Goal: Contribute content: Contribute content

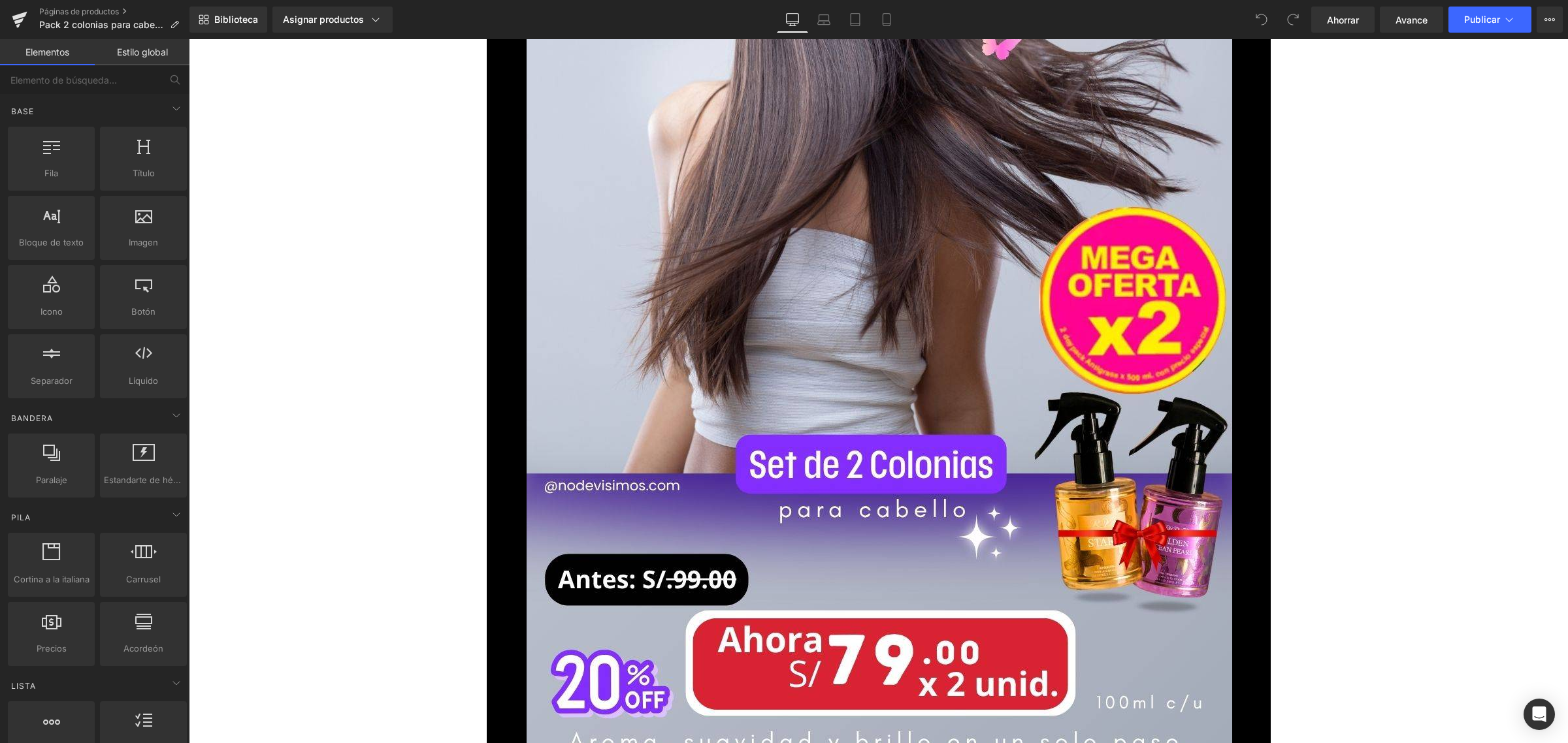
scroll to position [1061, 0]
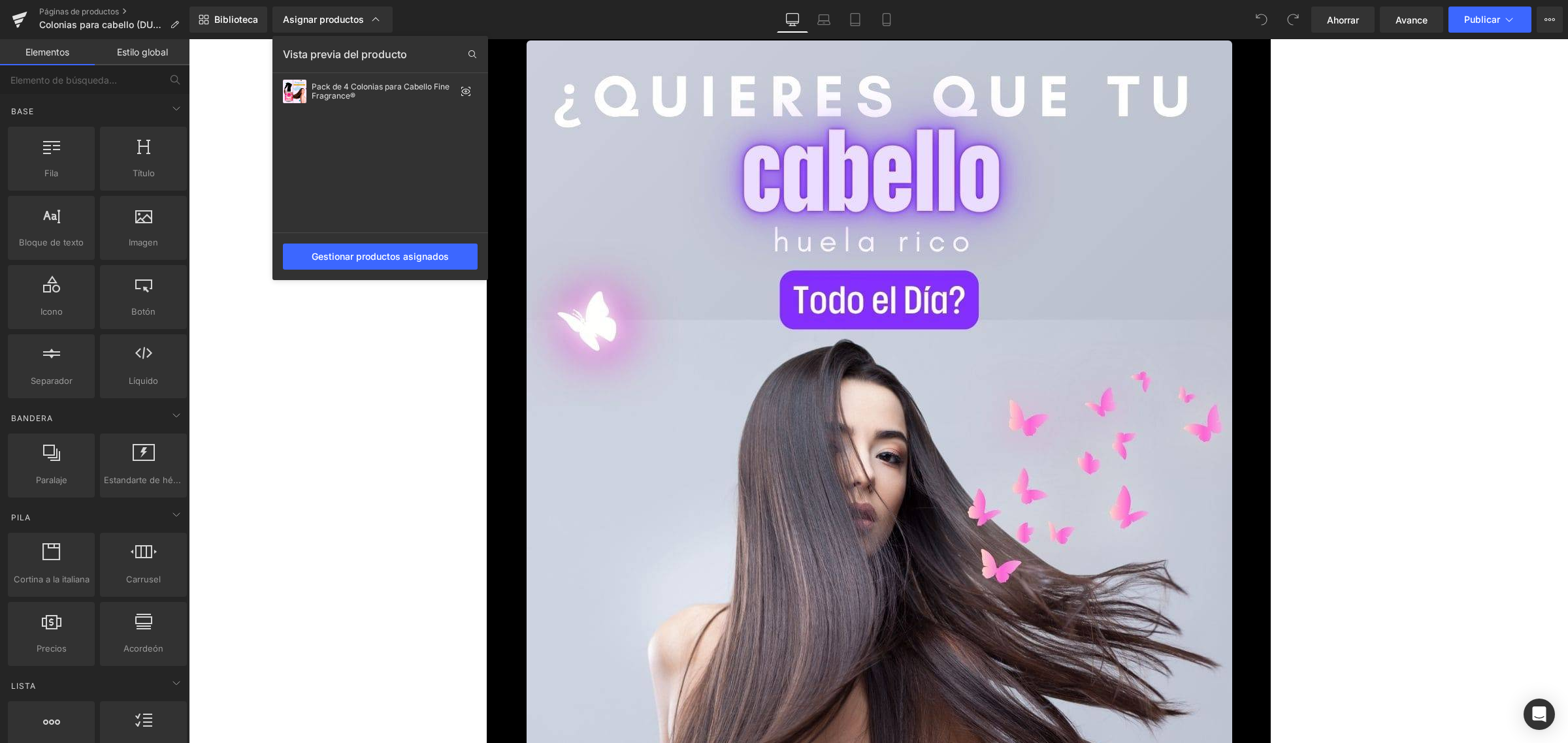
click at [1383, 384] on div at bounding box center [878, 392] width 1379 height 704
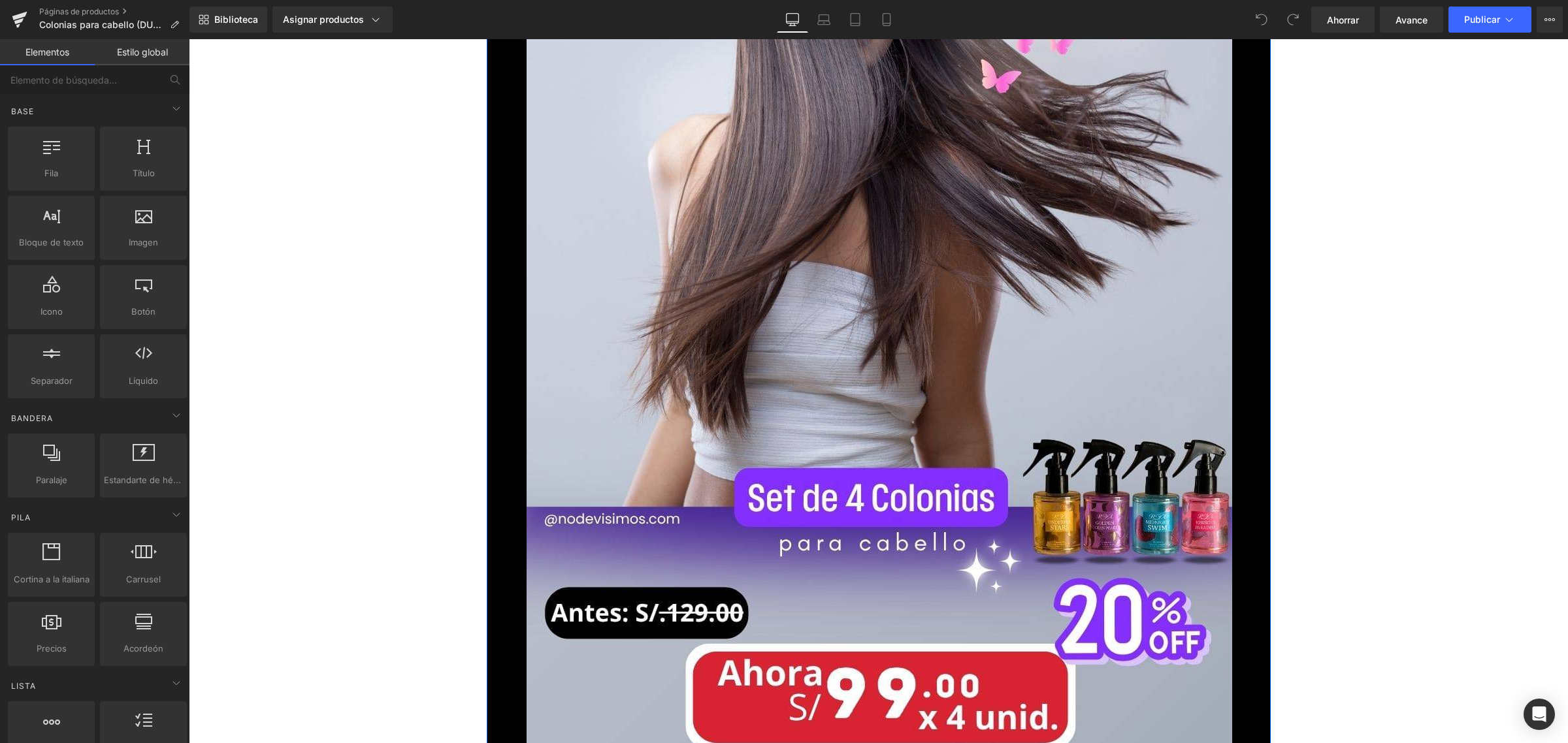
scroll to position [898, 0]
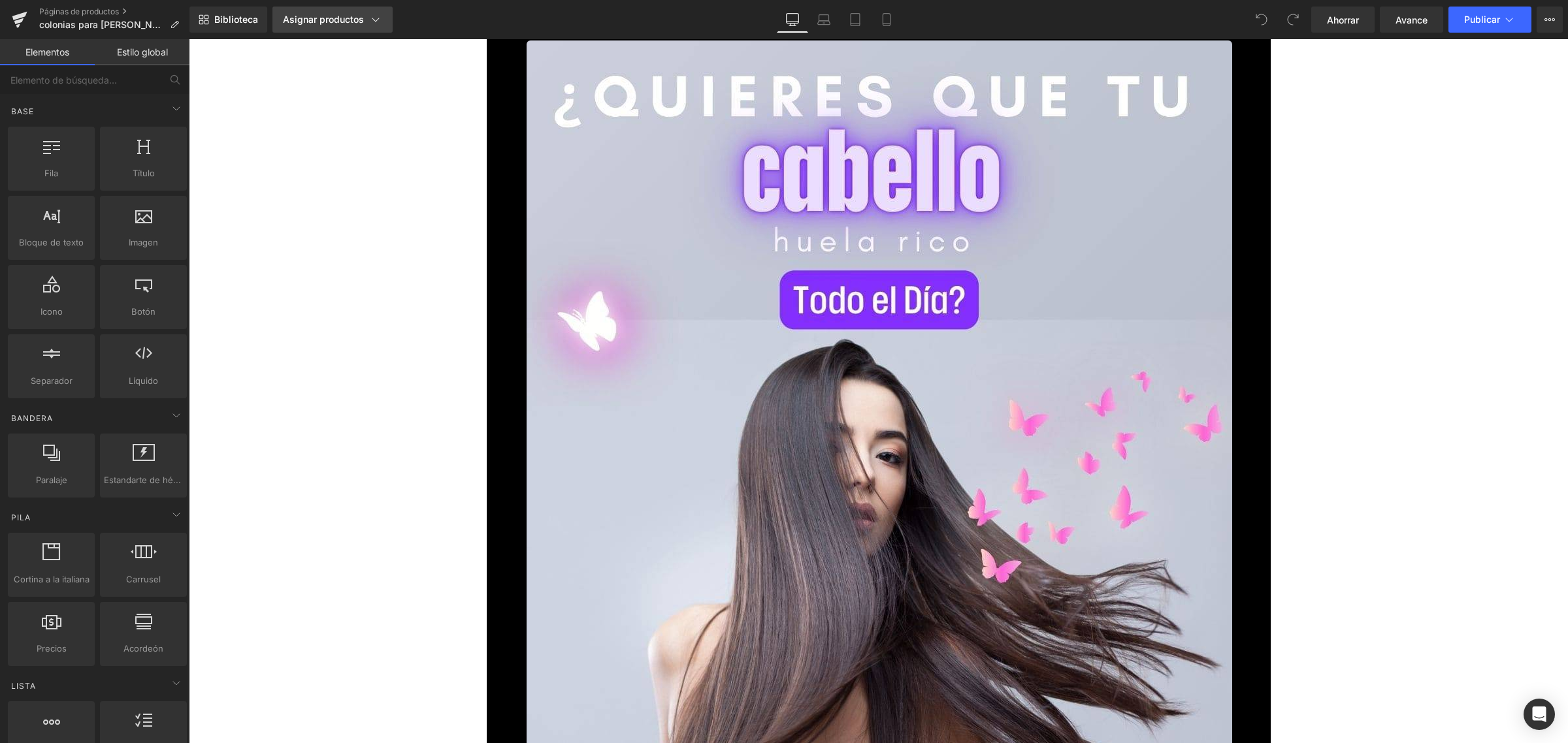
click at [327, 19] on font "Asignar productos" at bounding box center [323, 19] width 81 height 11
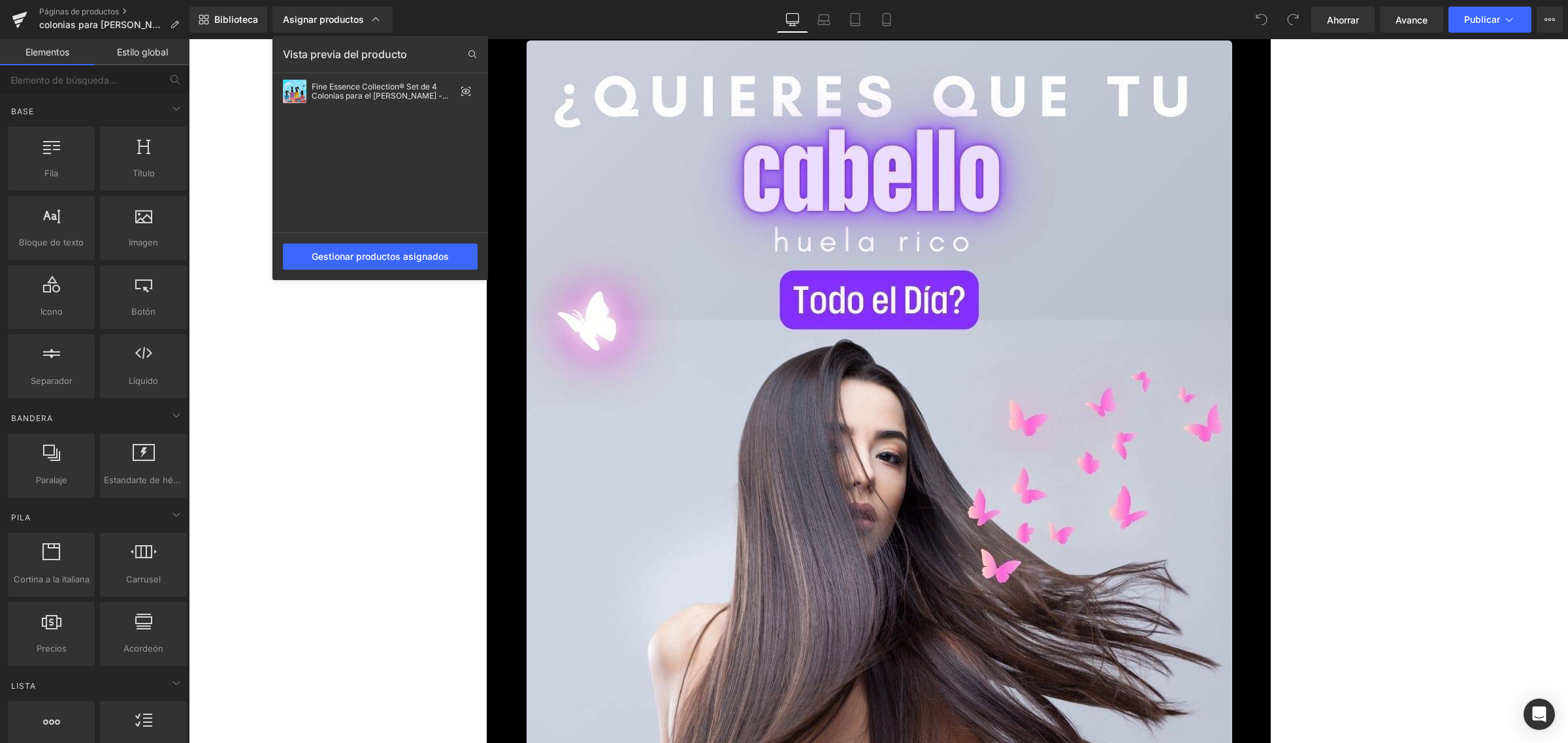
click at [396, 429] on div at bounding box center [878, 392] width 1379 height 704
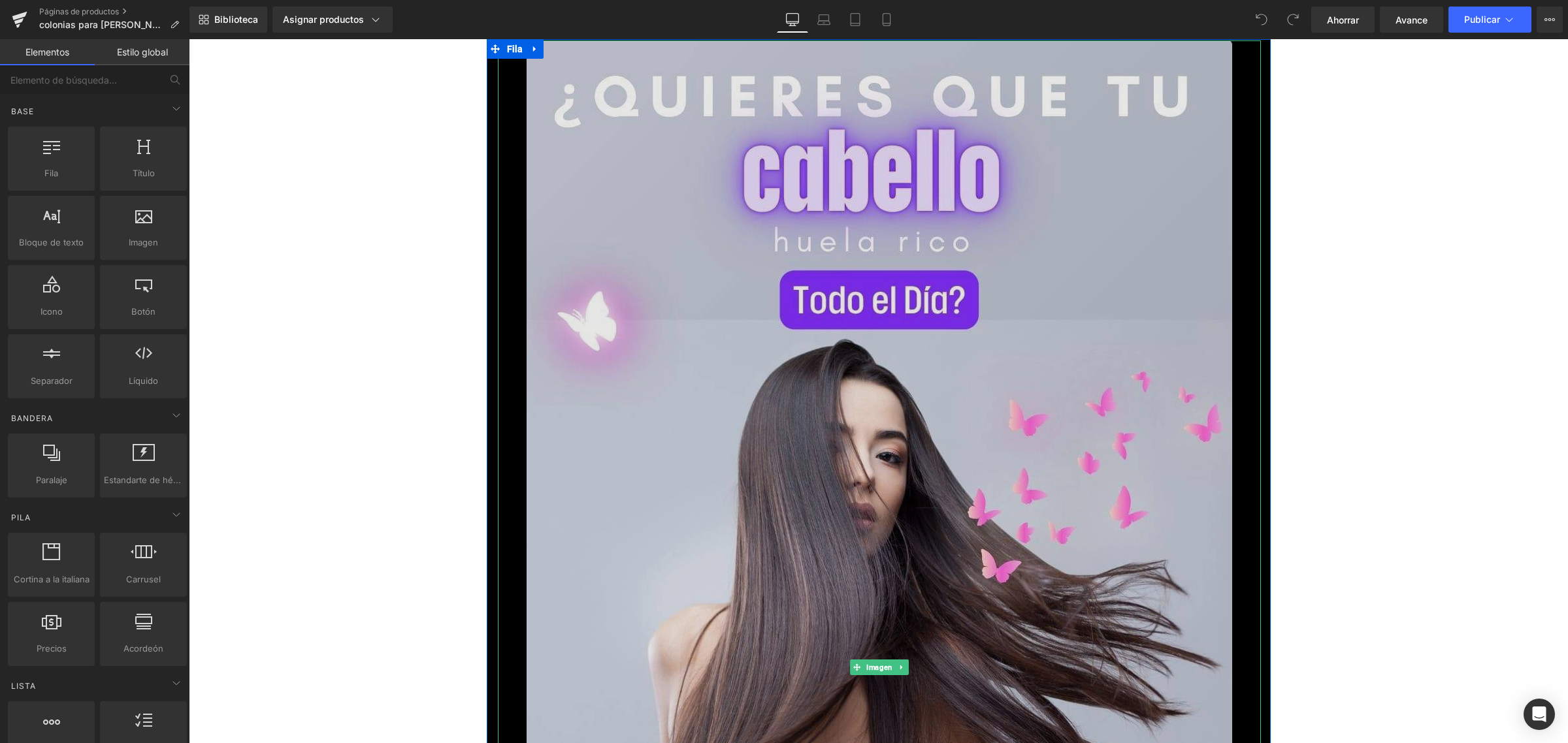
click at [1033, 371] on img at bounding box center [879, 667] width 705 height 1254
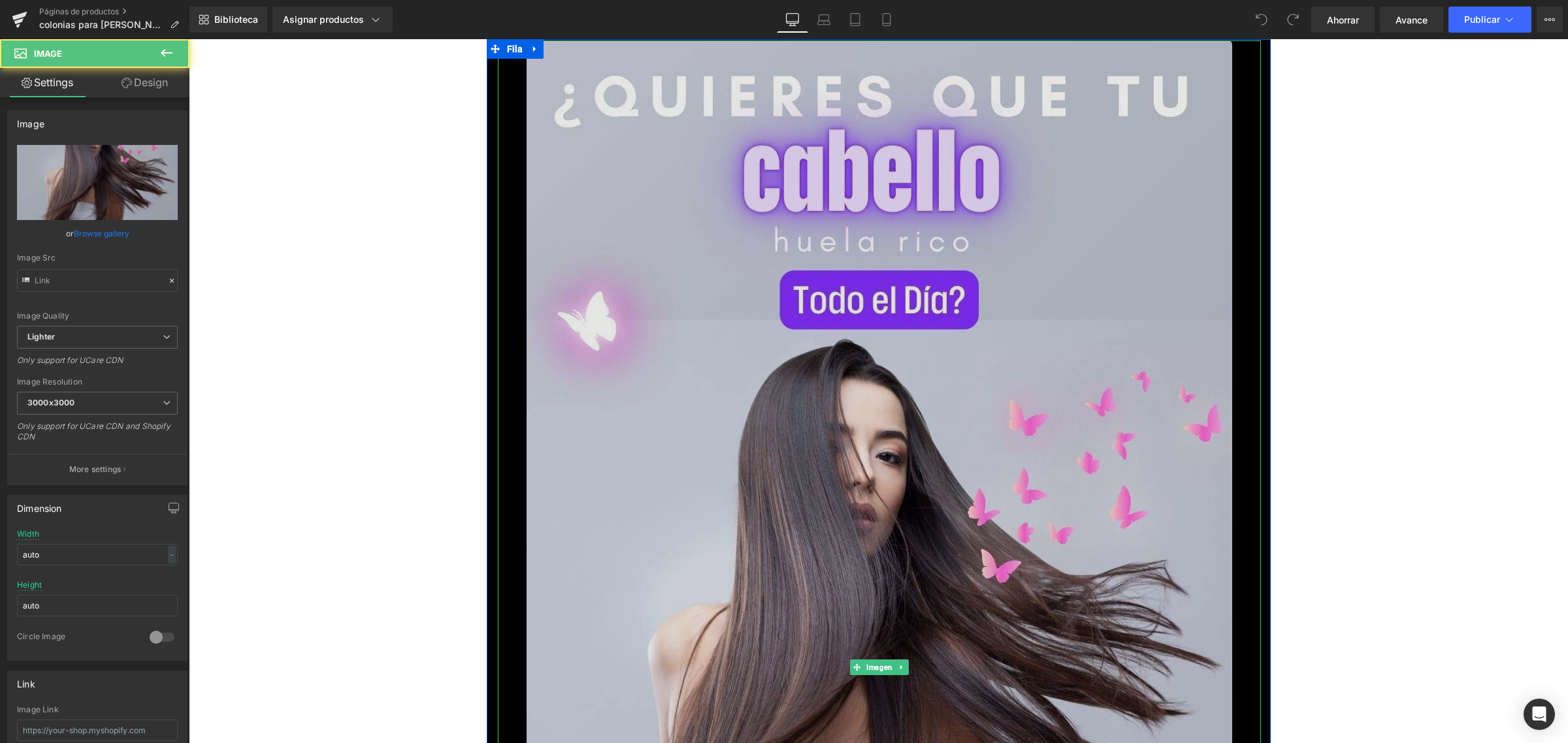
type input "https://ucarecdn.com/d55005be-73b6-4da1-8922-7f1f469472a1/-/format/auto/-/previ…"
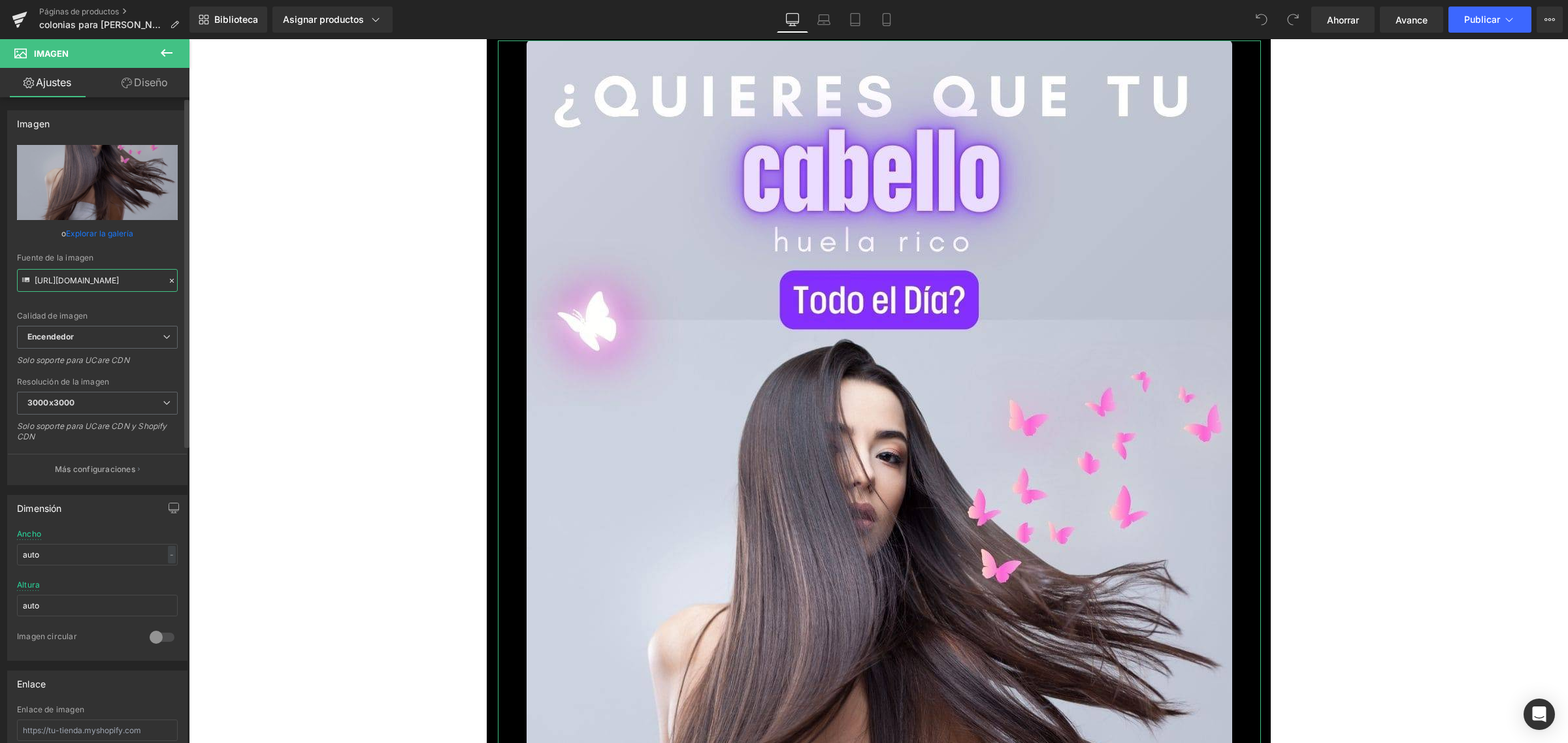
click at [111, 283] on input "https://ucarecdn.com/d55005be-73b6-4da1-8922-7f1f469472a1/-/format/auto/-/previ…" at bounding box center [97, 280] width 160 height 23
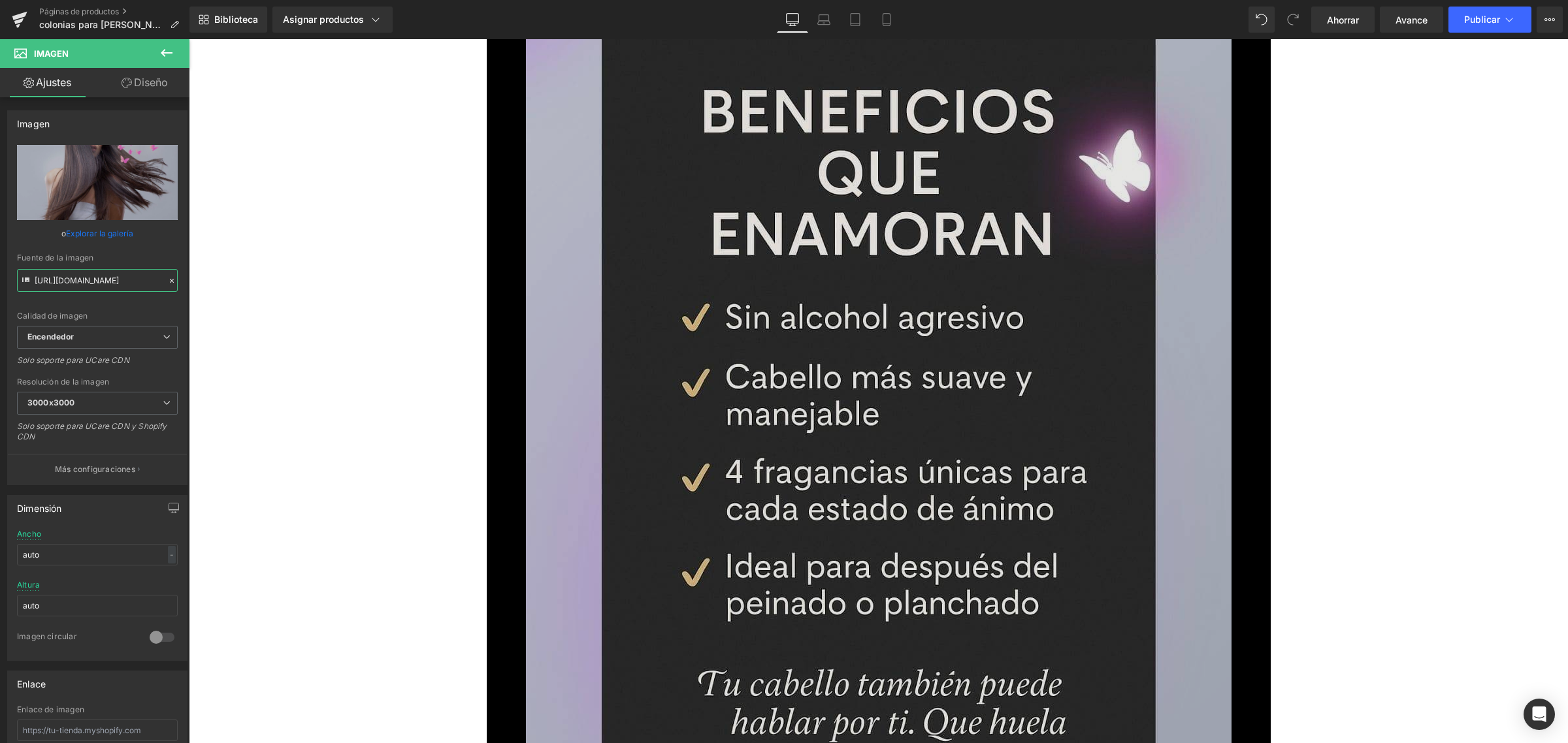
scroll to position [1714, 0]
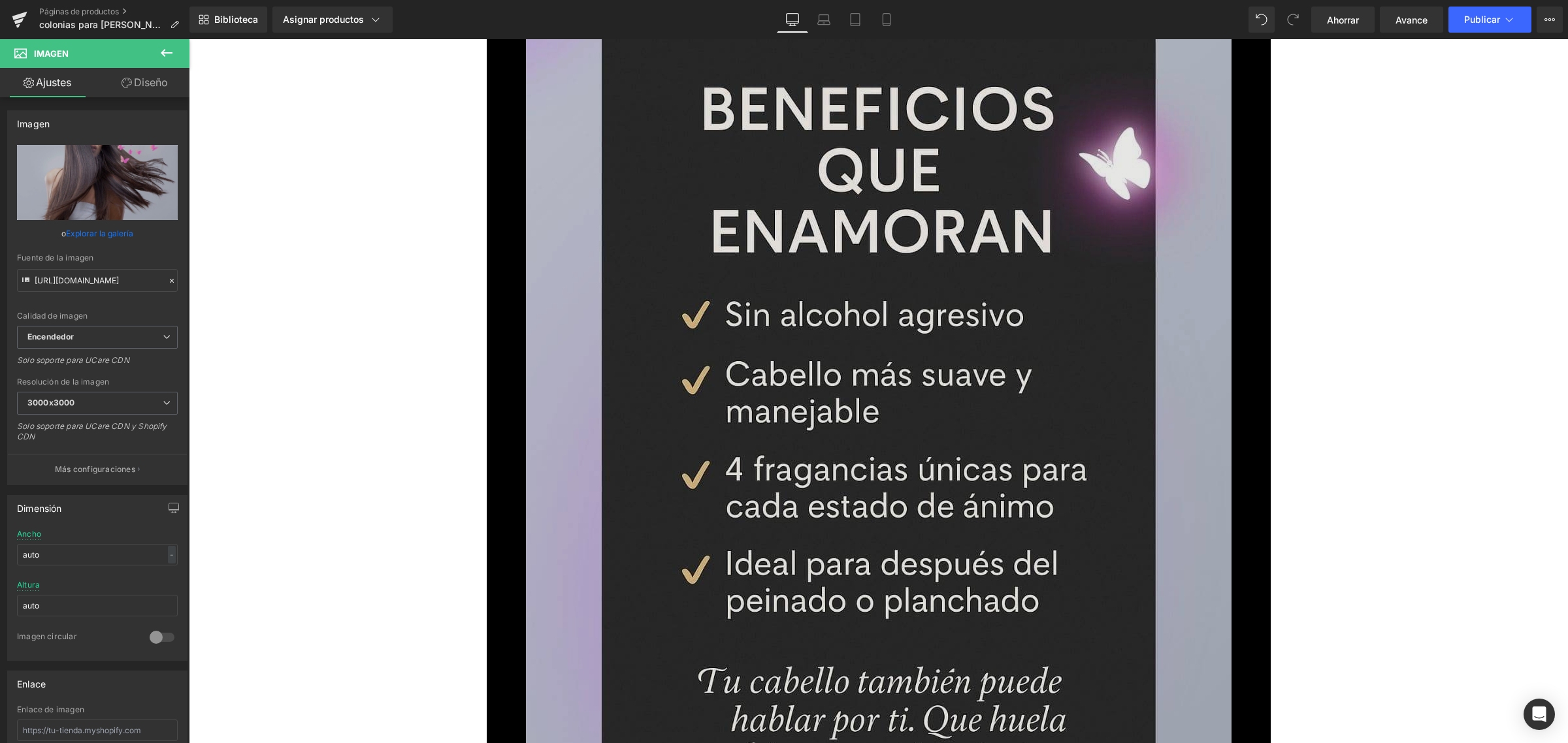
click at [775, 367] on img at bounding box center [878, 586] width 705 height 1254
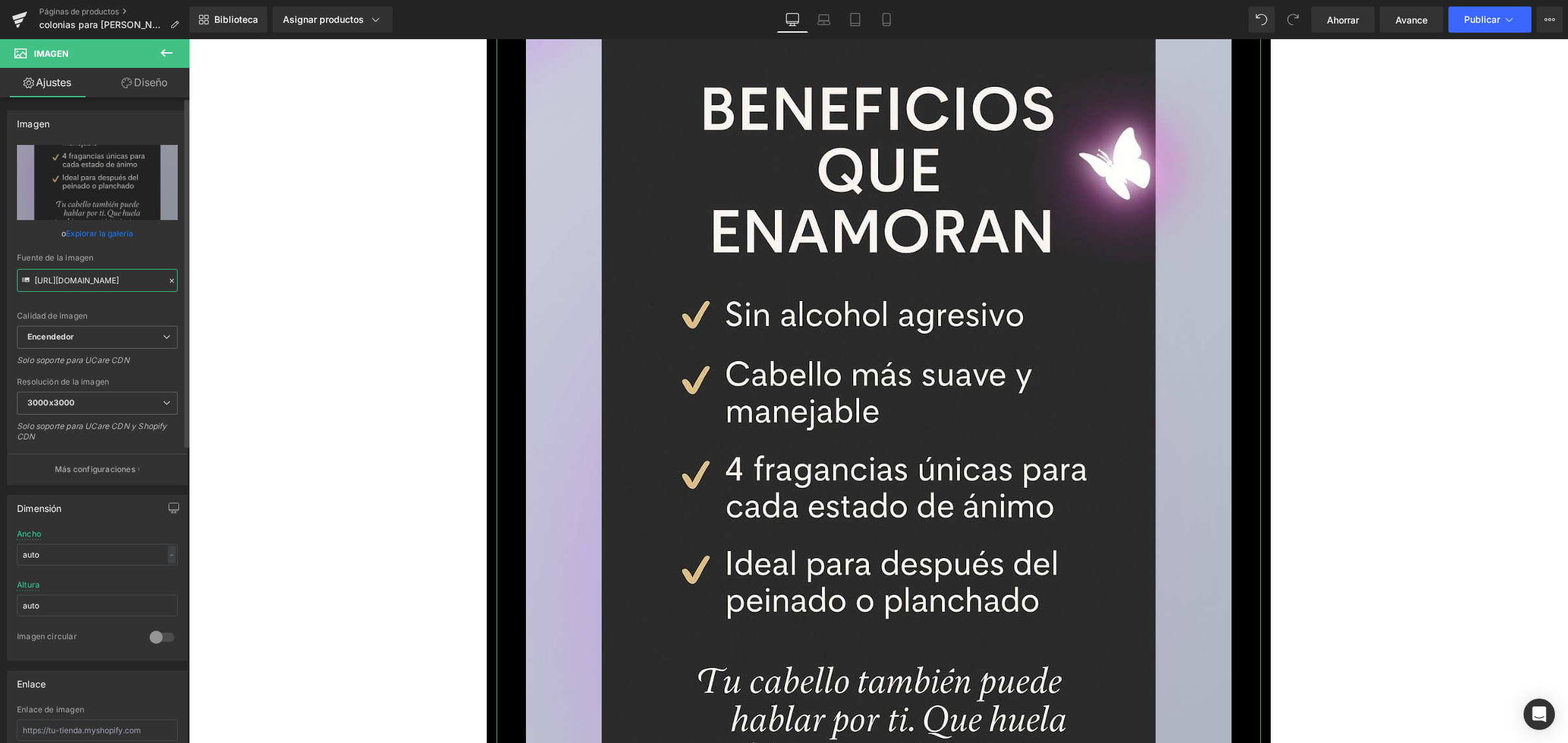
click at [127, 279] on input "https://ucarecdn.com/9735e46d-4e53-409b-a3c5-daed1761998f/-/format/auto/-/previ…" at bounding box center [97, 280] width 160 height 23
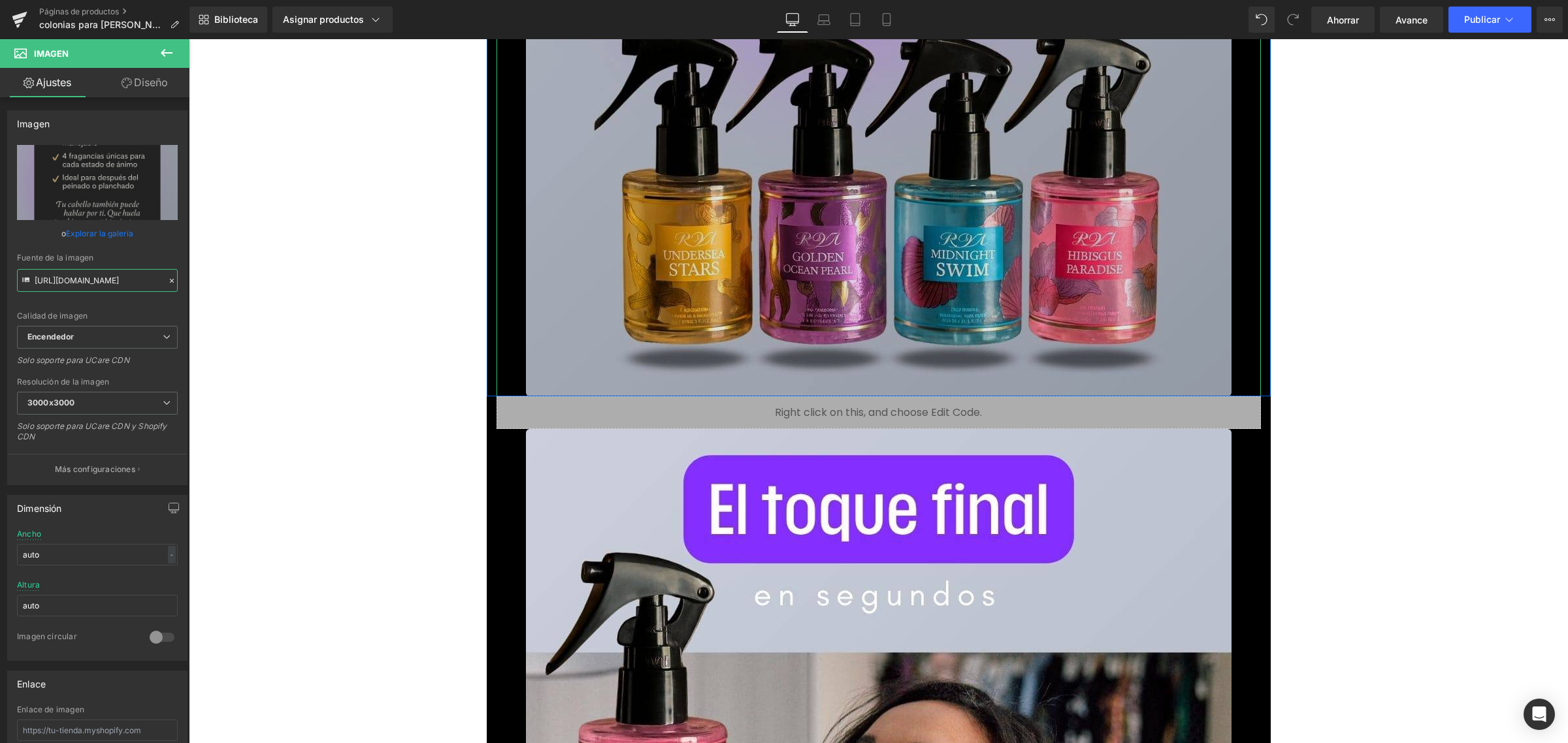
scroll to position [2858, 0]
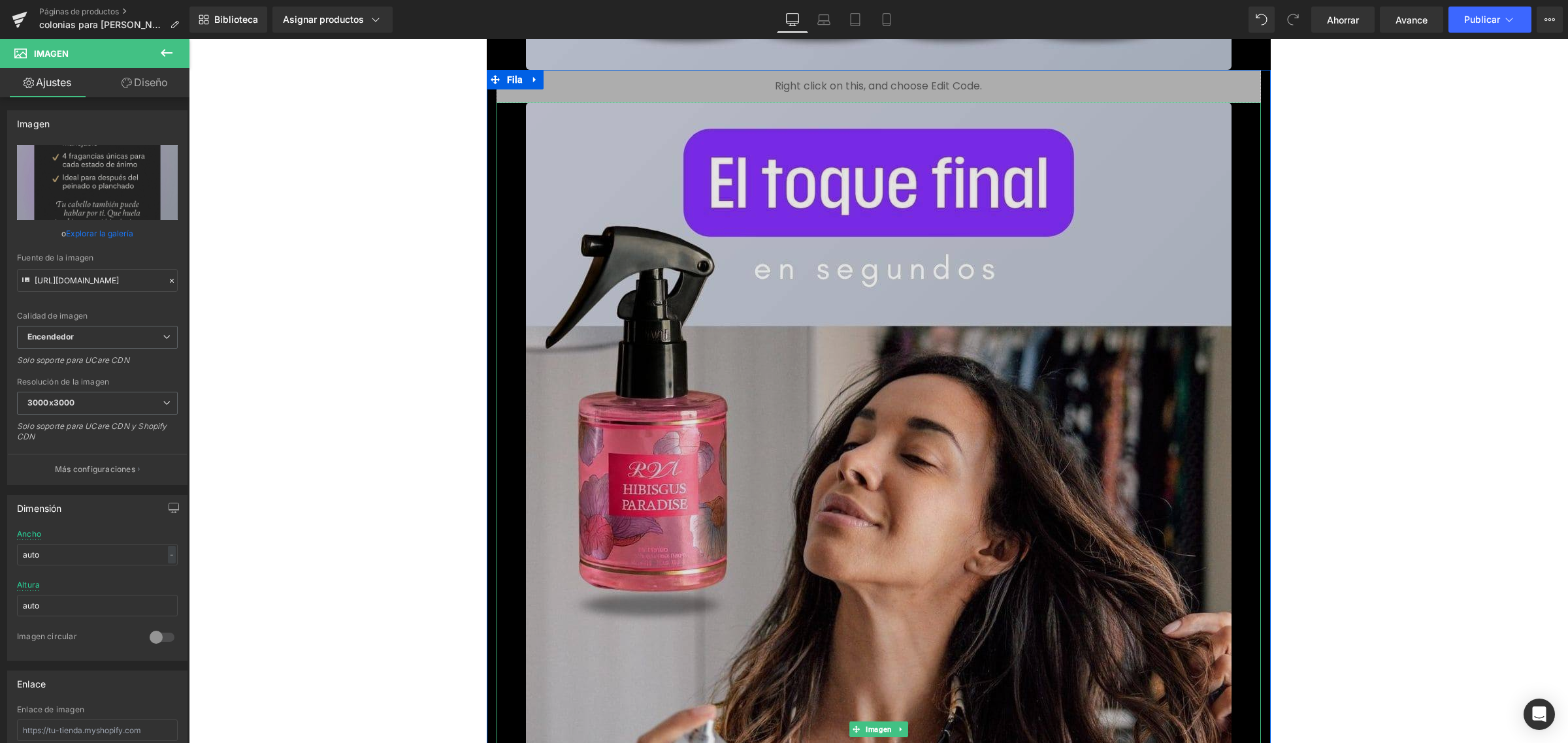
click at [981, 422] on img at bounding box center [878, 729] width 705 height 1254
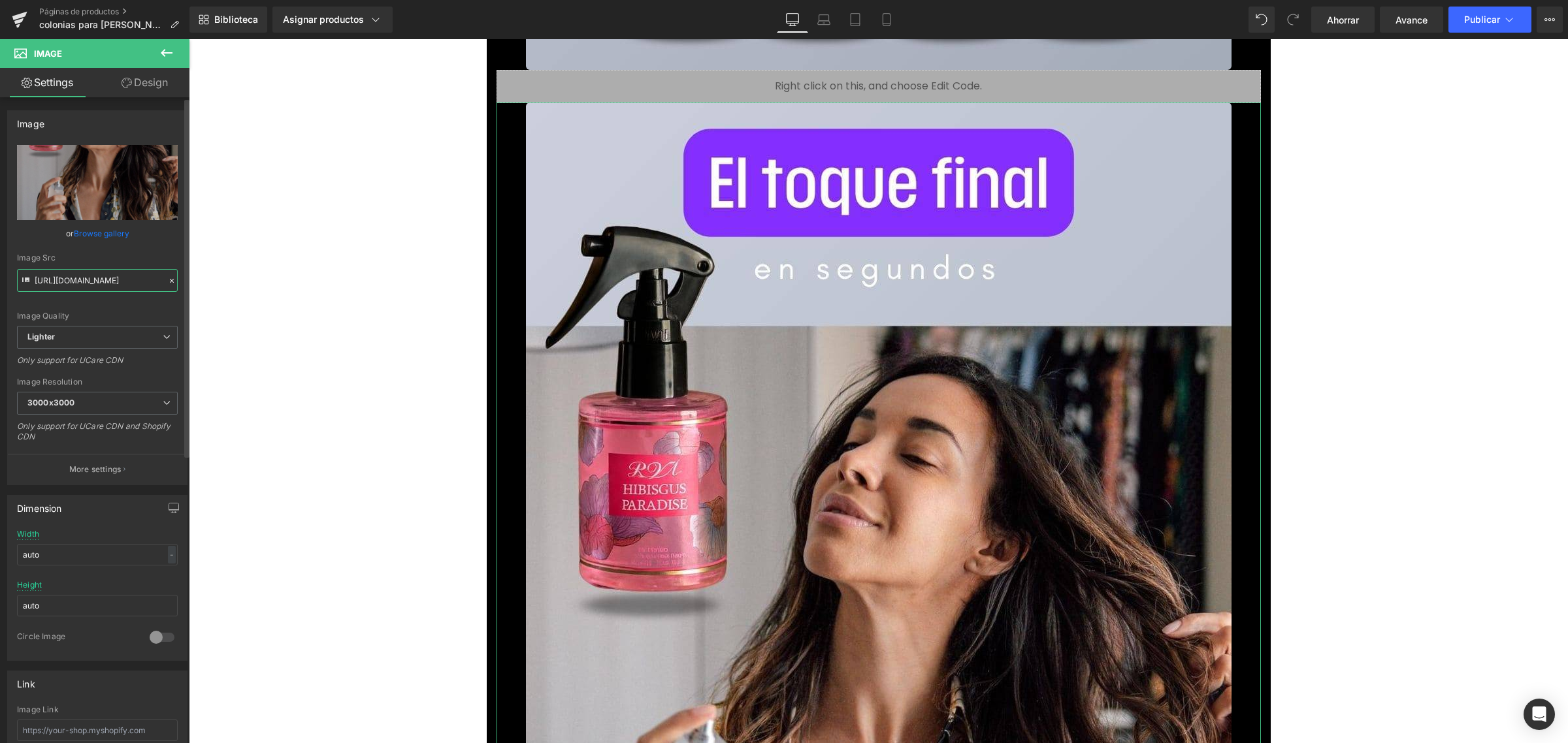
click at [103, 276] on input "https://ucarecdn.com/a689b42d-5d40-47bb-903a-9b8a1fd90c8e/-/format/auto/-/previ…" at bounding box center [97, 280] width 160 height 23
click at [123, 274] on input "https://ucarecdn.com/a689b42d-5d40-47bb-903a-9b8a1fd90c8e/-/format/auto/-/previ…" at bounding box center [97, 280] width 160 height 23
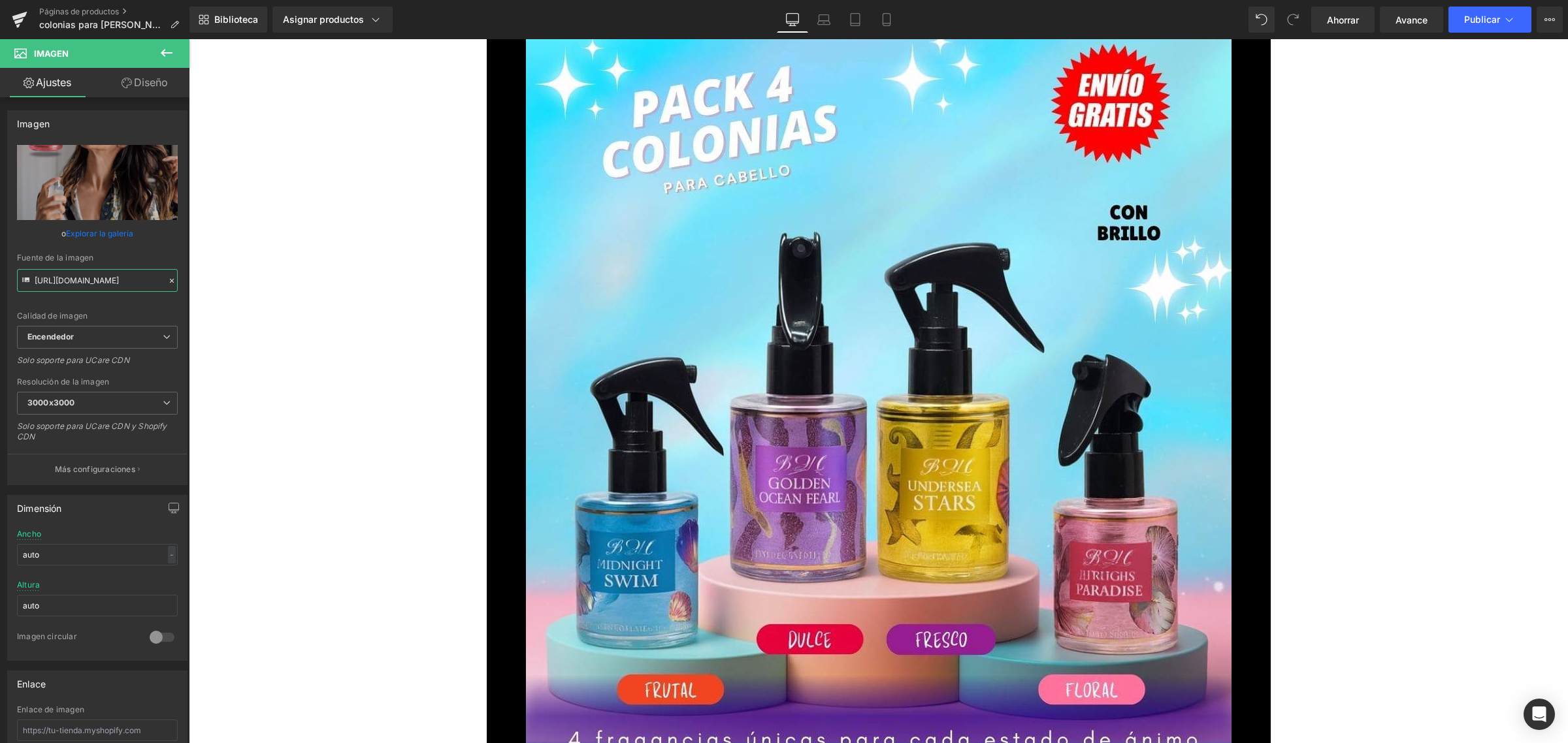
scroll to position [14601, 0]
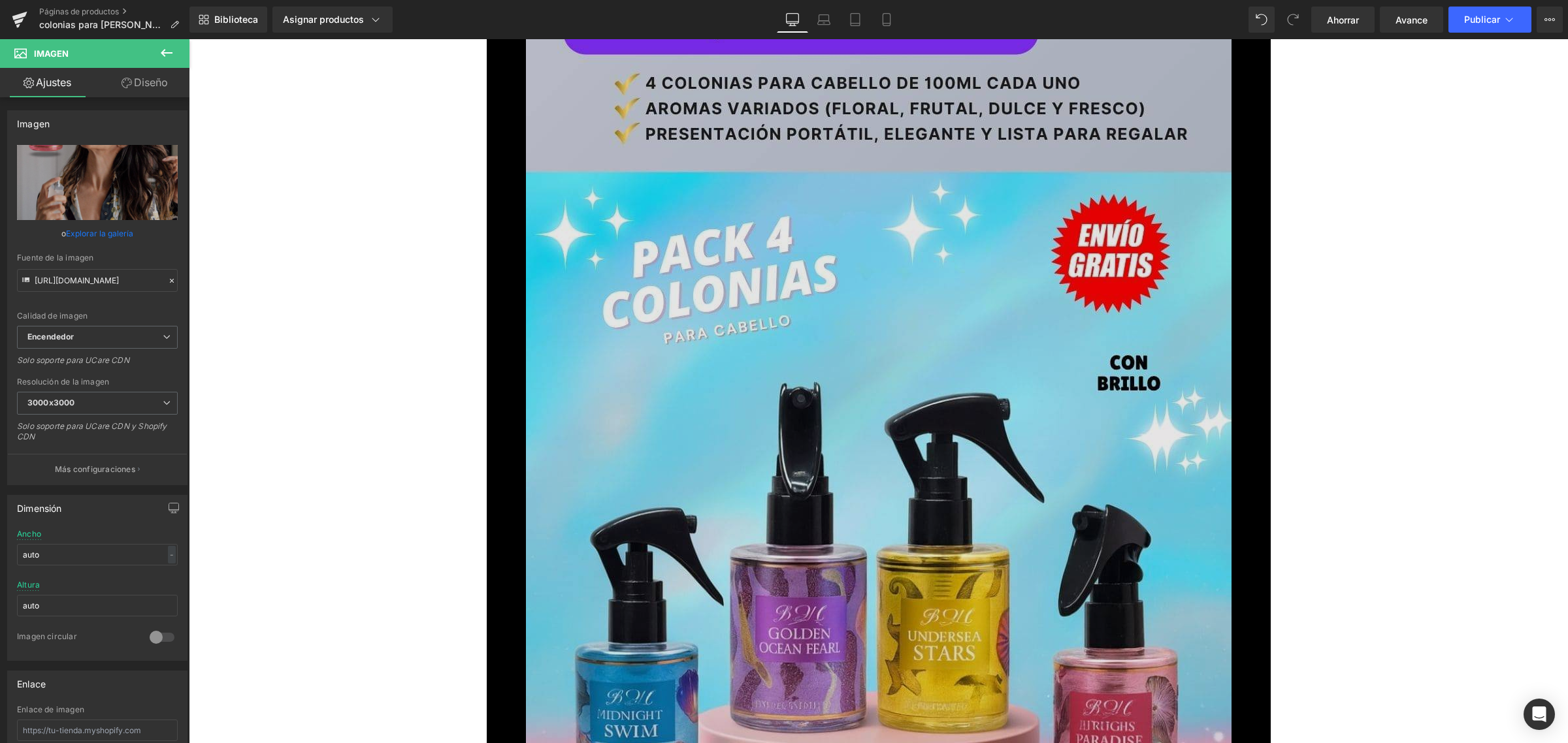
click at [878, 420] on img at bounding box center [878, 566] width 705 height 1254
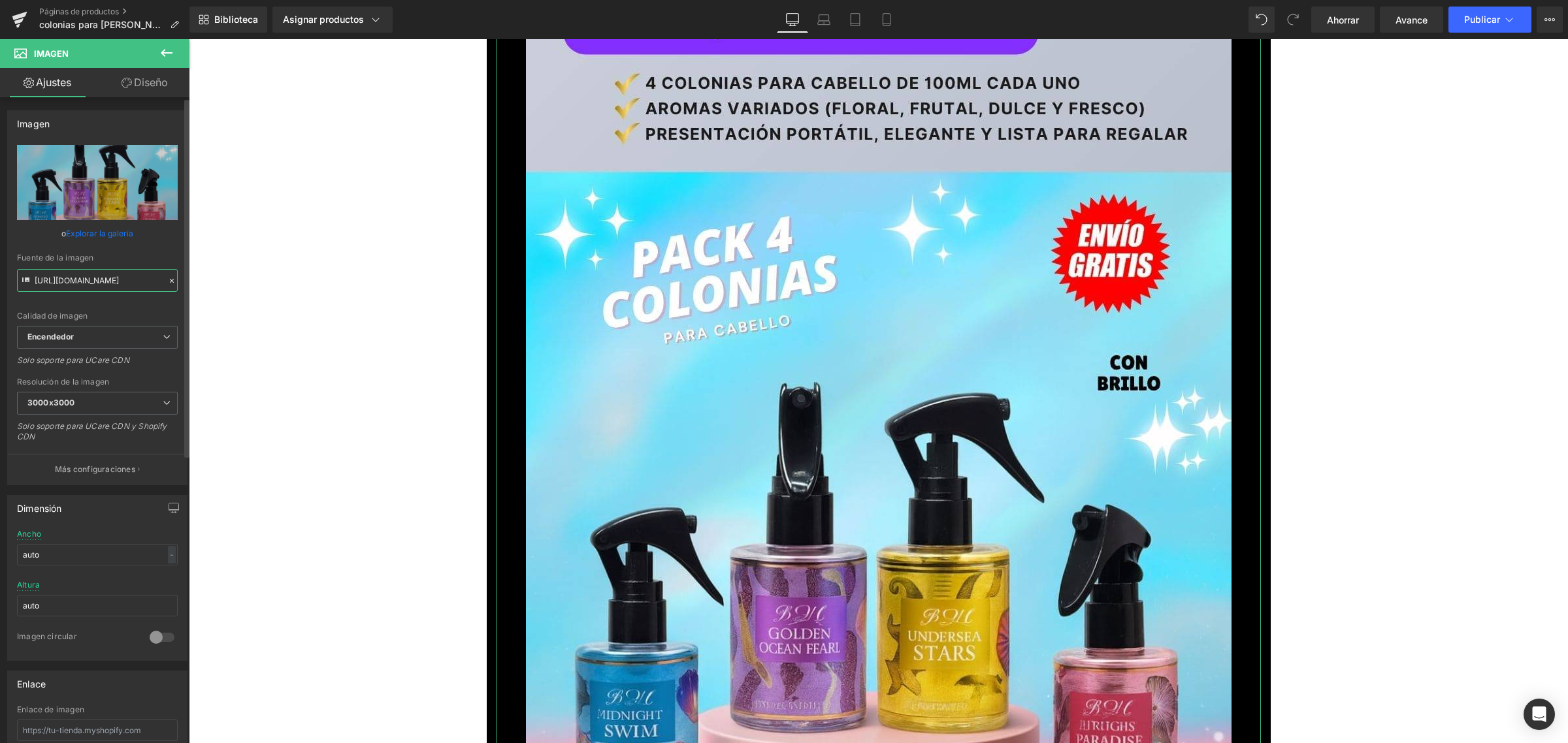
click at [77, 277] on input "https://ucarecdn.com/4b2ac7ae-7edb-41f5-aa29-e03fd3e1774b/-/format/auto/-/previ…" at bounding box center [97, 280] width 160 height 23
click at [94, 178] on font "Reemplazar imagen" at bounding box center [103, 184] width 85 height 11
type input "C:\fakepath\12.webp"
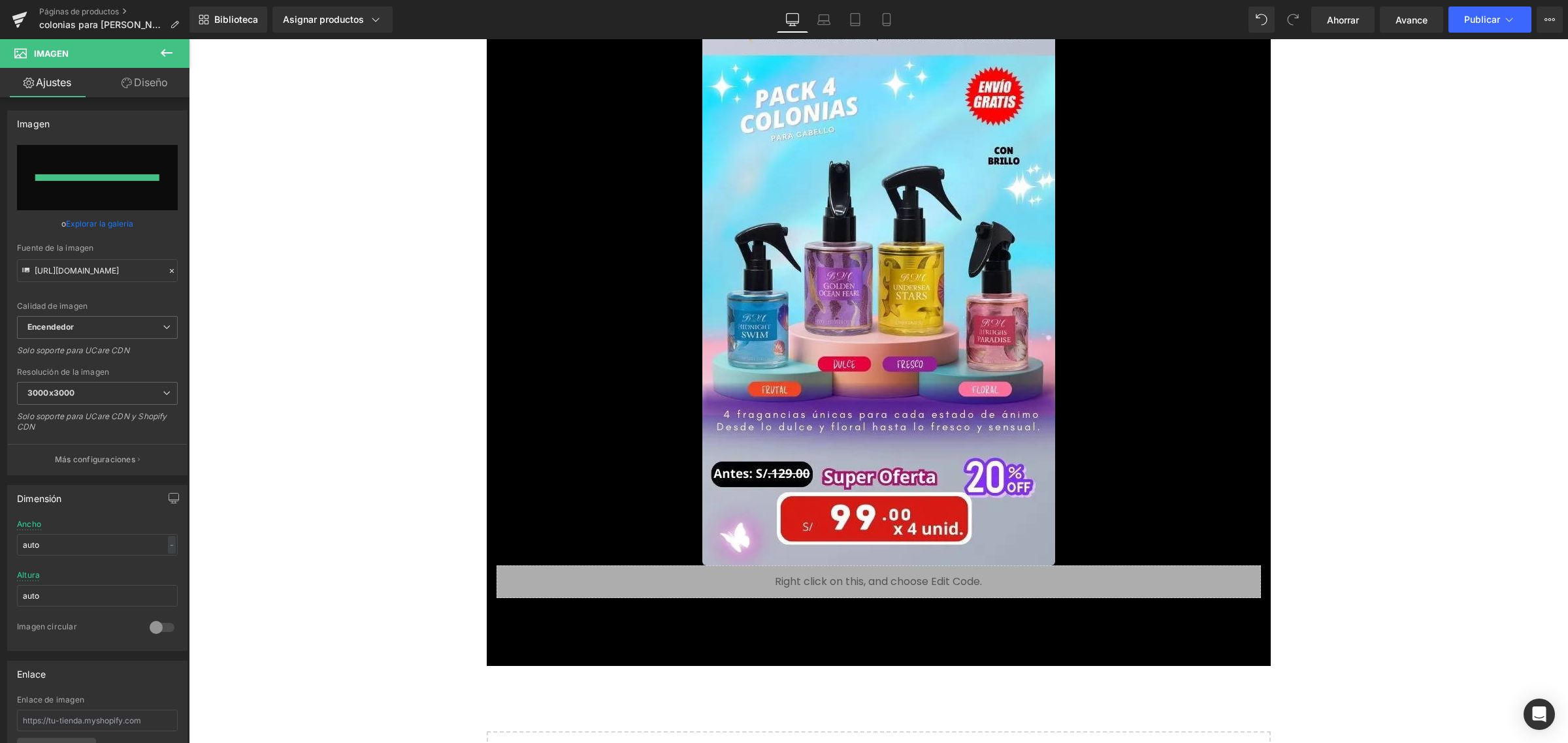
type input "[URL][DOMAIN_NAME]"
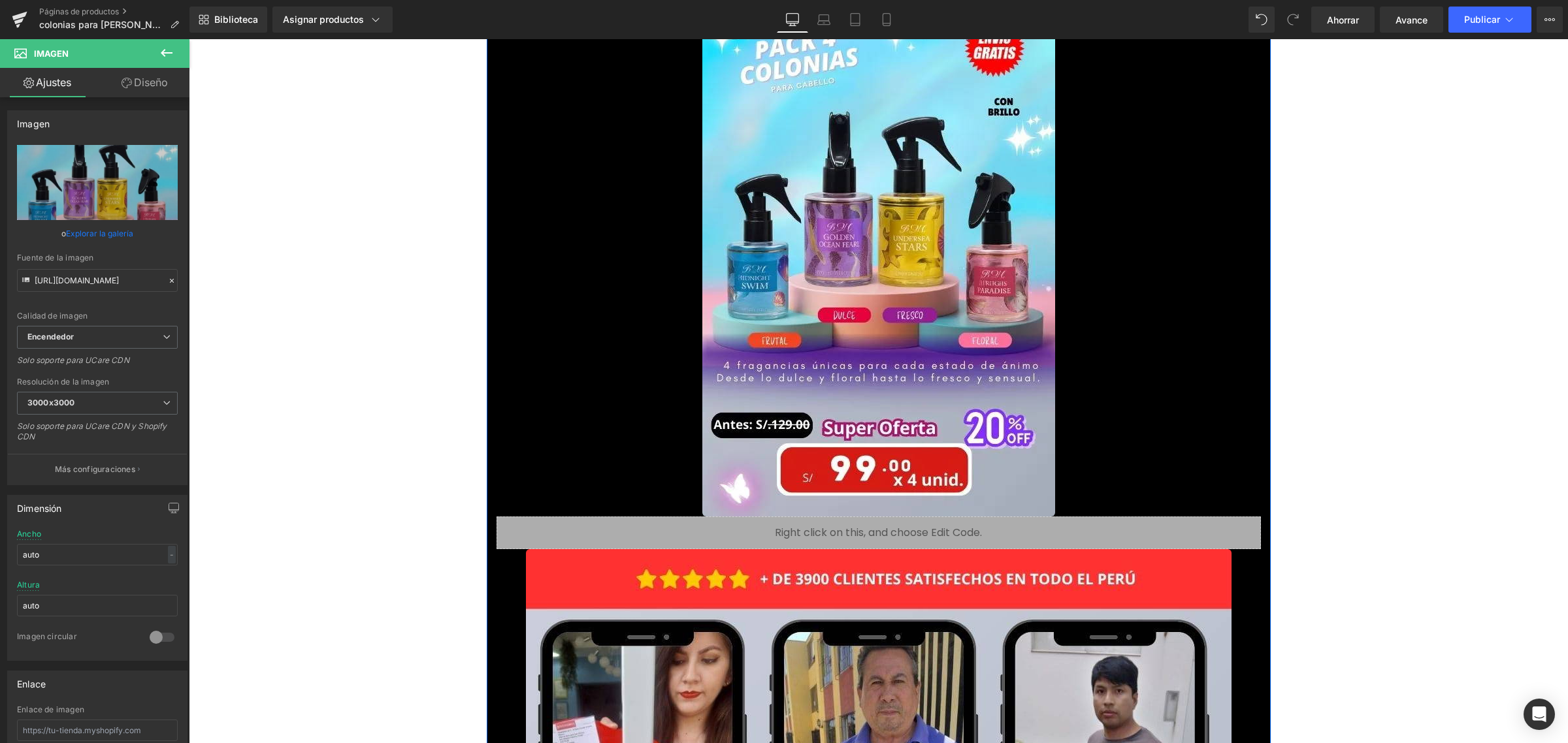
scroll to position [14437, 0]
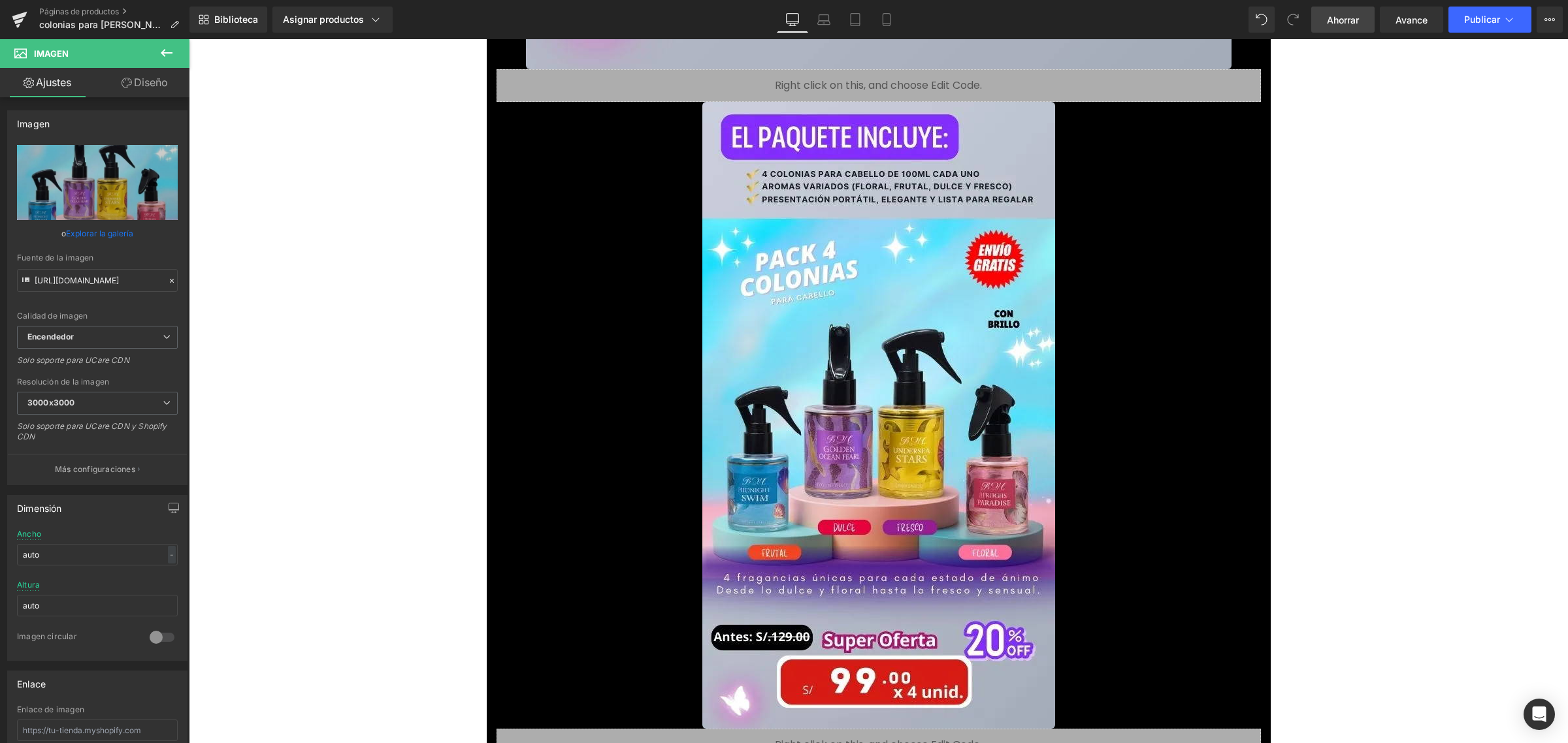
click at [1354, 26] on span "Ahorrar" at bounding box center [1343, 19] width 32 height 14
click at [1469, 18] on font "Publicar" at bounding box center [1482, 19] width 36 height 11
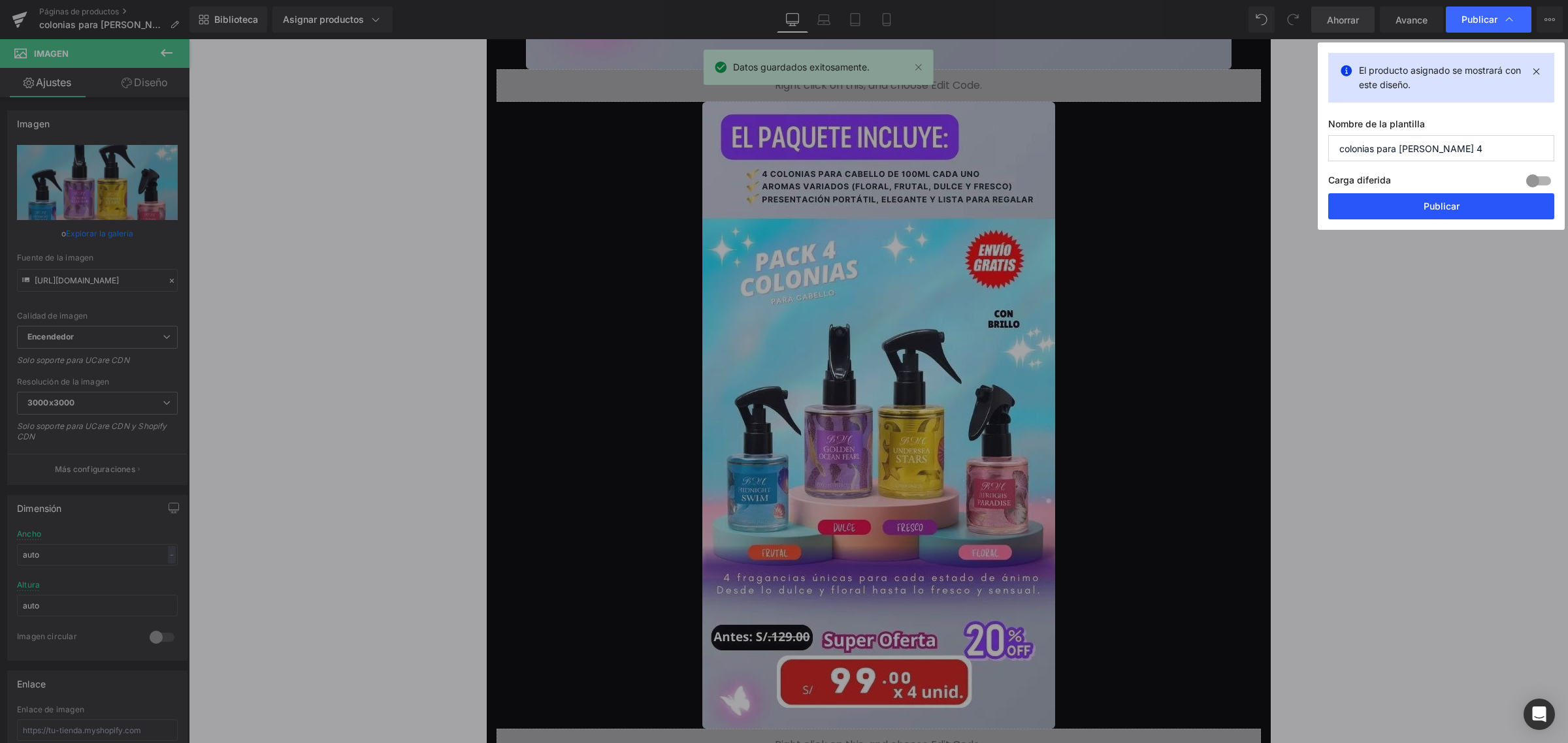
click at [1395, 201] on button "Publicar" at bounding box center [1441, 206] width 226 height 26
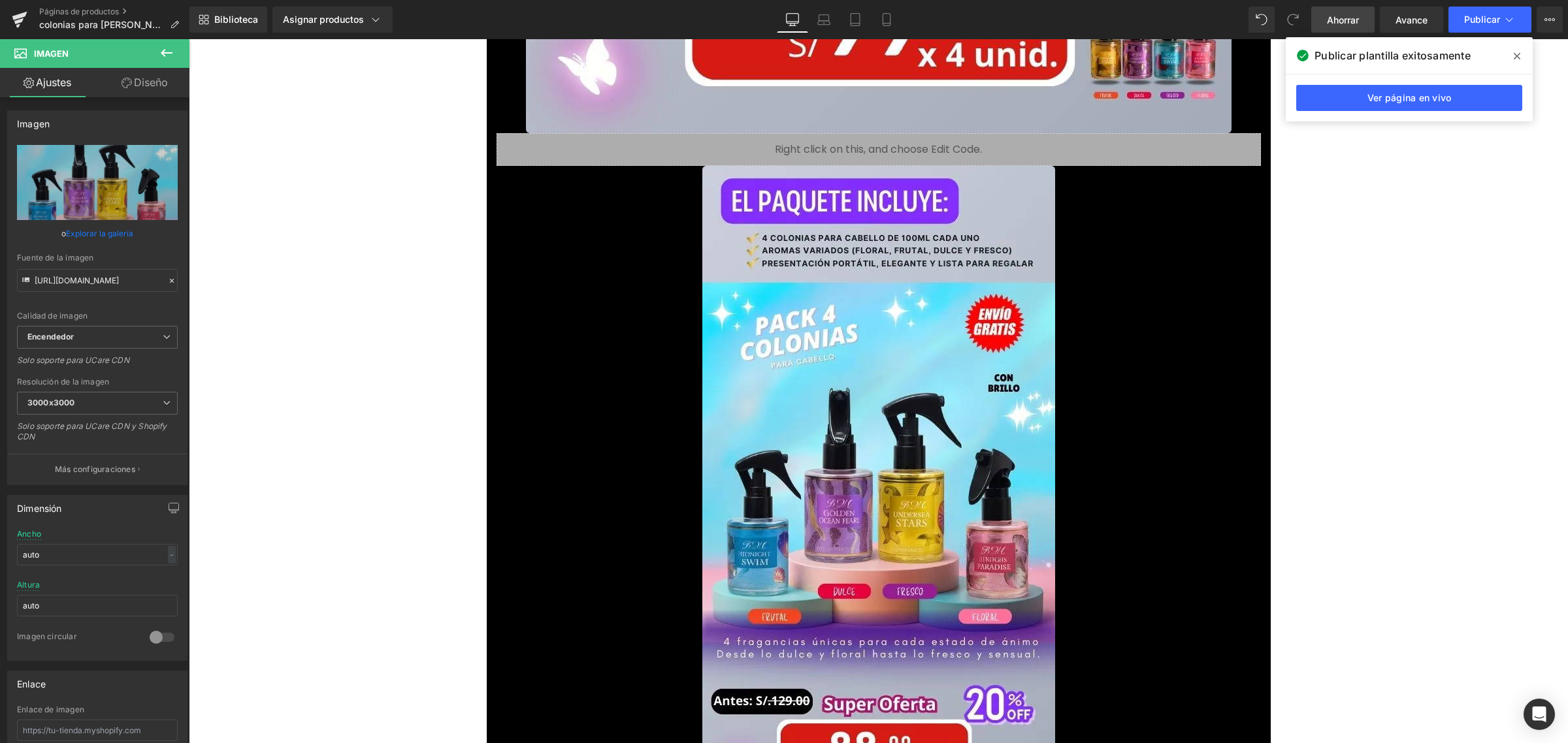
scroll to position [14300, 0]
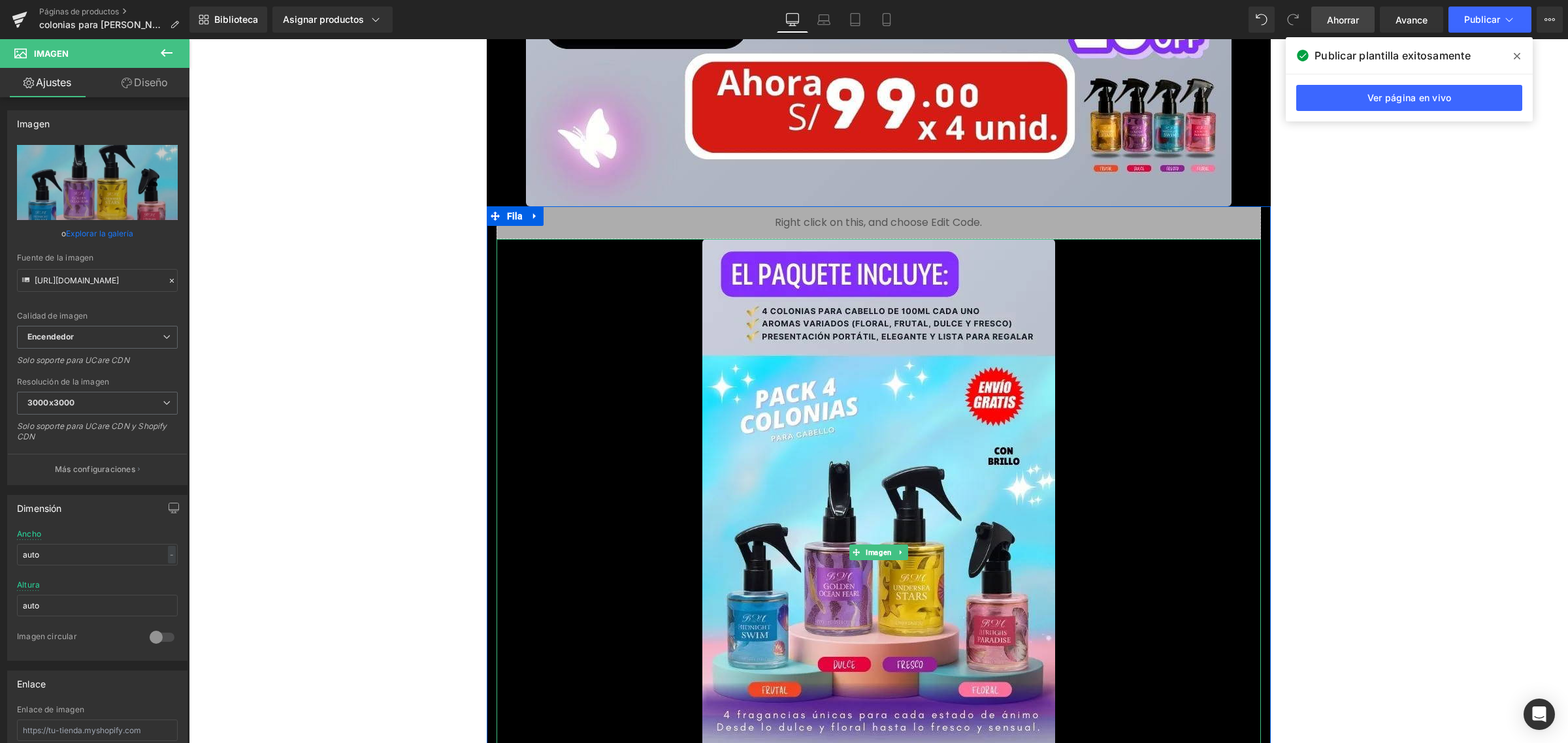
click at [660, 494] on div at bounding box center [879, 553] width 764 height 627
click at [584, 449] on div at bounding box center [879, 553] width 764 height 627
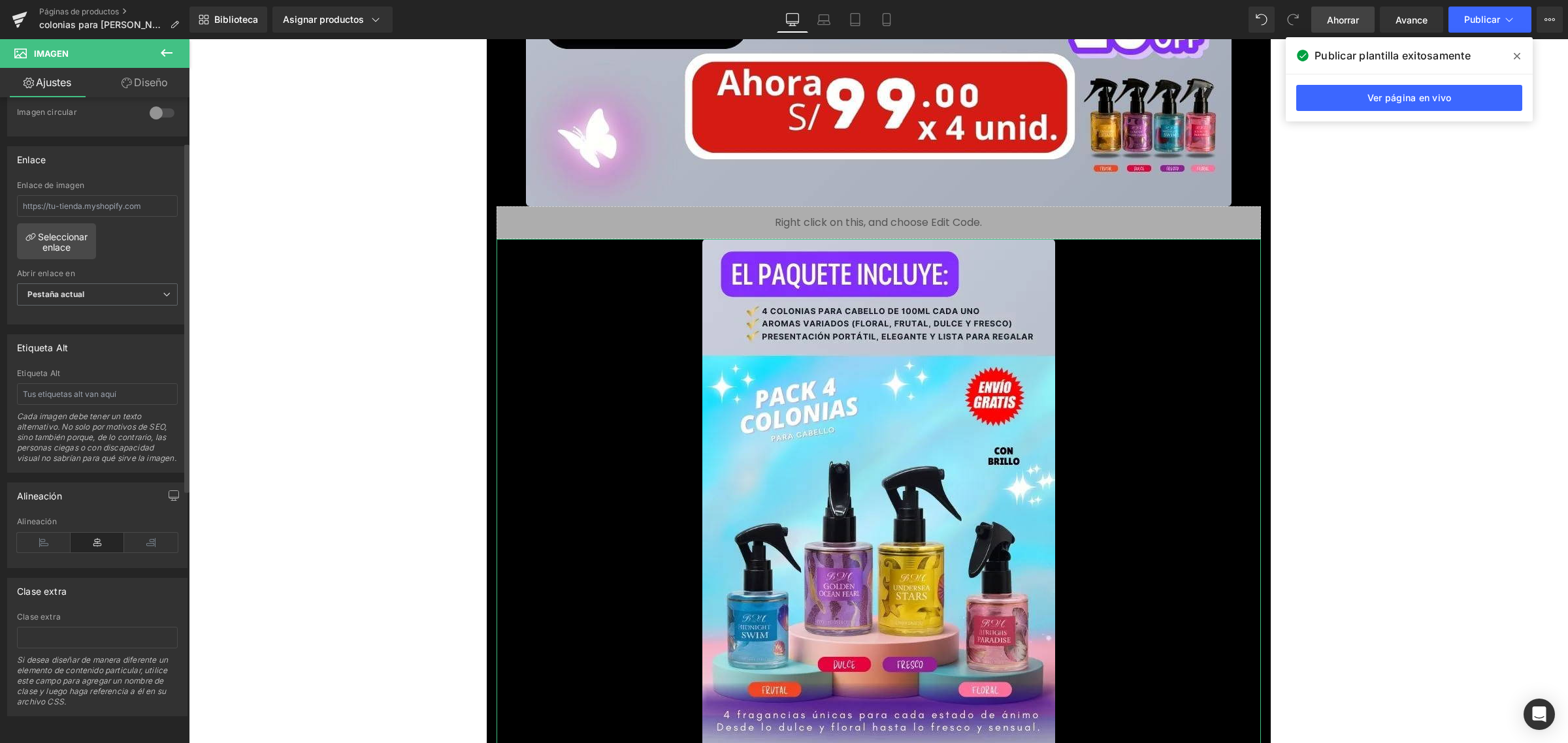
scroll to position [0, 0]
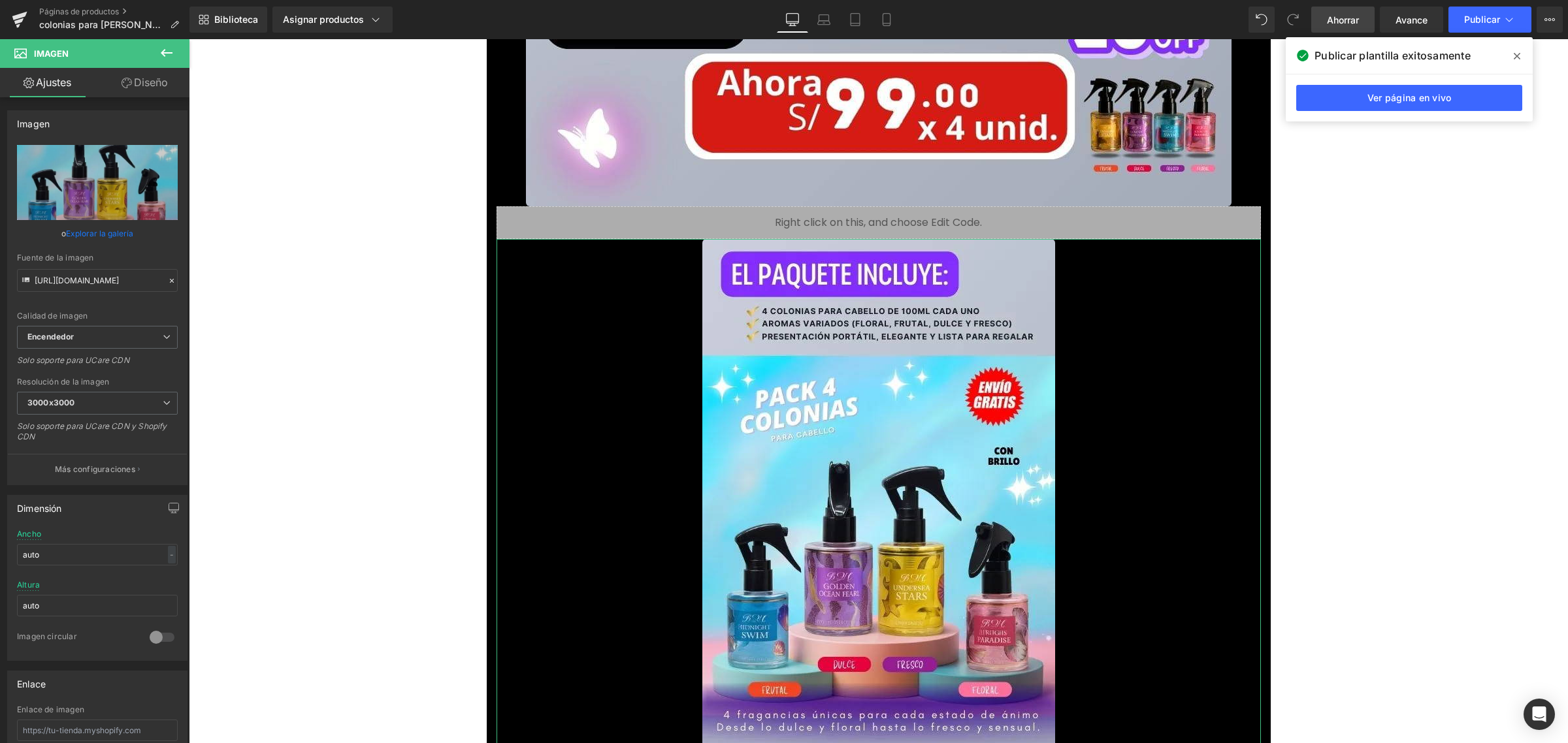
click at [152, 78] on font "Diseño" at bounding box center [151, 82] width 34 height 13
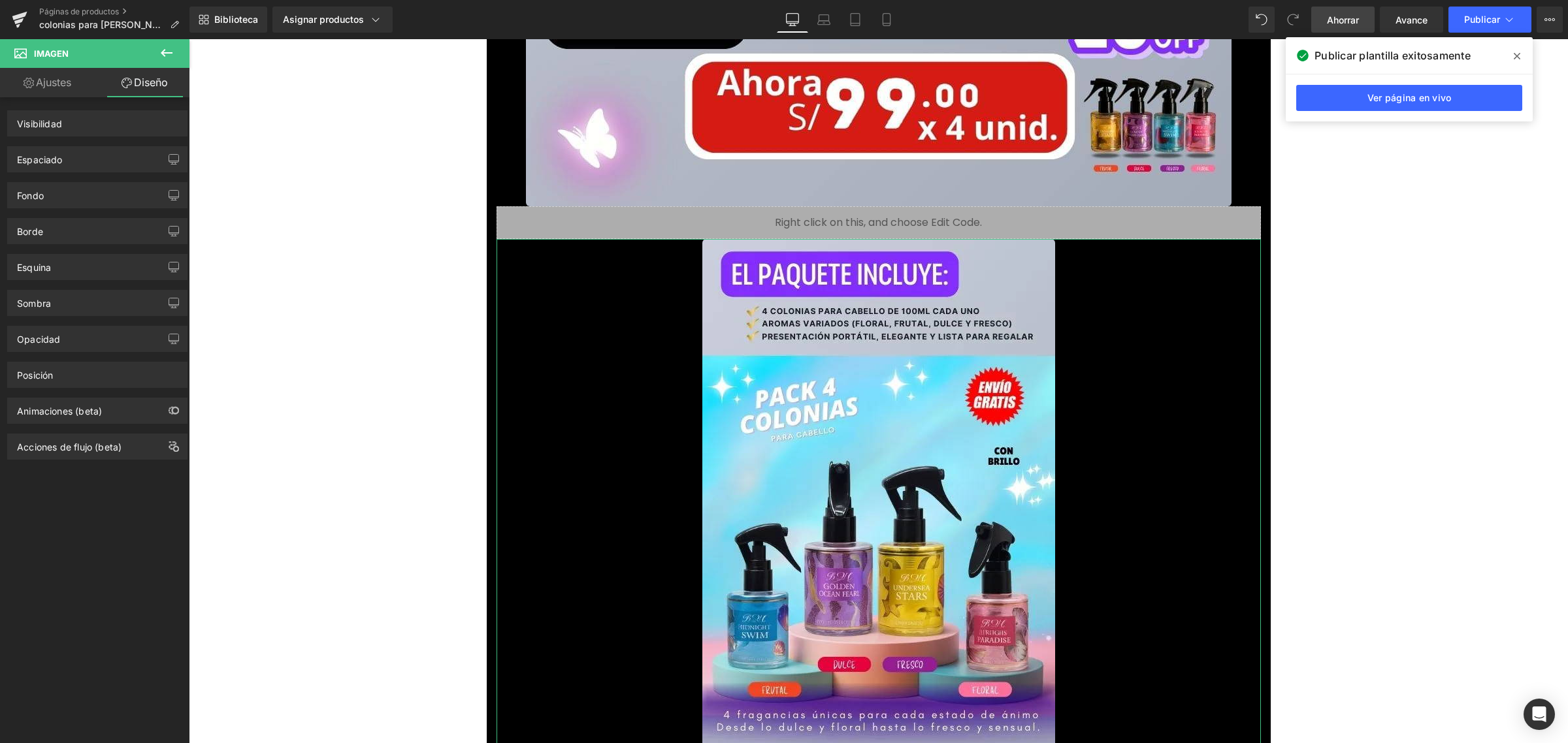
click at [71, 77] on font "Ajustes" at bounding box center [54, 82] width 35 height 13
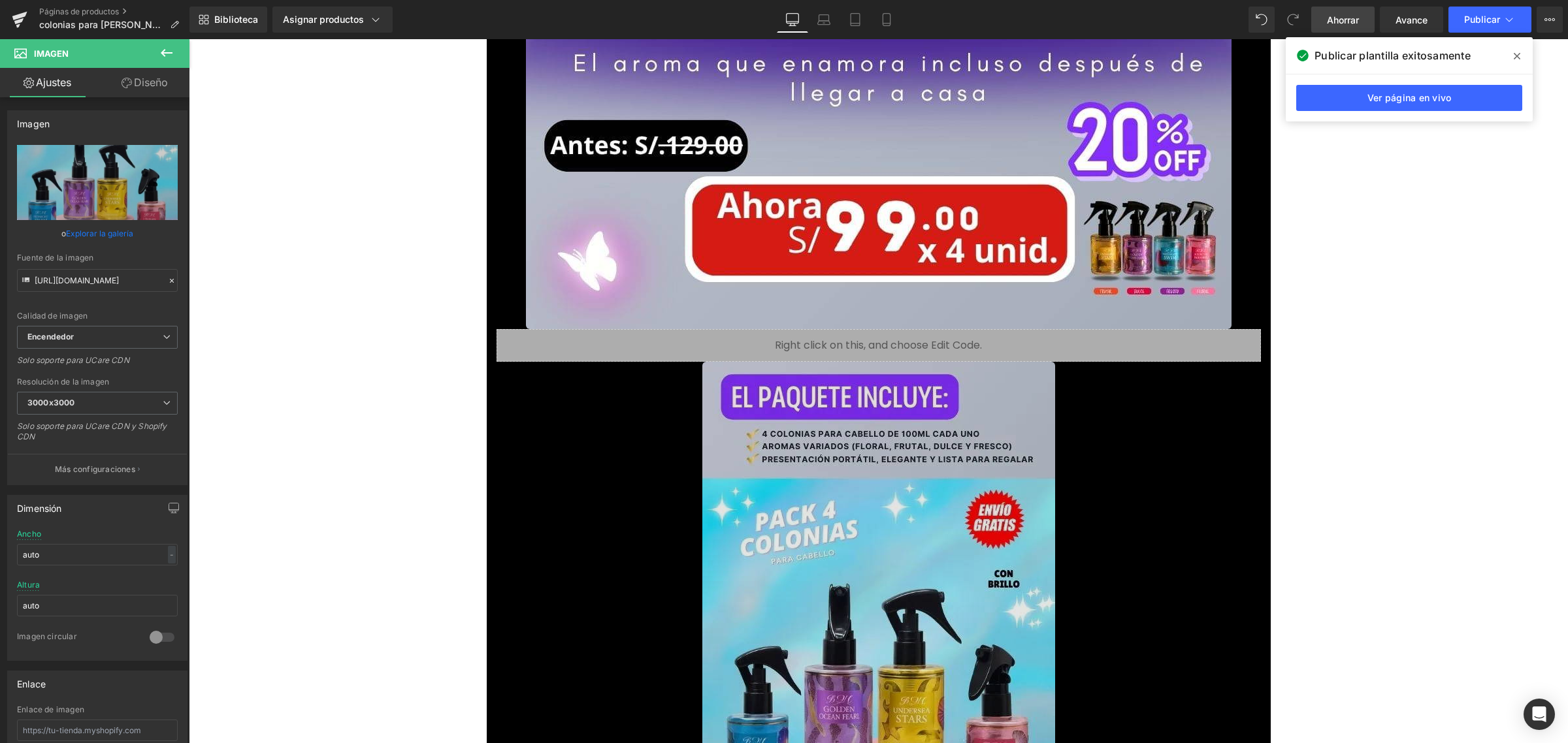
scroll to position [14463, 0]
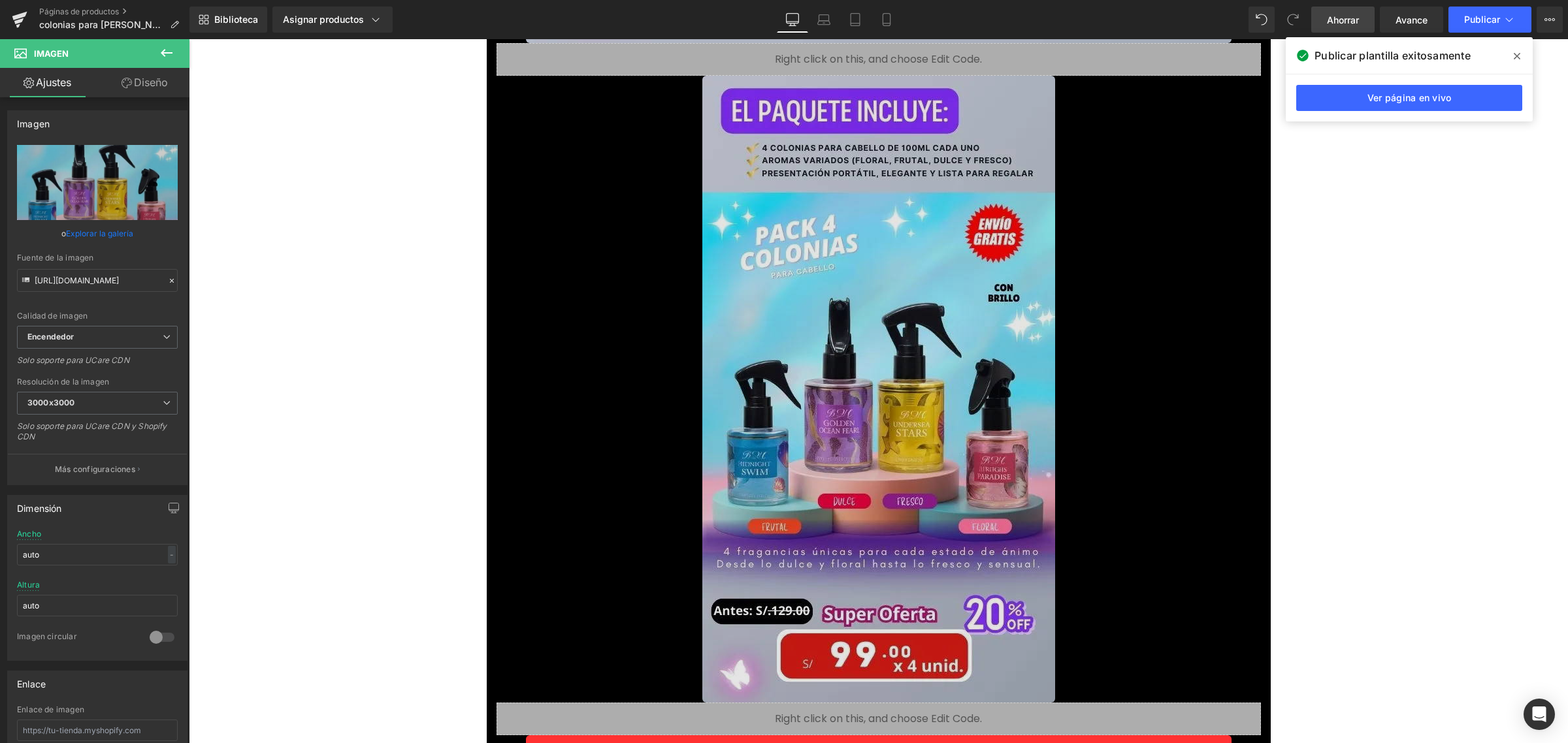
click at [939, 376] on img at bounding box center [879, 389] width 353 height 627
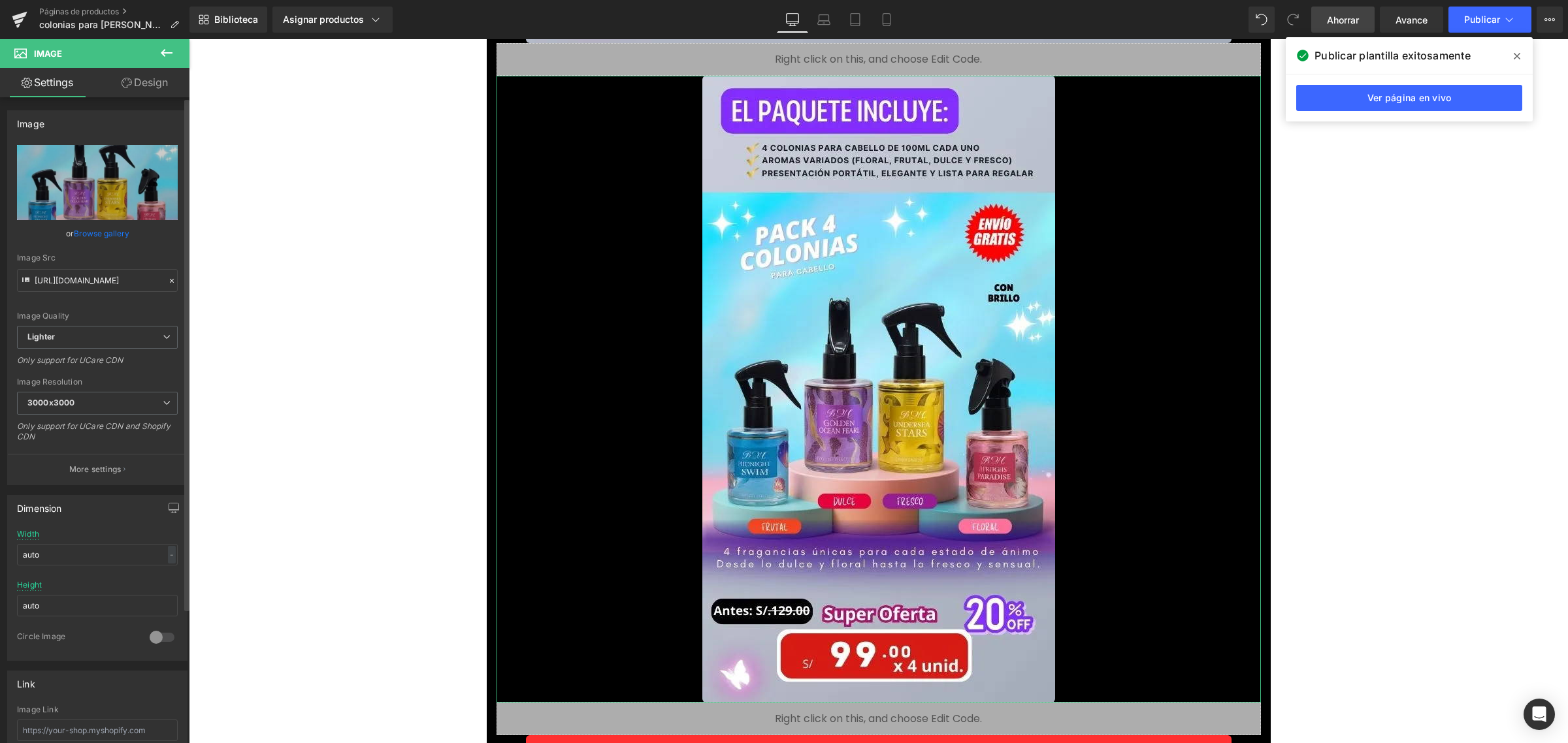
click at [105, 230] on link "Browse gallery" at bounding box center [102, 234] width 56 height 23
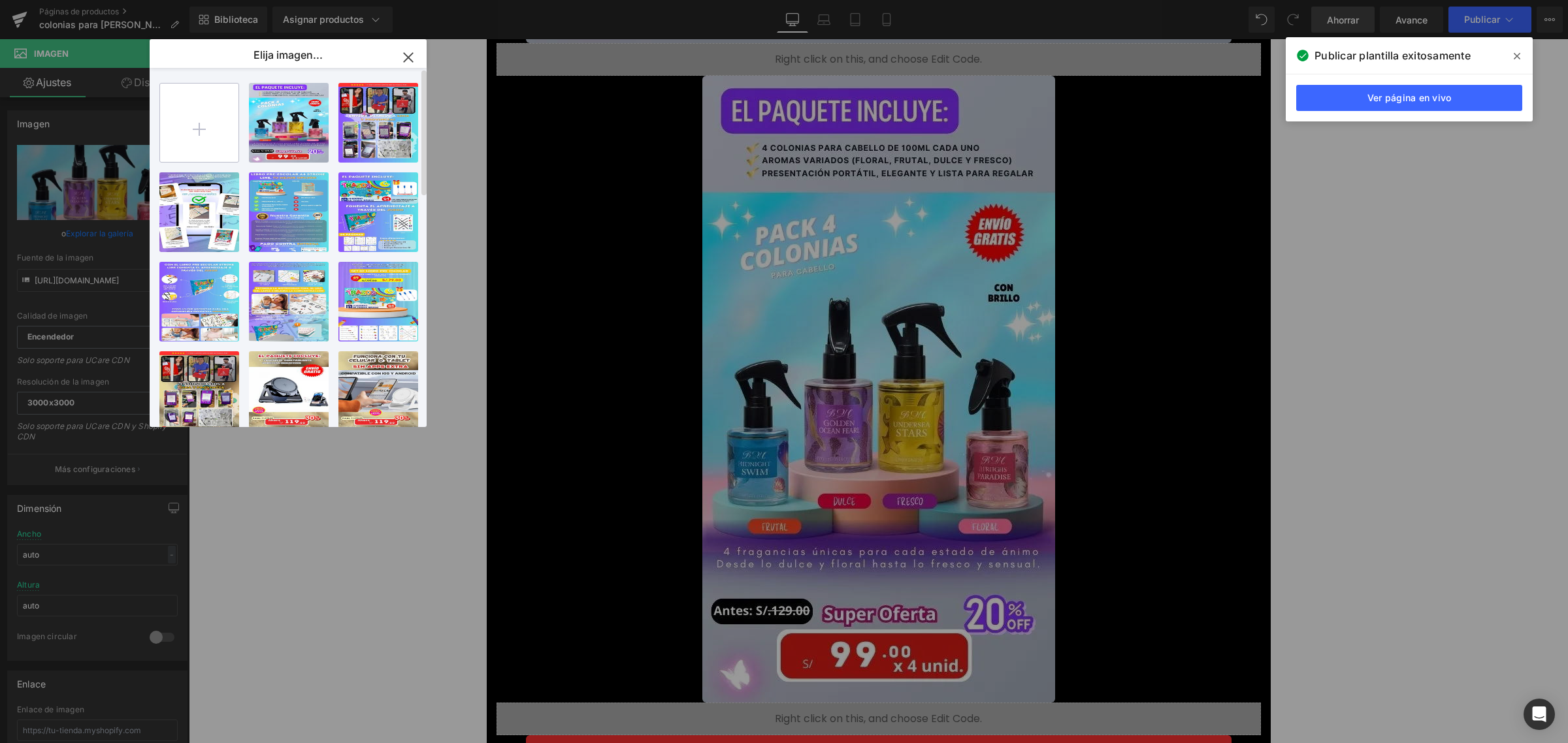
click at [187, 119] on input "file" at bounding box center [199, 122] width 78 height 78
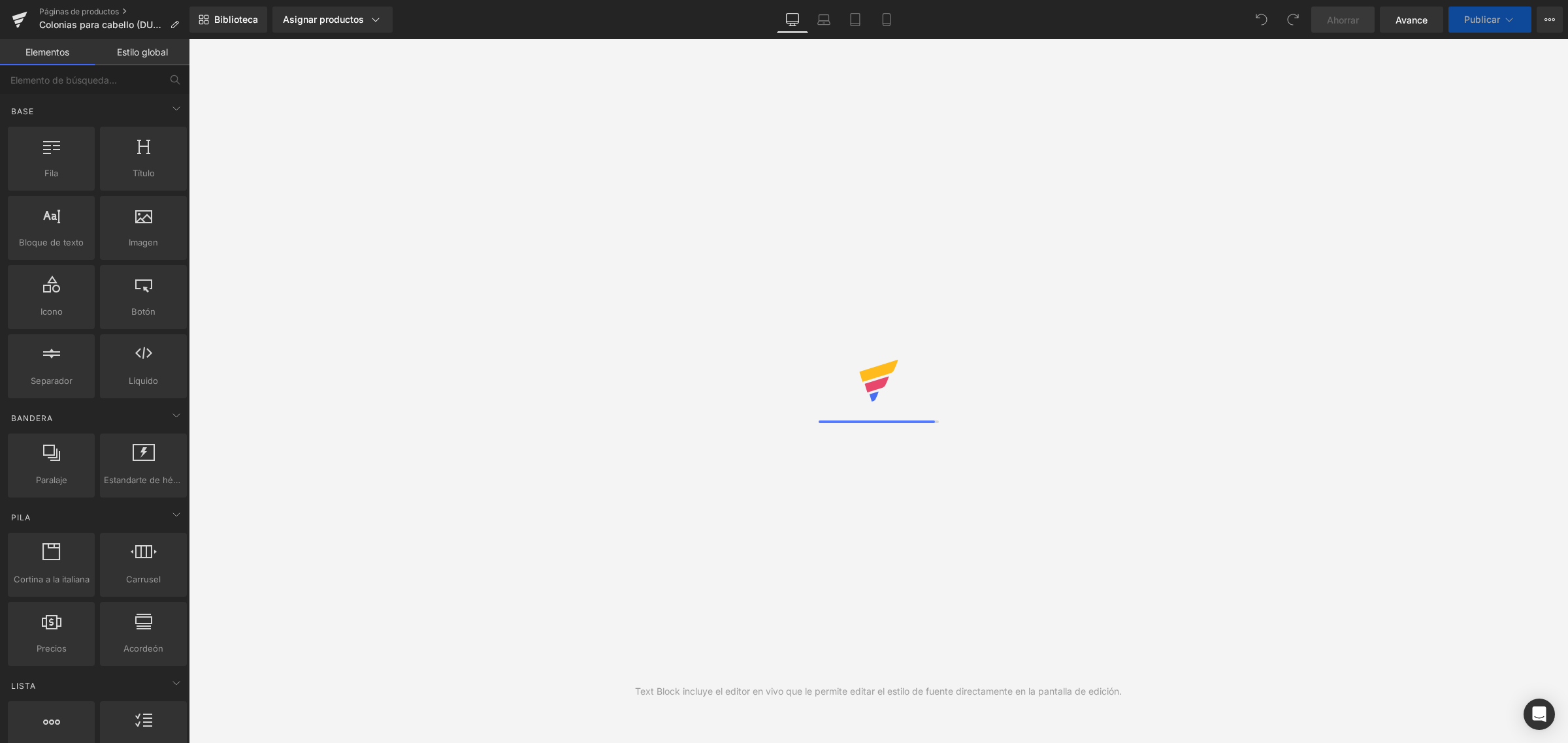
click at [343, 18] on font "Asignar productos" at bounding box center [323, 19] width 81 height 11
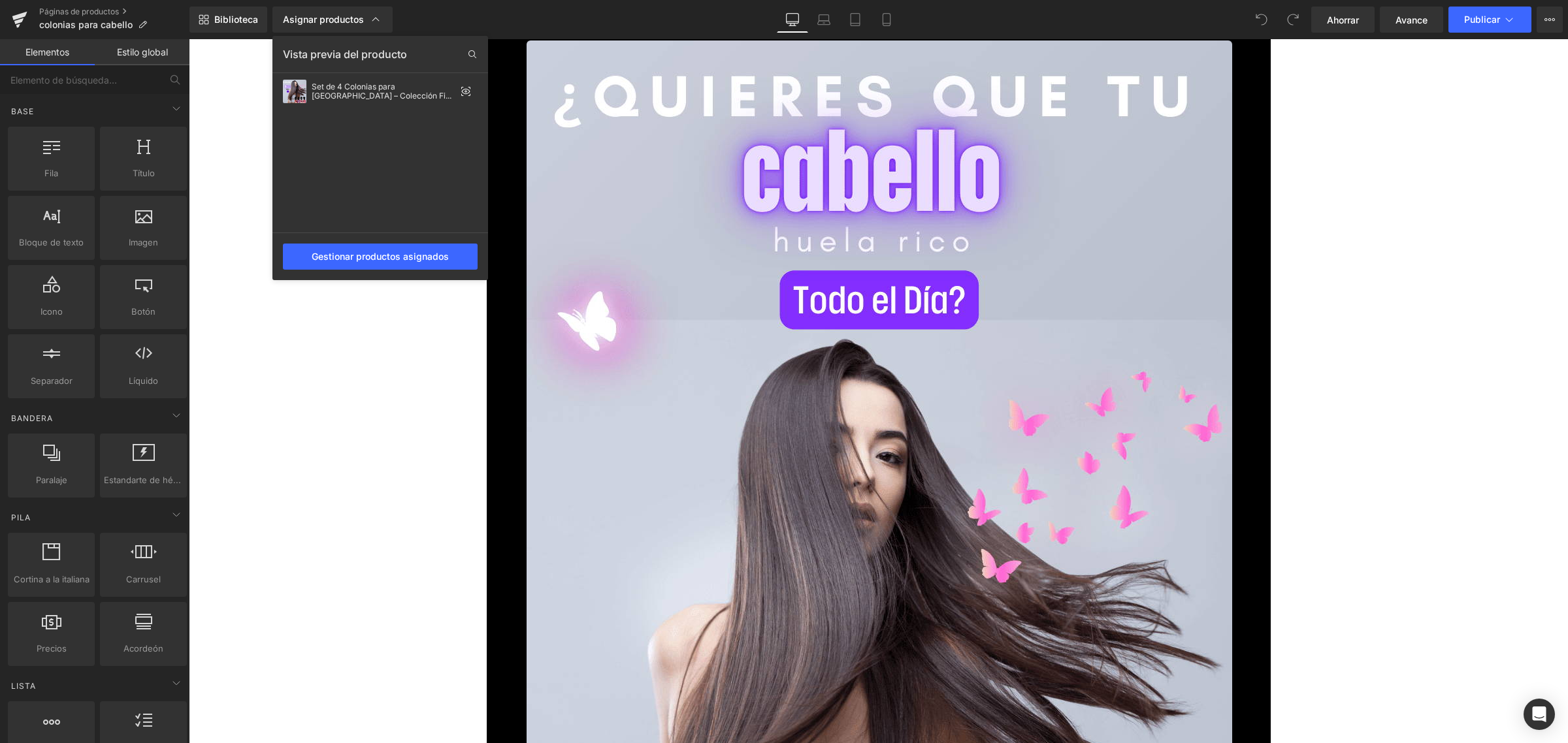
click at [1362, 335] on div at bounding box center [878, 392] width 1379 height 704
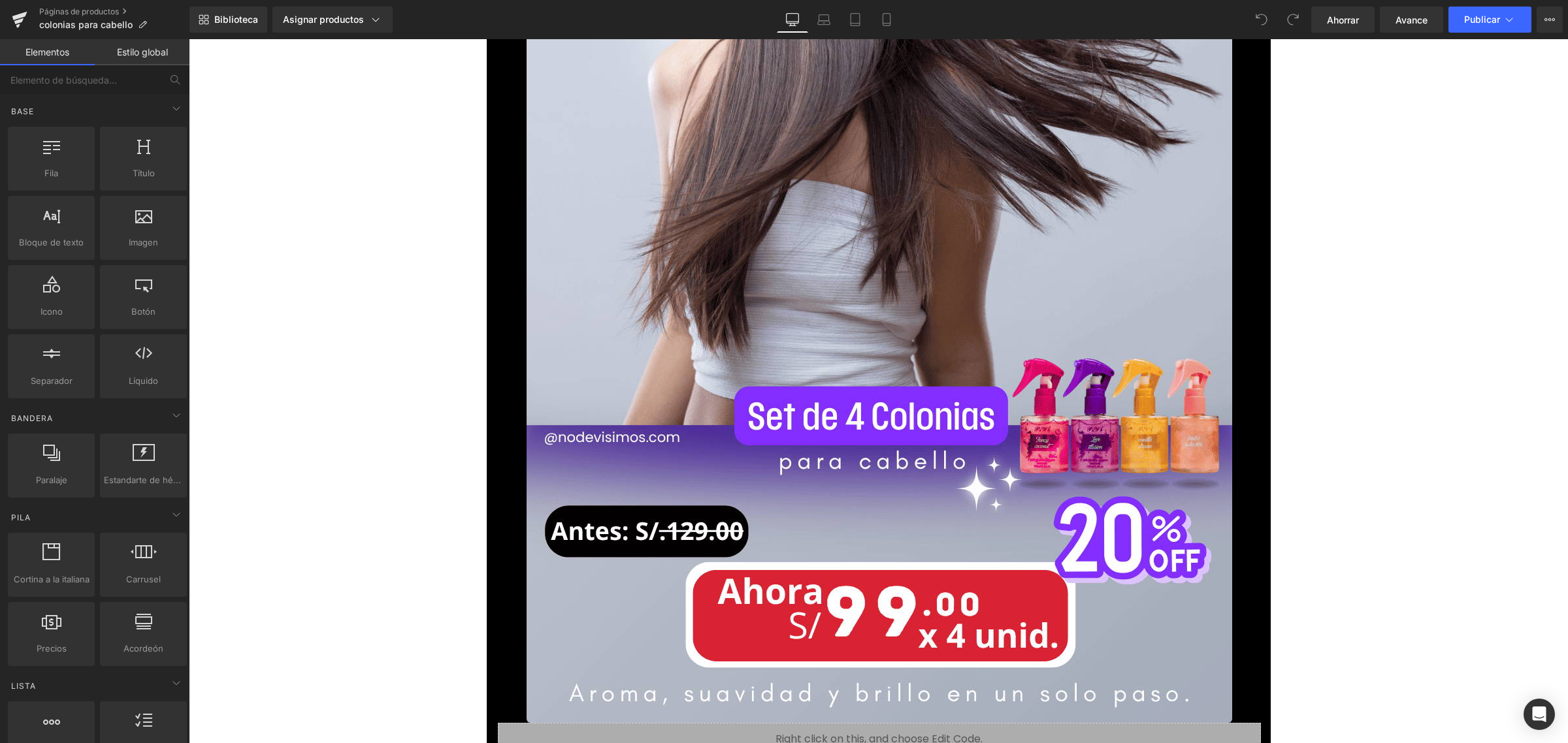
scroll to position [245, 0]
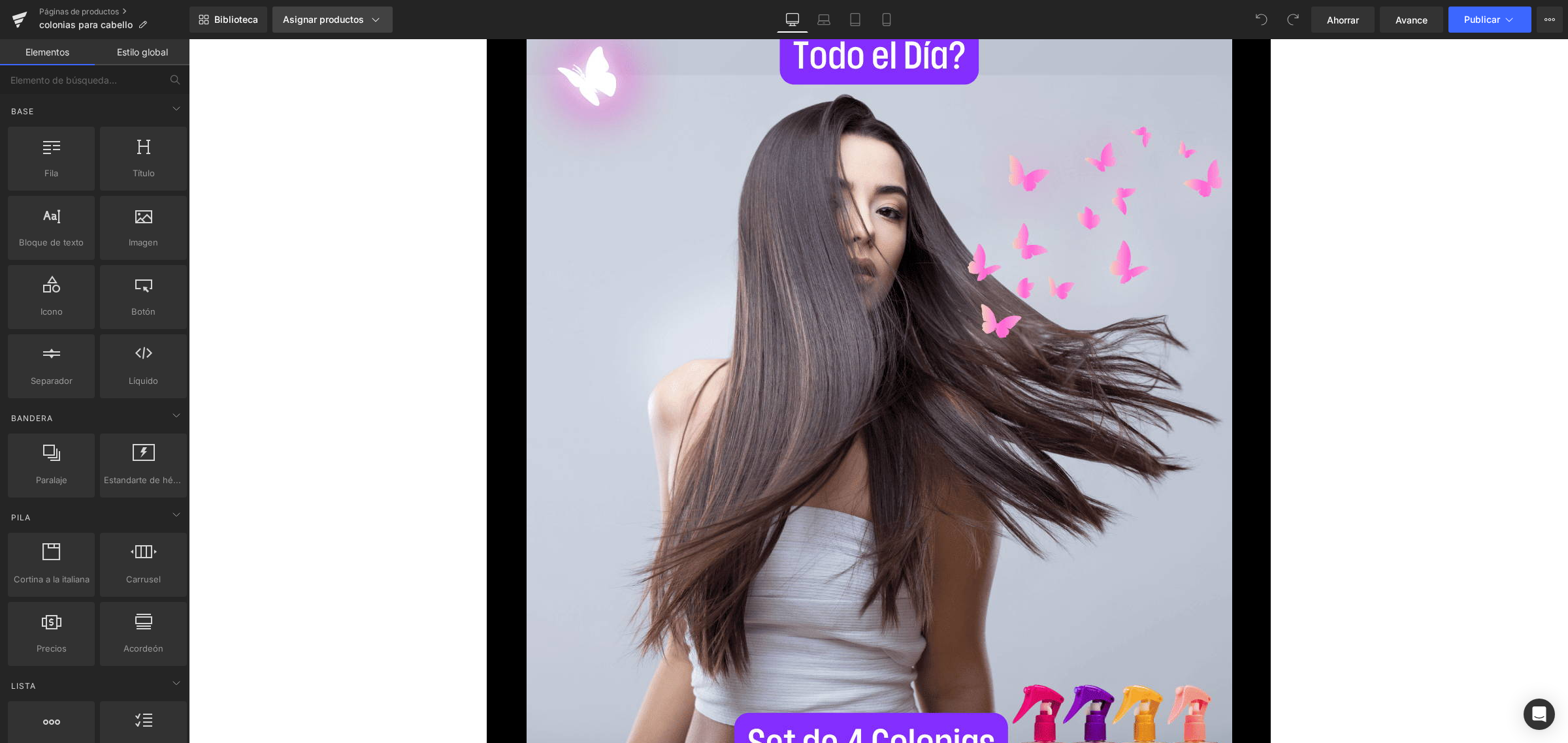
click at [347, 12] on link "Asignar productos" at bounding box center [332, 19] width 120 height 26
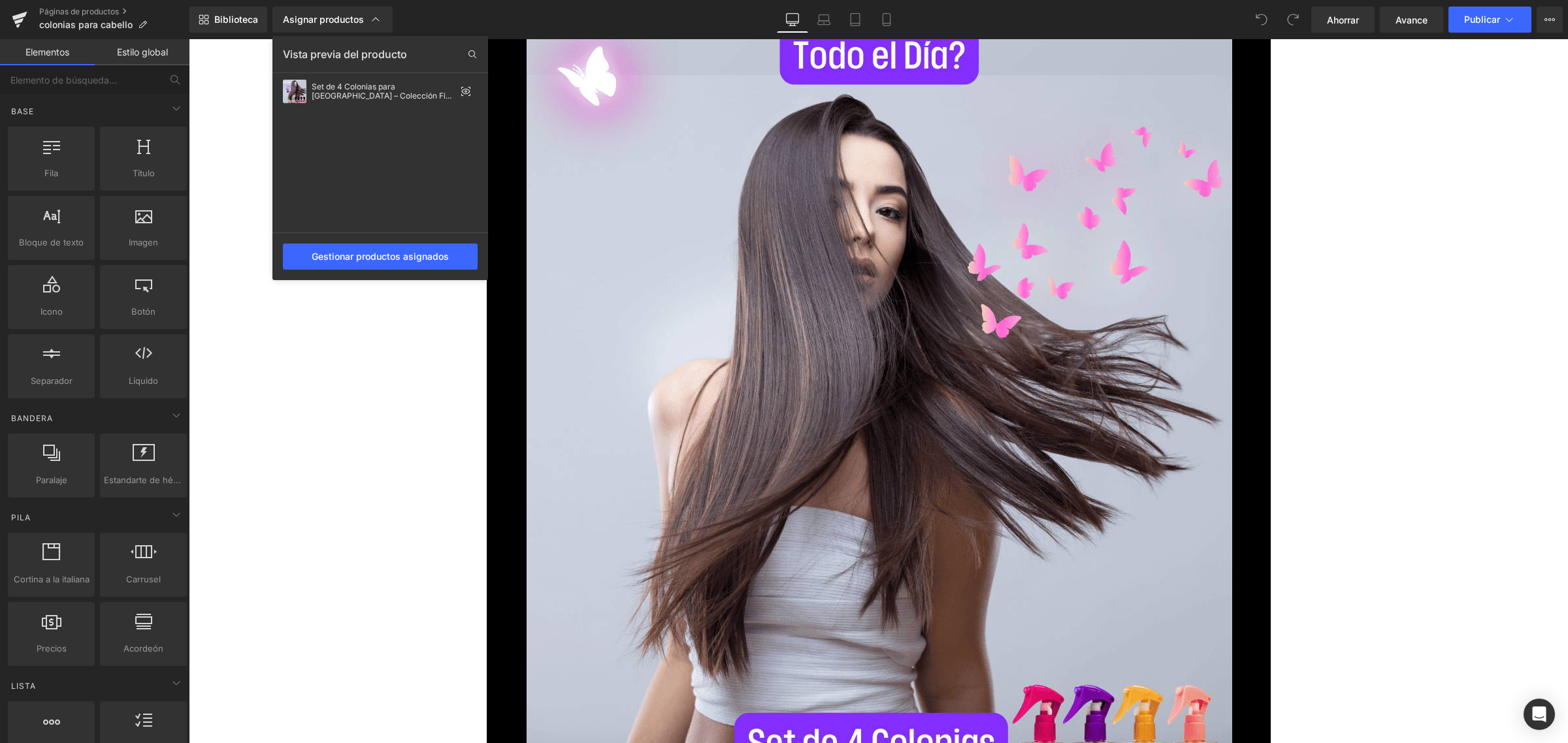
click at [1398, 358] on div at bounding box center [878, 392] width 1379 height 704
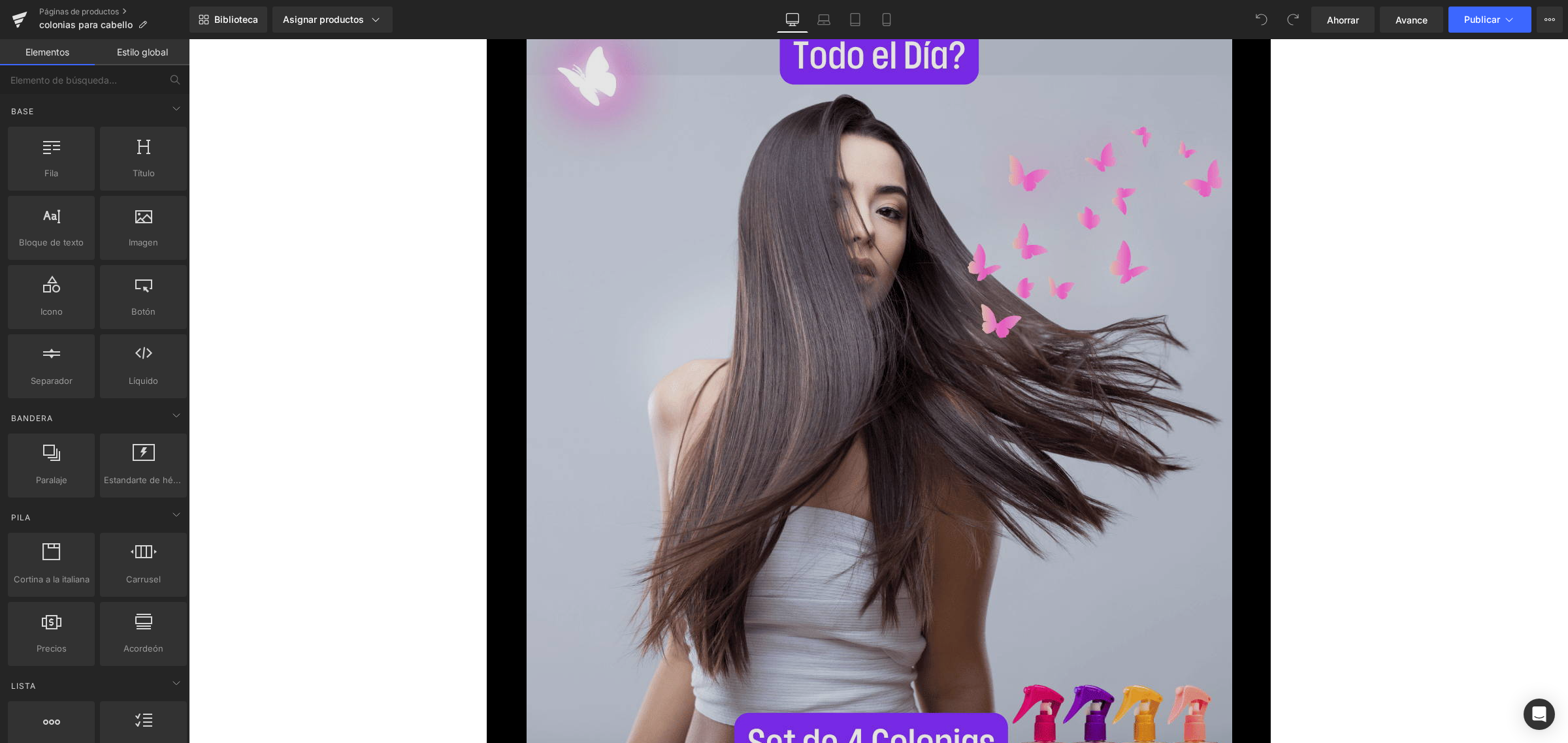
click at [734, 266] on img at bounding box center [879, 422] width 705 height 1254
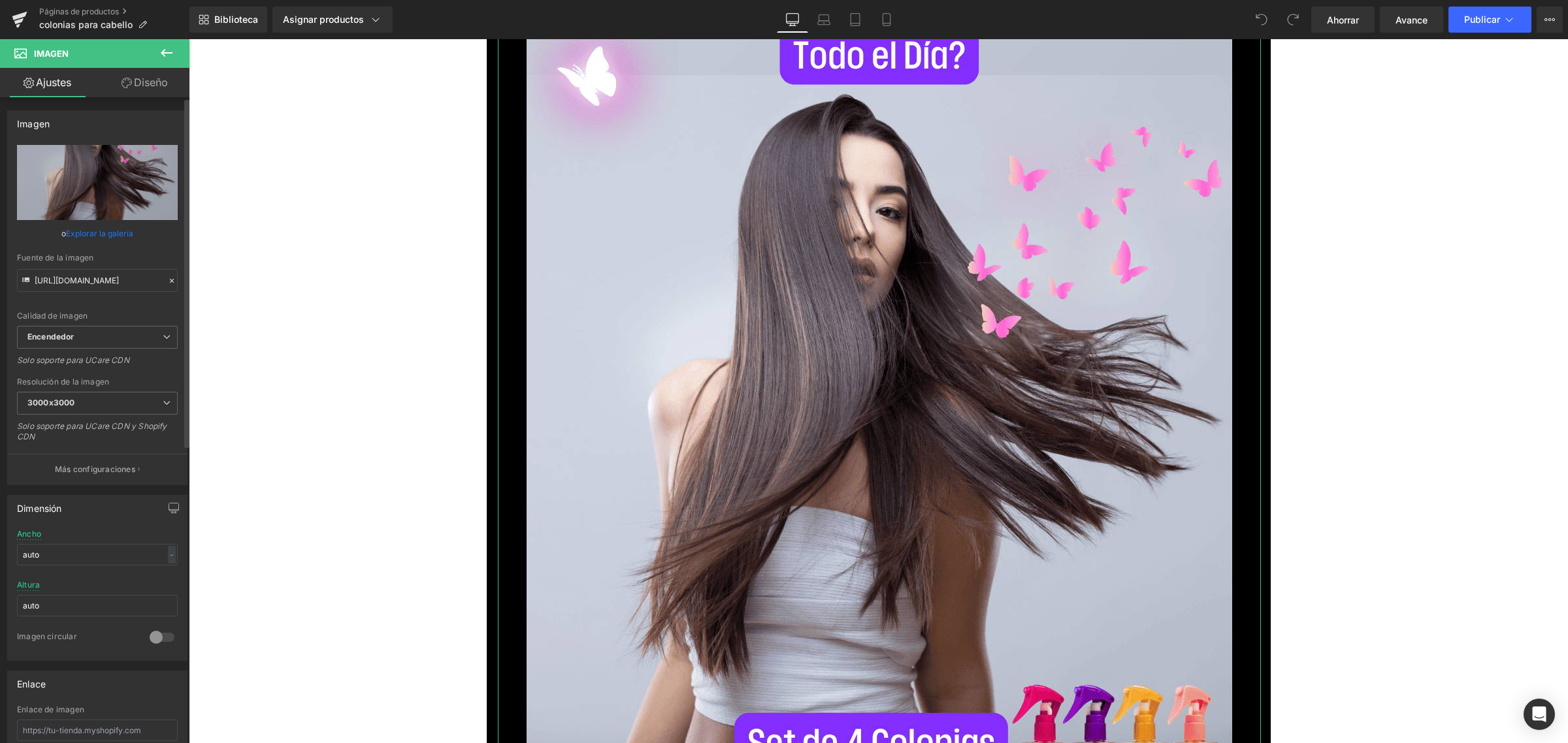
click at [105, 237] on link "Explorar la galería" at bounding box center [99, 234] width 67 height 23
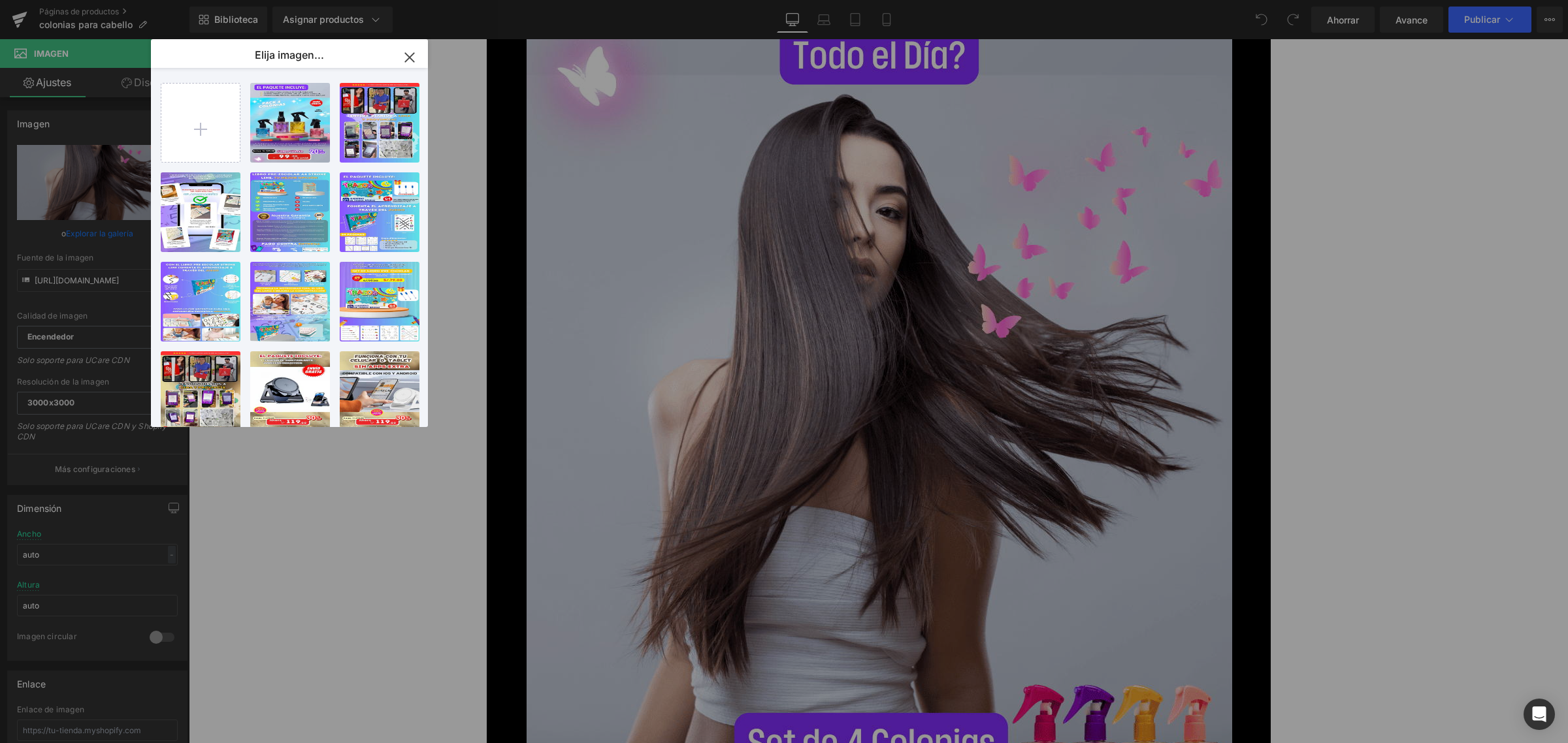
click at [409, 57] on icon "button" at bounding box center [409, 57] width 9 height 9
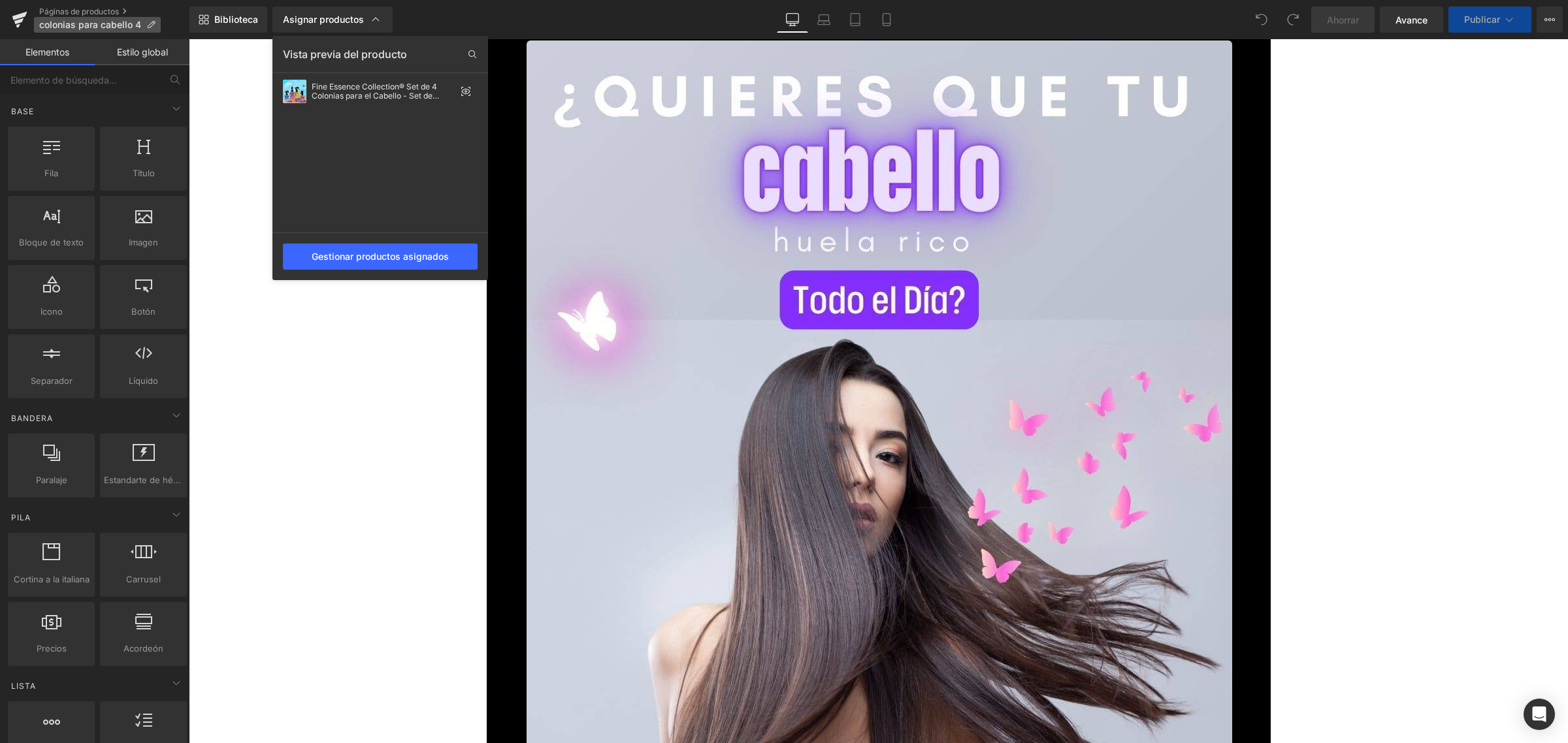
click at [155, 24] on p "colonias para cabello 4" at bounding box center [97, 24] width 127 height 15
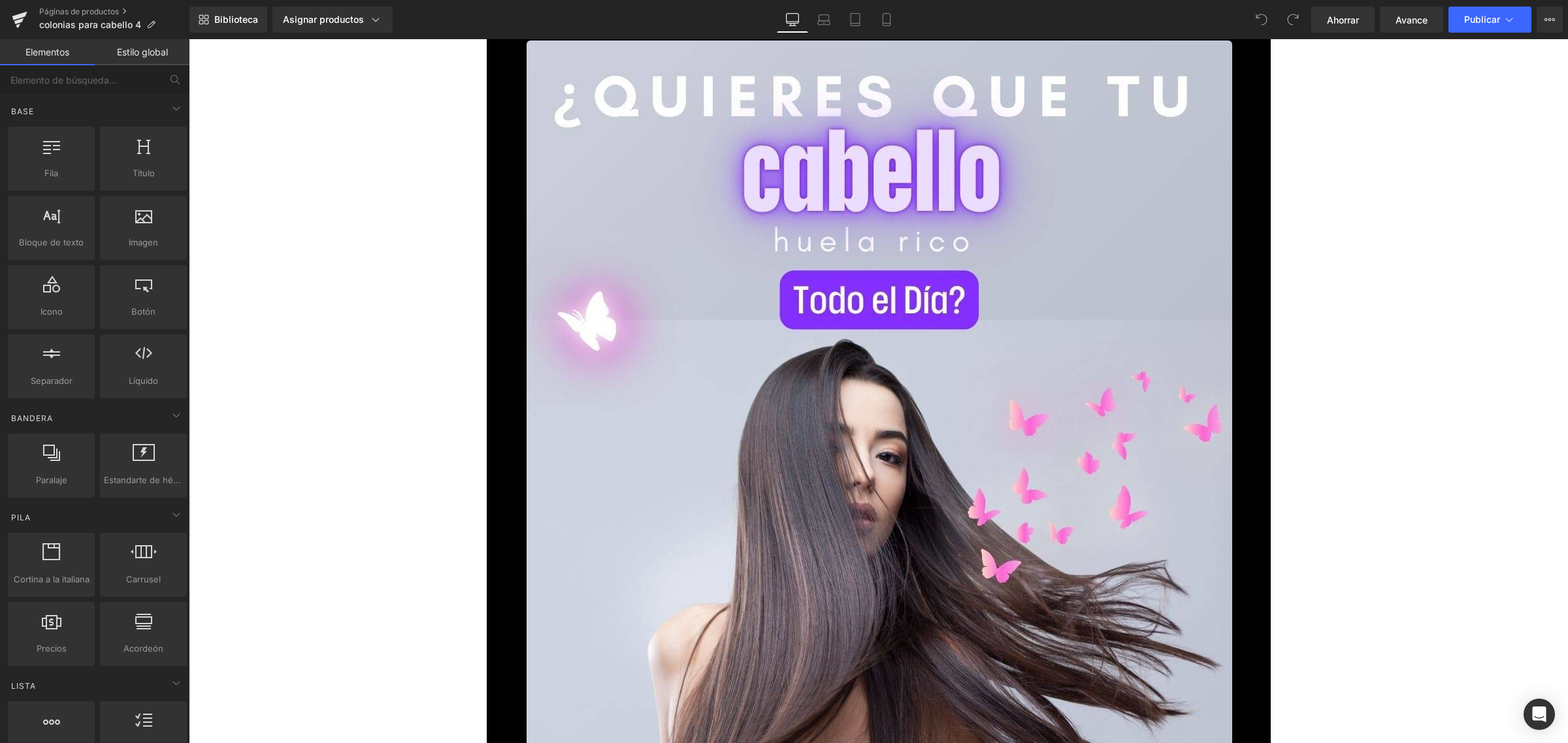
click at [139, 21] on font "colonias para cabello 4" at bounding box center [90, 25] width 102 height 11
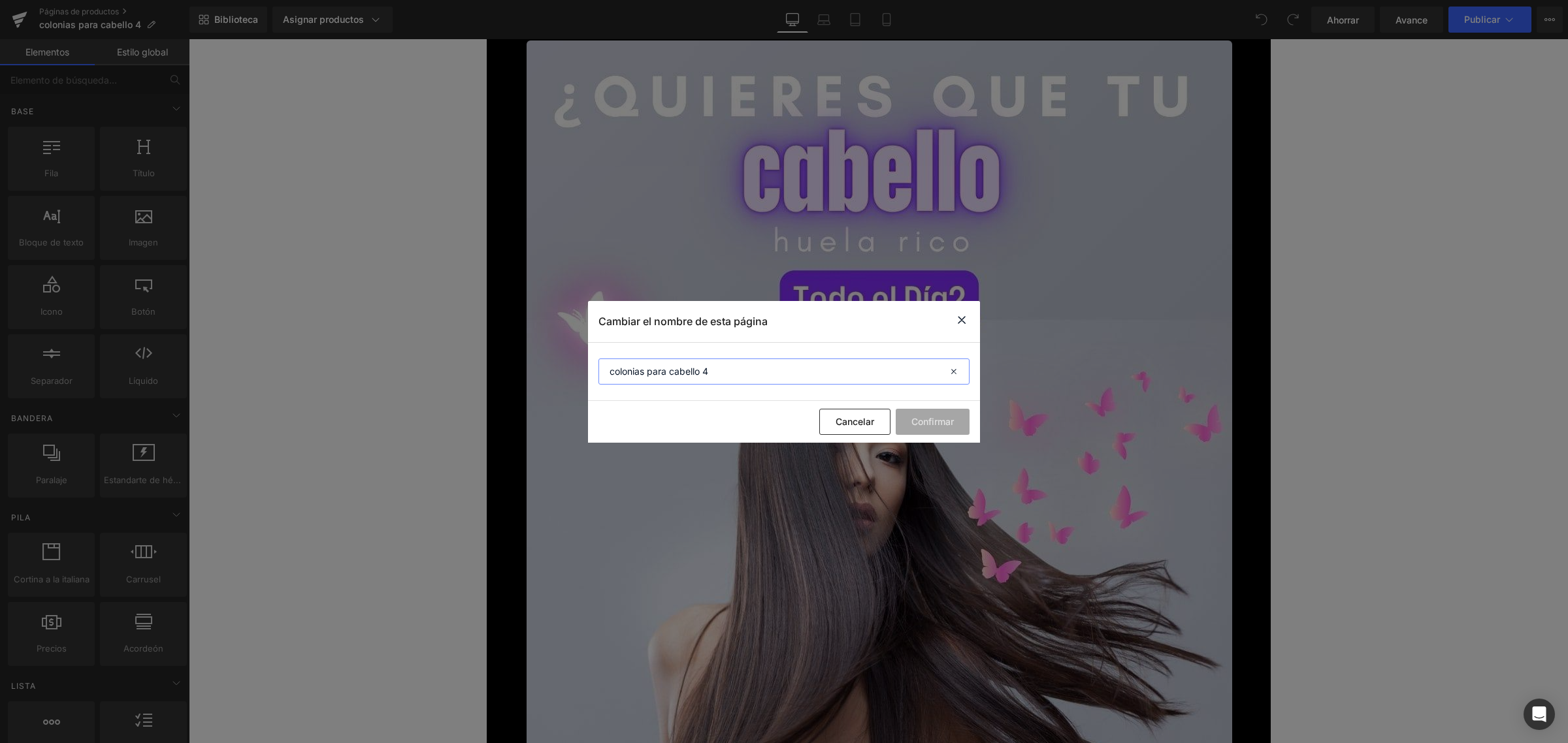
drag, startPoint x: 676, startPoint y: 363, endPoint x: 560, endPoint y: 358, distance: 116.1
click at [511, 351] on div "Cambiar el nombre de esta página colonias para cabello 4 Cancelar Confirmar" at bounding box center [784, 372] width 1568 height 743
drag, startPoint x: 759, startPoint y: 376, endPoint x: 557, endPoint y: 377, distance: 202.0
click at [557, 377] on div "Cambiar el nombre de esta página colonias para cabello 4 Cancelar Confirmar" at bounding box center [784, 372] width 1568 height 743
click at [722, 371] on input "COLONIAS PACK 4 ( CP 2)" at bounding box center [784, 372] width 371 height 26
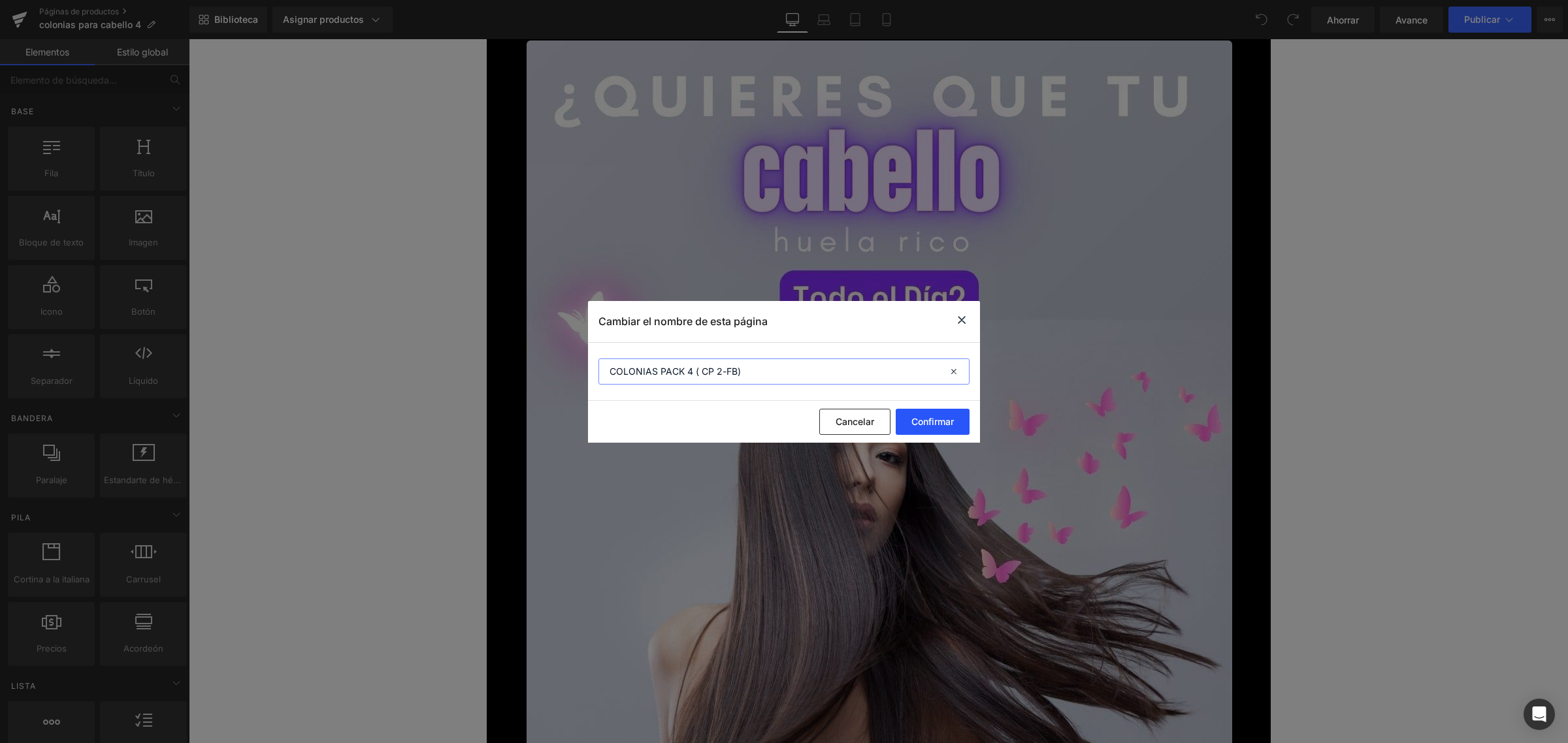
type input "COLONIAS PACK 4 ( CP 2-FB)"
click at [938, 421] on font "Confirmar" at bounding box center [933, 421] width 43 height 11
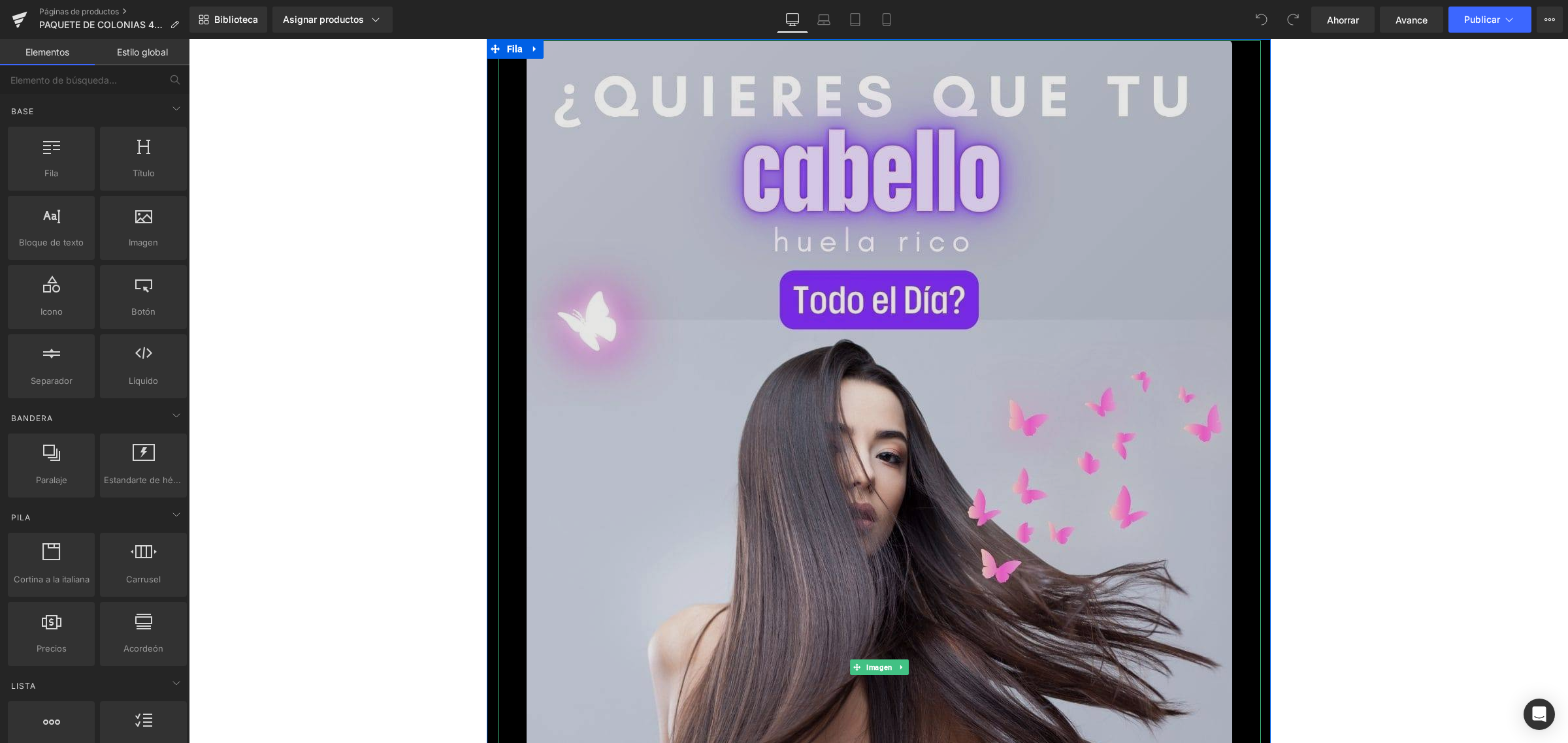
click at [903, 329] on img at bounding box center [879, 667] width 705 height 1254
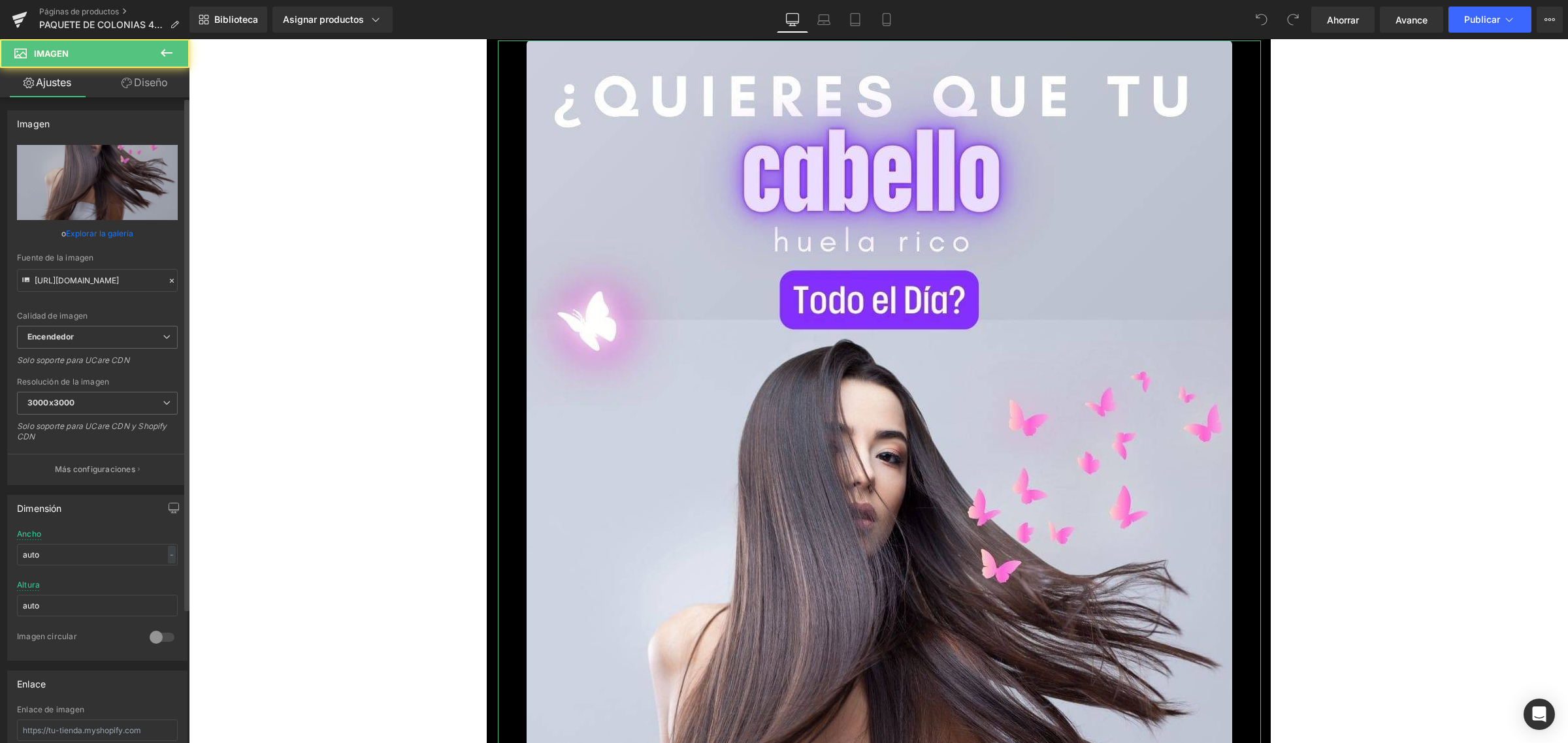
click at [93, 229] on font "Explorar la galería" at bounding box center [99, 234] width 67 height 10
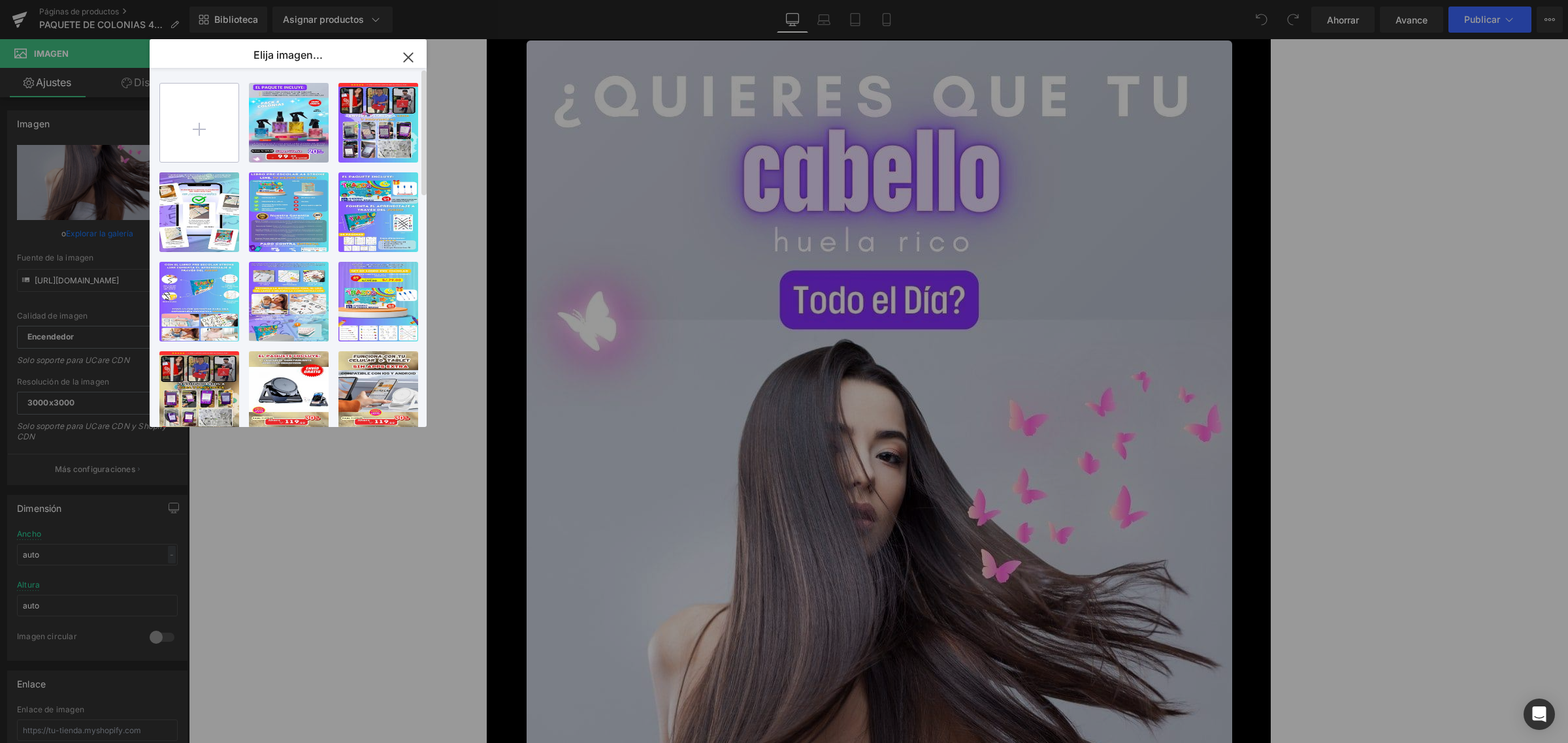
click at [191, 111] on input "file" at bounding box center [199, 122] width 78 height 78
type input "C:\fakepath\1.webp"
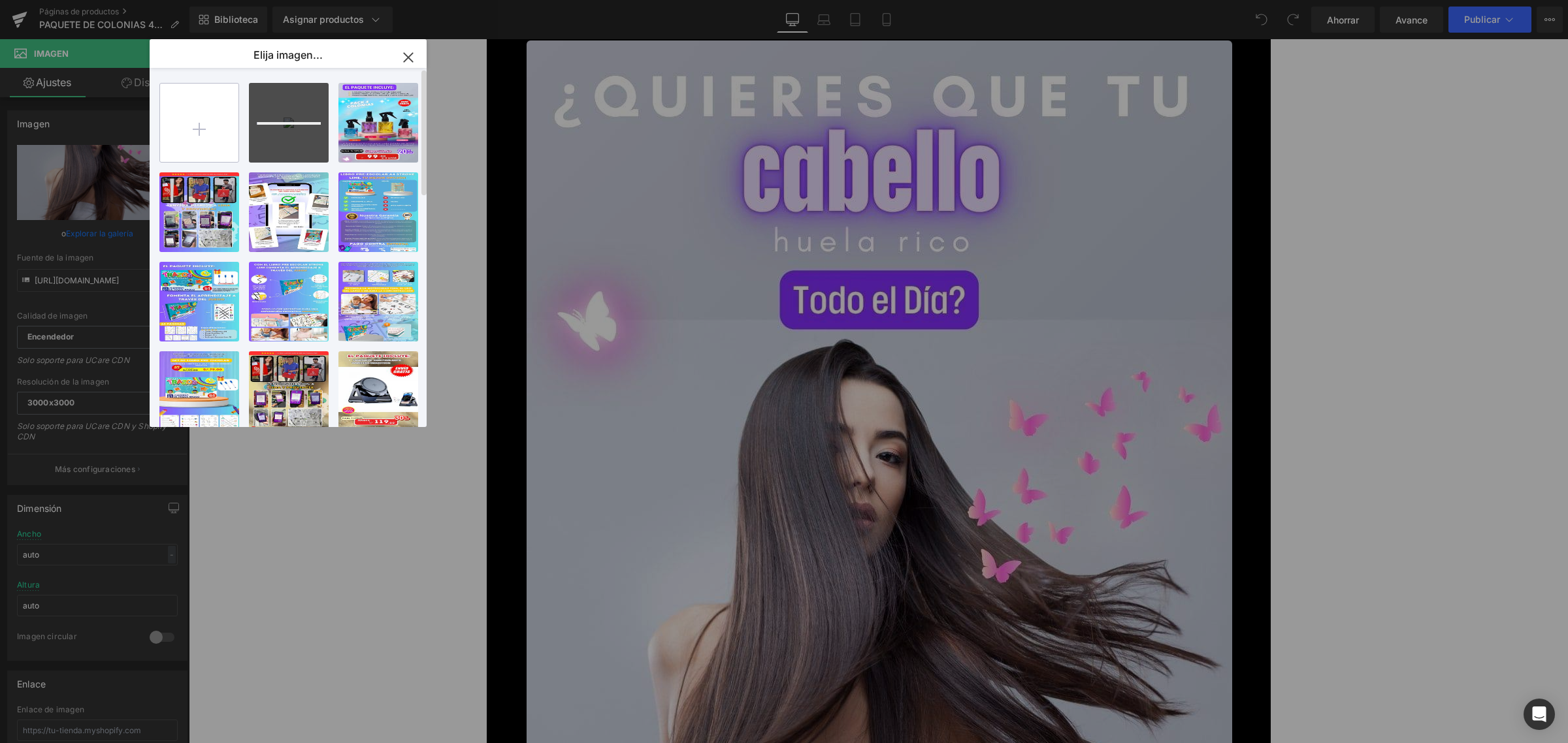
click at [167, 103] on input "file" at bounding box center [199, 122] width 78 height 78
type input "C:\fakepath\2.webp"
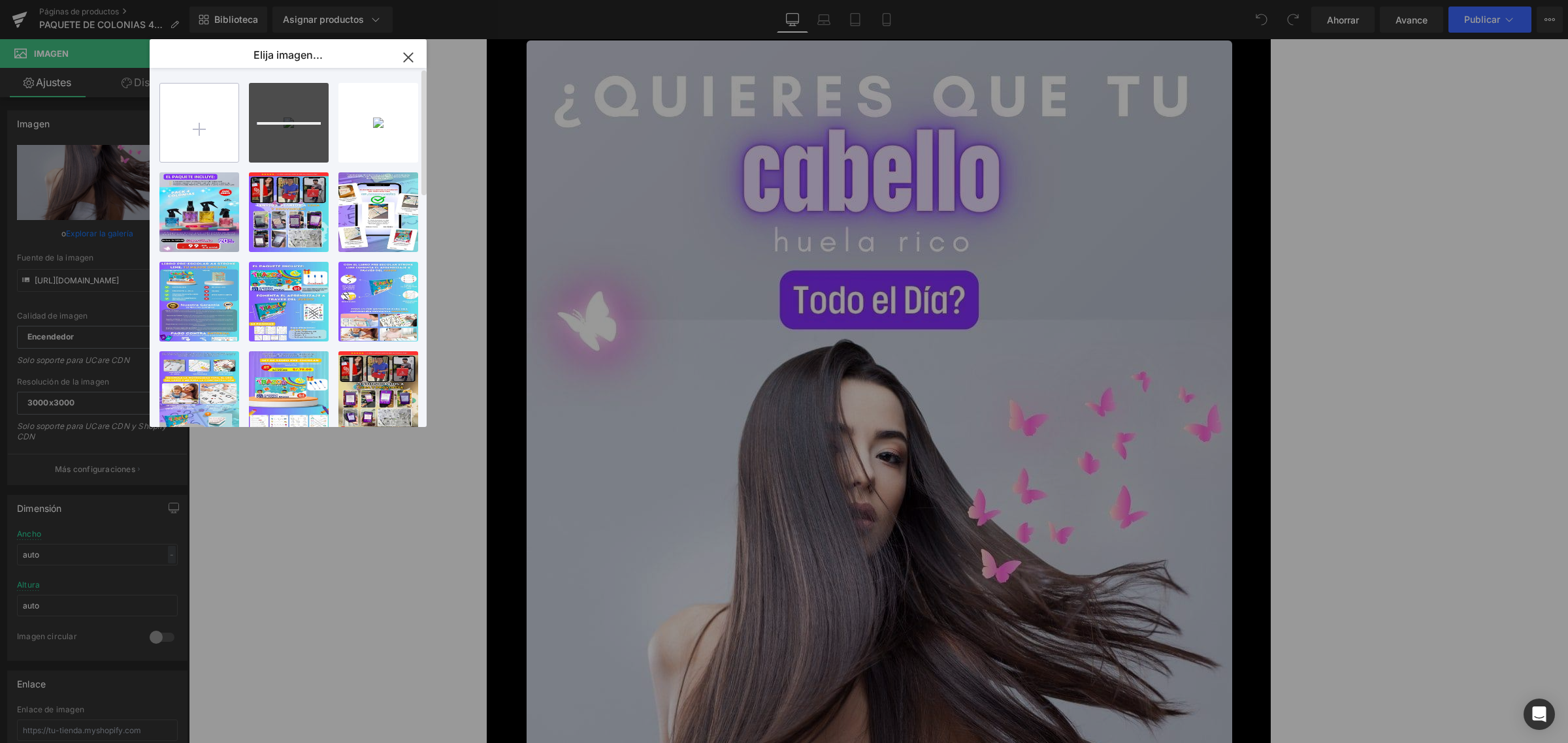
click at [187, 109] on input "file" at bounding box center [199, 122] width 78 height 78
type input "C:\fakepath\3.webp"
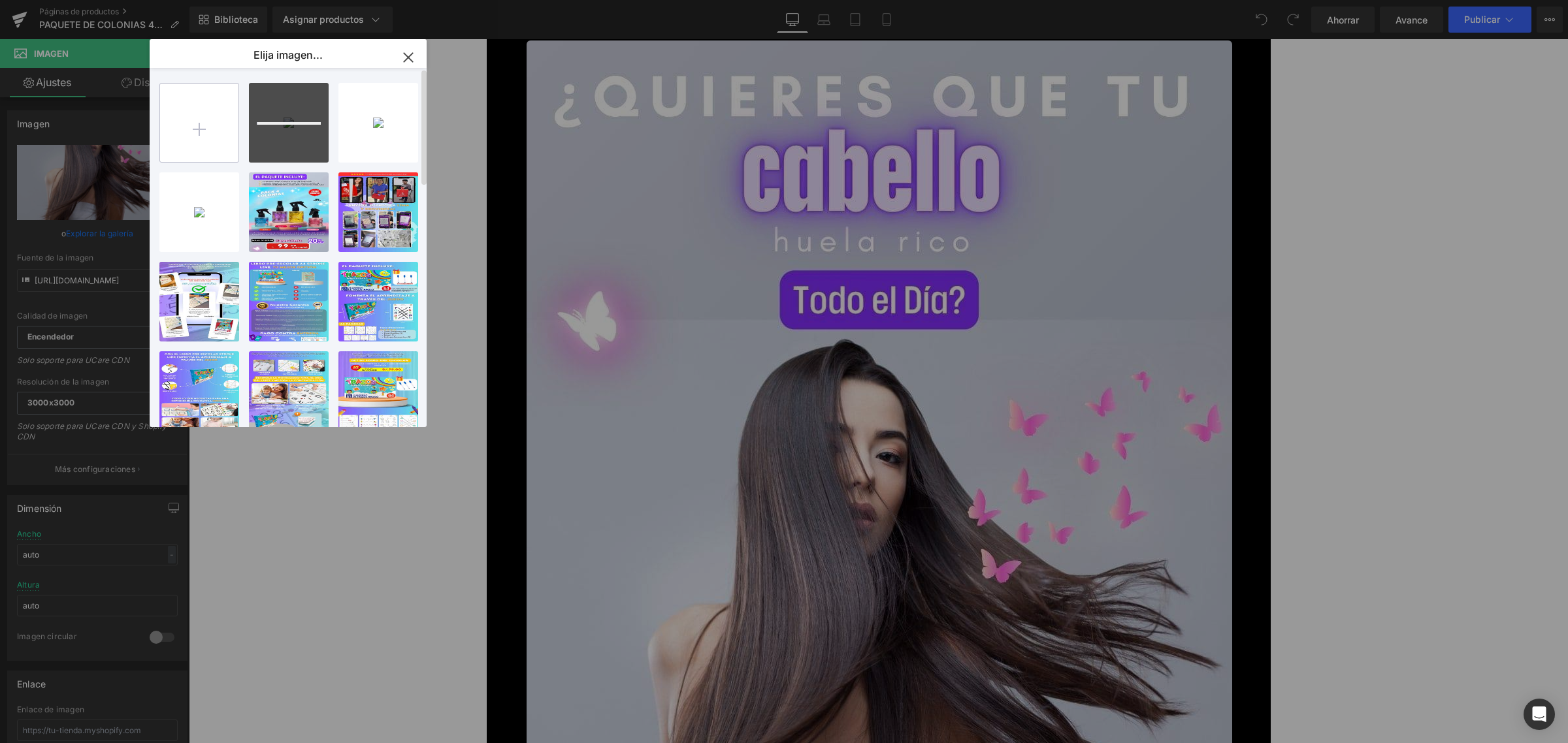
click at [215, 109] on input "file" at bounding box center [199, 122] width 78 height 78
type input "C:\fakepath\4.webp"
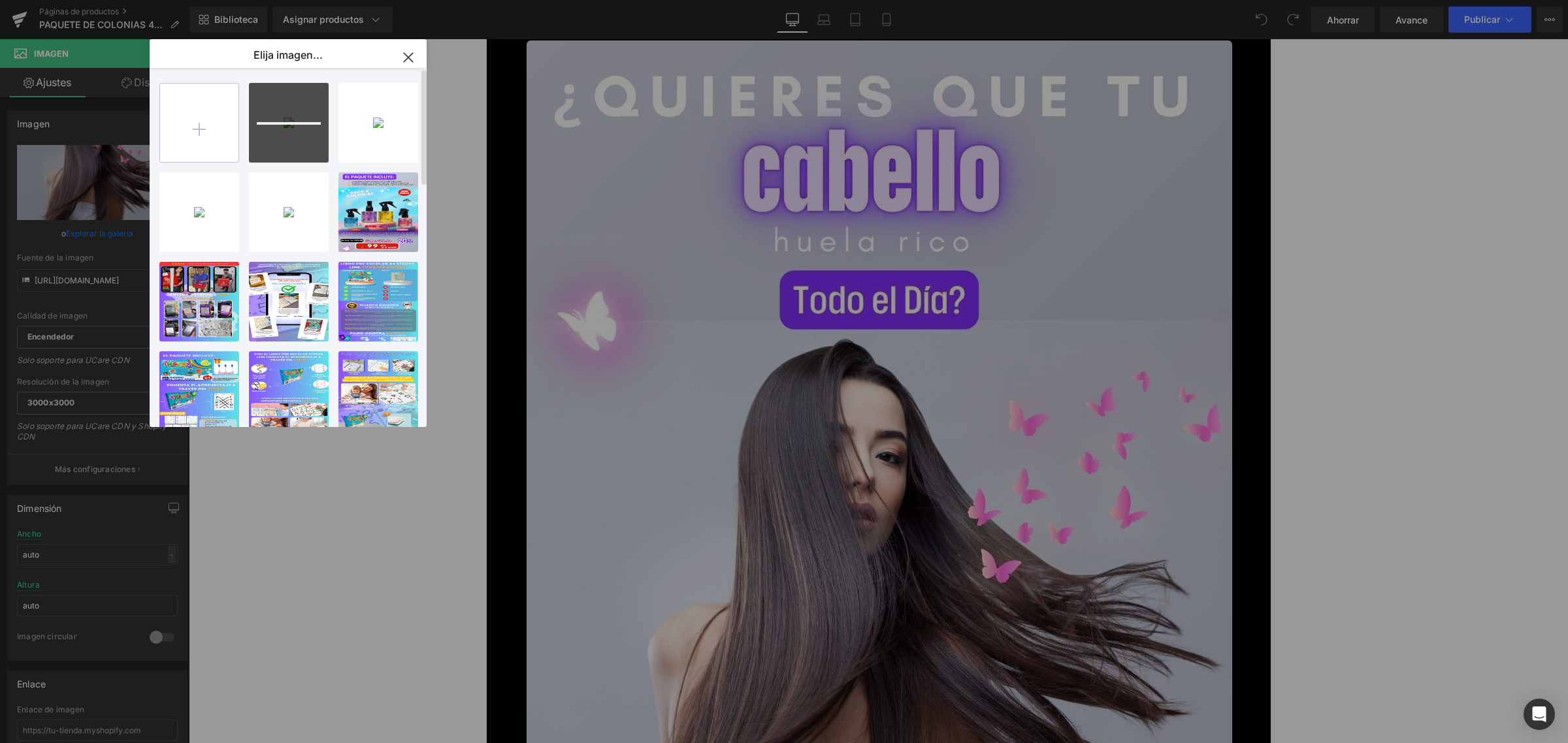
click at [232, 122] on input "file" at bounding box center [199, 122] width 78 height 78
type input "C:\fakepath\5.webp"
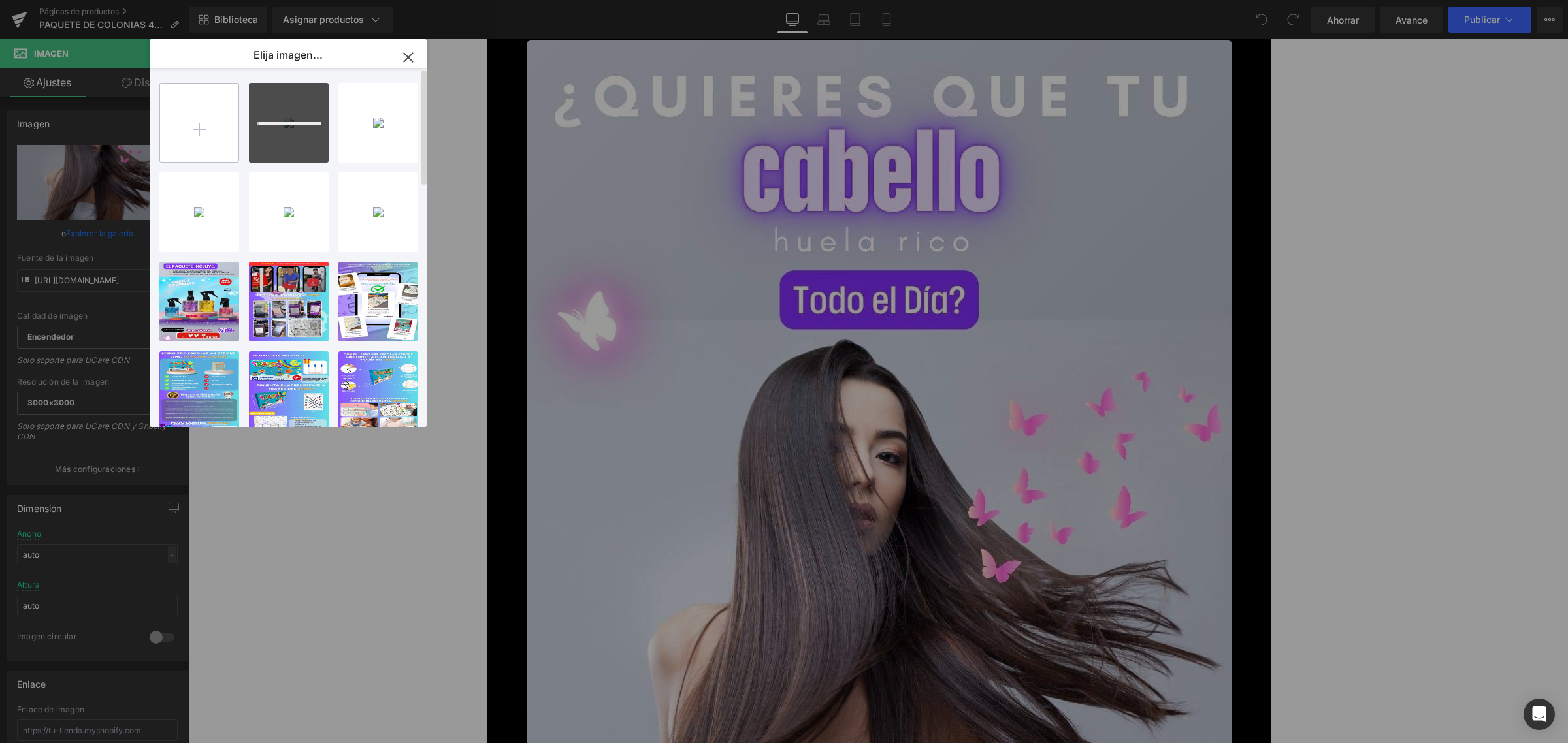
click at [194, 131] on input "file" at bounding box center [199, 122] width 78 height 78
type input "C:\fakepath\6.webp"
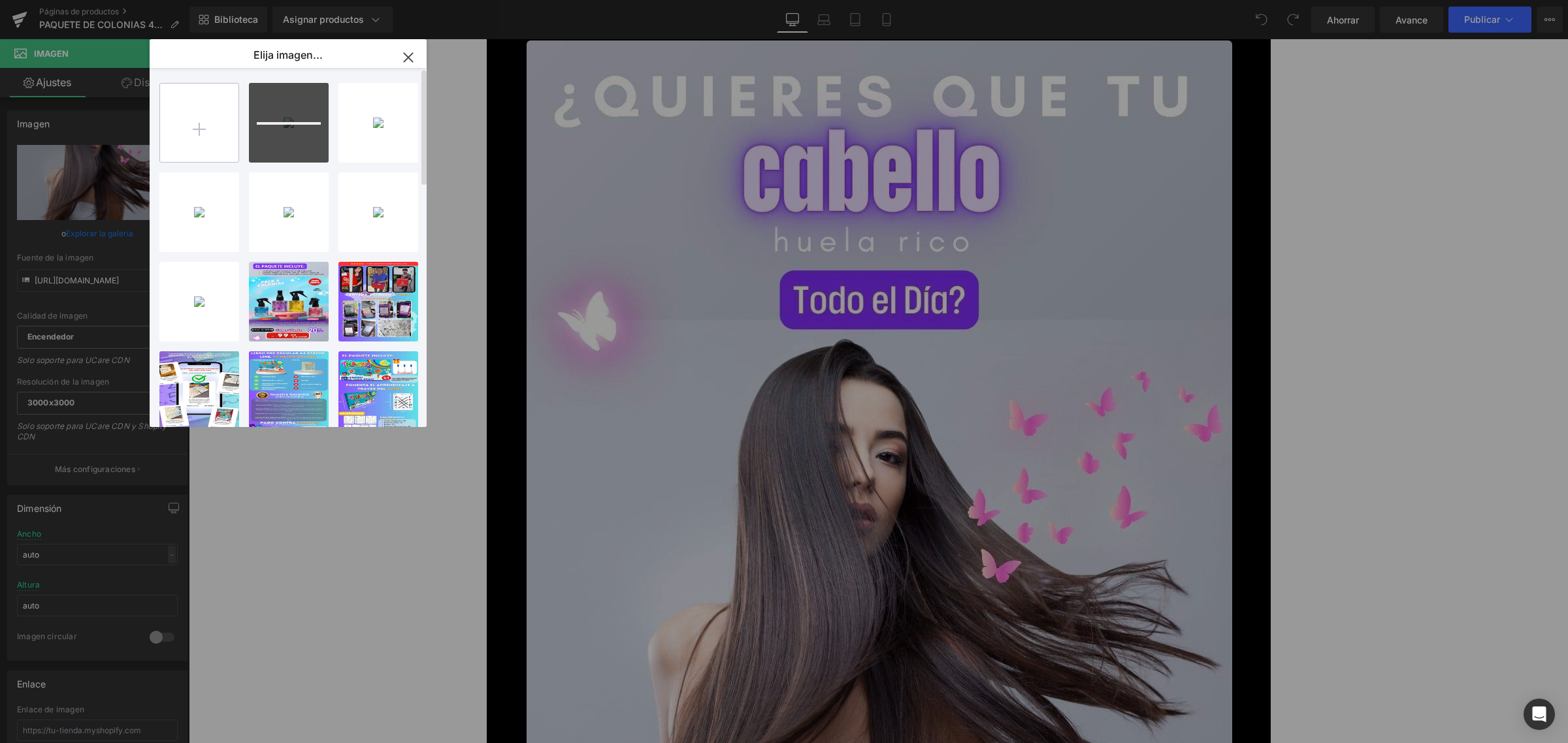
click at [187, 118] on input "file" at bounding box center [199, 122] width 78 height 78
type input "C:\fakepath\7.webp"
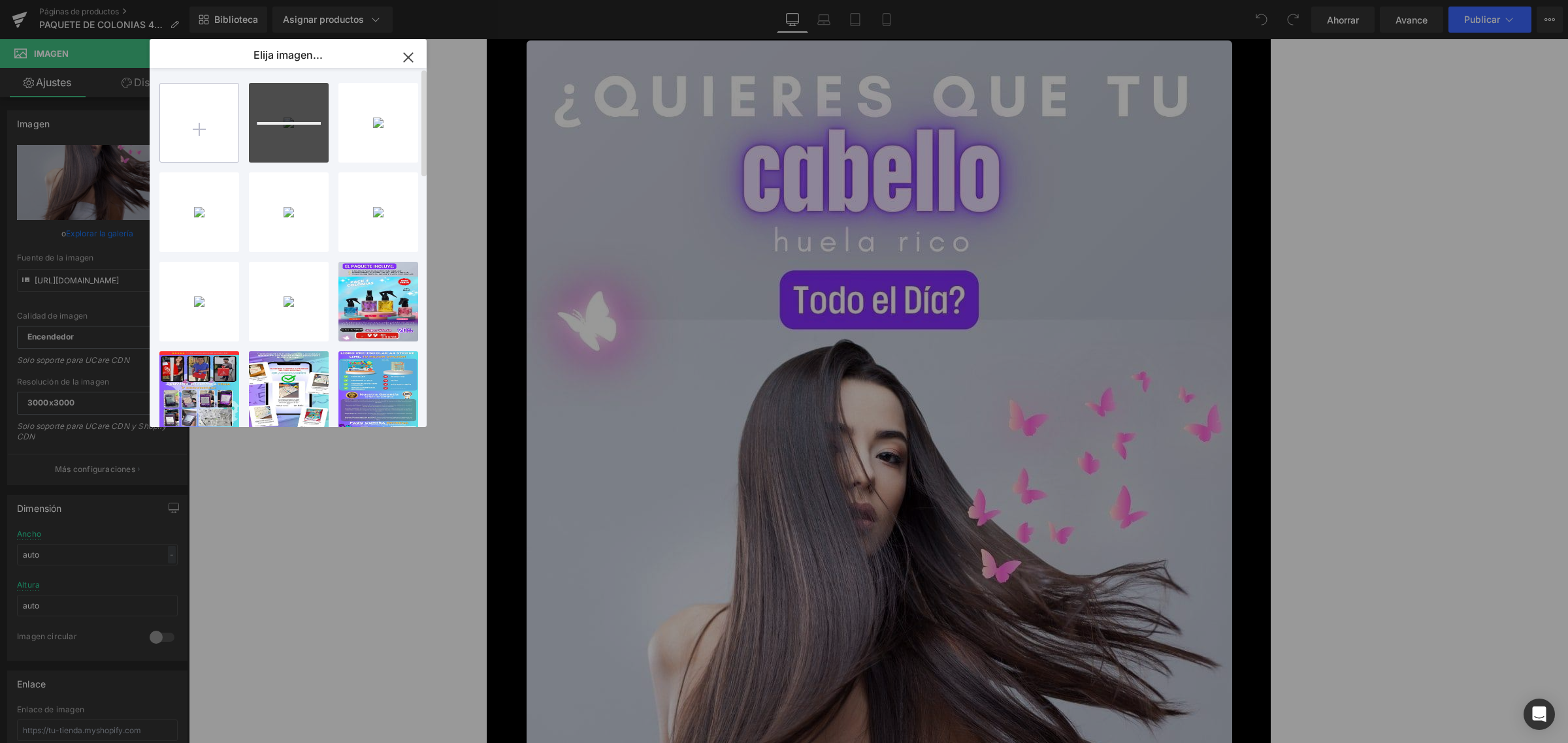
click at [210, 118] on input "file" at bounding box center [199, 122] width 78 height 78
type input "C:\fakepath\8.webp"
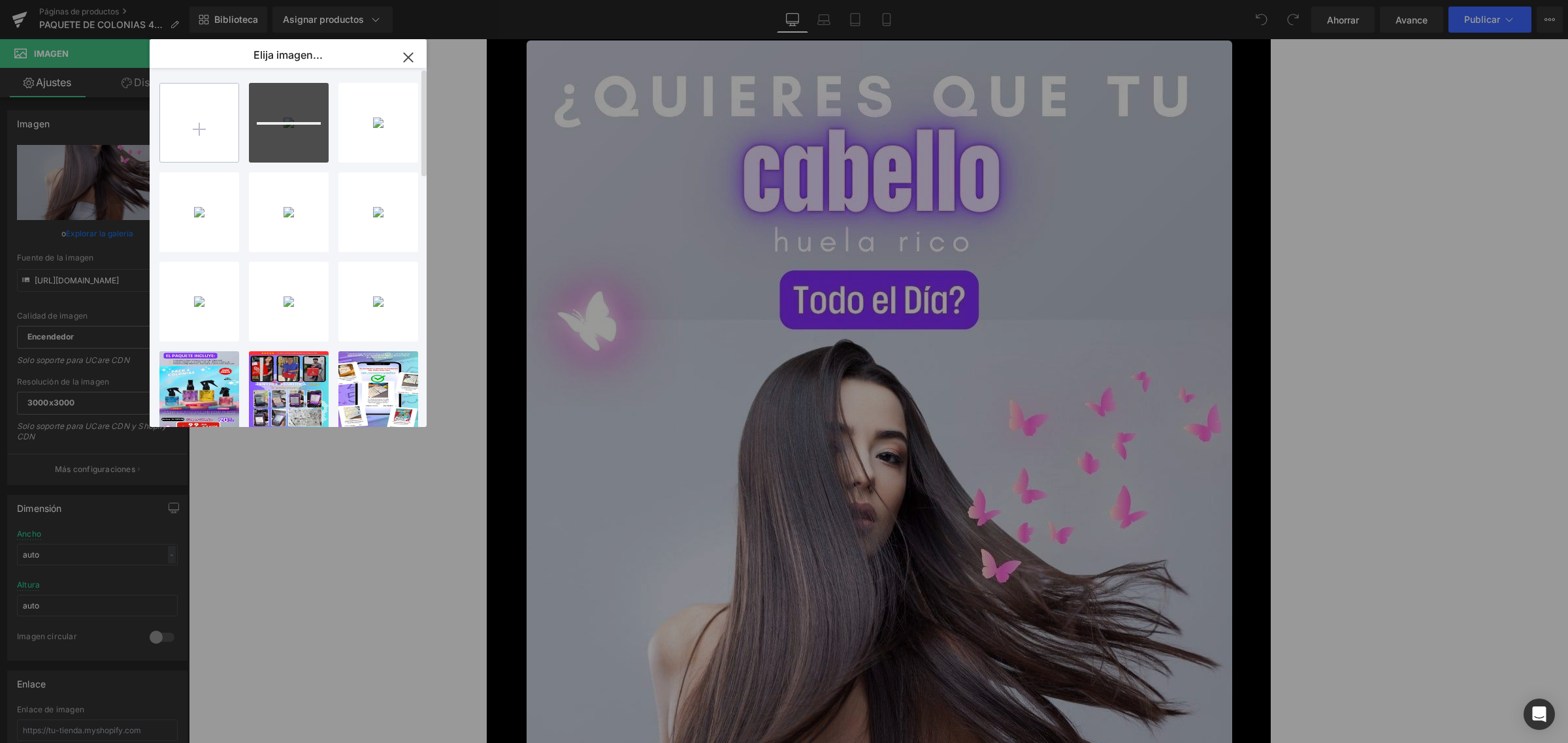
click at [236, 129] on input "file" at bounding box center [199, 122] width 78 height 78
type input "C:\fakepath\9.webp"
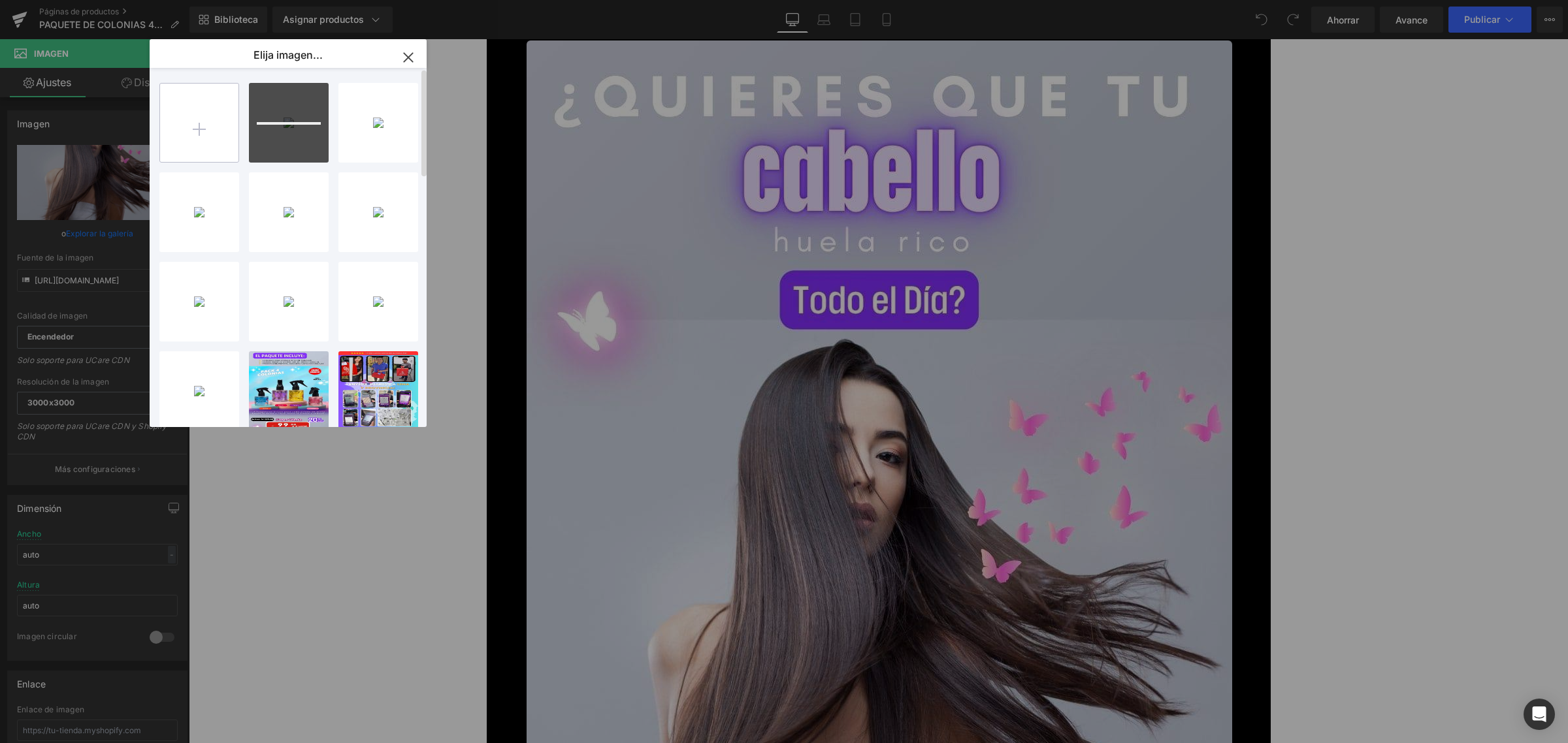
click at [213, 128] on input "file" at bounding box center [199, 122] width 78 height 78
type input "C:\fakepath\10.webp"
click at [223, 131] on input "file" at bounding box center [199, 122] width 78 height 78
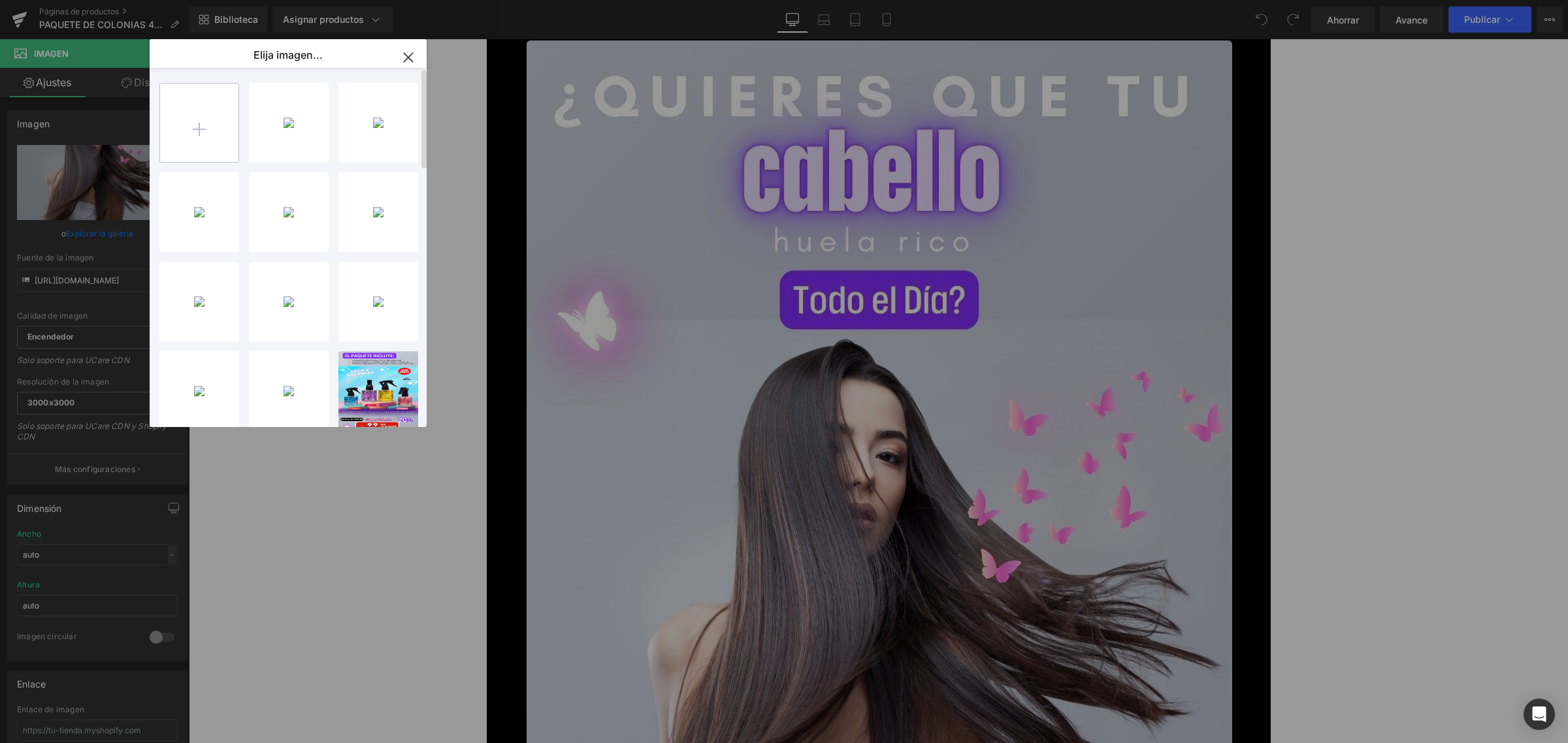
type input "C:\fakepath\11.webp"
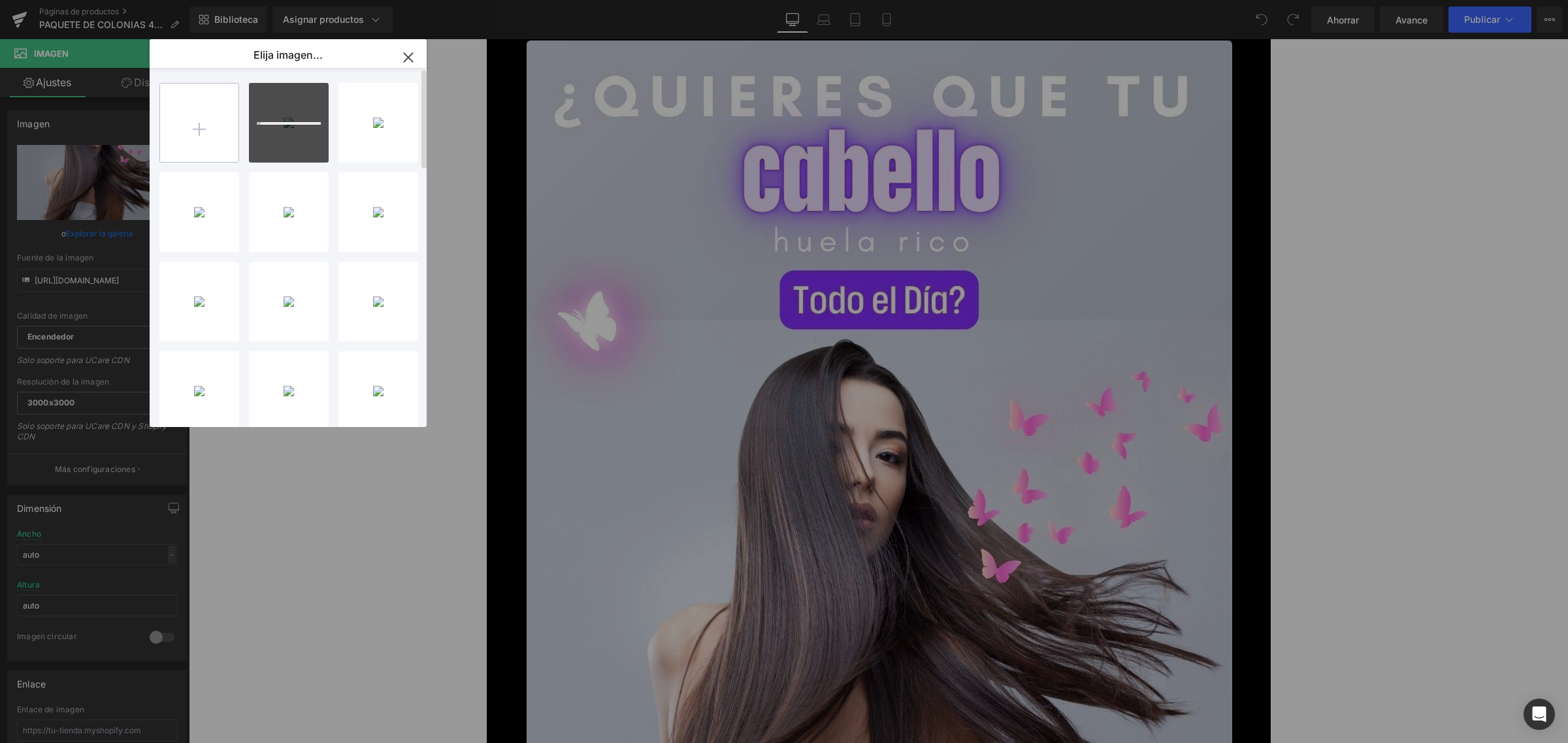
click at [227, 128] on input "file" at bounding box center [199, 122] width 78 height 78
type input "C:\fakepath\13.webp"
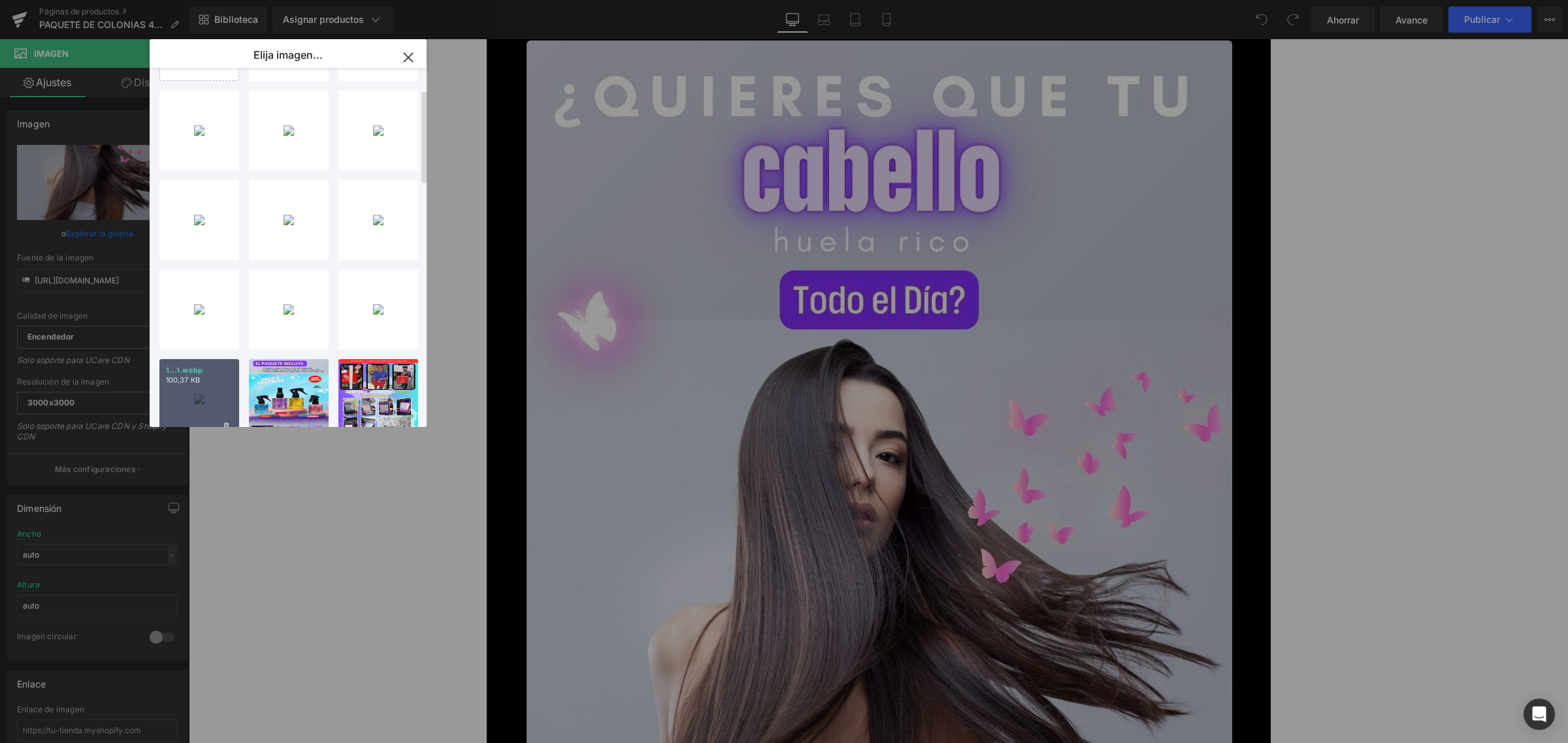
click at [199, 371] on font "1...1.webp" at bounding box center [184, 370] width 36 height 9
type input "[URL][DOMAIN_NAME]"
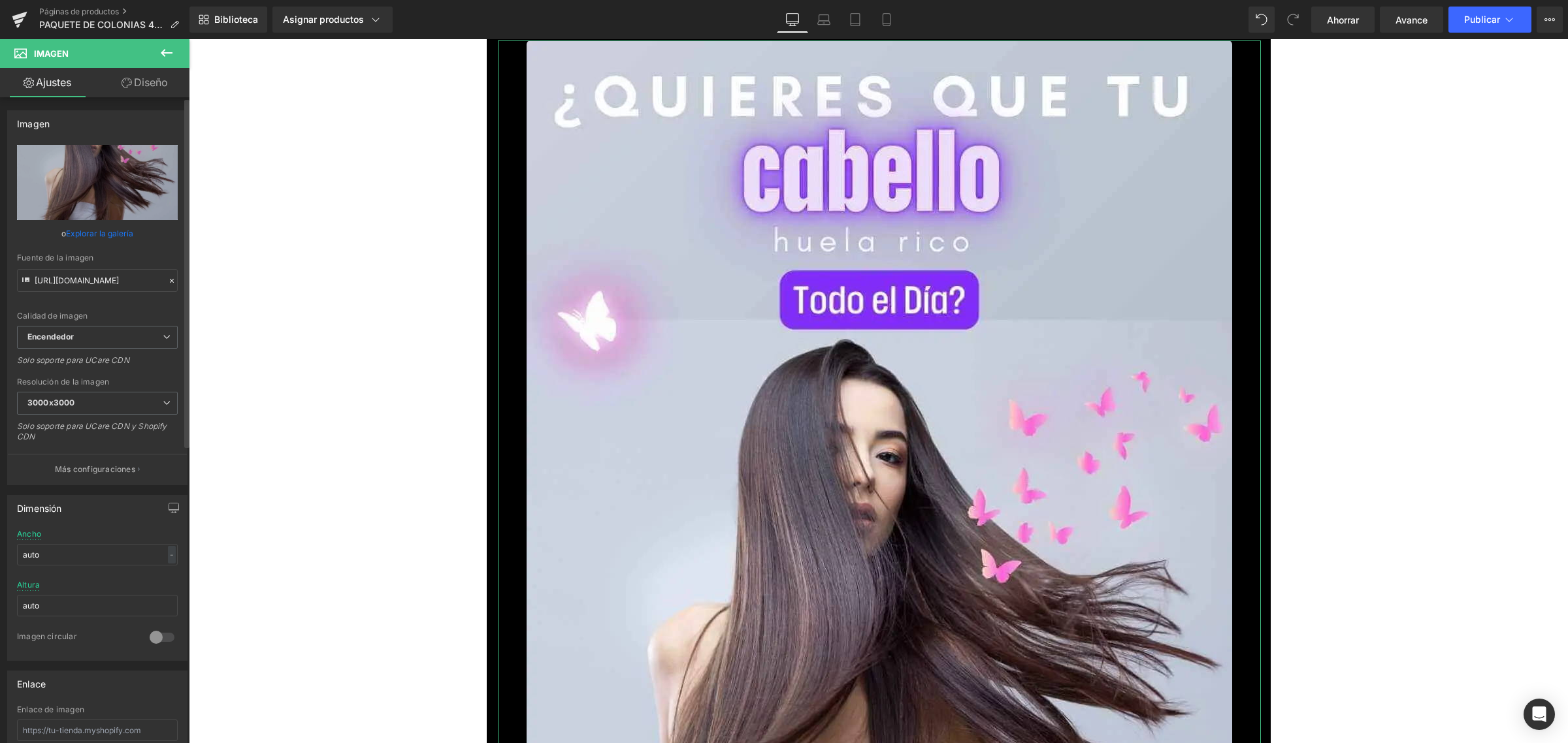
click at [105, 230] on font "Explorar la galería" at bounding box center [99, 234] width 67 height 10
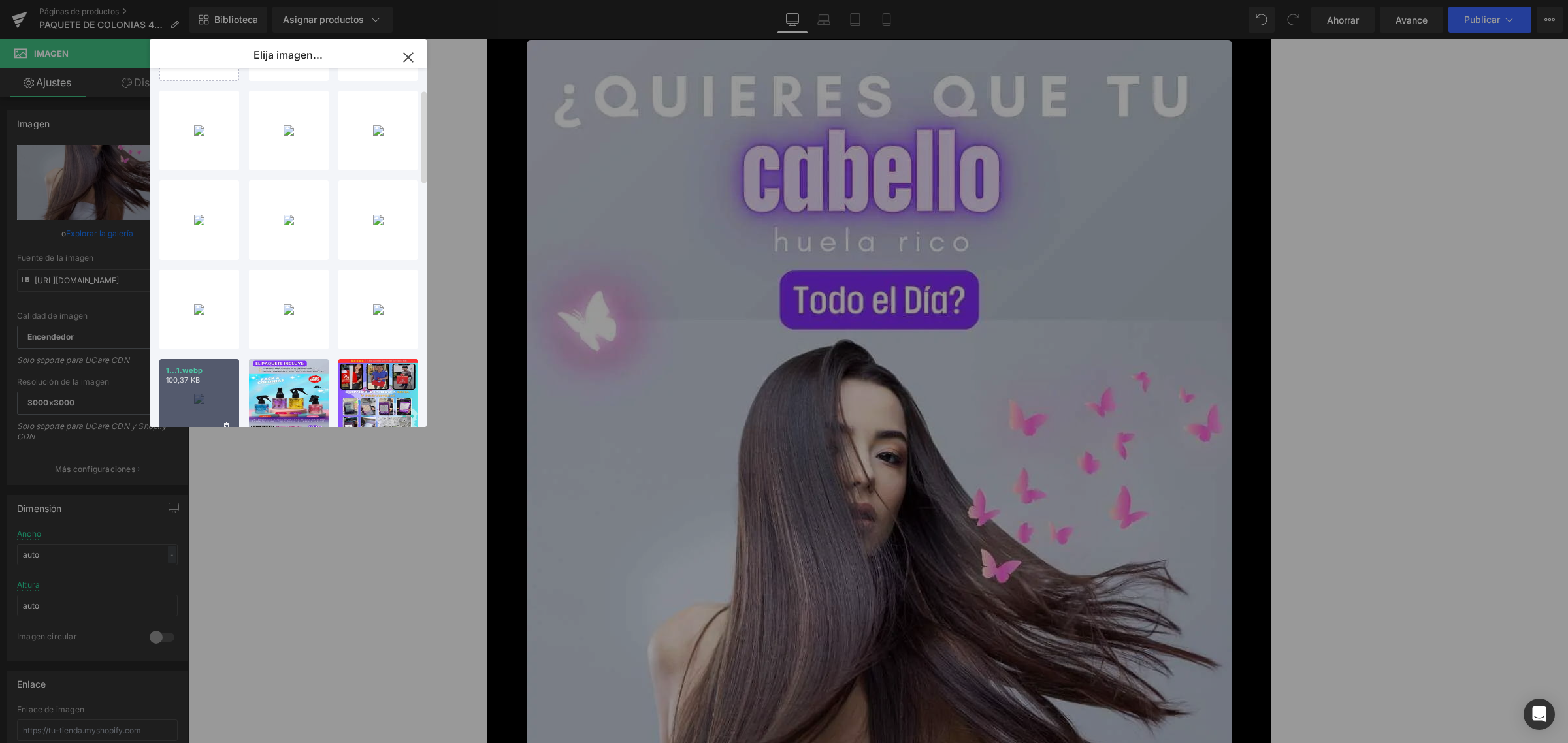
click at [193, 380] on font "100,37 KB" at bounding box center [183, 380] width 34 height 9
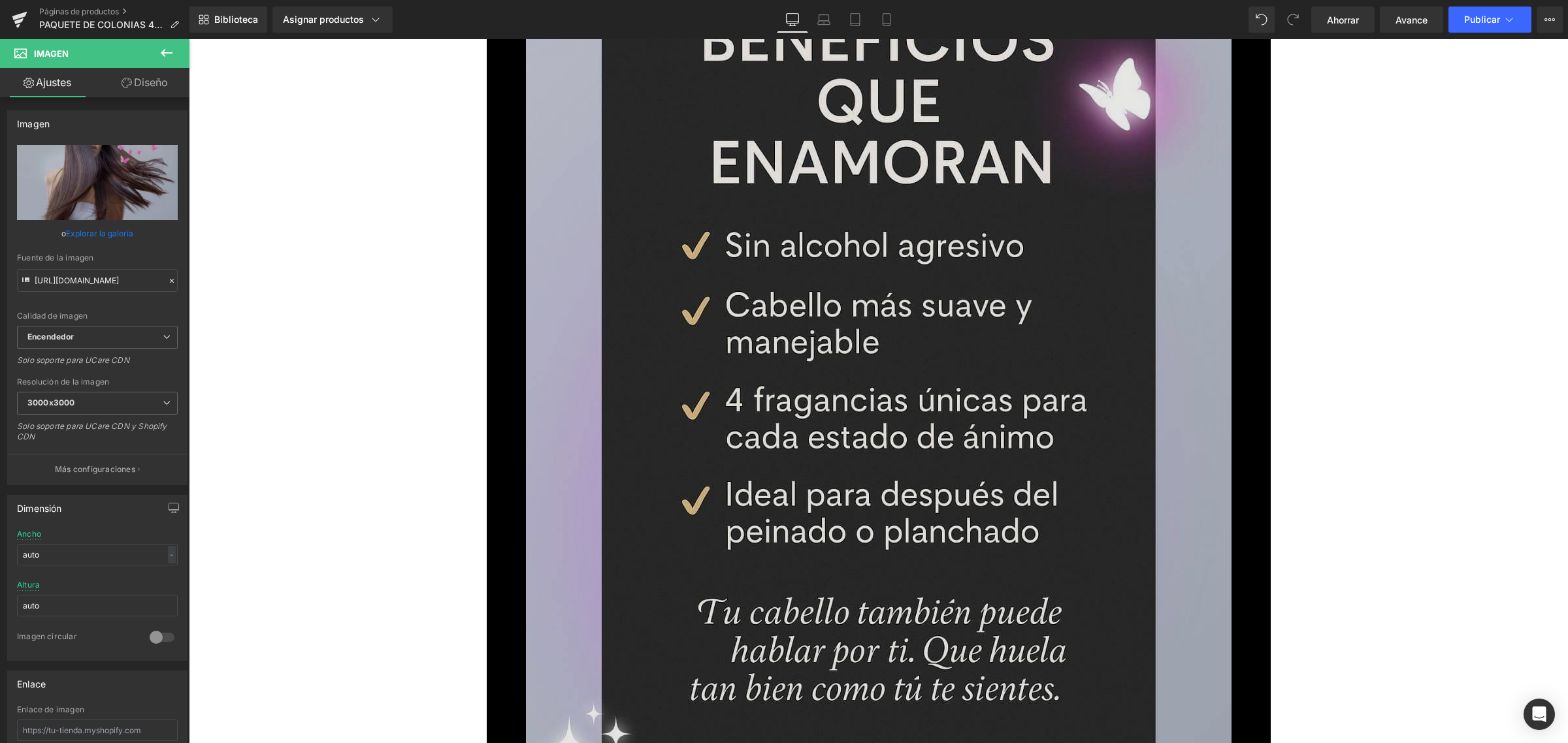
scroll to position [1796, 0]
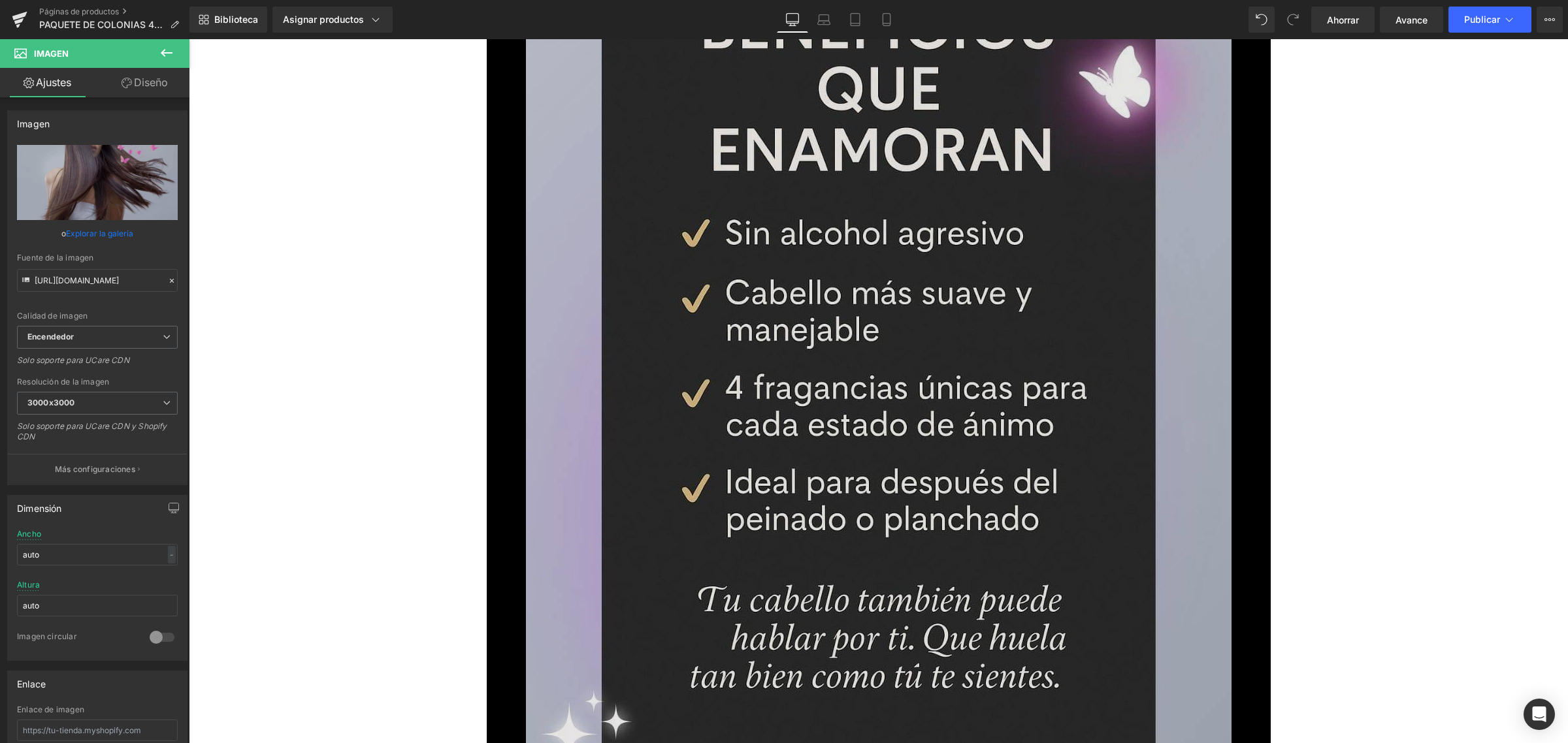
click at [814, 355] on img at bounding box center [878, 504] width 705 height 1254
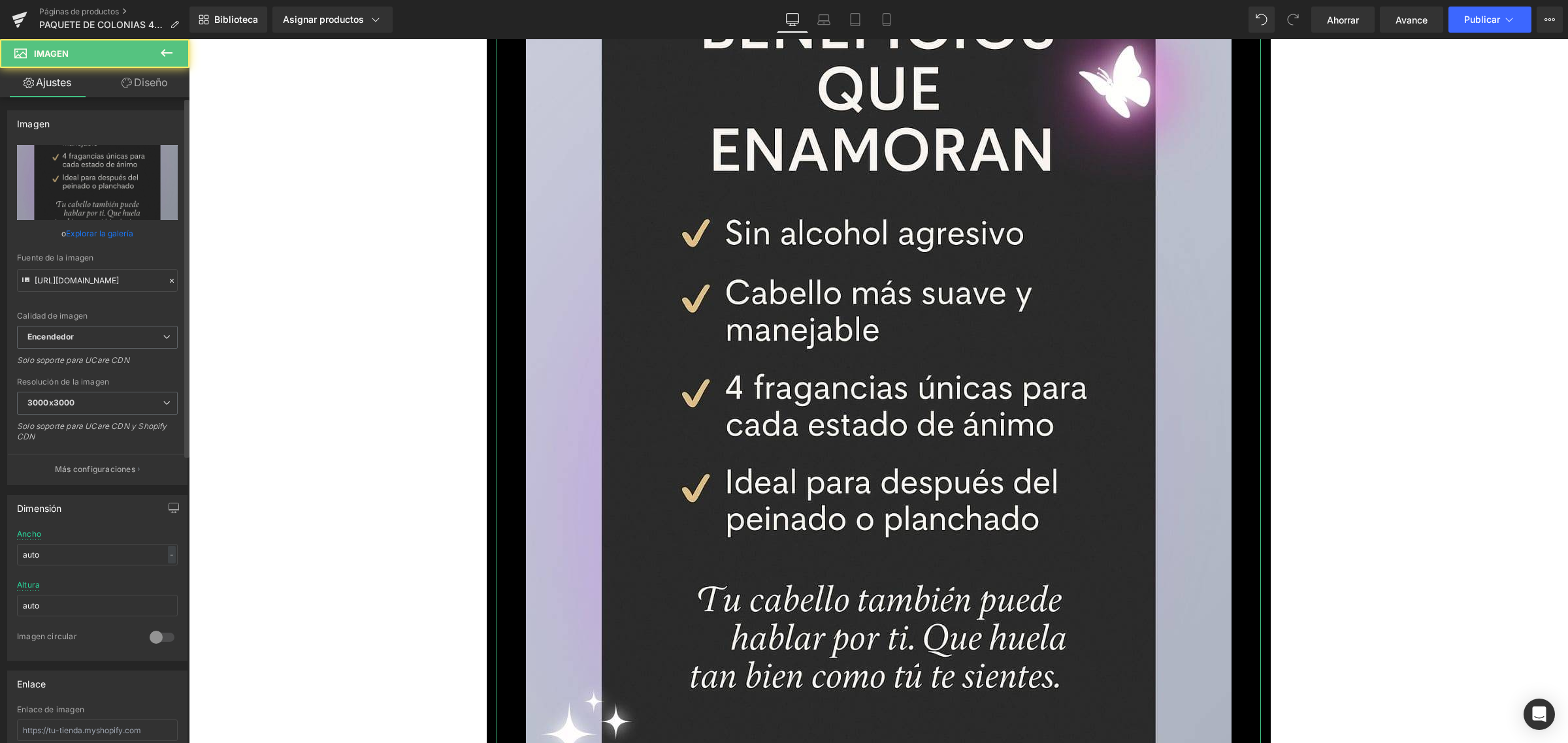
click at [83, 233] on font "Explorar la galería" at bounding box center [99, 234] width 67 height 10
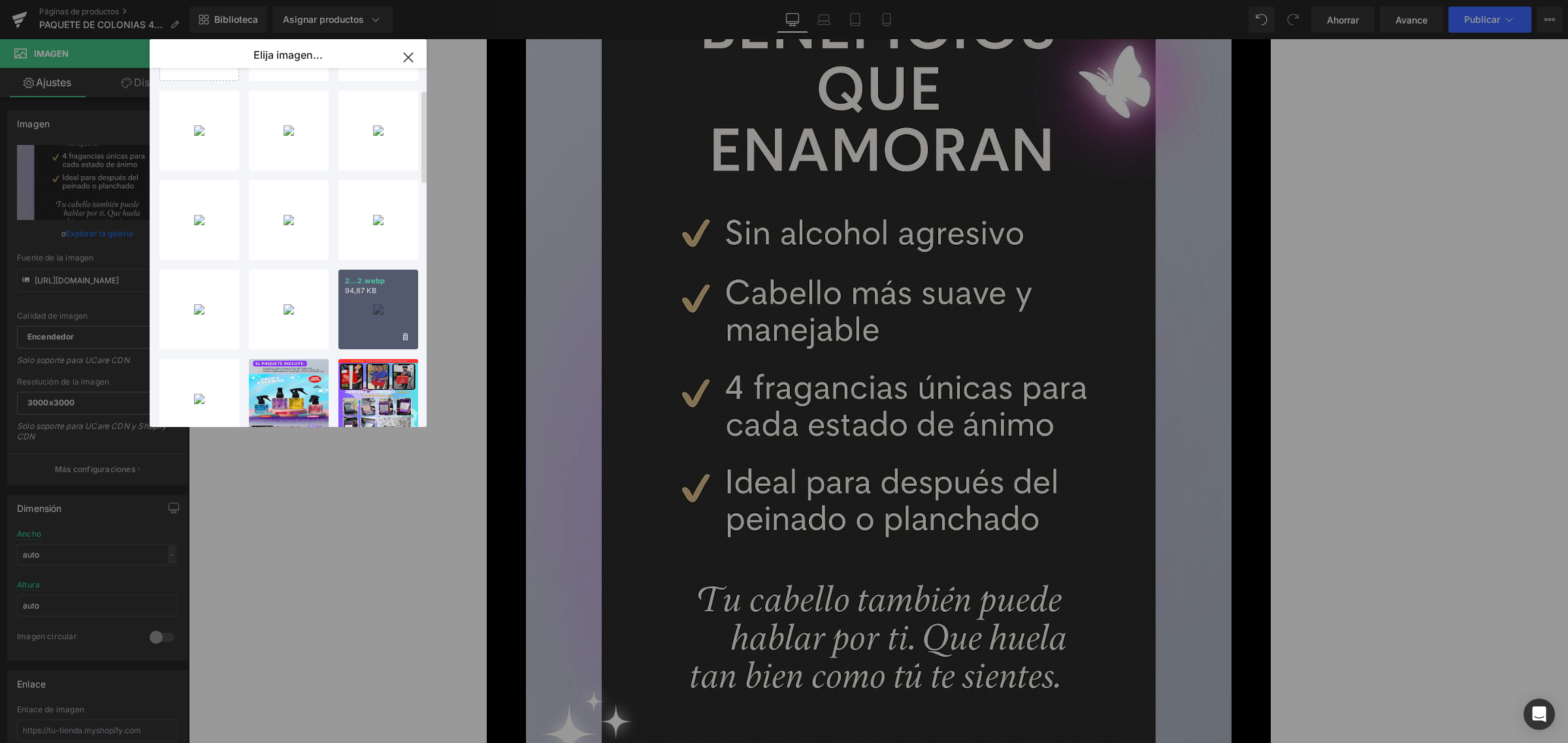
click at [384, 291] on p "94,87 KB" at bounding box center [378, 291] width 67 height 10
type input "[URL][DOMAIN_NAME]"
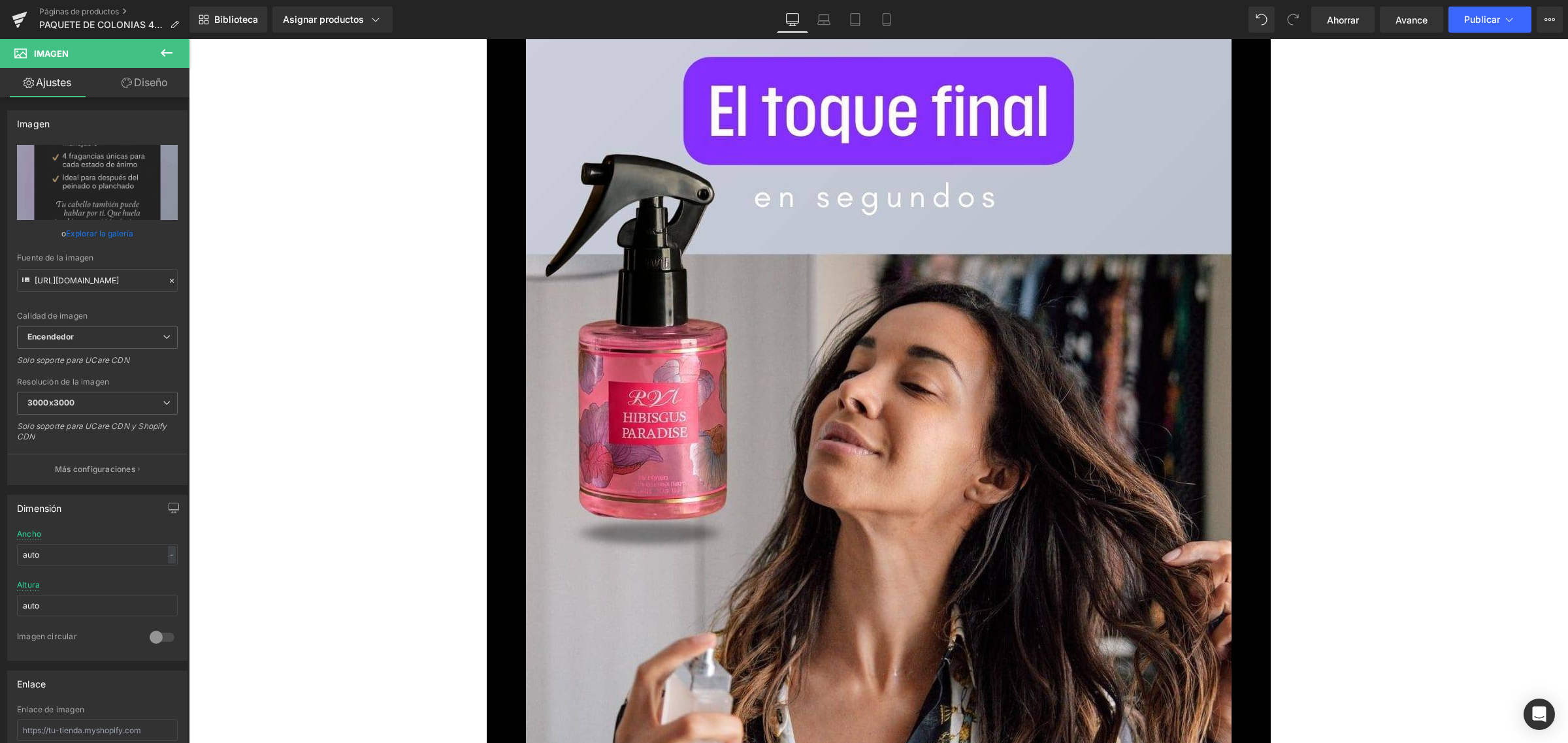
scroll to position [2939, 0]
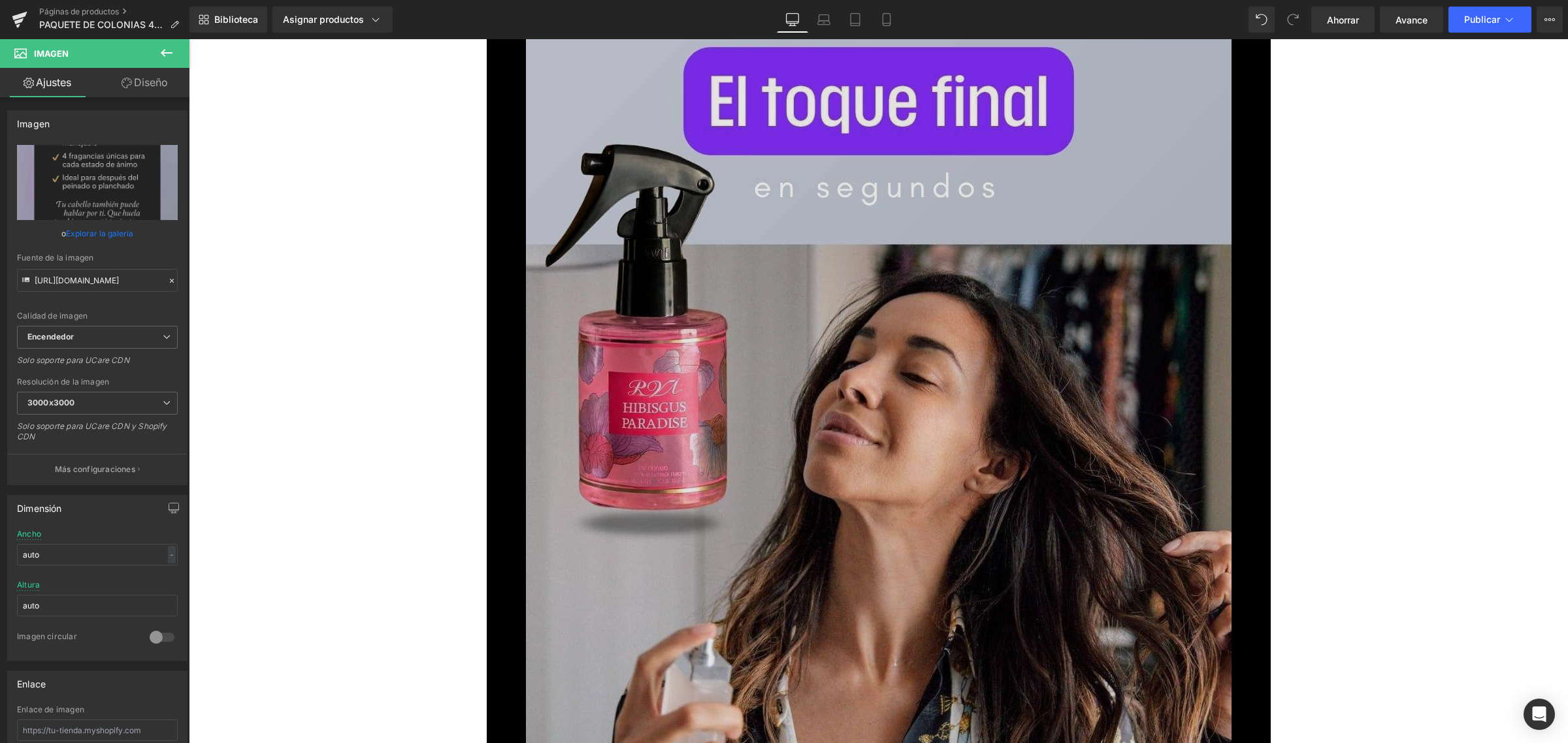
click at [798, 385] on img at bounding box center [878, 648] width 705 height 1254
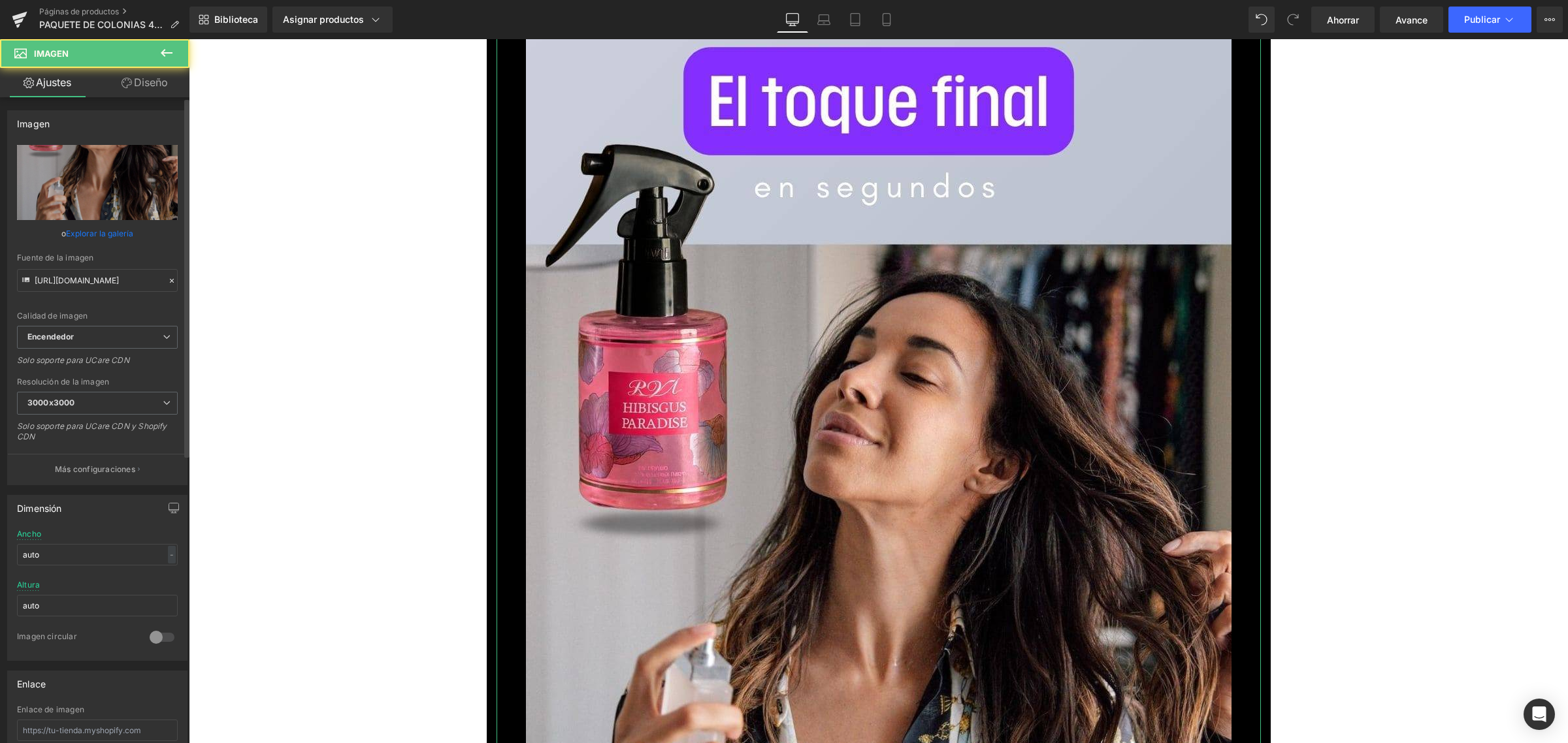
click at [105, 226] on link "Explorar la galería" at bounding box center [99, 234] width 67 height 23
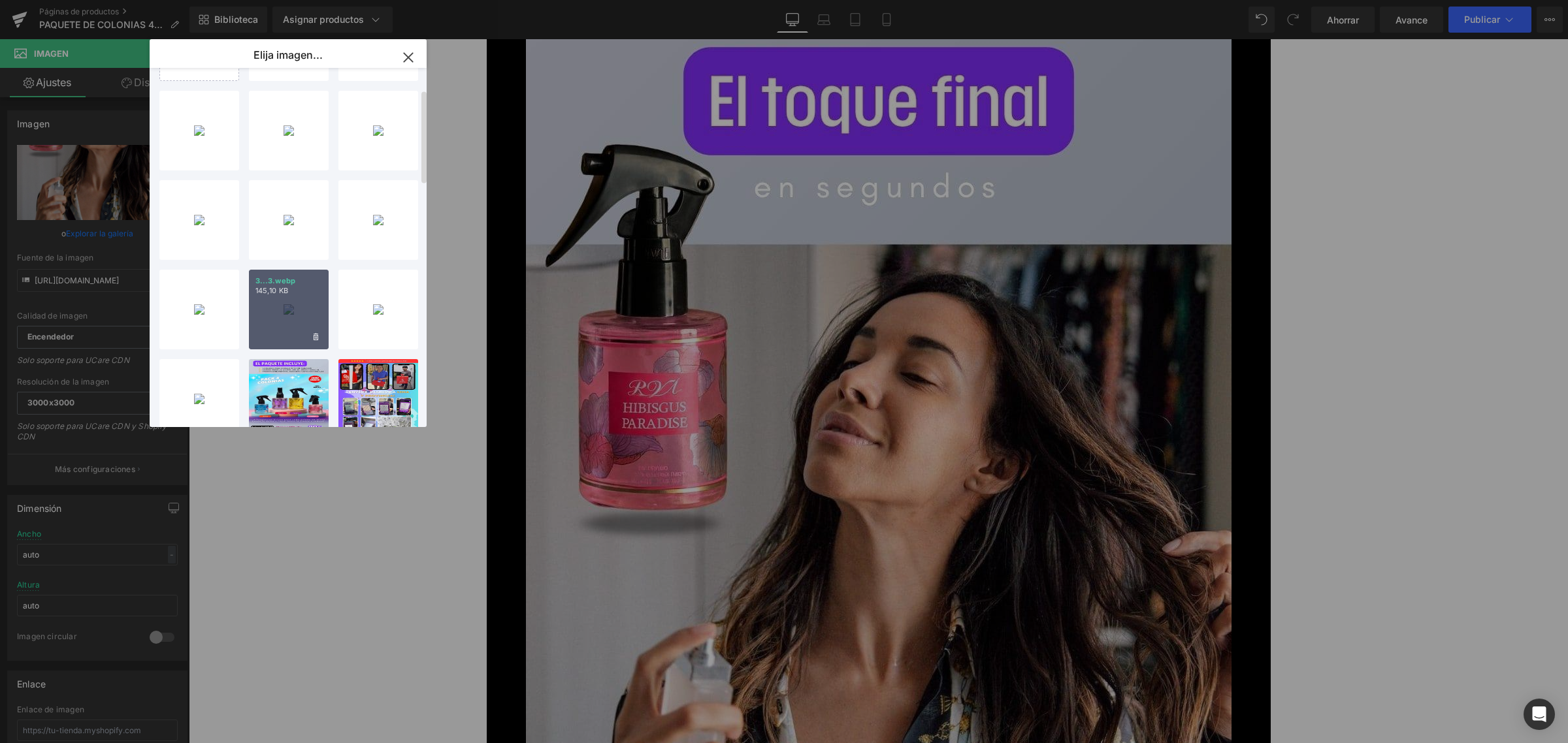
click at [274, 301] on div "3...3.webp 145,10 KB" at bounding box center [289, 309] width 80 height 80
type input "[URL][DOMAIN_NAME]"
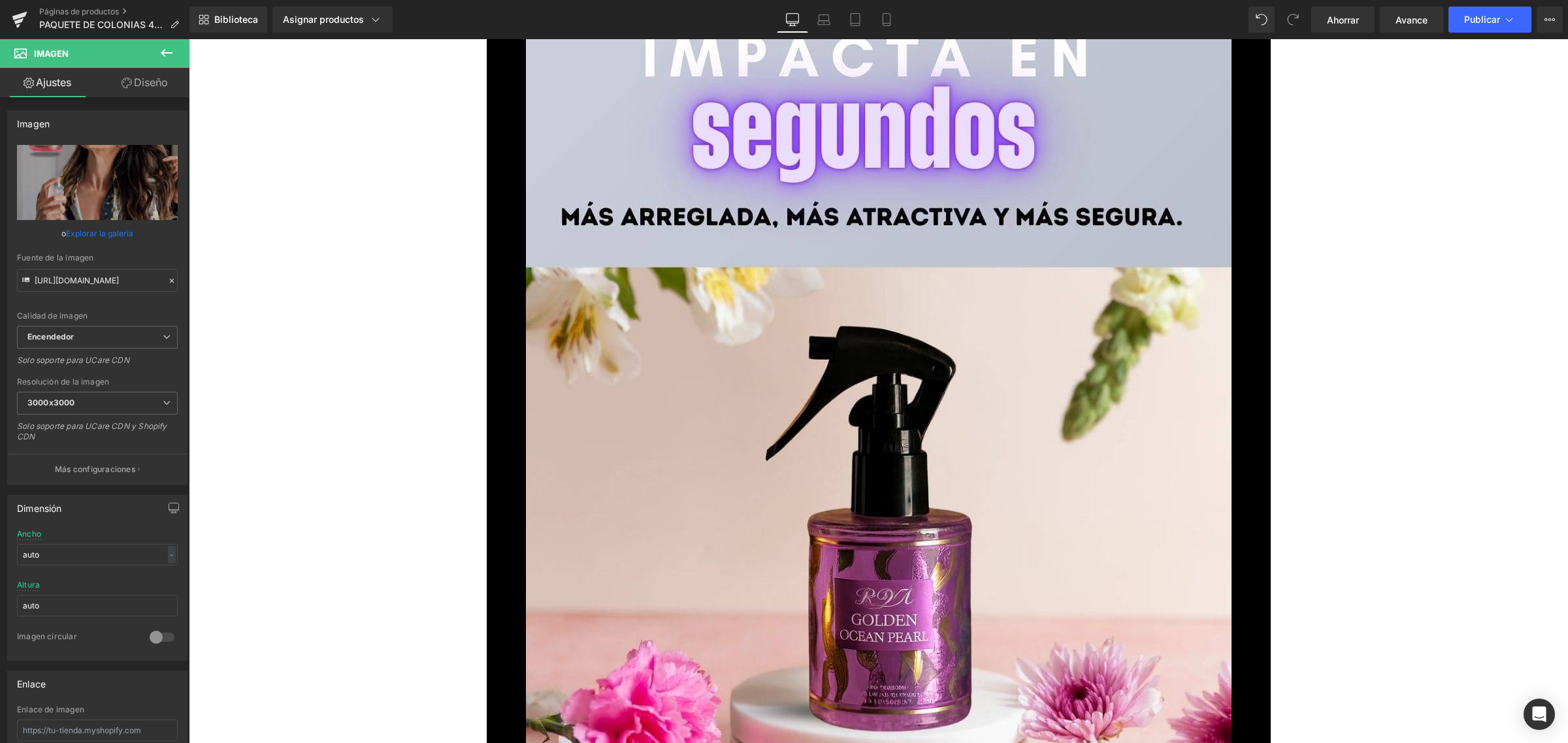
scroll to position [4245, 0]
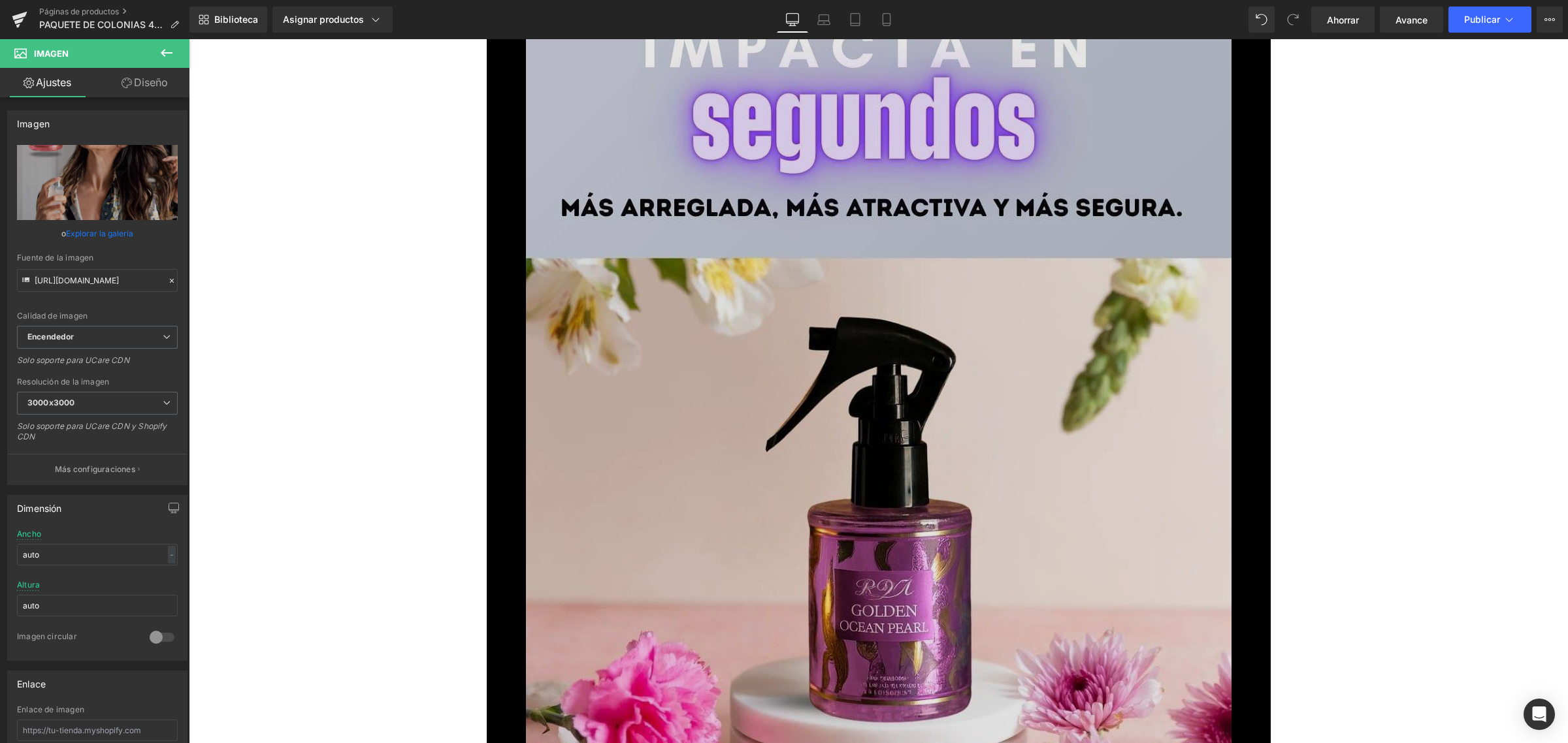
click at [799, 345] on img at bounding box center [878, 629] width 705 height 1254
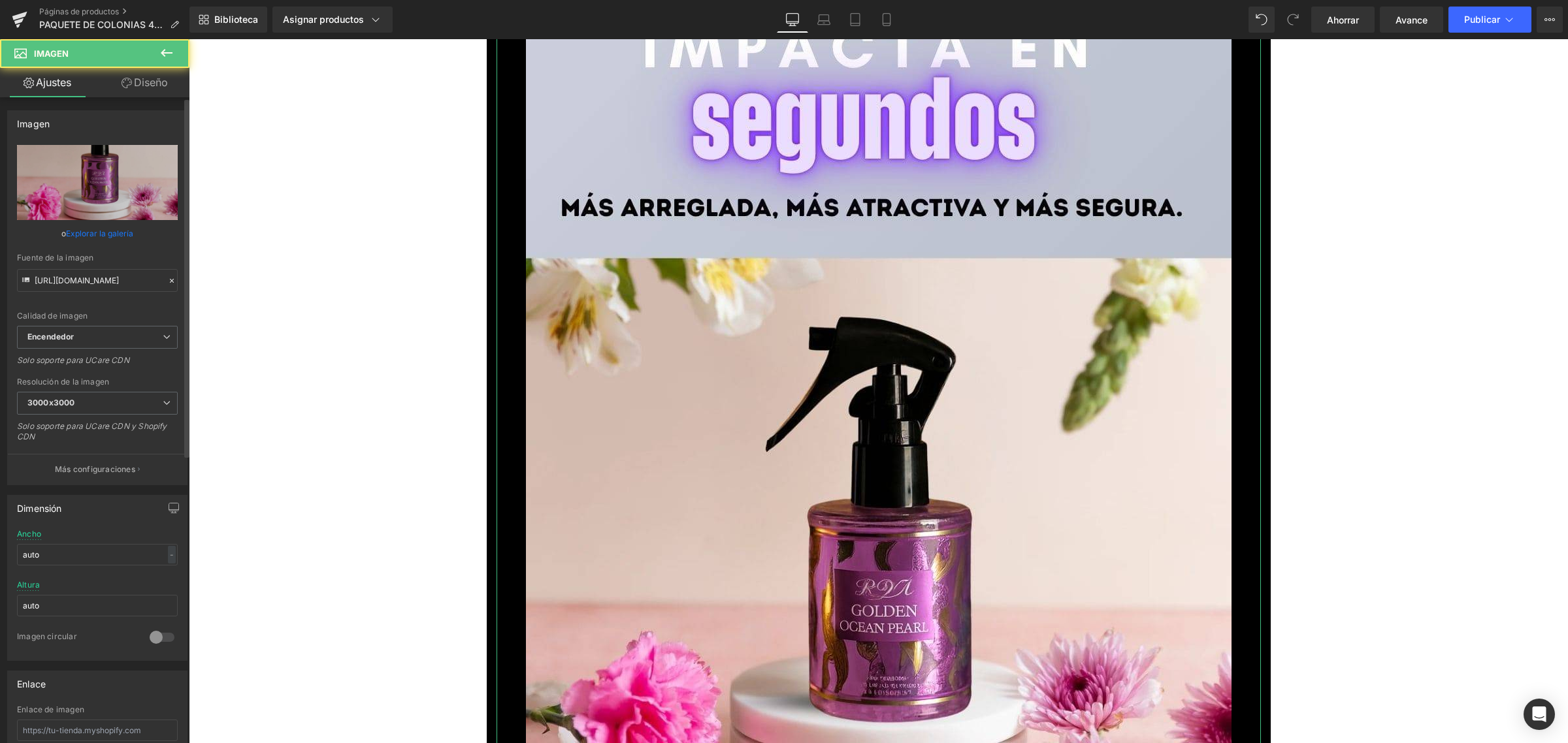
click at [106, 236] on font "Explorar la galería" at bounding box center [99, 234] width 67 height 10
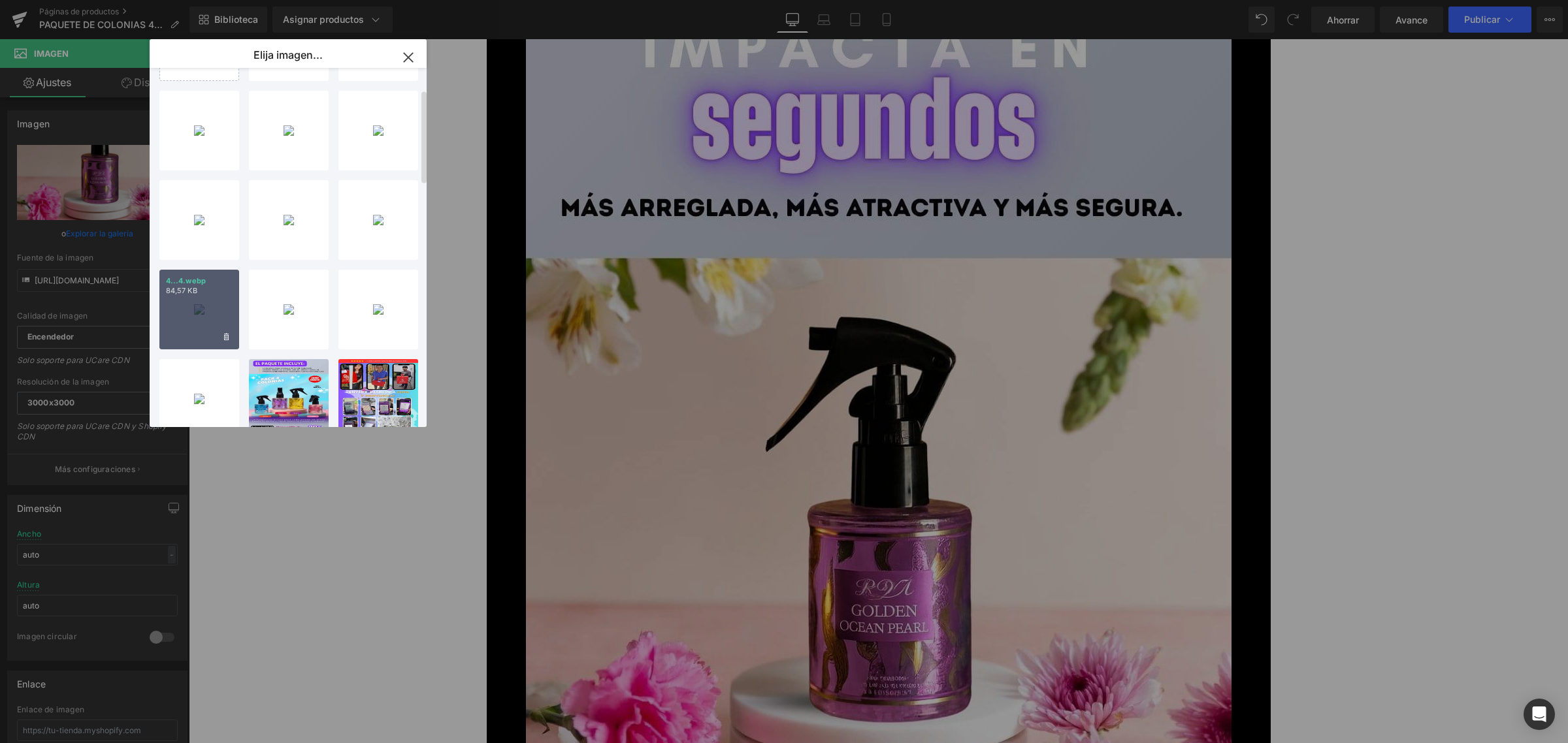
click at [193, 291] on font "84,57 KB" at bounding box center [181, 290] width 31 height 9
type input "[URL][DOMAIN_NAME]"
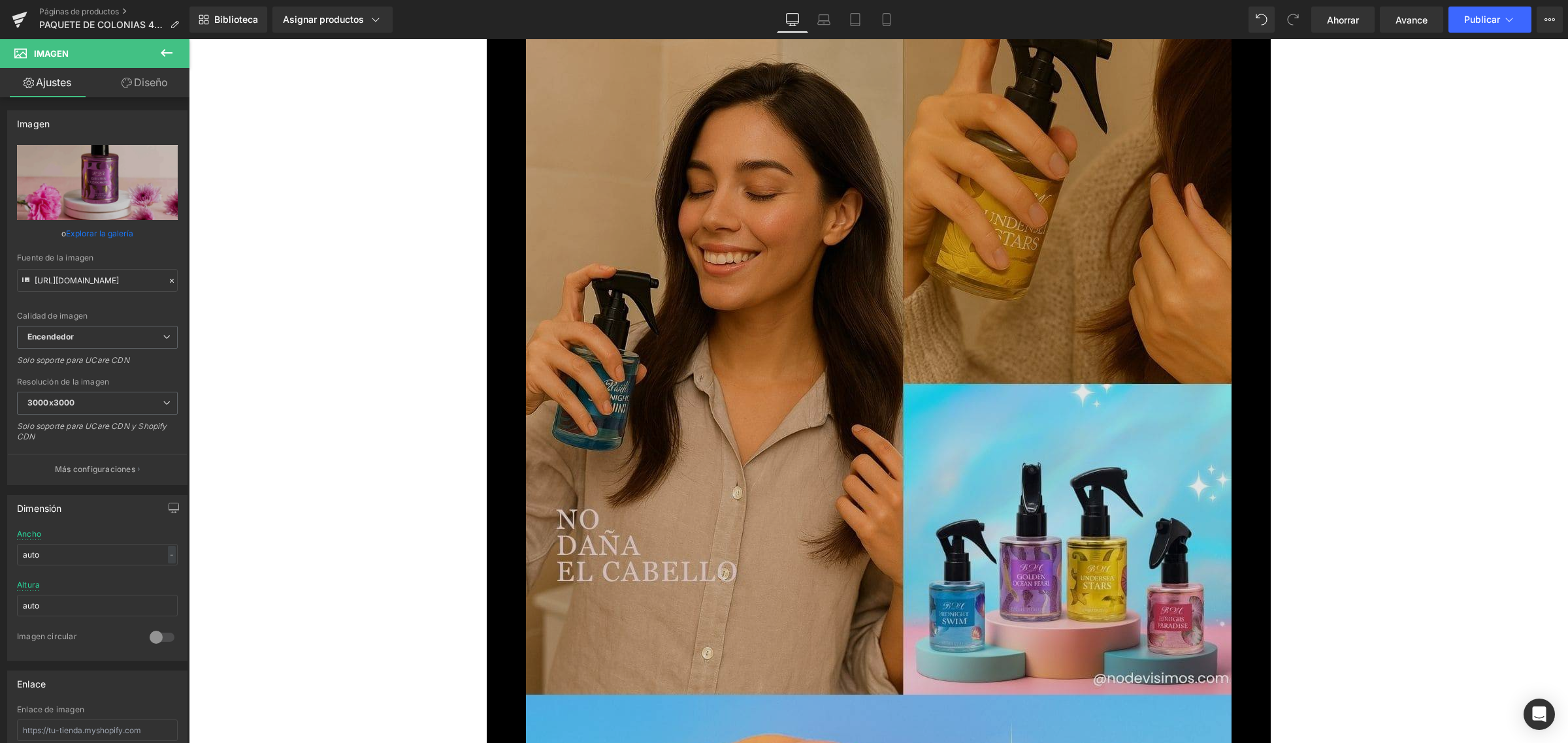
scroll to position [5552, 0]
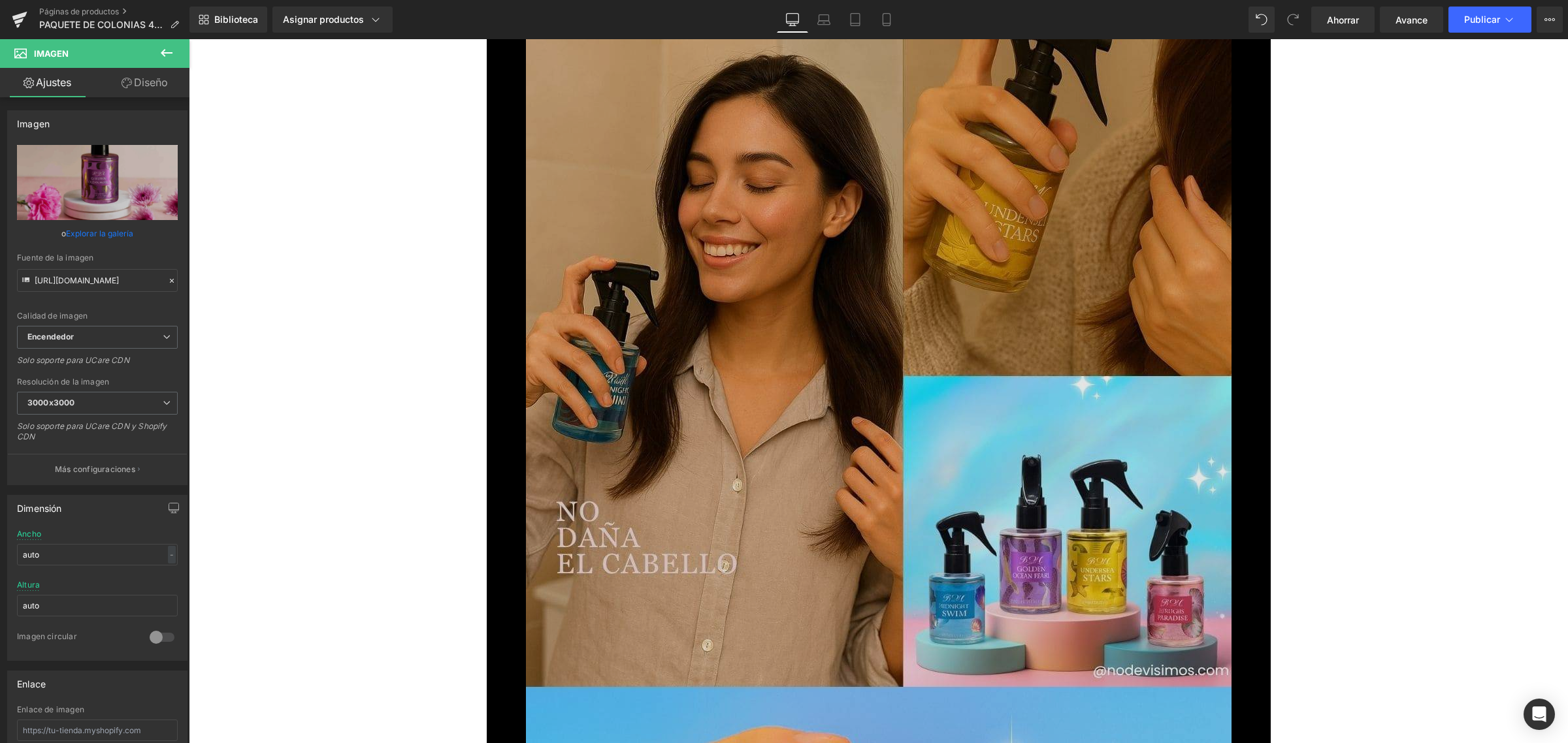
drag, startPoint x: 774, startPoint y: 404, endPoint x: 574, endPoint y: 309, distance: 221.4
click at [773, 404] on img at bounding box center [878, 608] width 705 height 1254
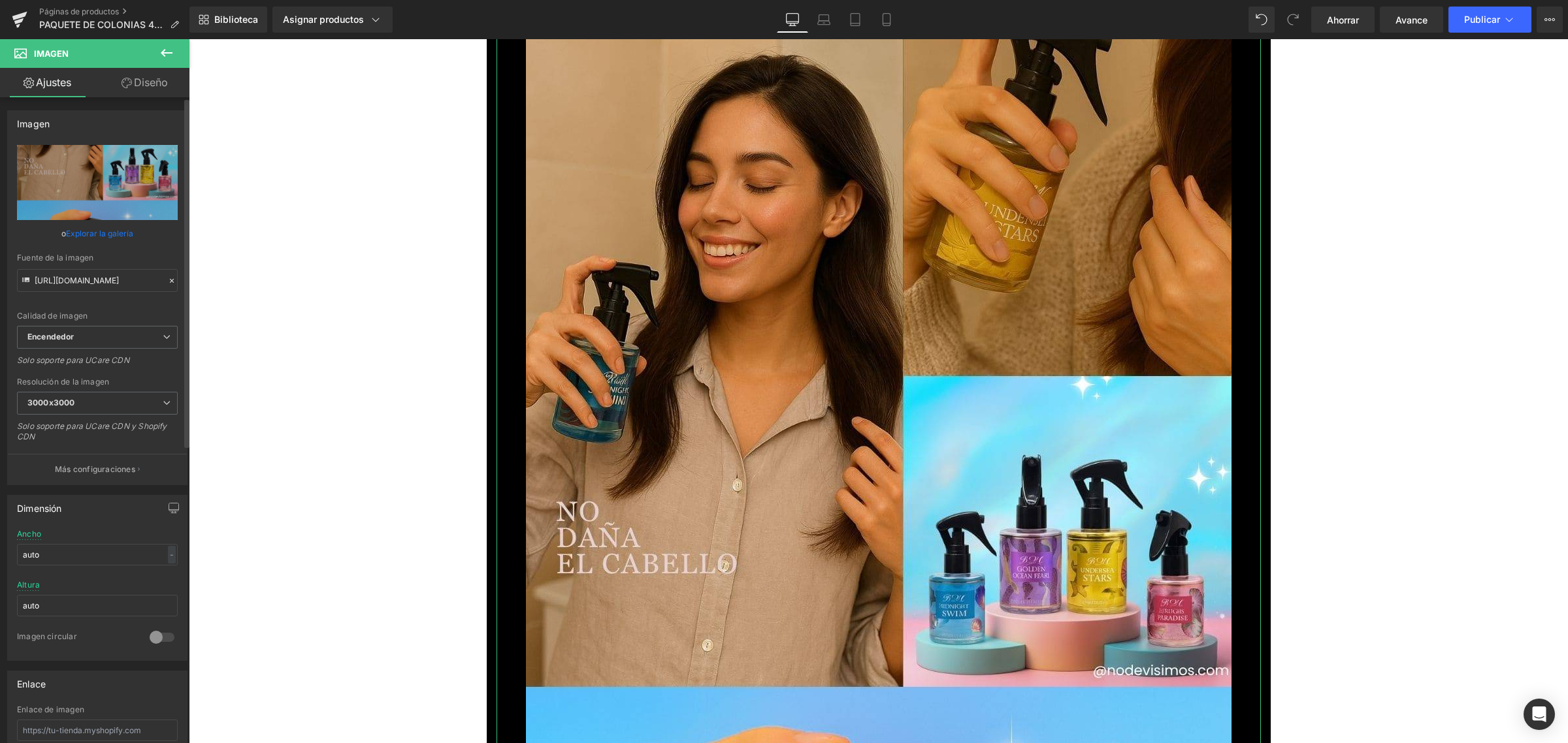
click at [85, 232] on font "Explorar la galería" at bounding box center [99, 234] width 67 height 10
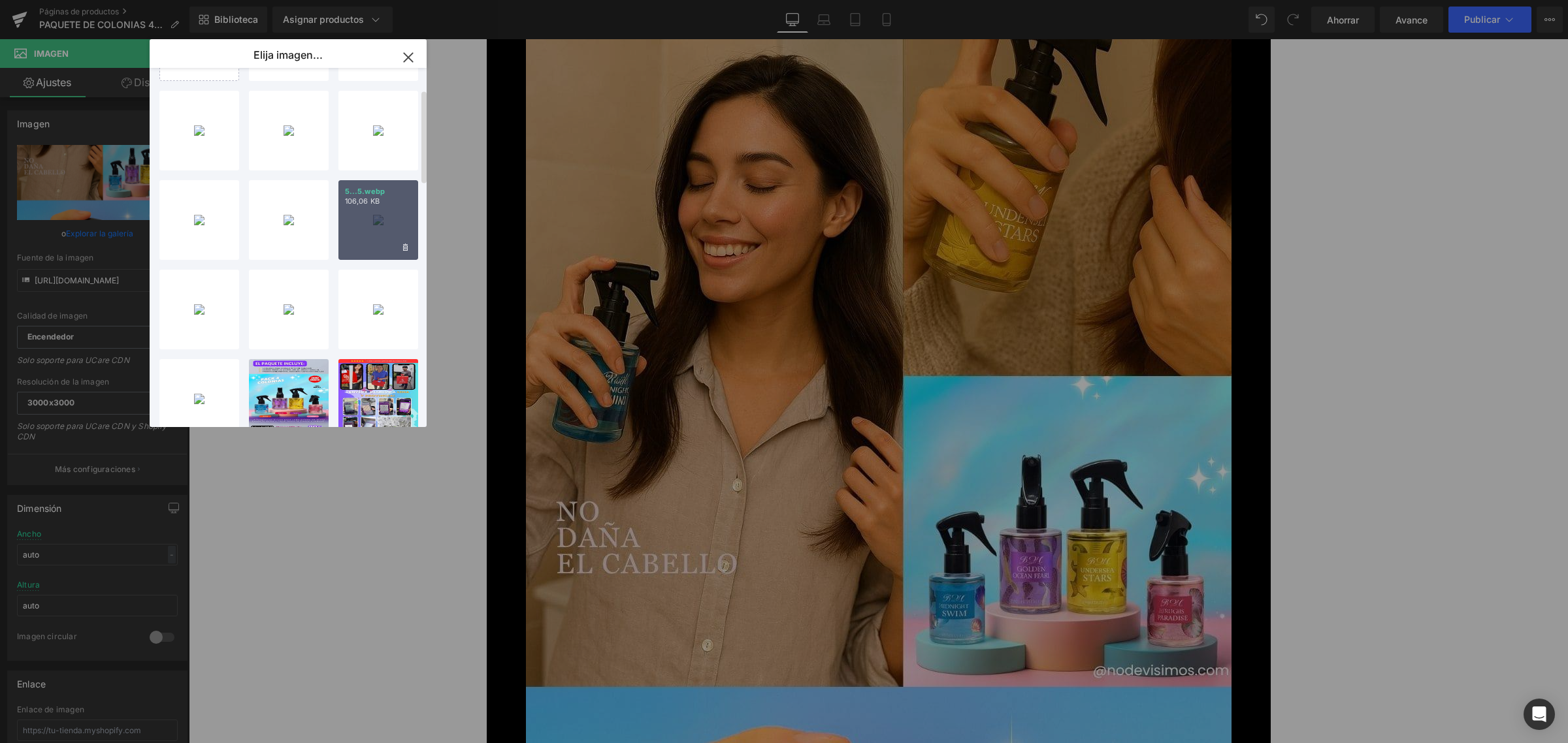
click at [370, 211] on div "5...5.webp 106,06 KB" at bounding box center [378, 220] width 80 height 80
type input "[URL][DOMAIN_NAME]"
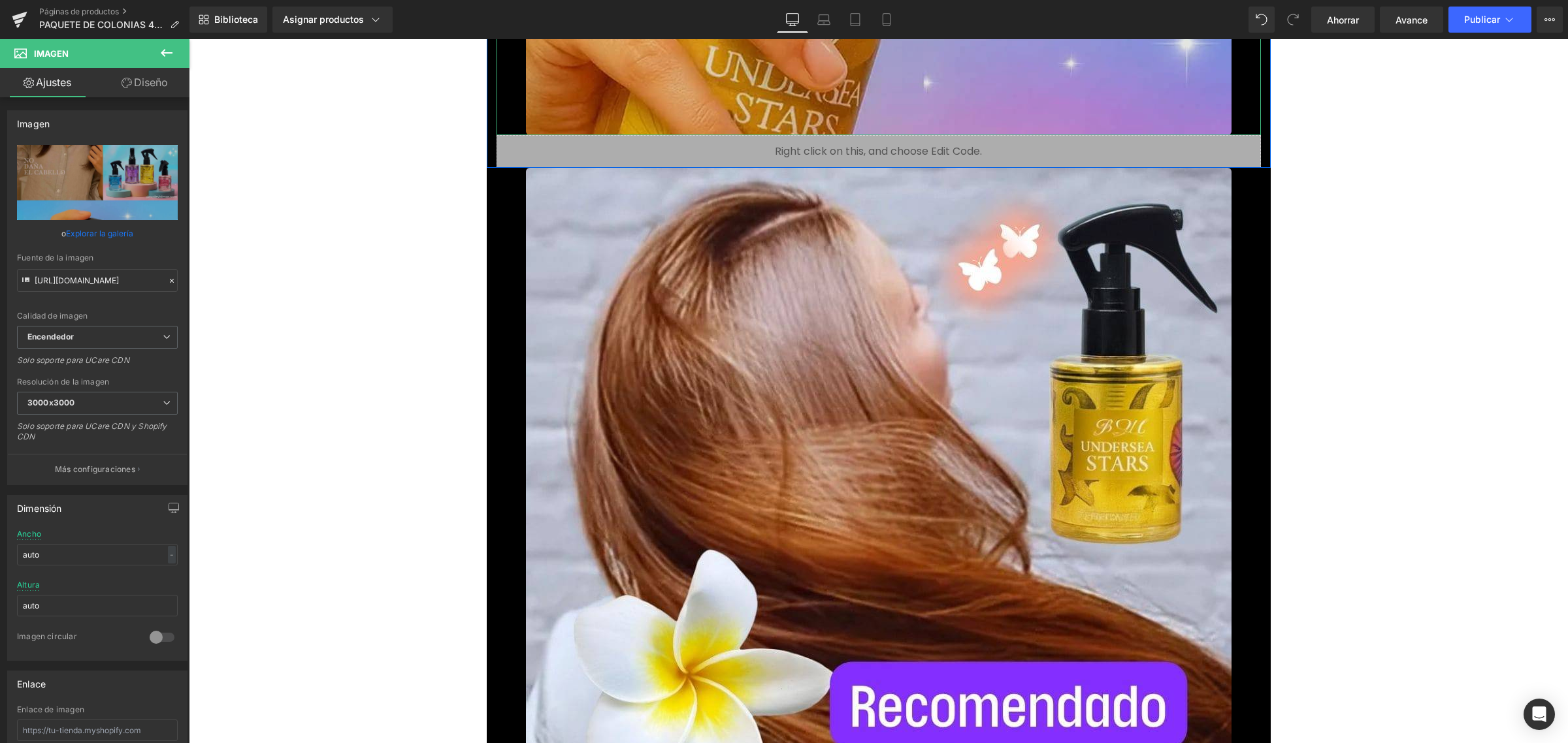
scroll to position [6857, 0]
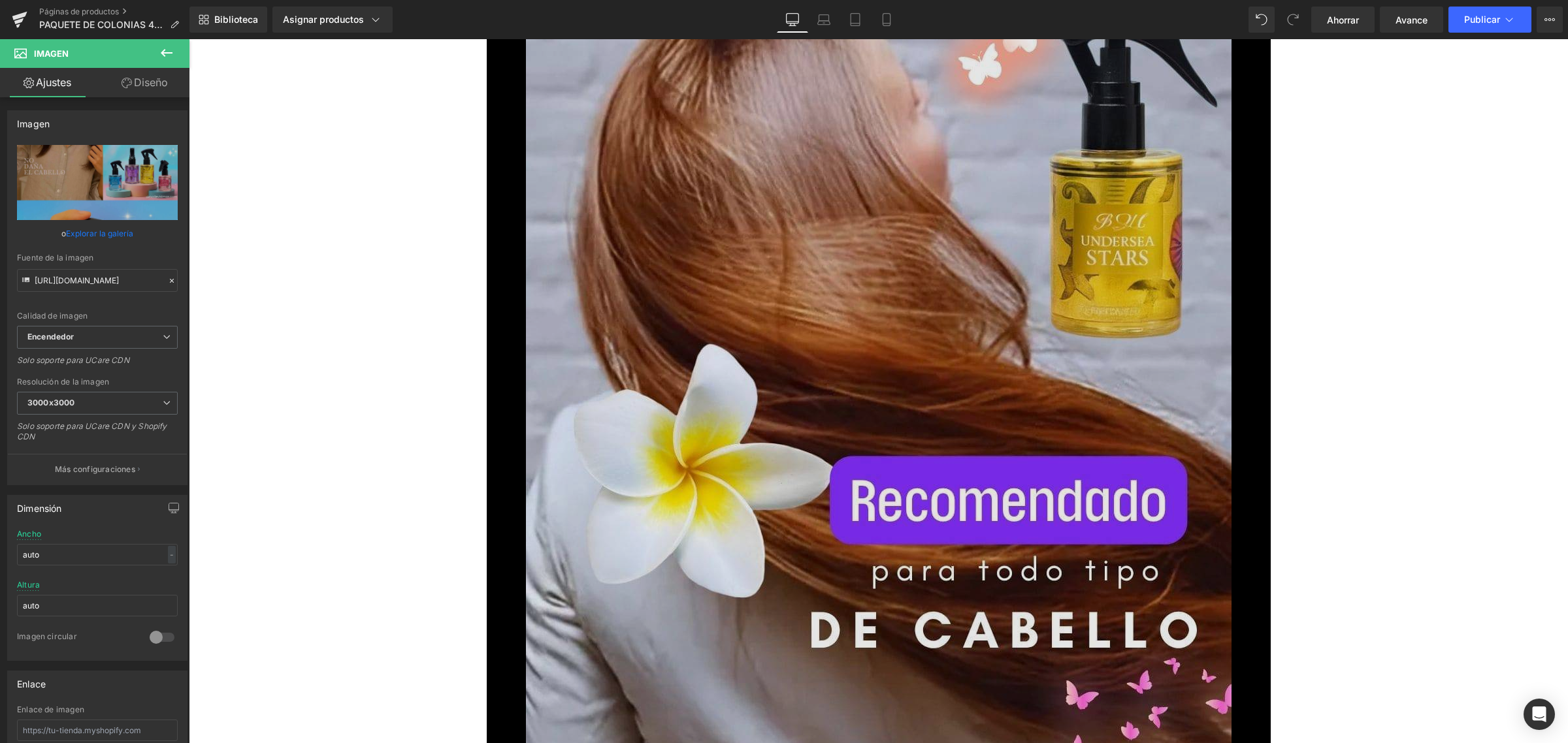
click at [754, 361] on img at bounding box center [878, 589] width 705 height 1254
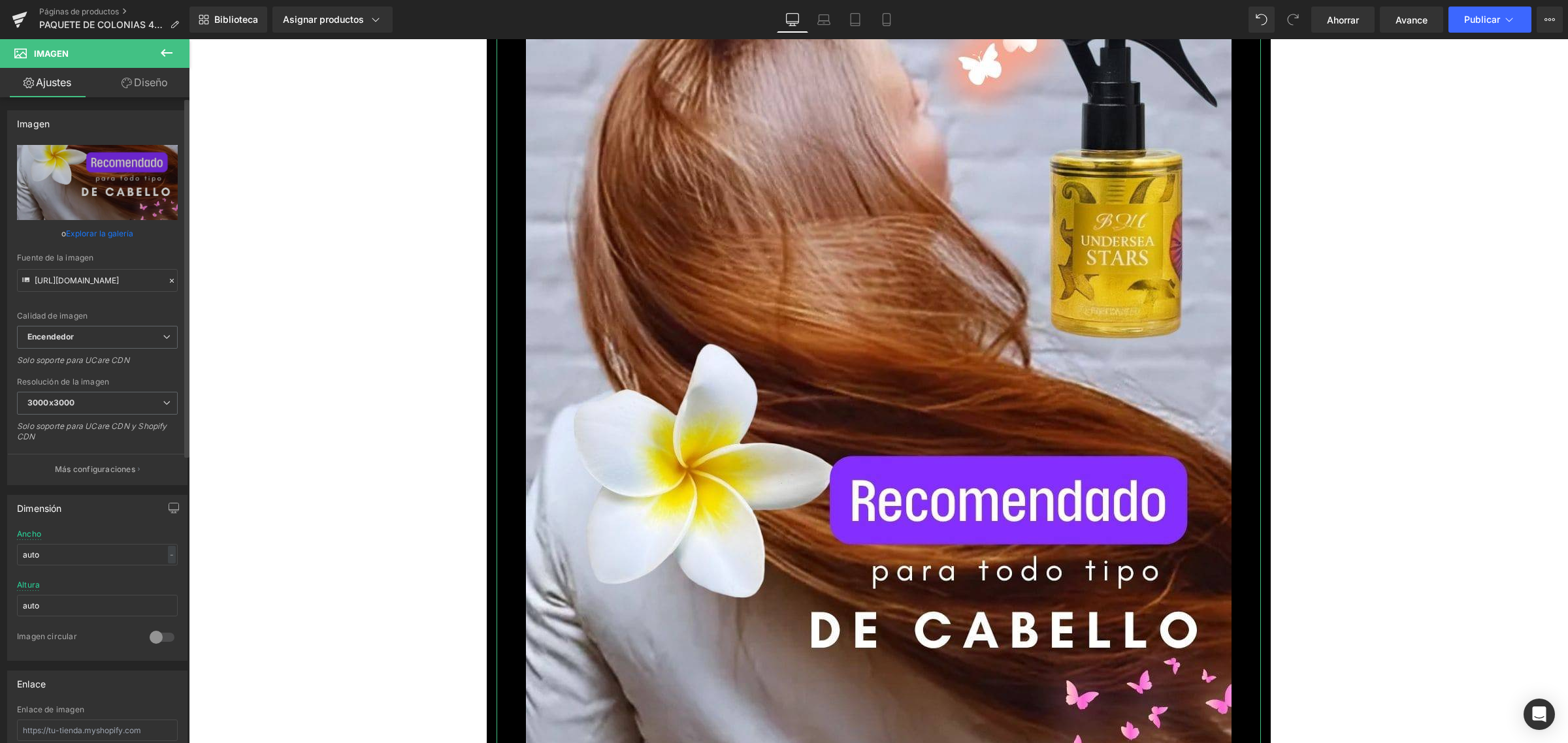
click at [98, 229] on font "Explorar la galería" at bounding box center [99, 234] width 67 height 10
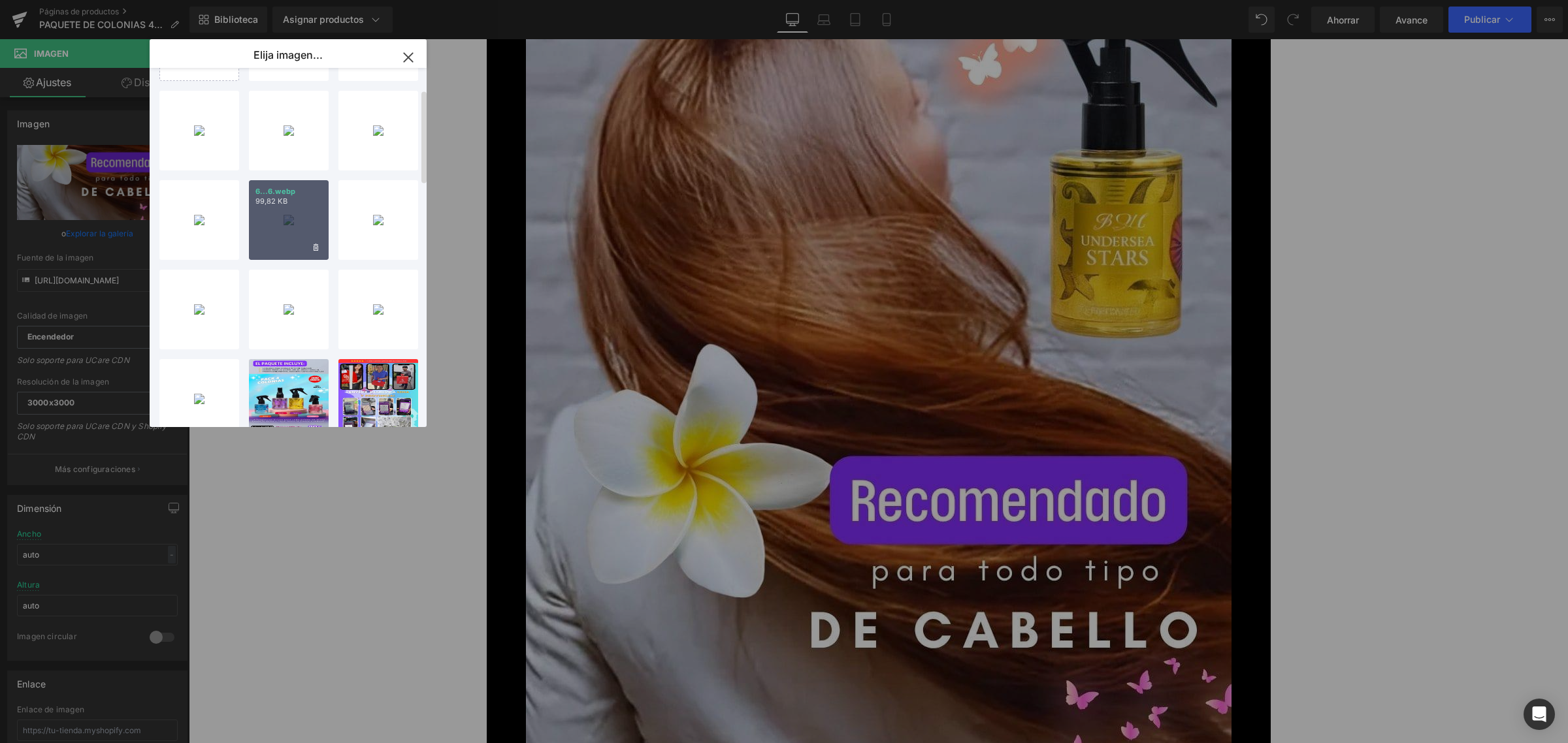
click at [298, 214] on div "6...6.webp 99,82 KB" at bounding box center [289, 220] width 80 height 80
type input "[URL][DOMAIN_NAME]"
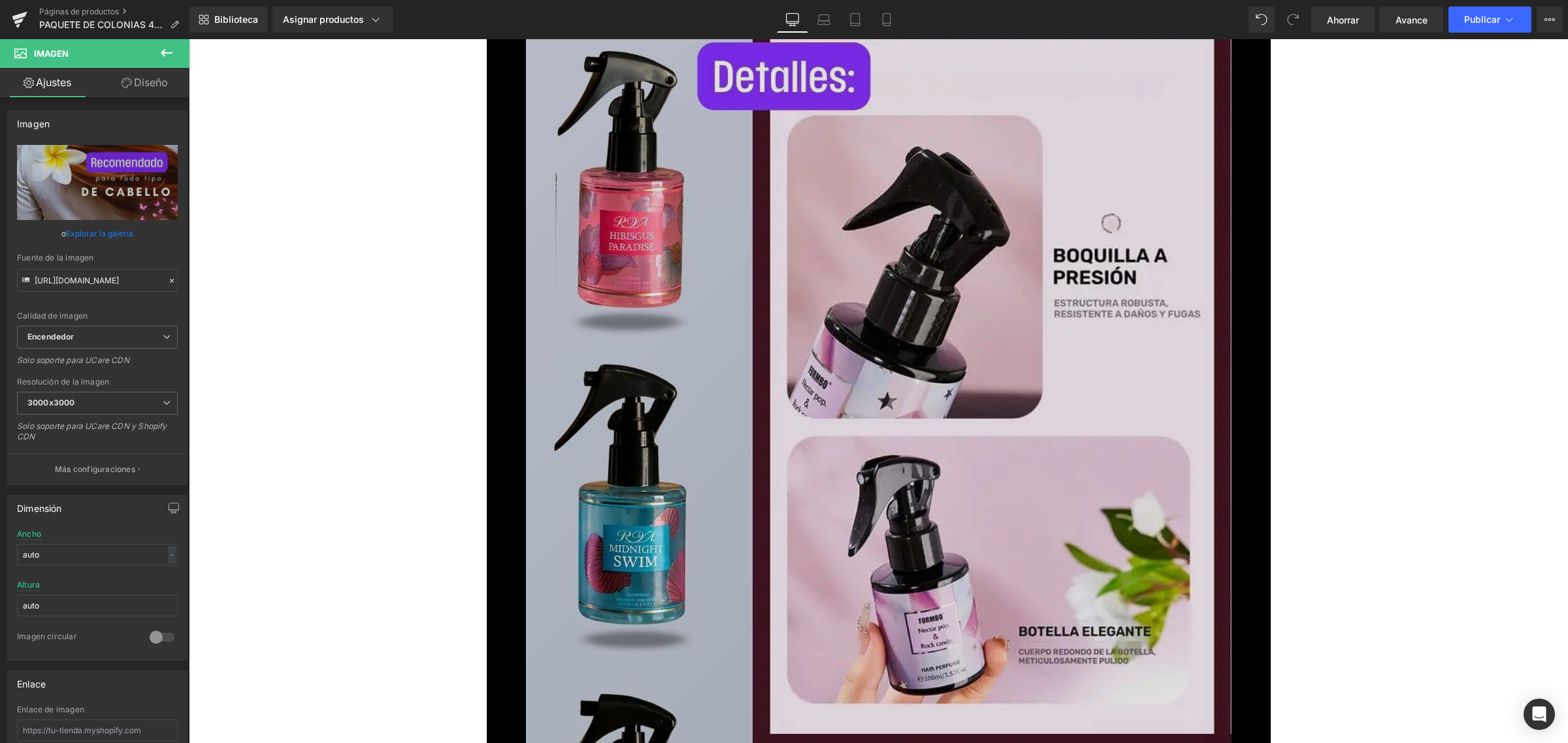
scroll to position [8082, 0]
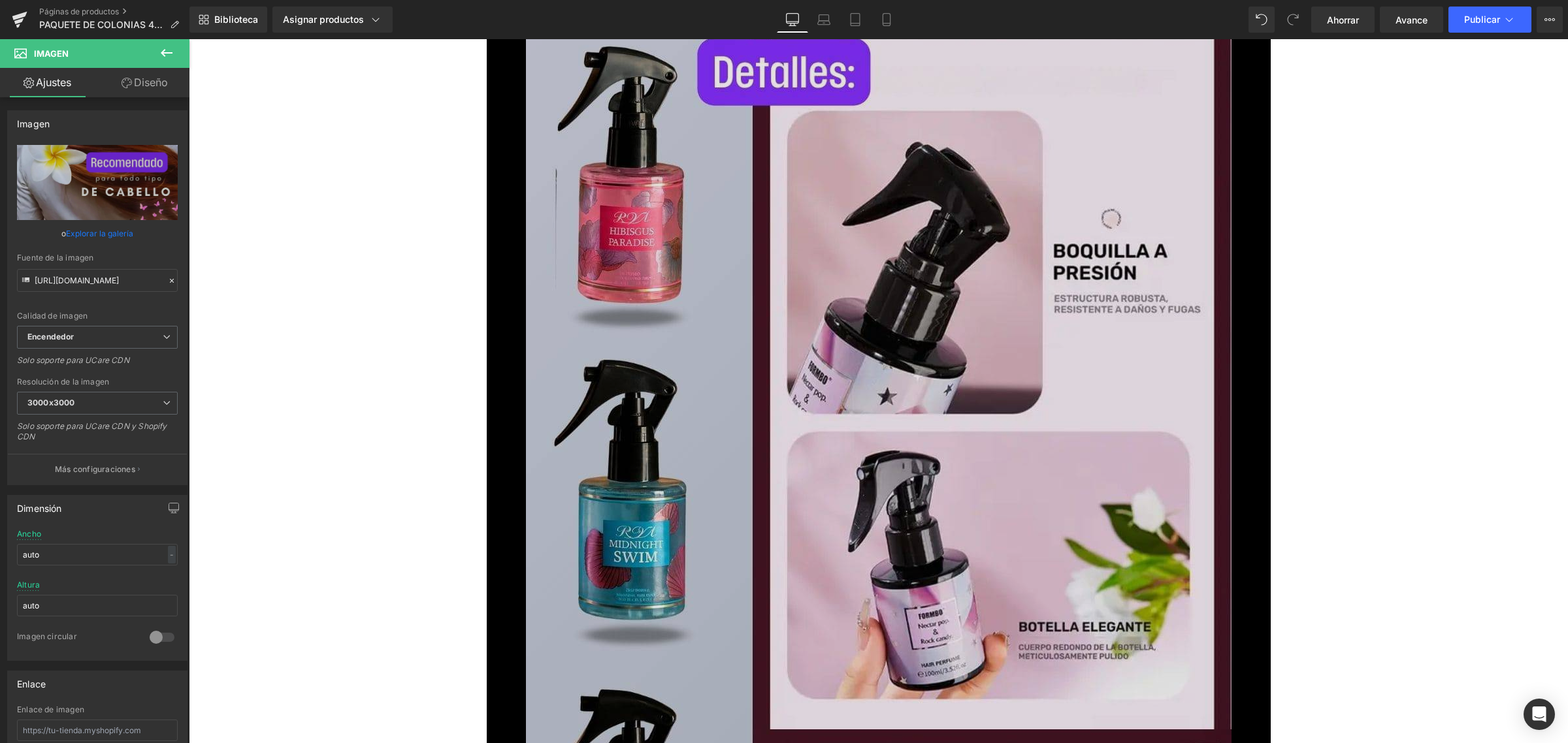
click at [832, 396] on img at bounding box center [878, 651] width 705 height 1254
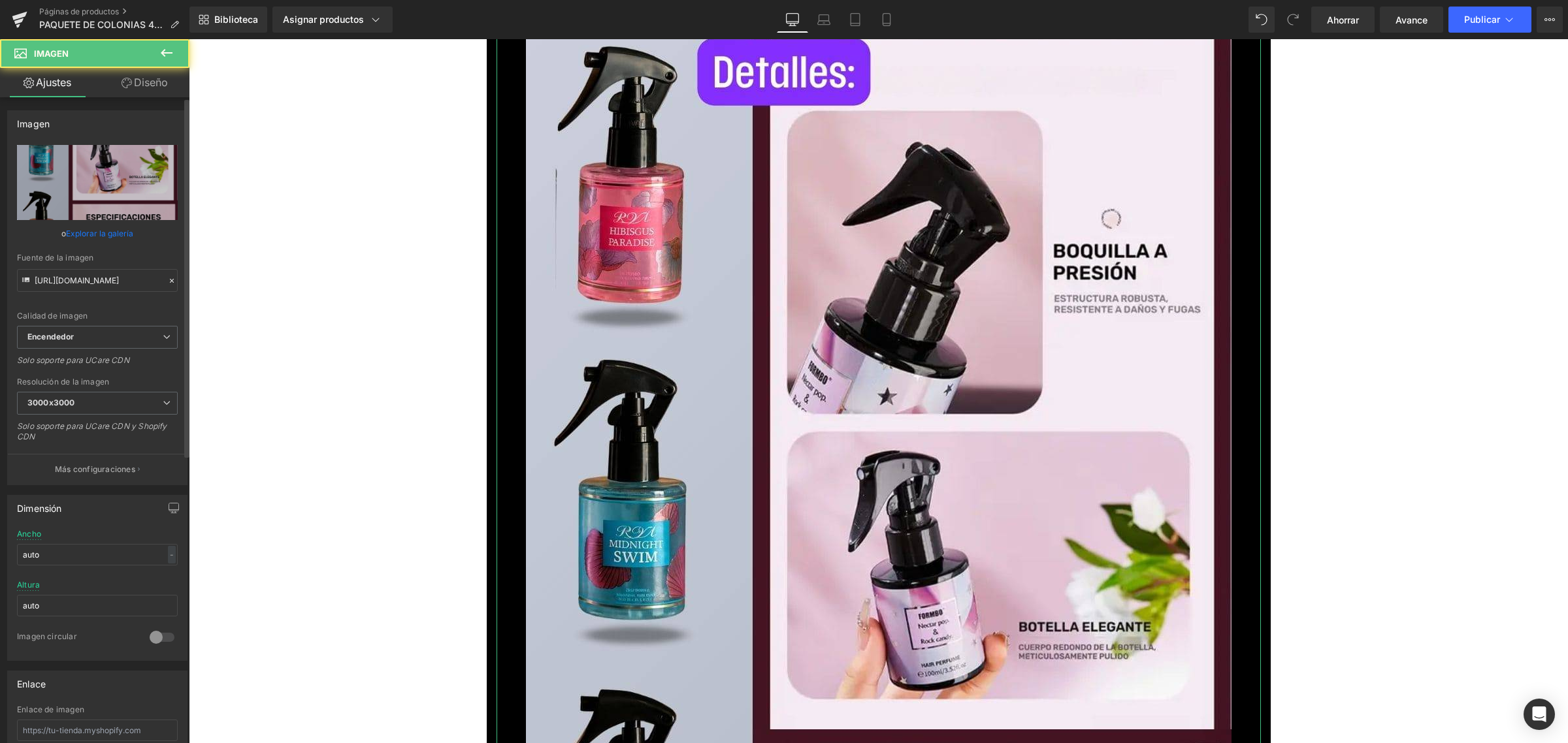
click at [112, 226] on link "Explorar la galería" at bounding box center [99, 234] width 67 height 23
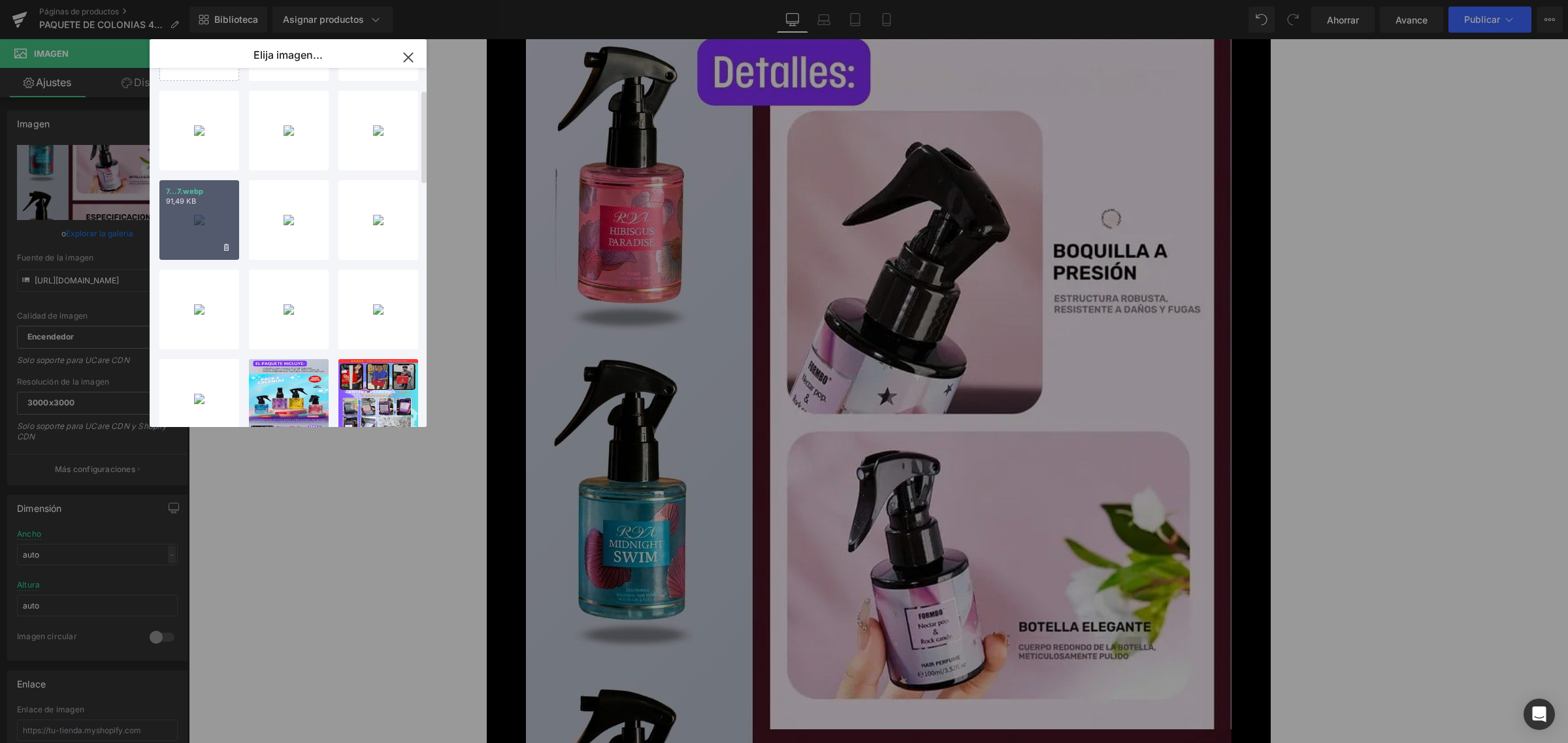
click at [181, 210] on div "7...7.webp 91,49 KB" at bounding box center [199, 220] width 80 height 80
type input "[URL][DOMAIN_NAME]"
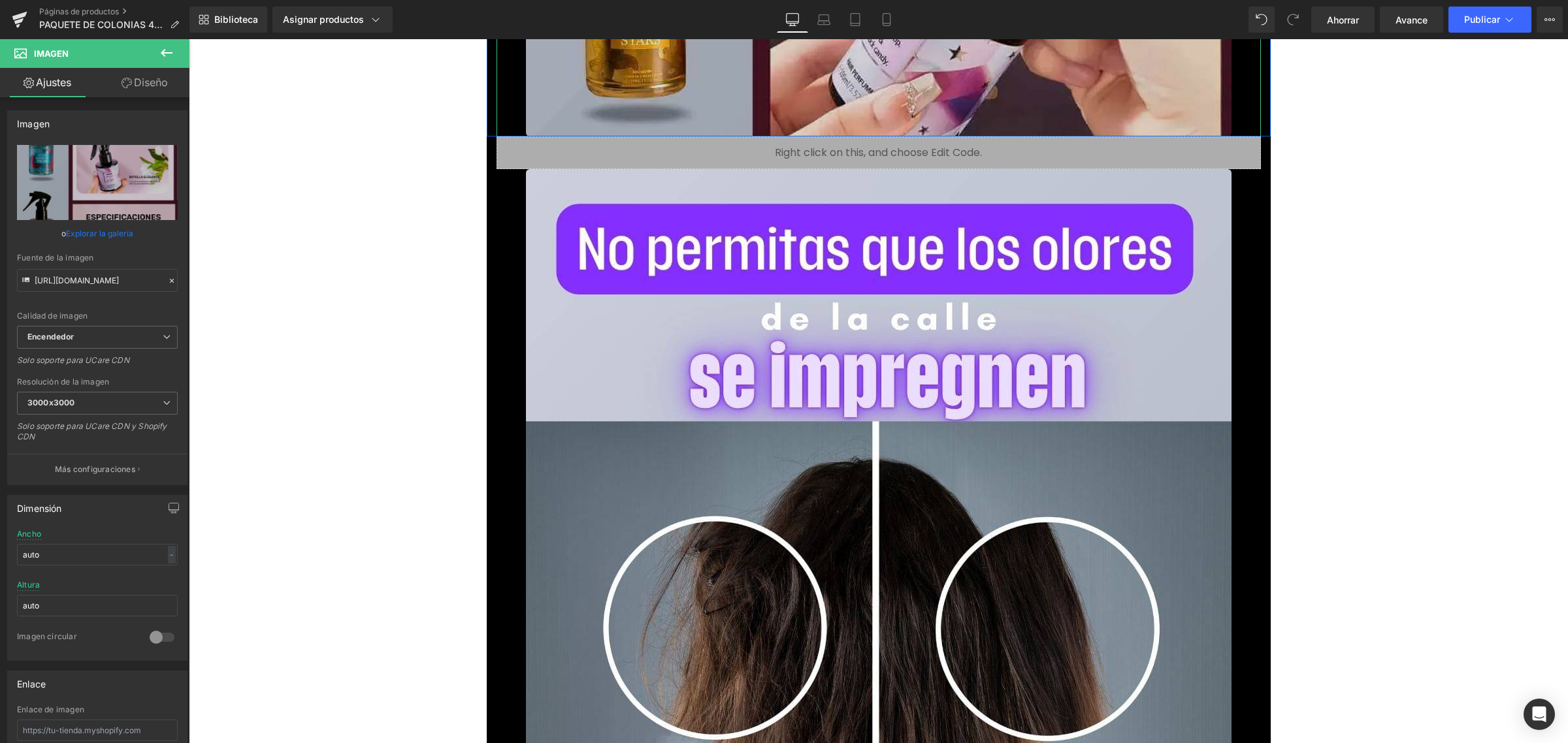
scroll to position [9225, 0]
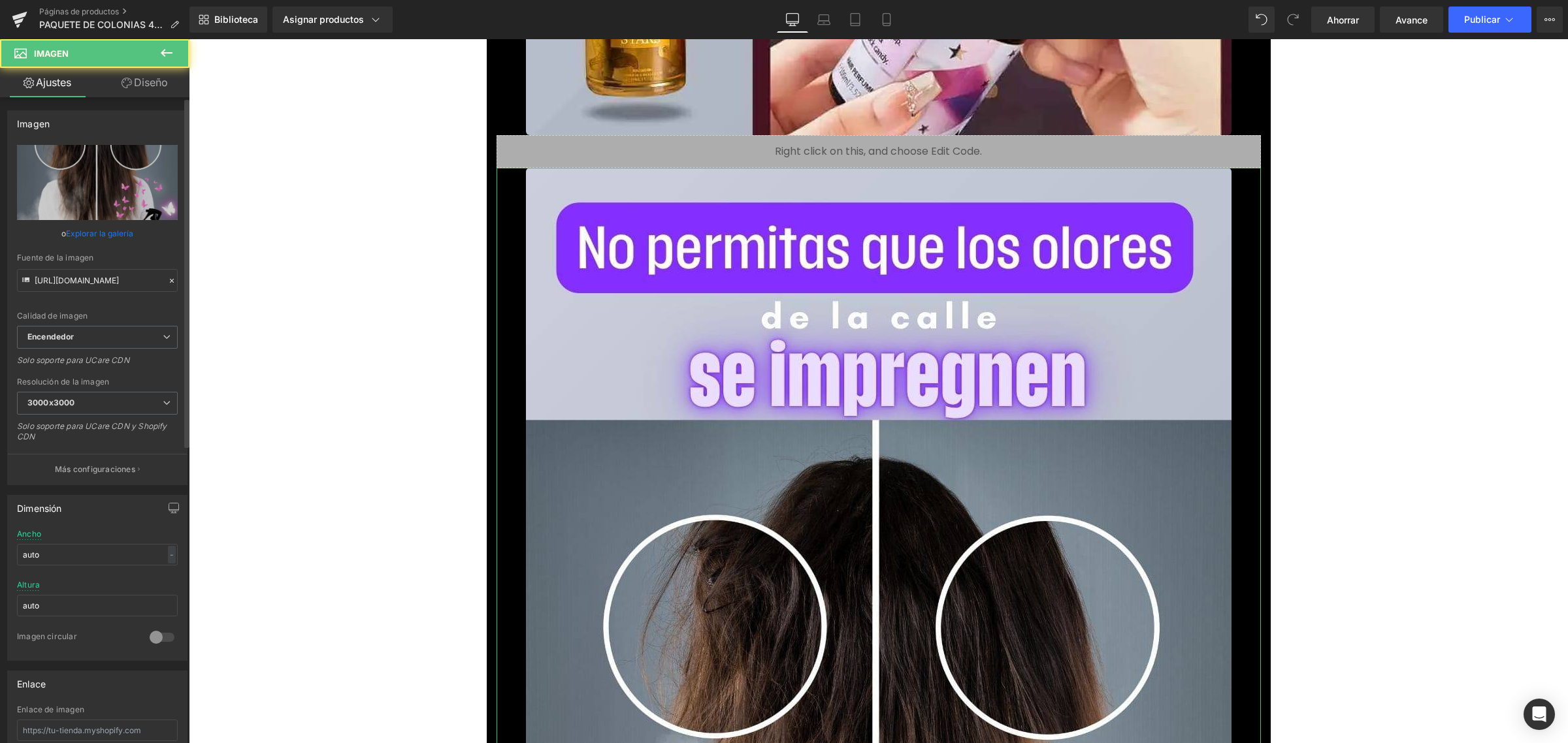
click at [99, 233] on font "Explorar la galería" at bounding box center [99, 234] width 67 height 10
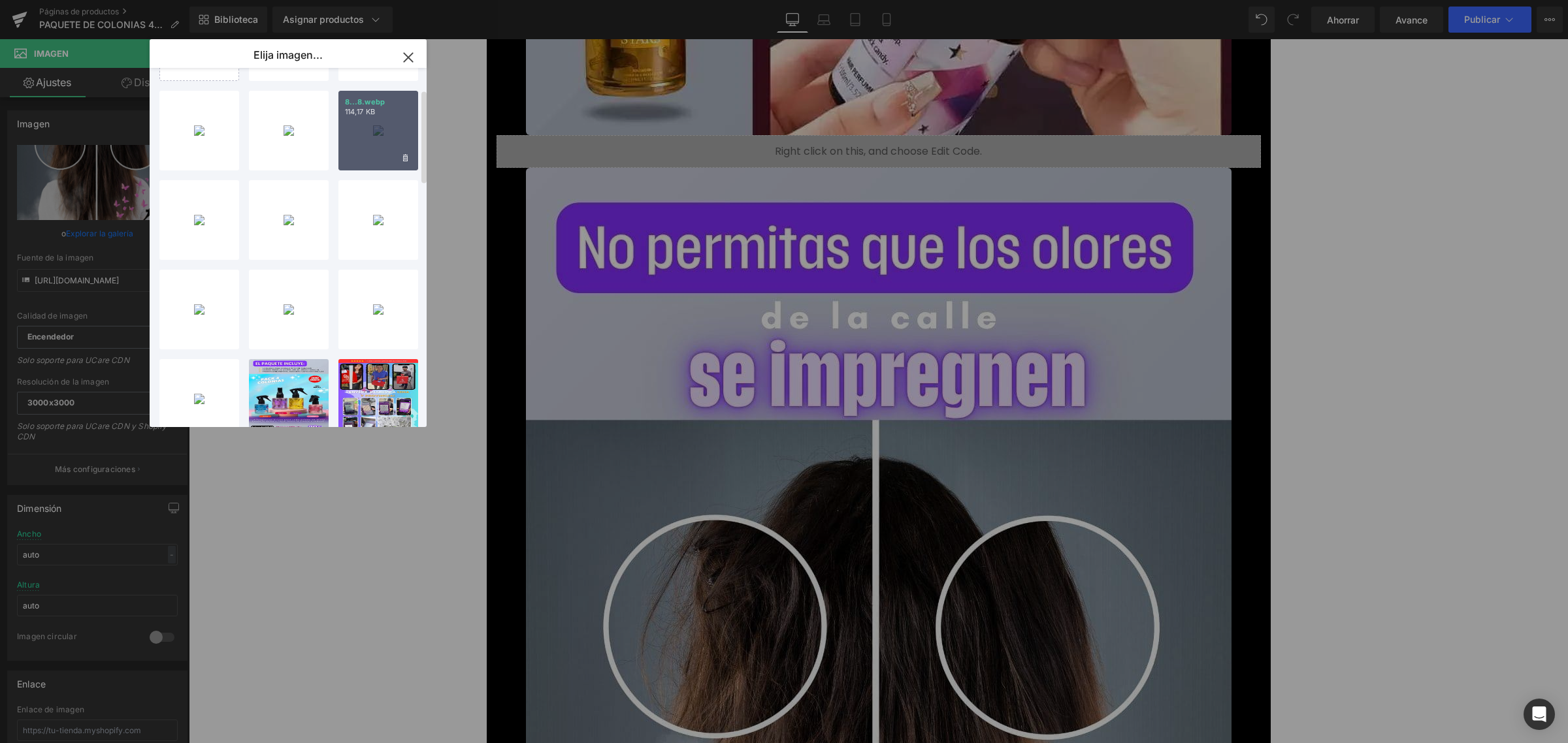
click at [389, 118] on div "8...8.webp 114,17 KB" at bounding box center [378, 131] width 80 height 80
type input "[URL][DOMAIN_NAME]"
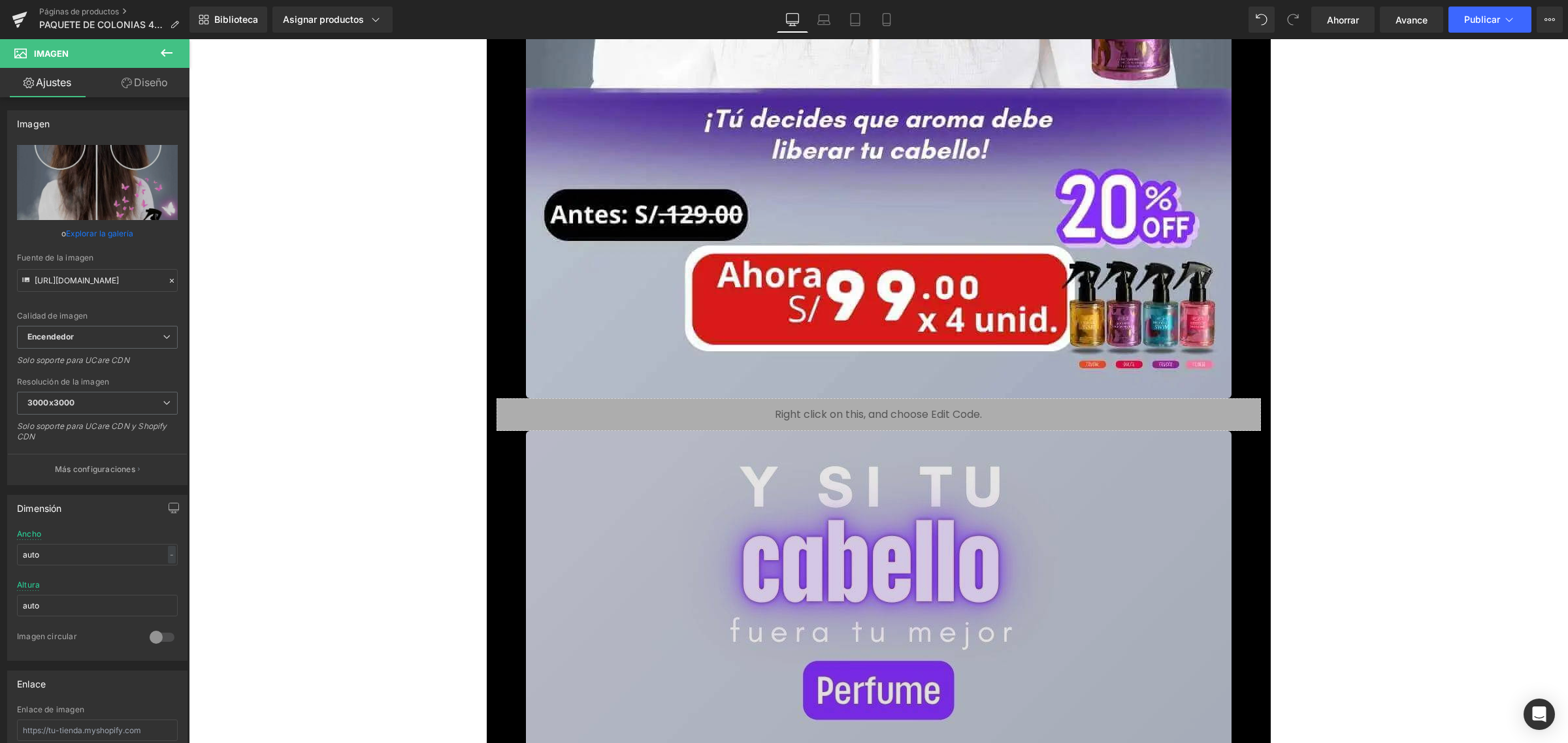
scroll to position [10450, 0]
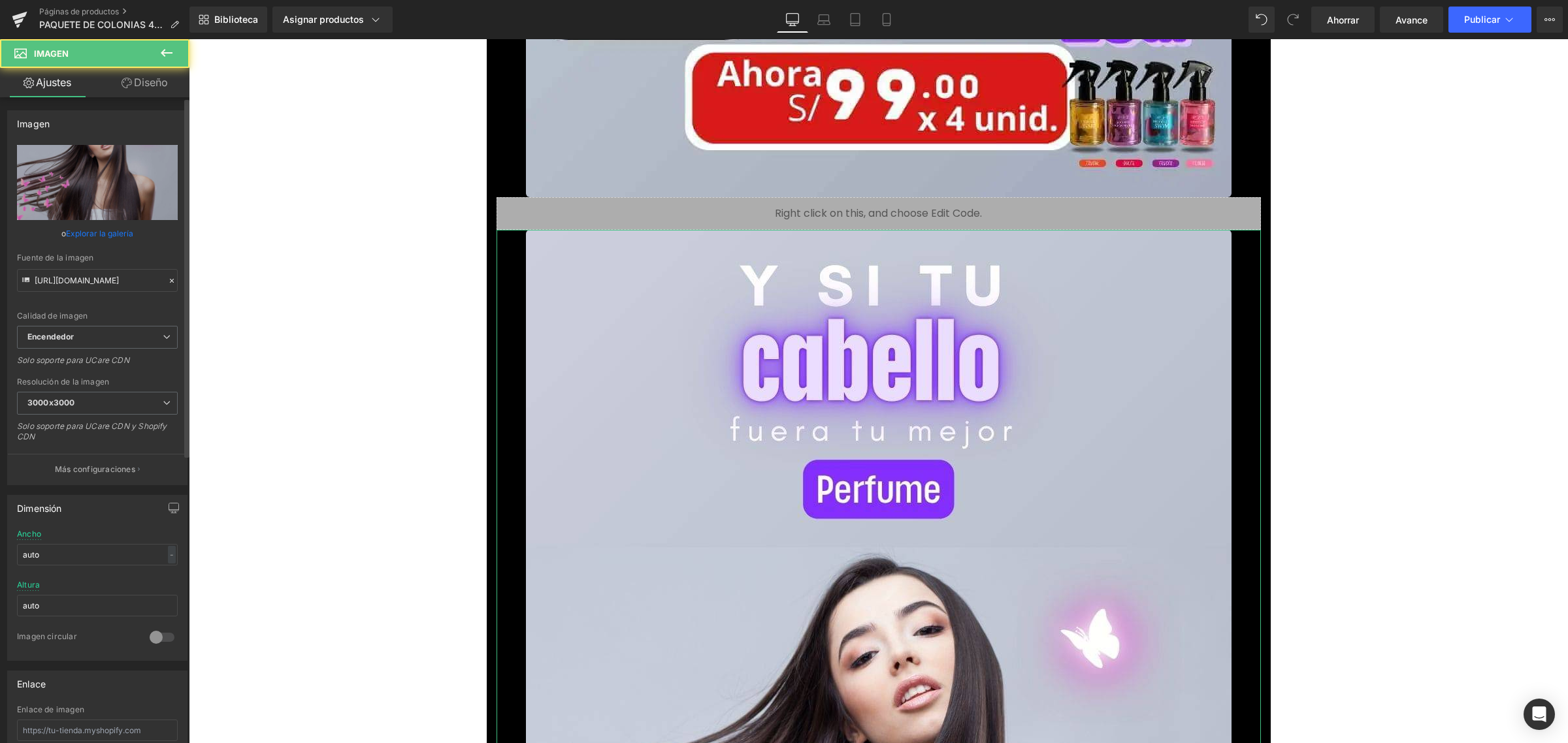
click at [106, 240] on link "Explorar la galería" at bounding box center [99, 234] width 67 height 23
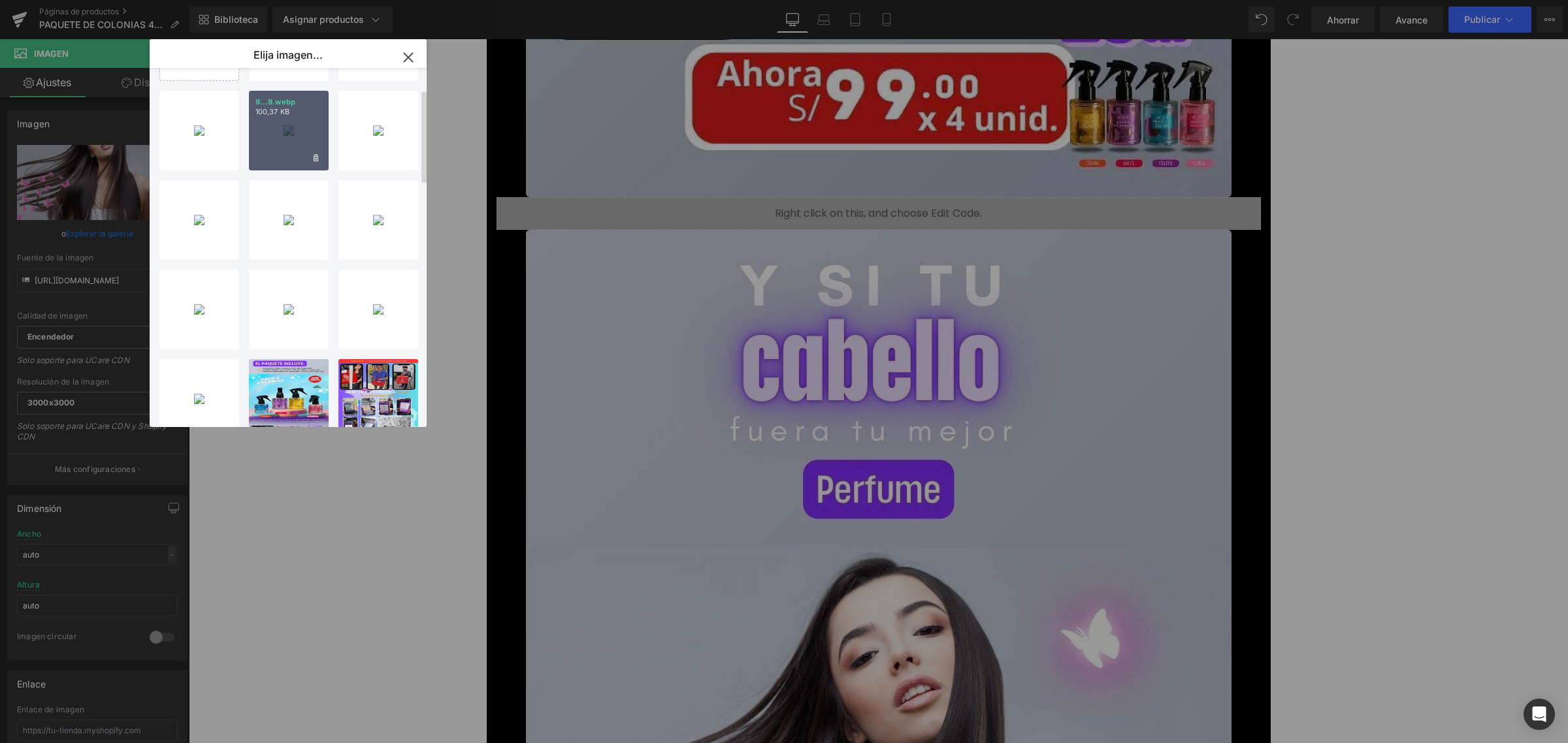
click at [262, 126] on div "9...9.webp 100,37 KB" at bounding box center [289, 131] width 80 height 80
type input "[URL][DOMAIN_NAME]"
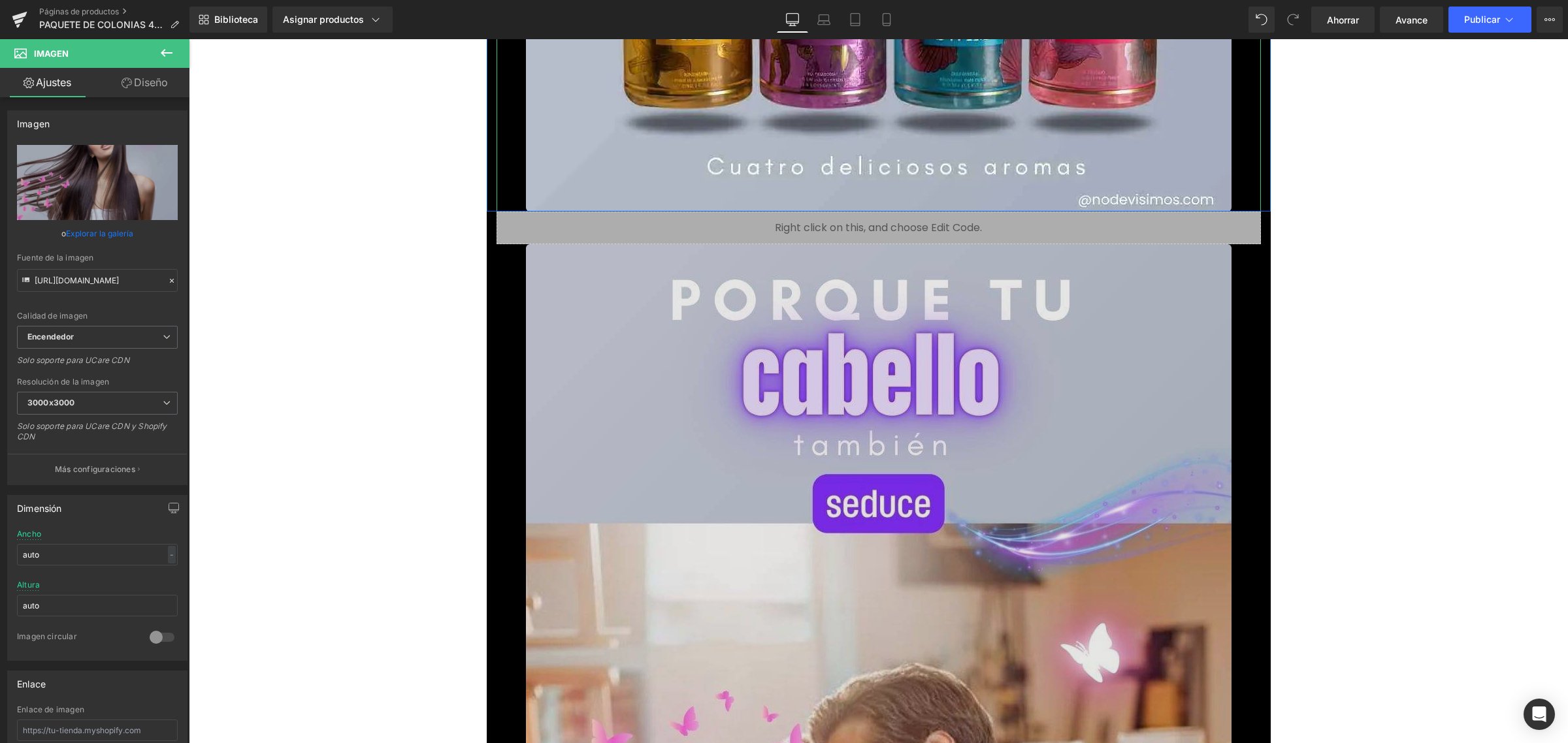
scroll to position [11919, 0]
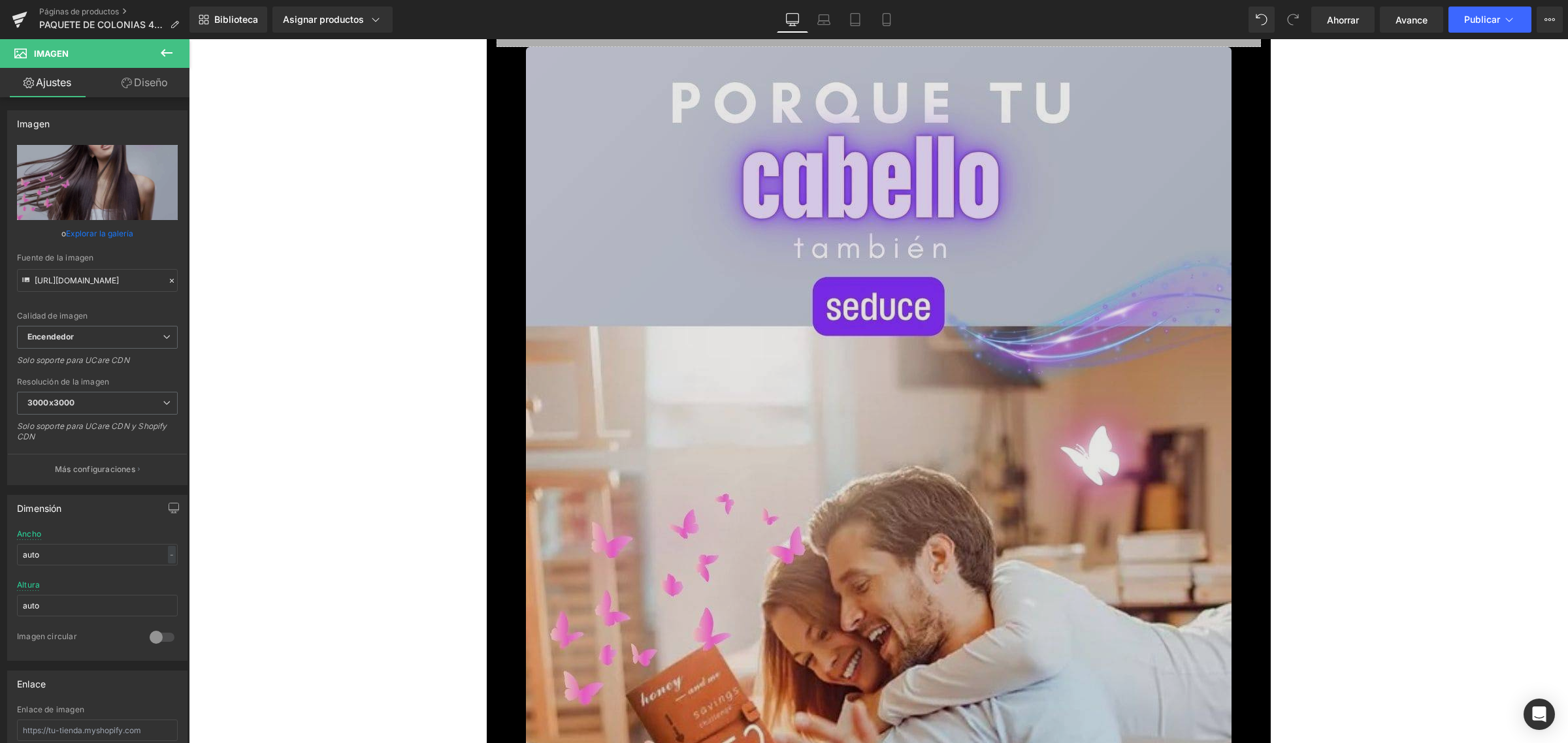
click at [821, 421] on img at bounding box center [878, 674] width 705 height 1254
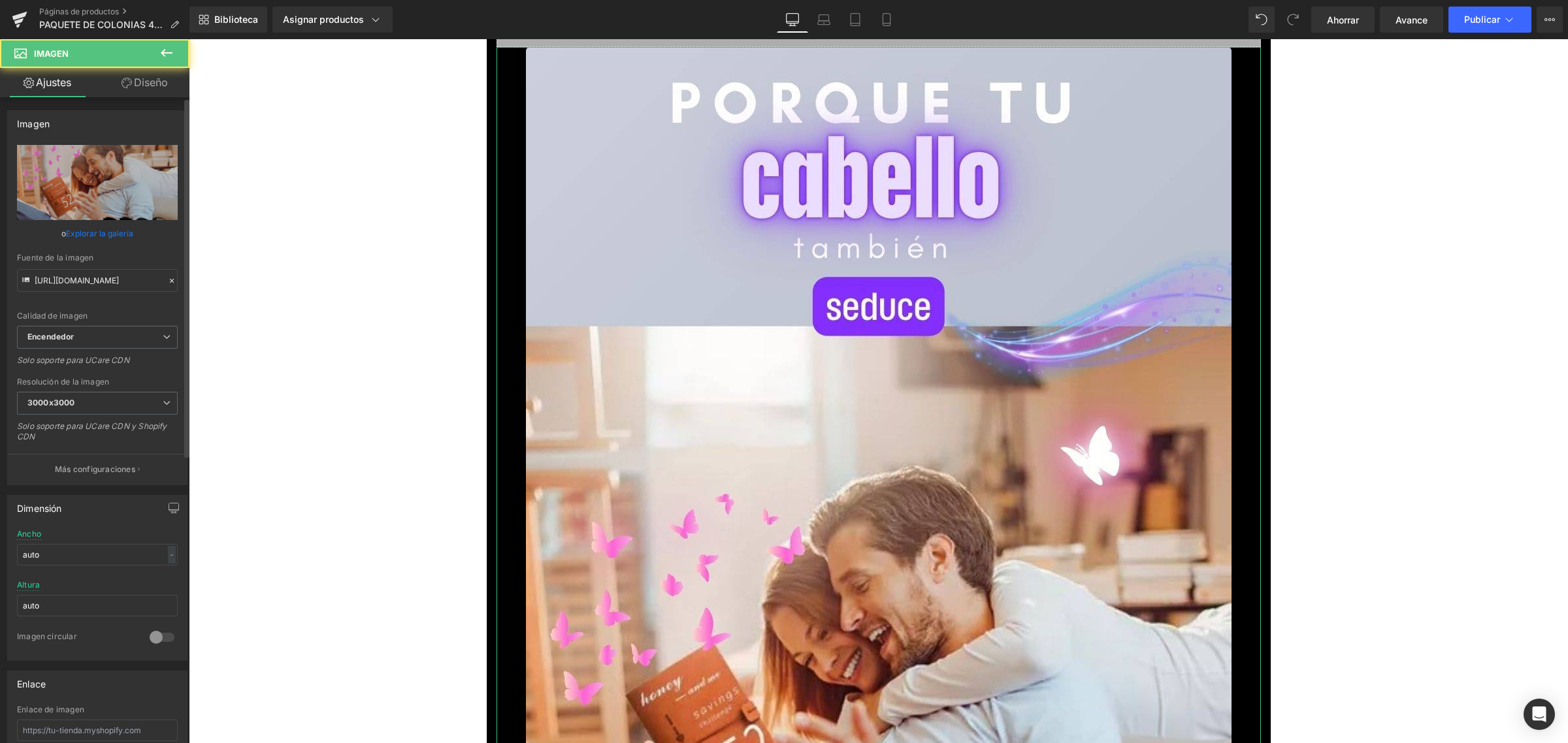
click at [105, 236] on font "Explorar la galería" at bounding box center [99, 234] width 67 height 10
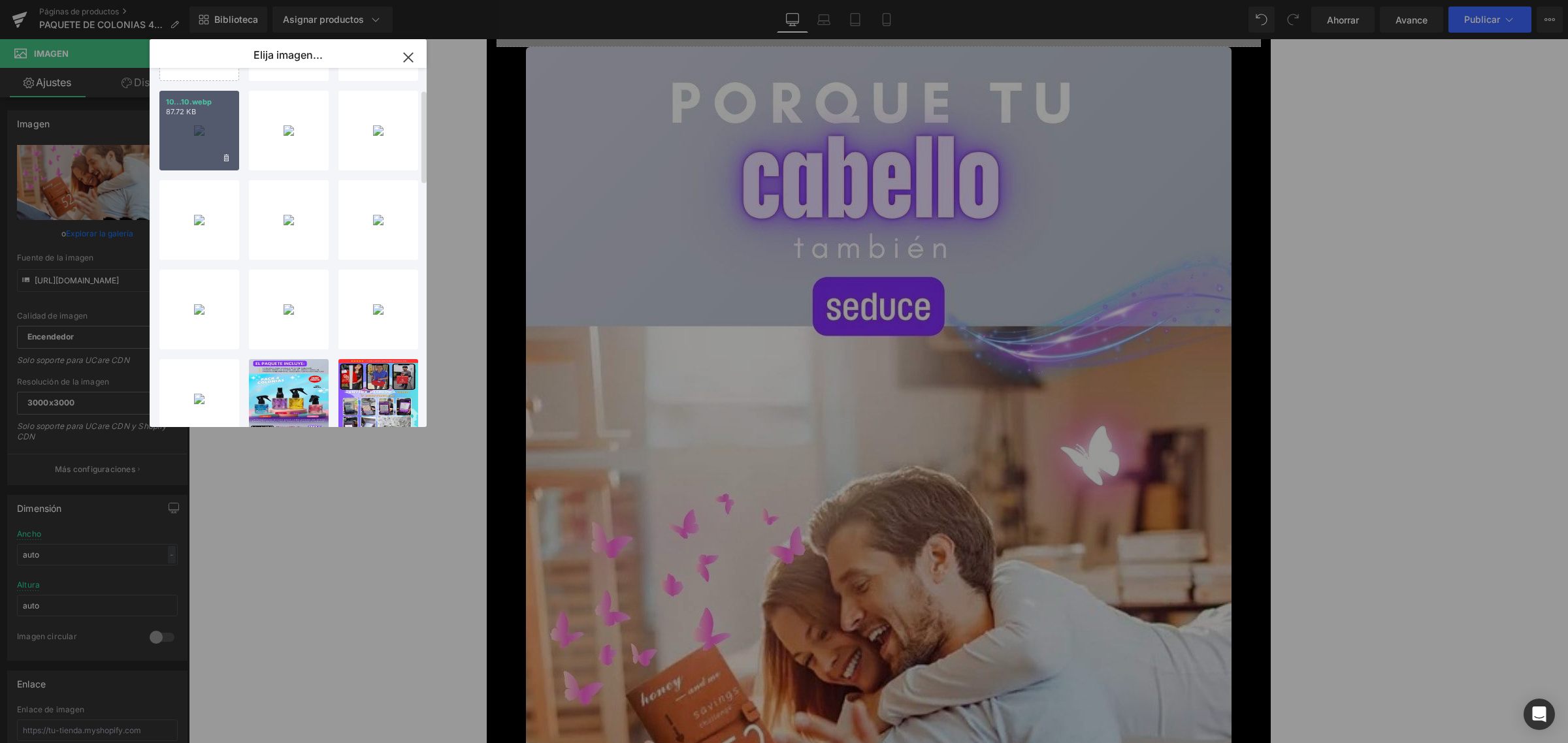
click at [199, 116] on p "87.72 KB" at bounding box center [199, 112] width 67 height 10
type input "[URL][DOMAIN_NAME]"
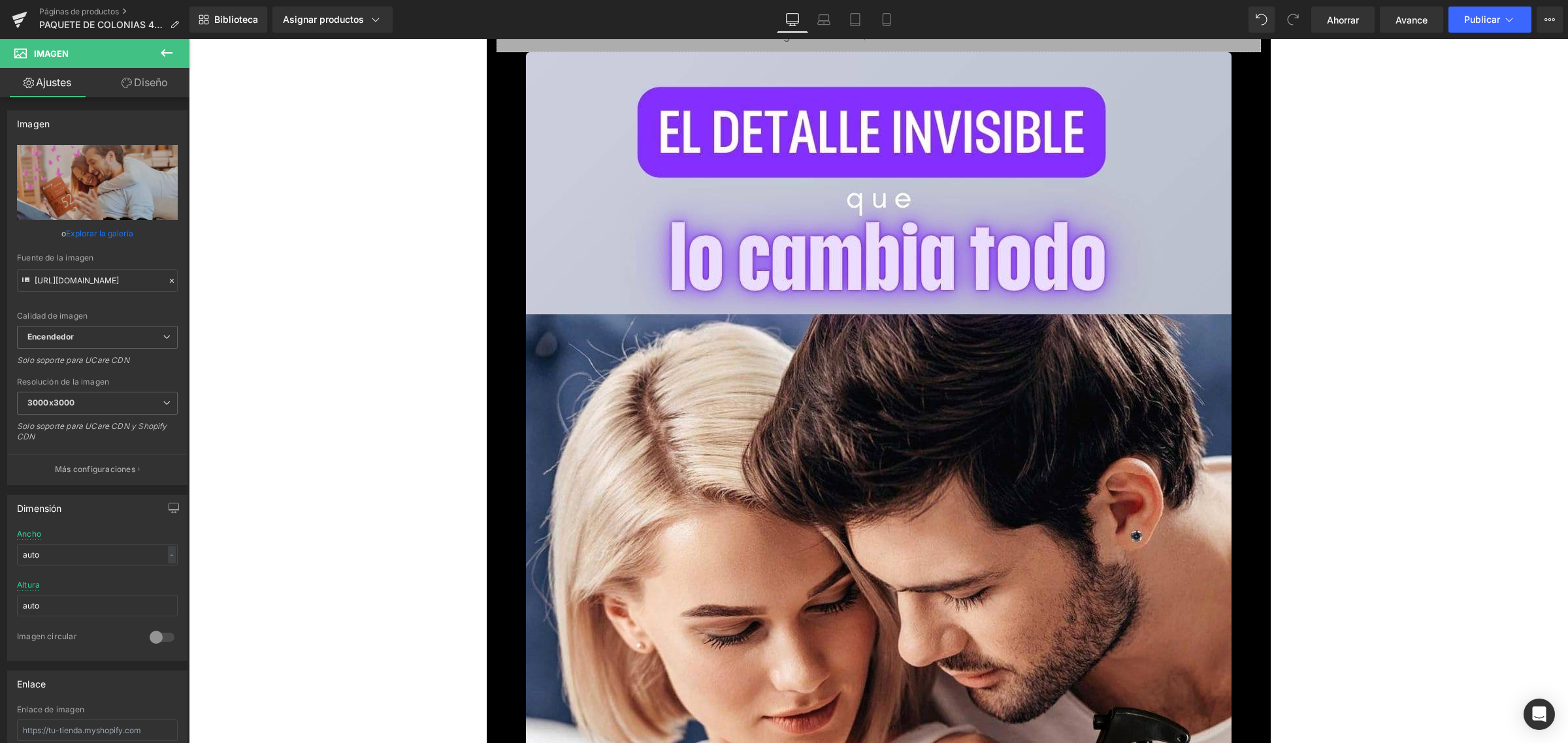
scroll to position [13225, 0]
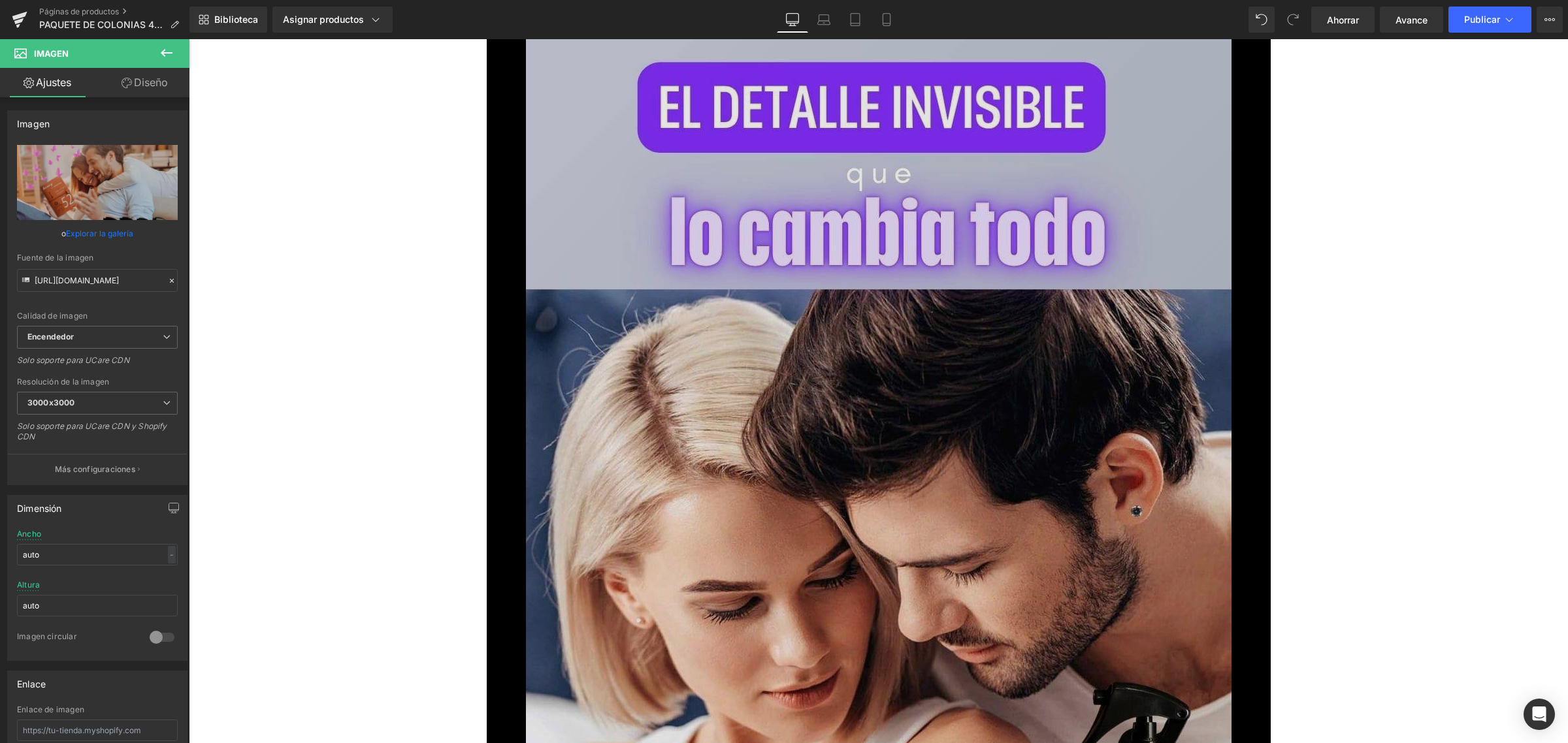
click at [801, 405] on img at bounding box center [878, 654] width 705 height 1254
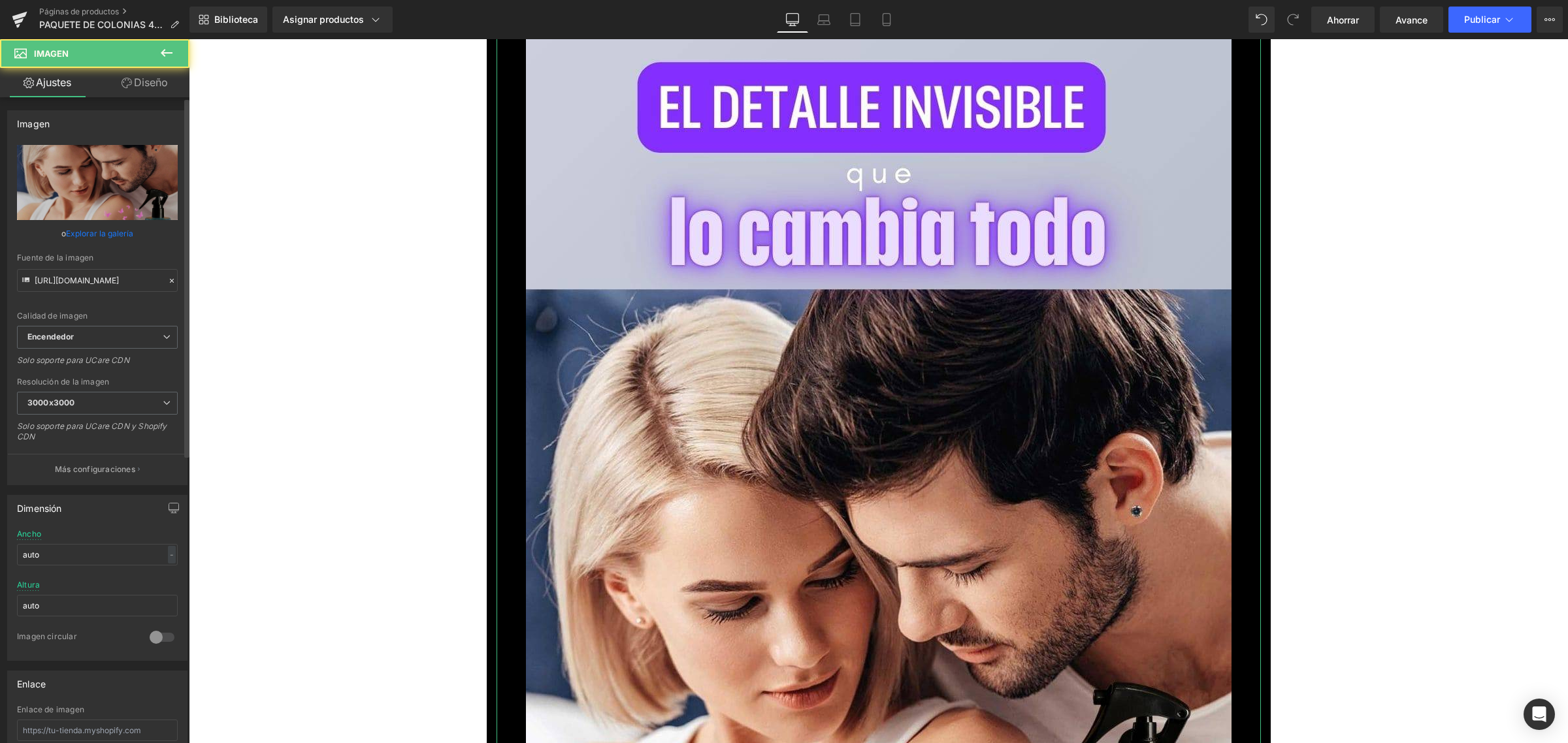
click at [106, 233] on font "Explorar la galería" at bounding box center [99, 234] width 67 height 10
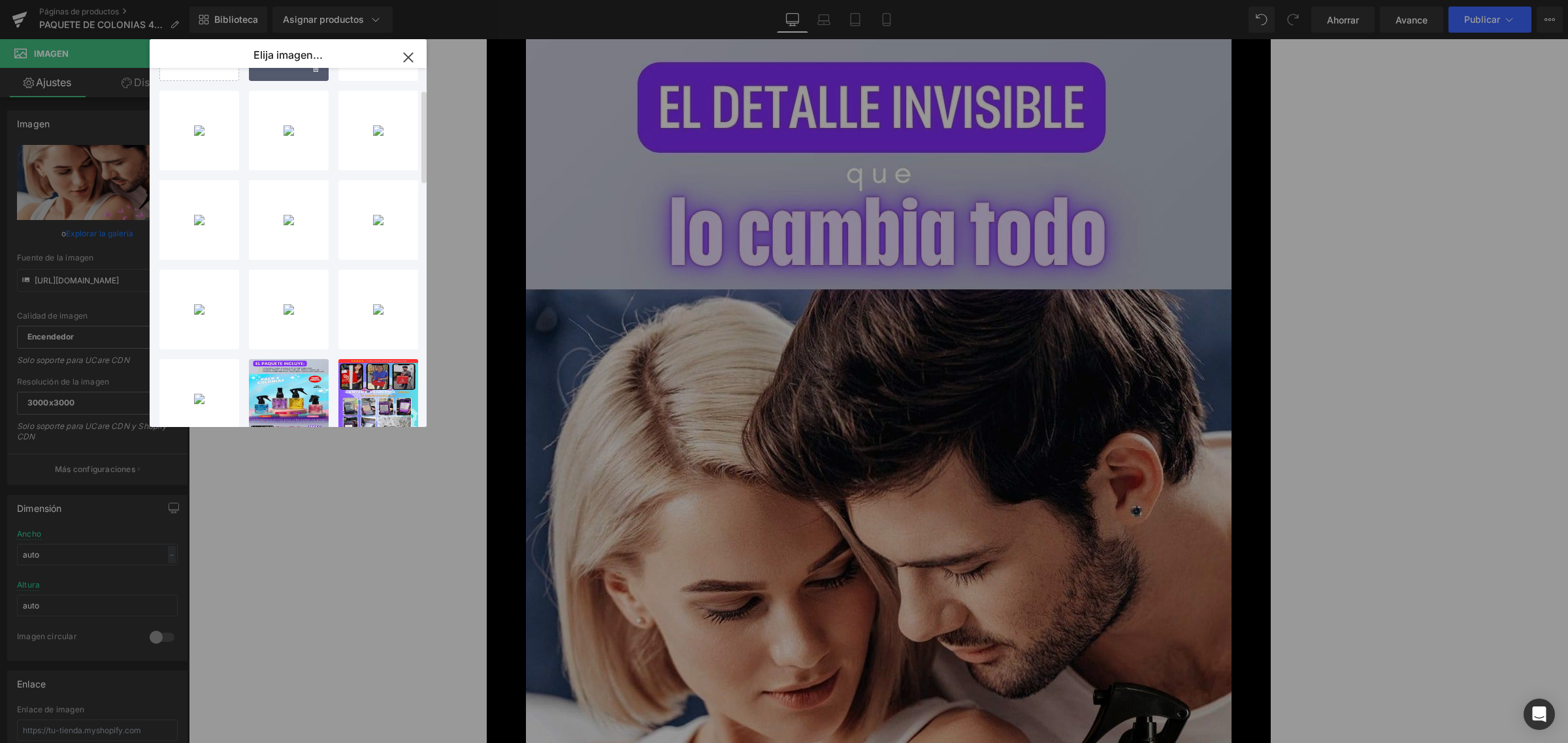
scroll to position [0, 0]
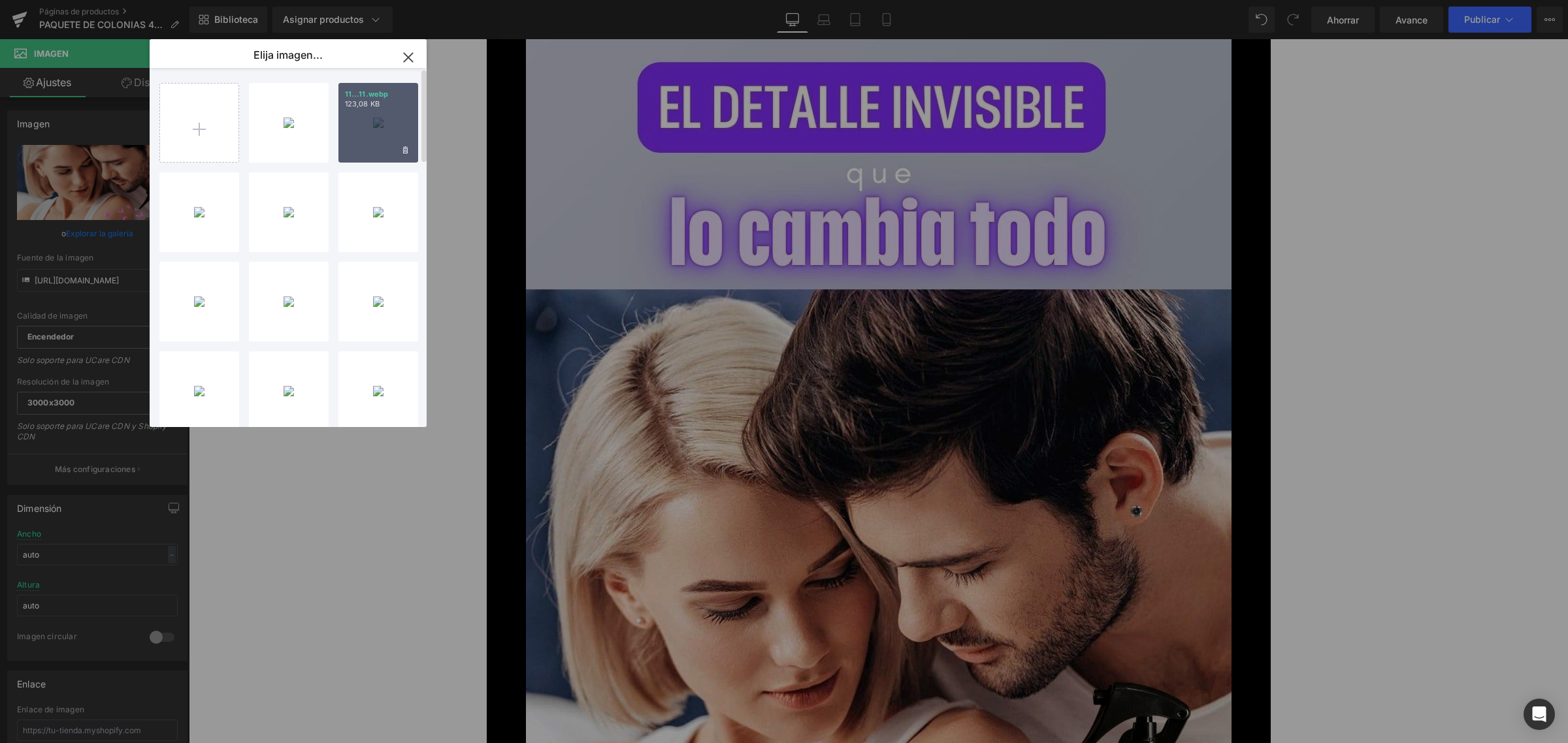
click at [363, 106] on font "123,08 KB" at bounding box center [362, 103] width 35 height 9
type input "[URL][DOMAIN_NAME]"
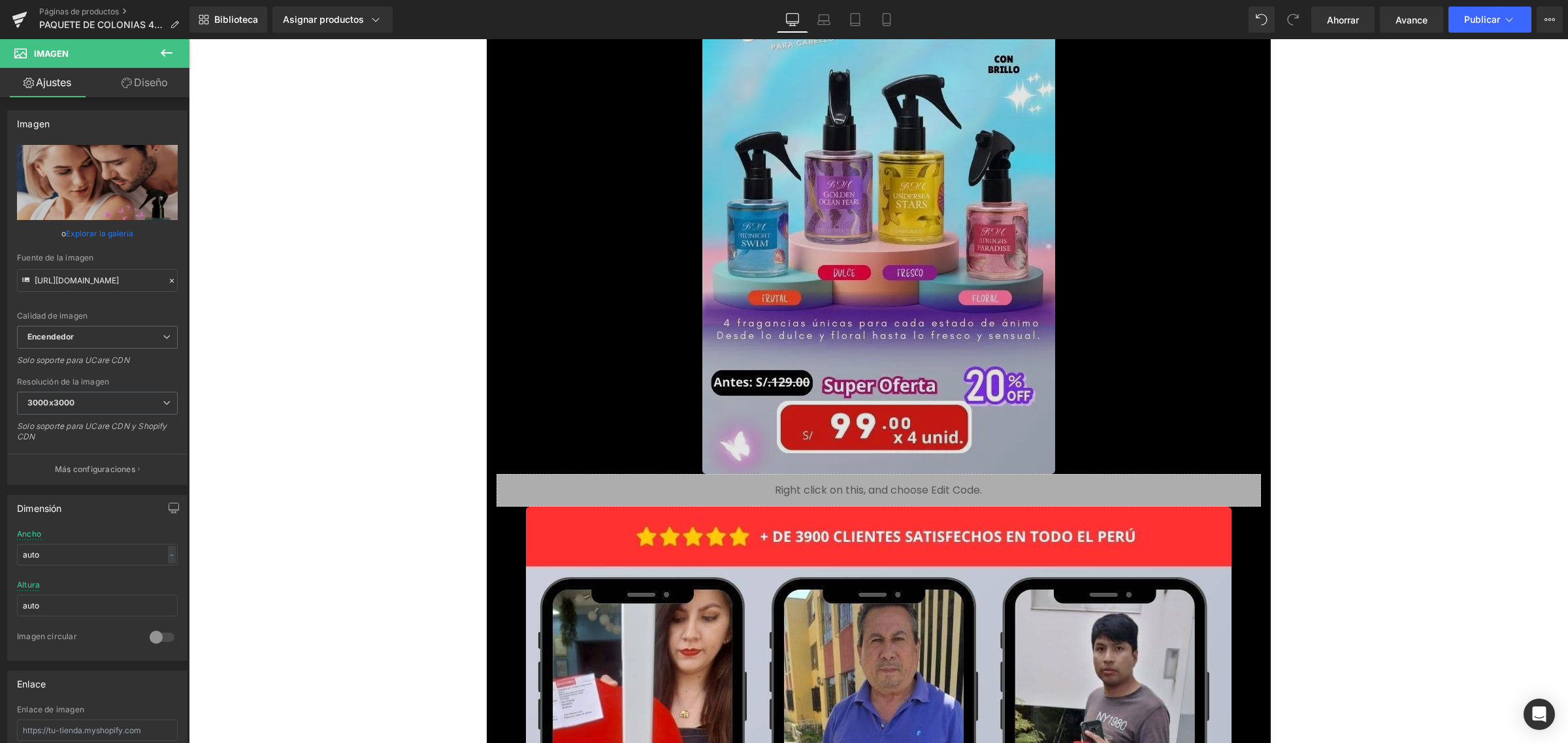
scroll to position [14694, 0]
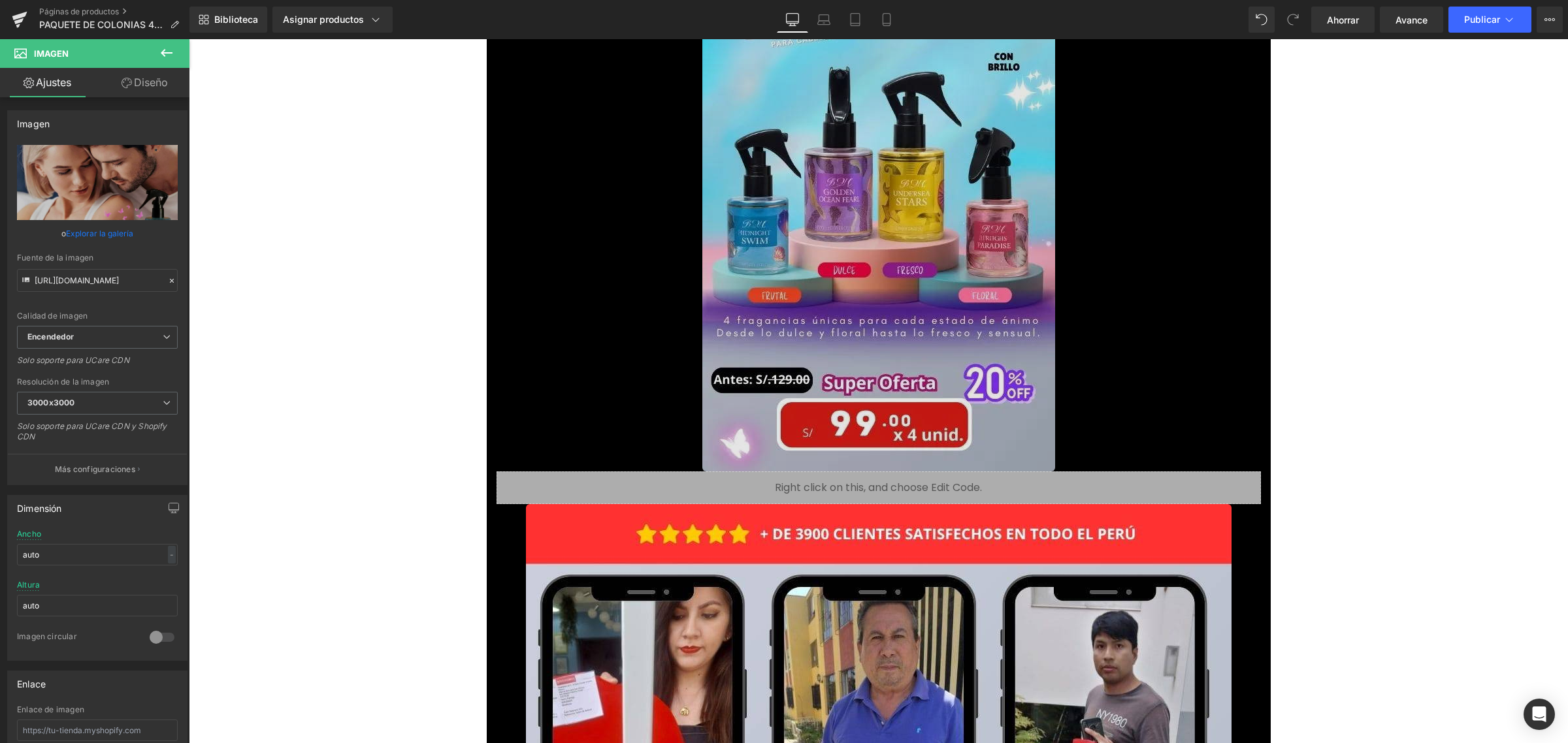
click at [832, 367] on img at bounding box center [879, 158] width 353 height 627
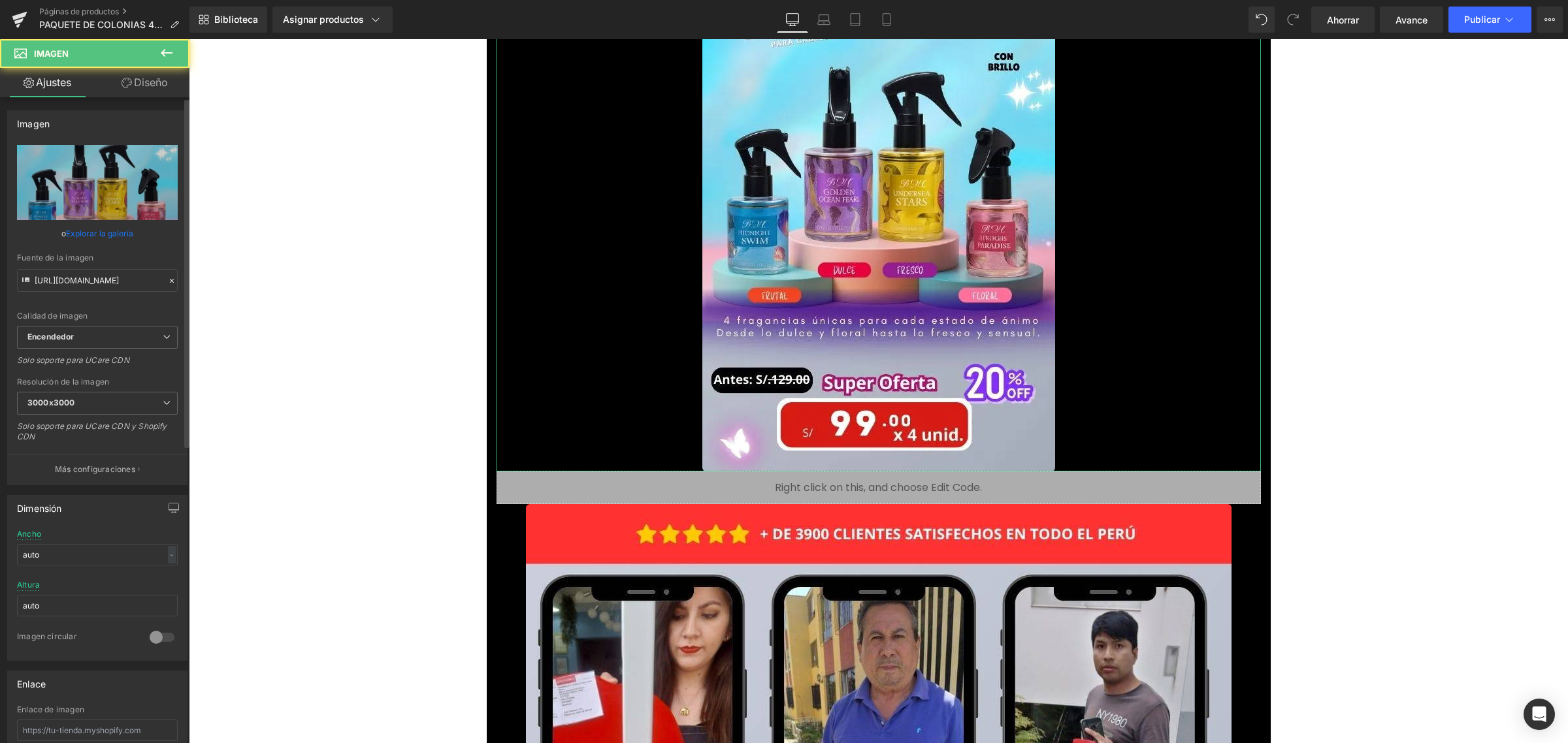
click at [85, 229] on font "Explorar la galería" at bounding box center [99, 234] width 67 height 10
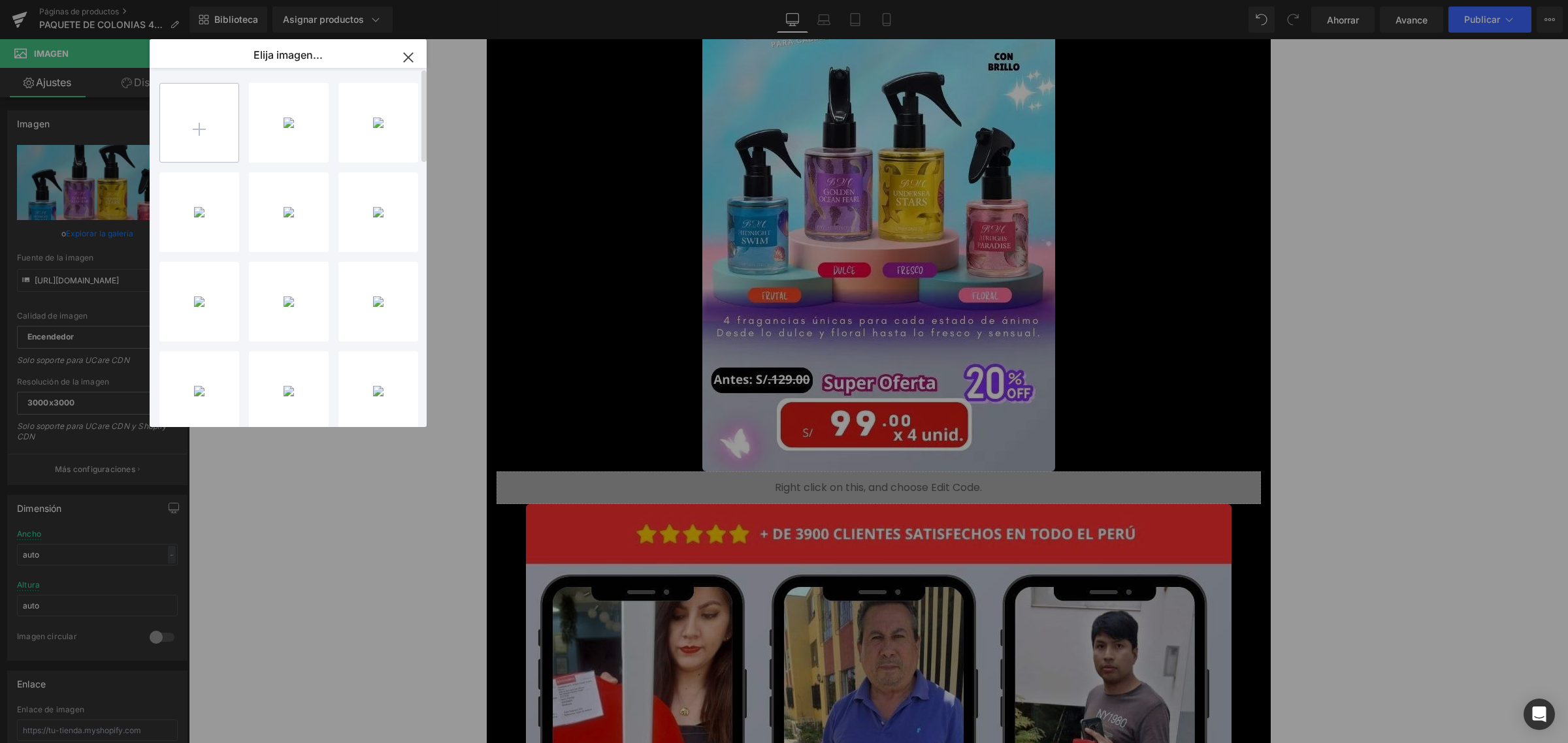
click at [180, 114] on input "file" at bounding box center [199, 122] width 78 height 78
type input "C:\fakepath\12.webp"
click at [305, 110] on div "12...12.webp 106,14 KB" at bounding box center [289, 122] width 80 height 80
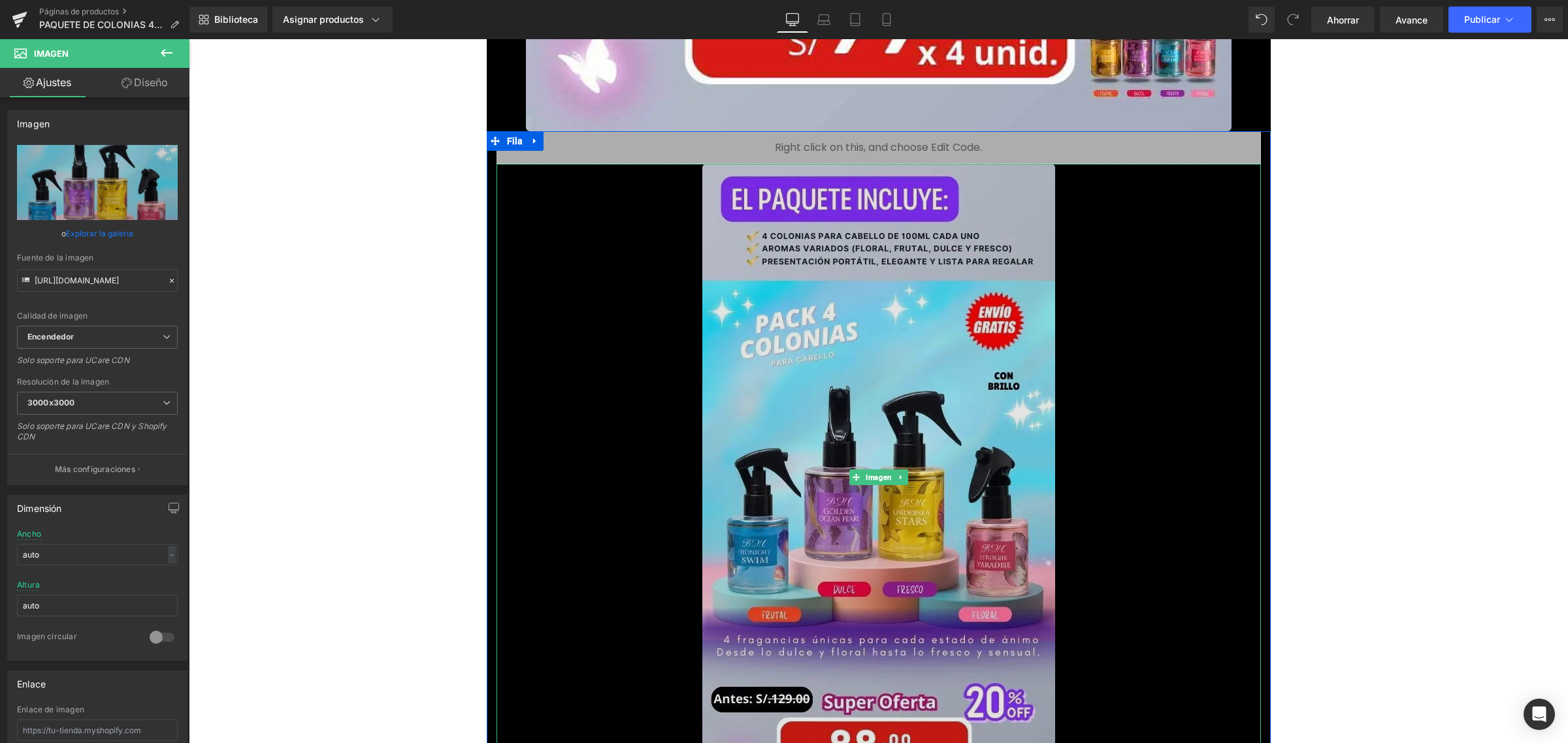
scroll to position [14368, 0]
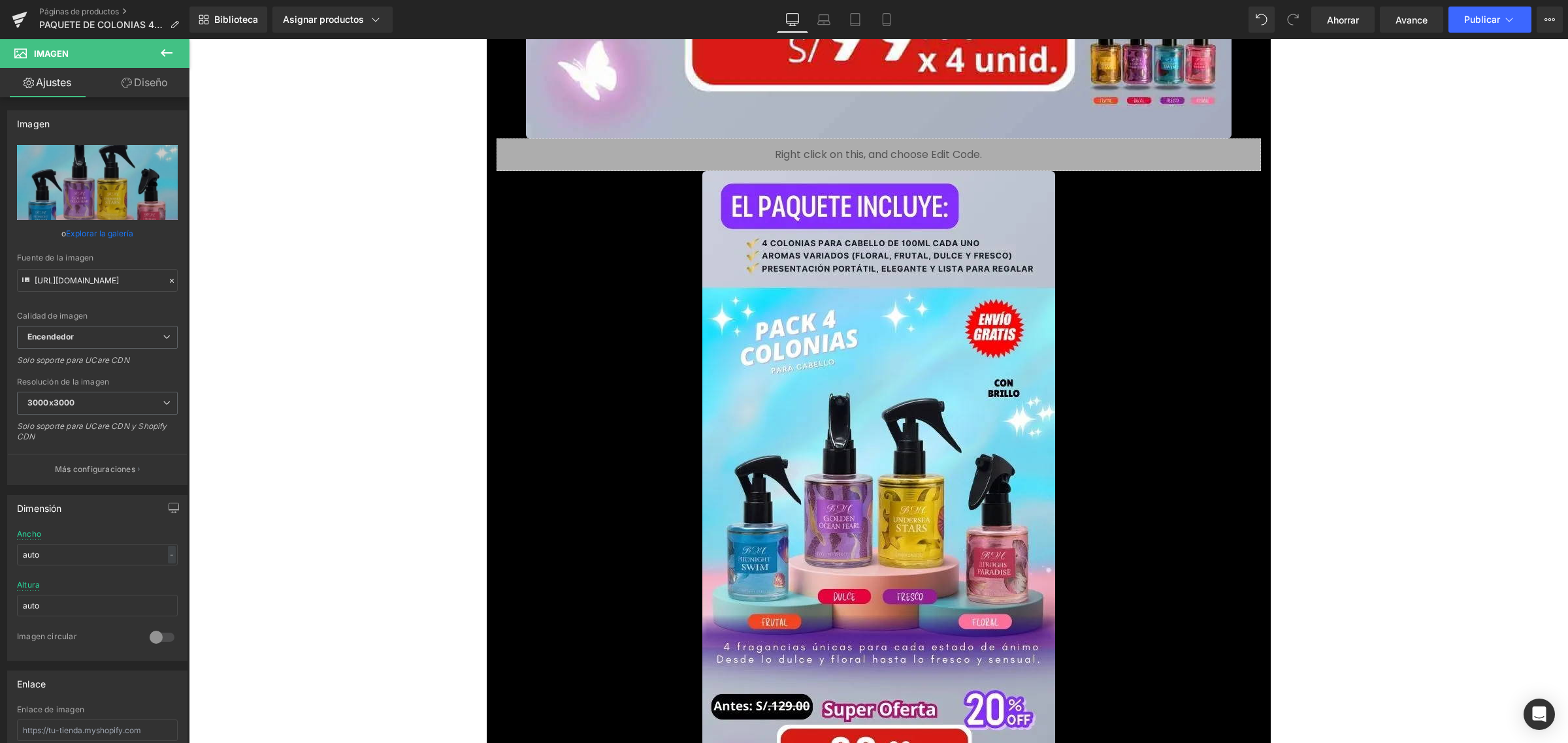
click at [675, 333] on div at bounding box center [879, 484] width 764 height 627
click at [96, 229] on font "Explorar la galería" at bounding box center [99, 234] width 67 height 10
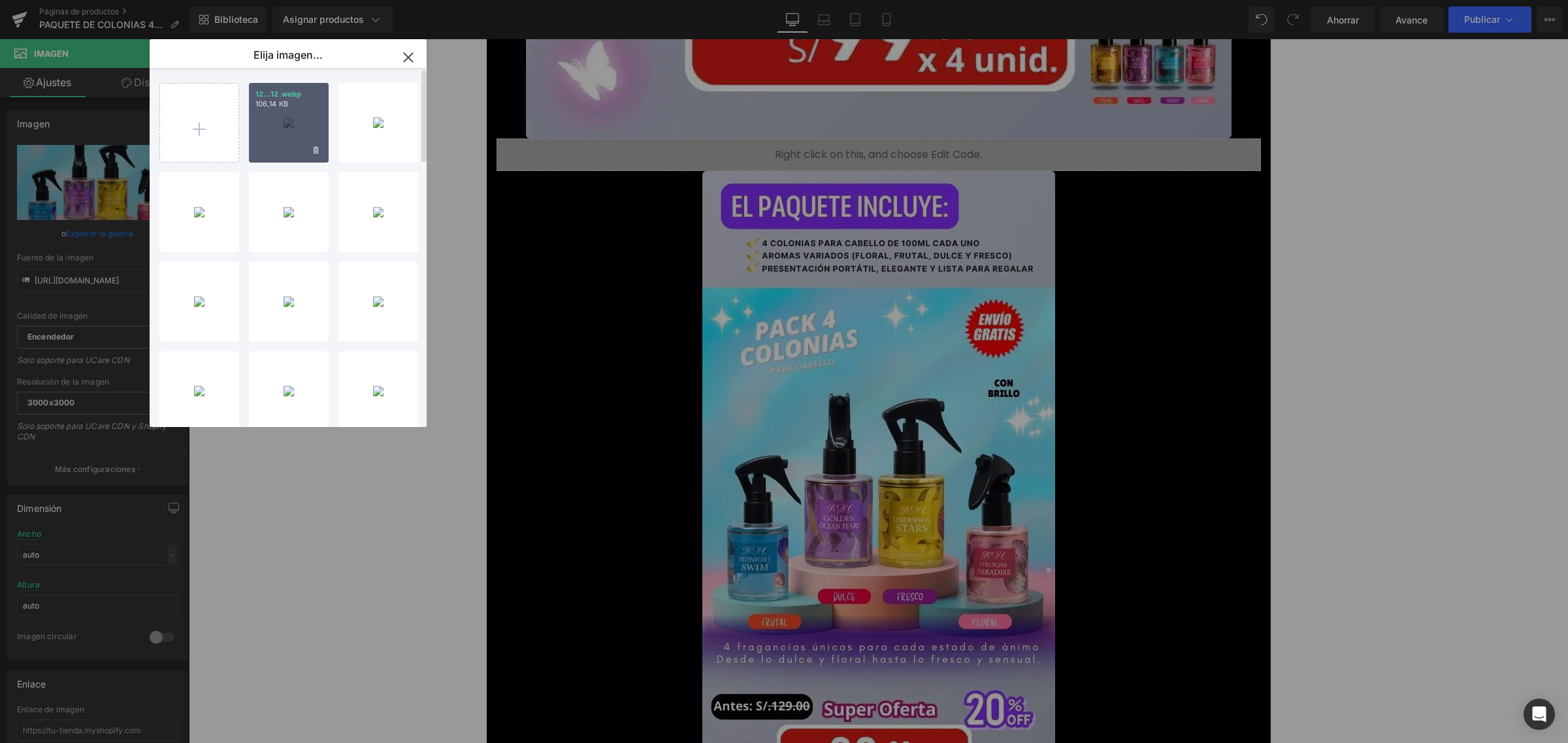
click at [285, 113] on div "12...12.webp 106,14 KB" at bounding box center [289, 122] width 80 height 80
type input "[URL][DOMAIN_NAME]"
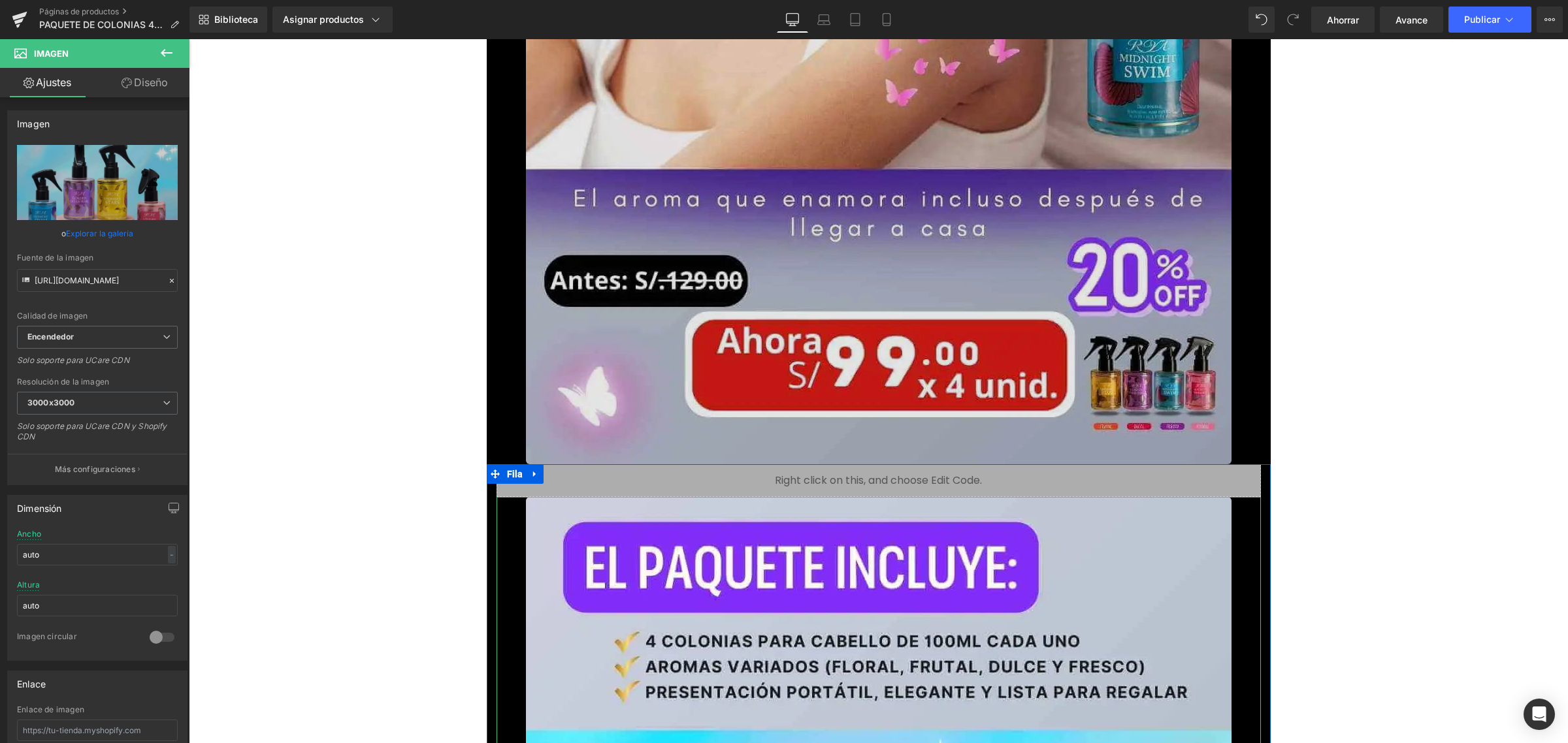
scroll to position [14041, 0]
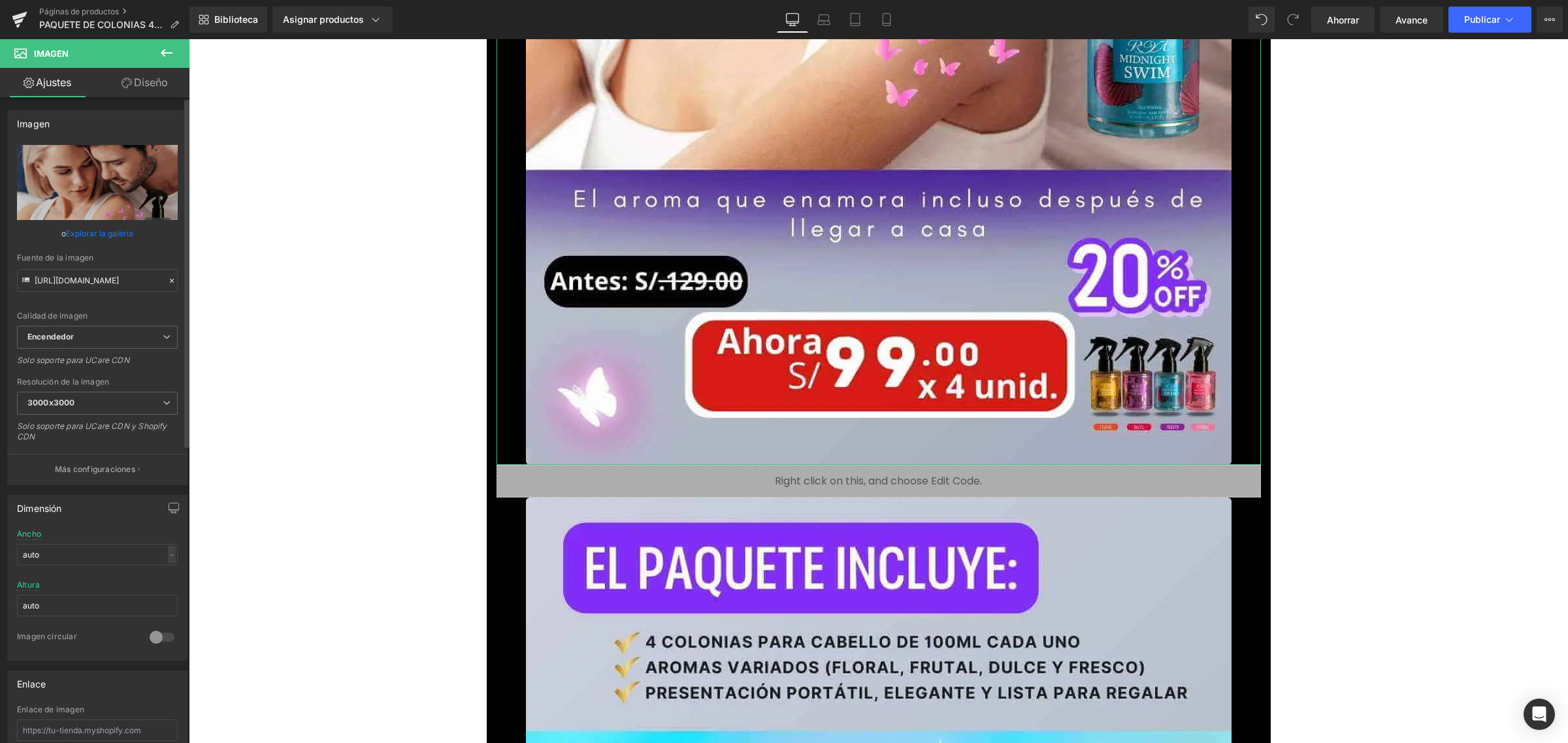
click at [97, 232] on font "Explorar la galería" at bounding box center [99, 234] width 67 height 10
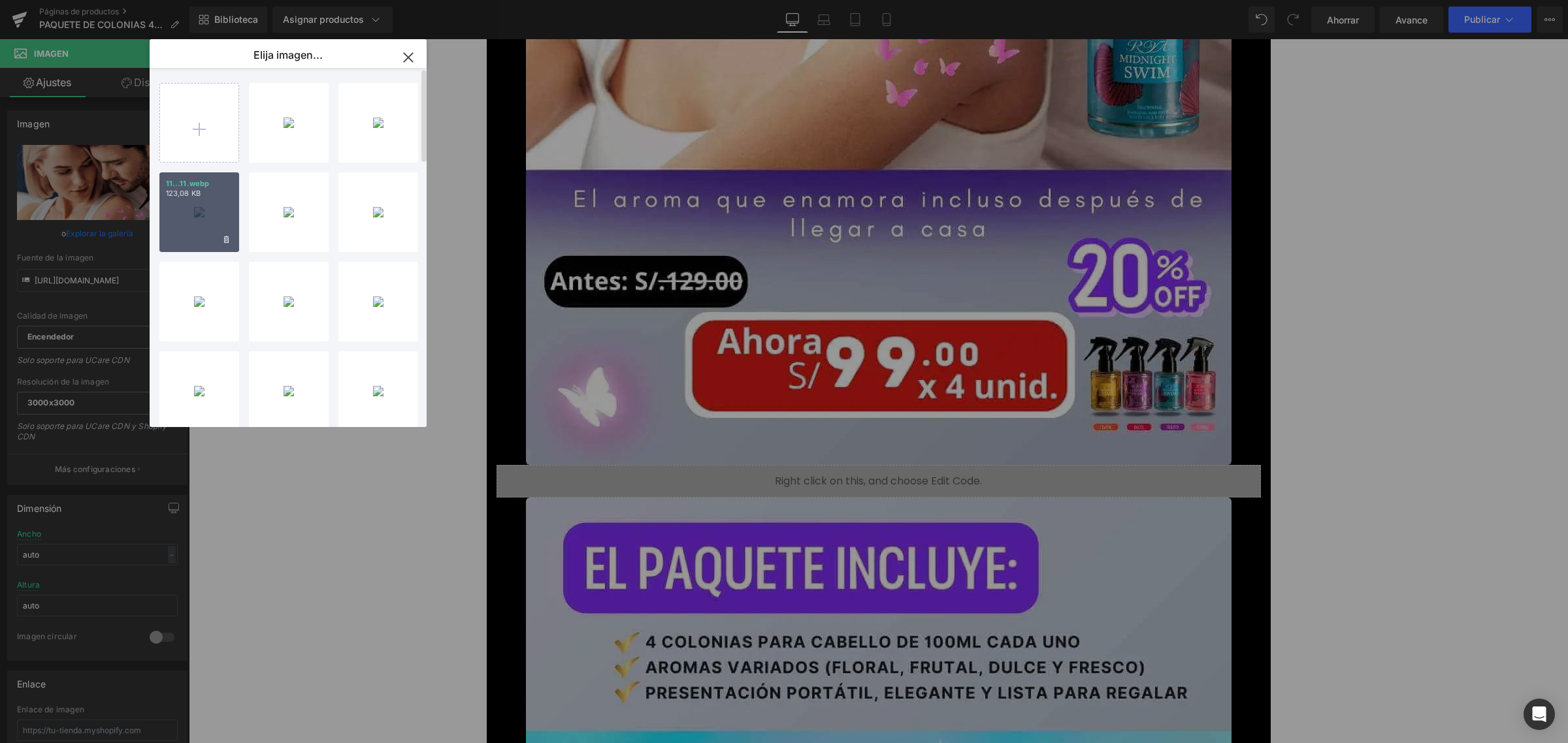
click at [209, 197] on p "123,08 KB" at bounding box center [199, 193] width 67 height 10
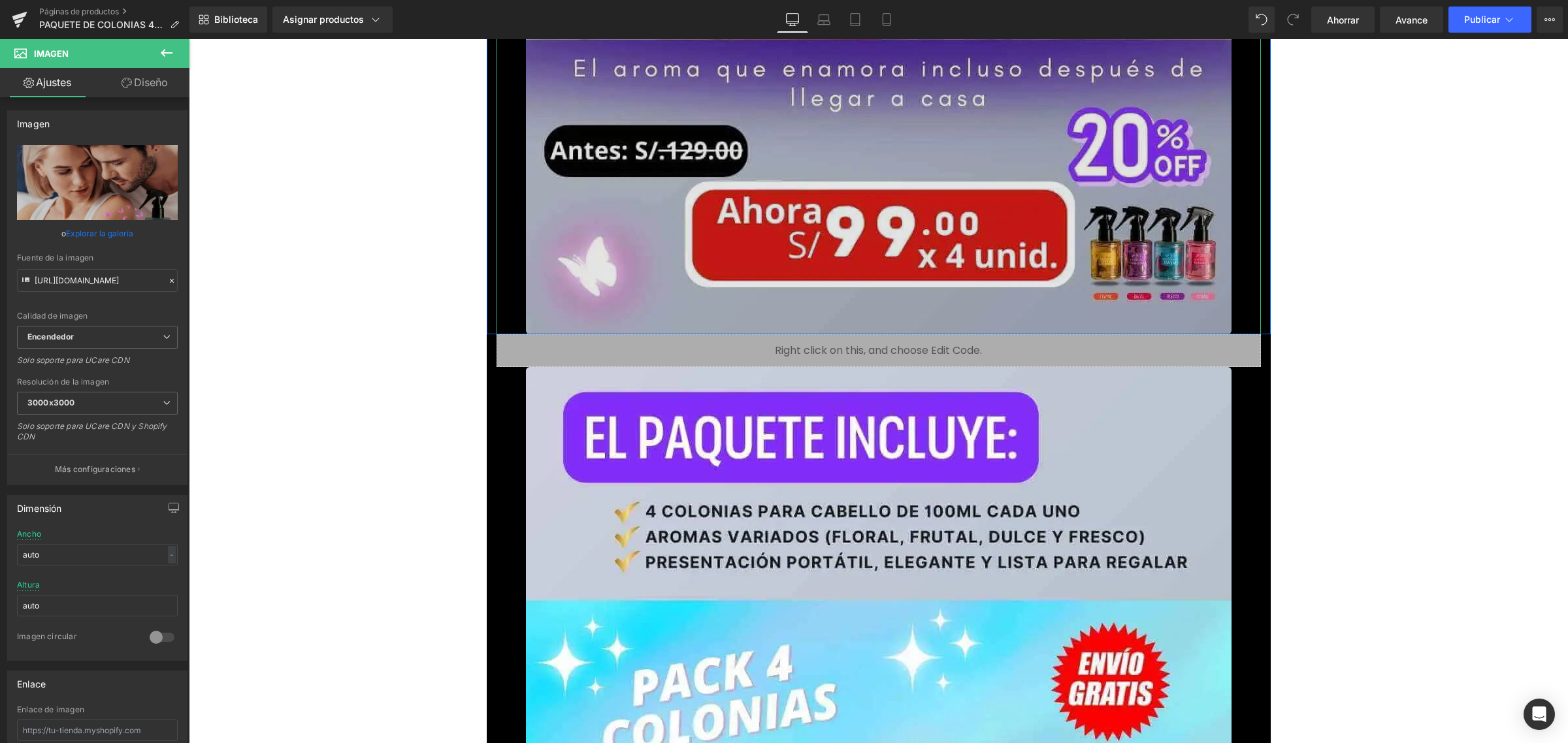
scroll to position [14531, 0]
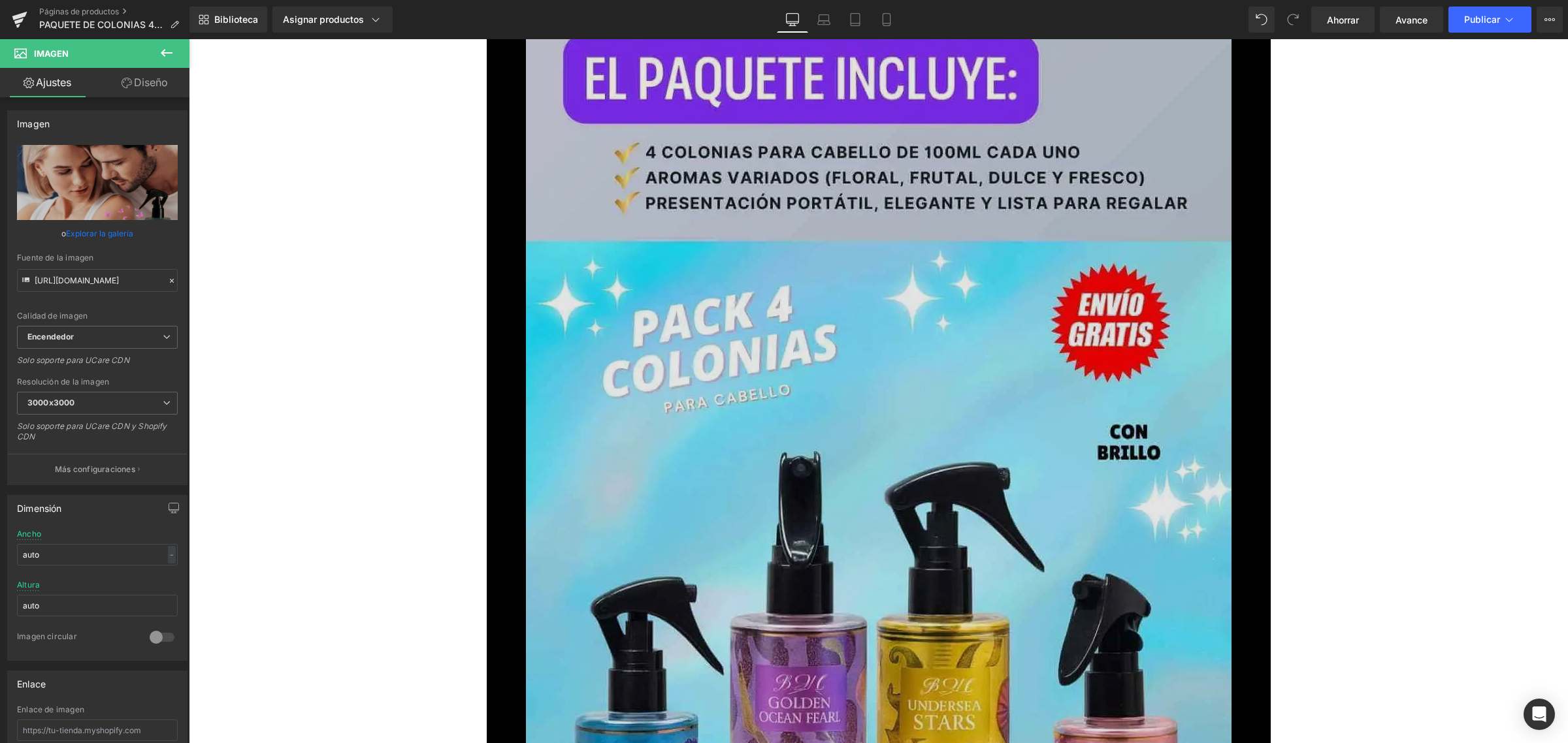
click at [690, 353] on img at bounding box center [878, 635] width 705 height 1254
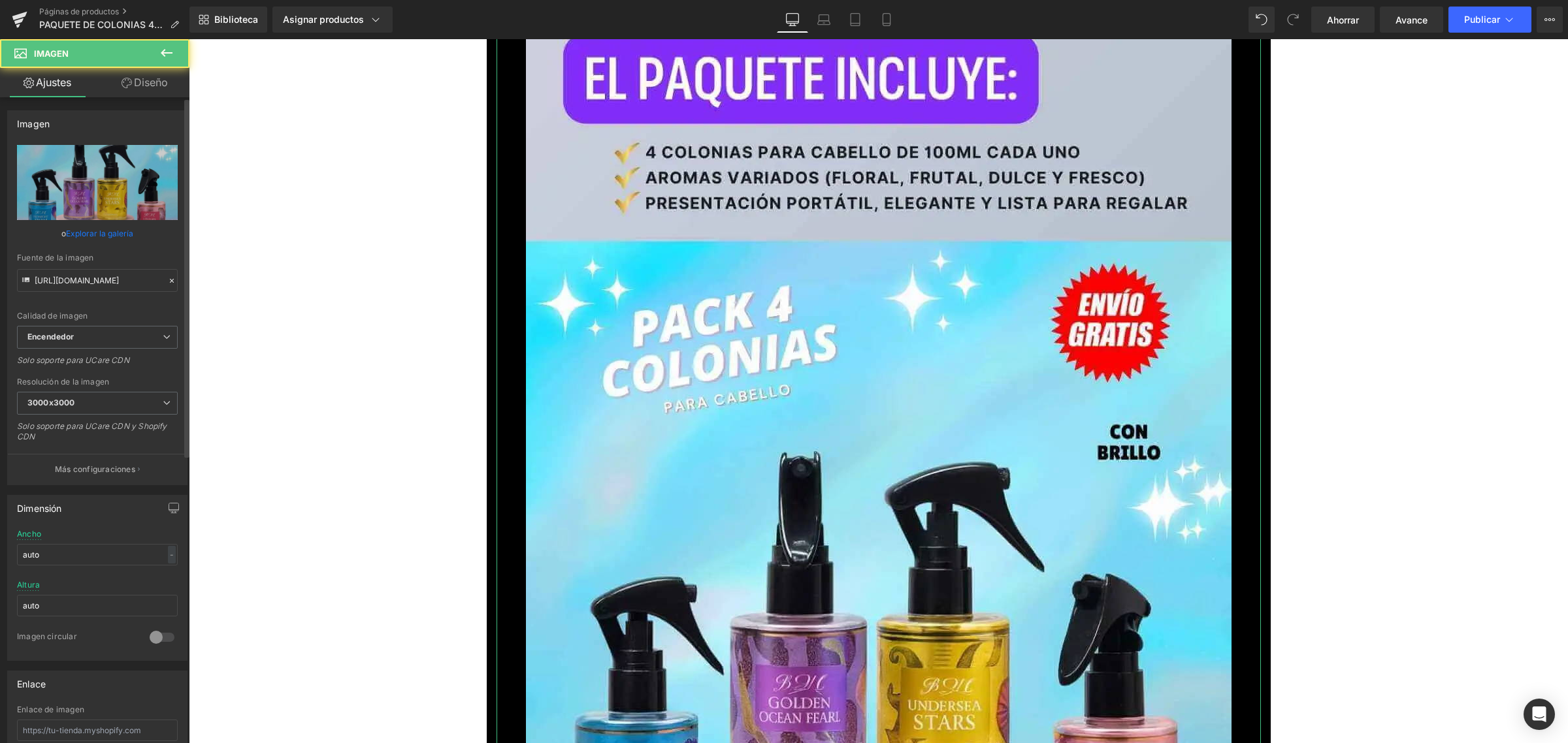
click at [105, 230] on font "Explorar la galería" at bounding box center [99, 234] width 67 height 10
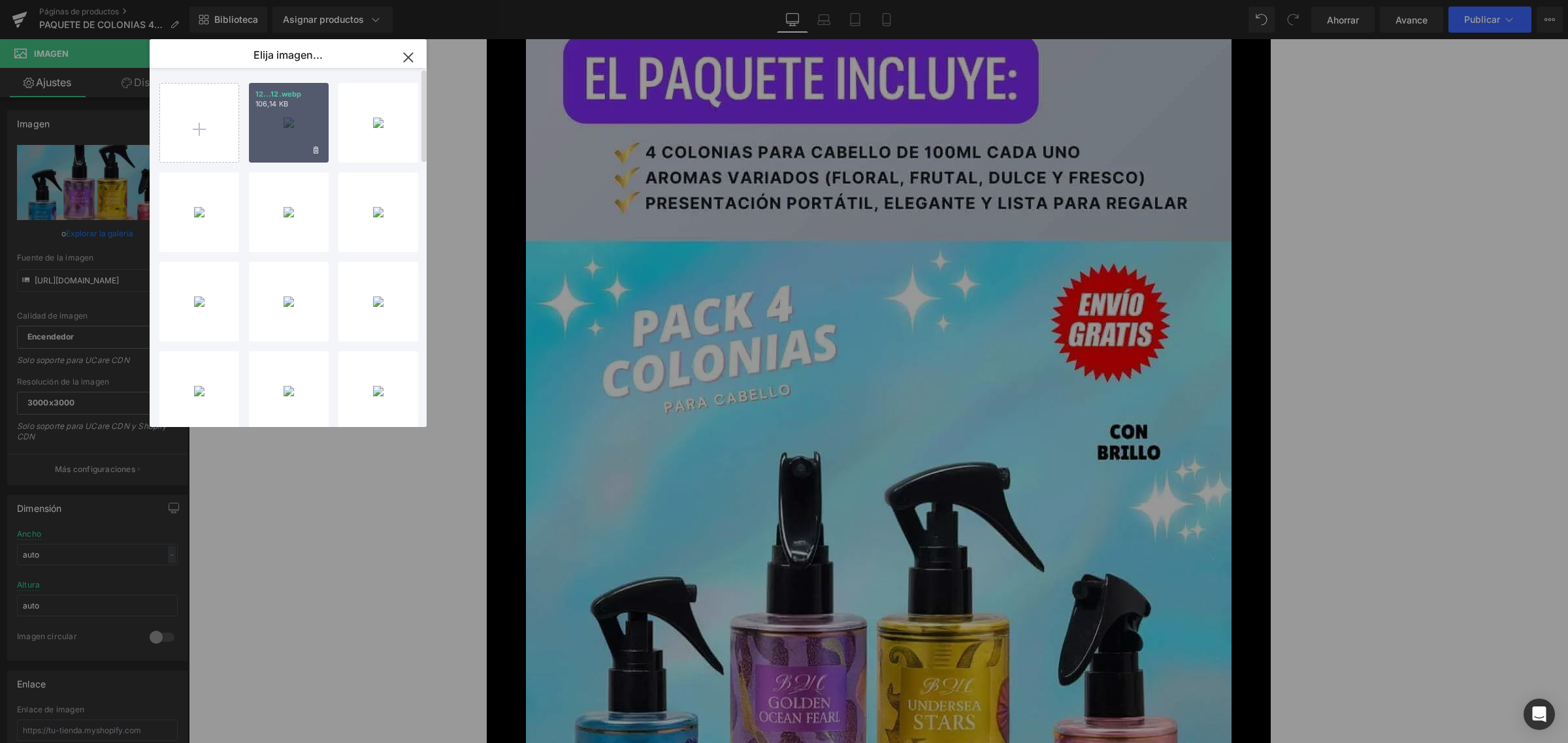
click at [277, 111] on div "12...12.webp 106,14 KB" at bounding box center [289, 122] width 80 height 80
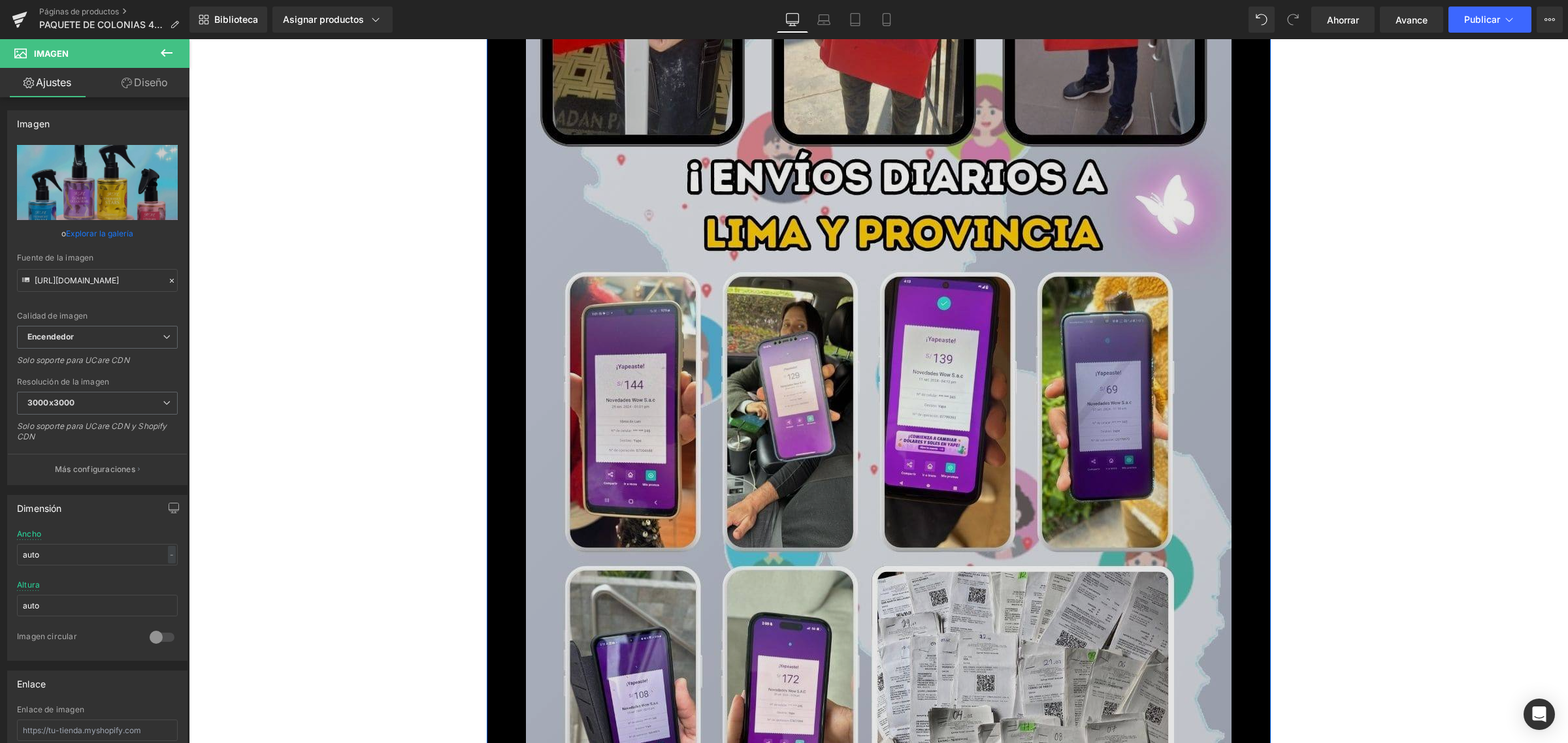
scroll to position [16164, 0]
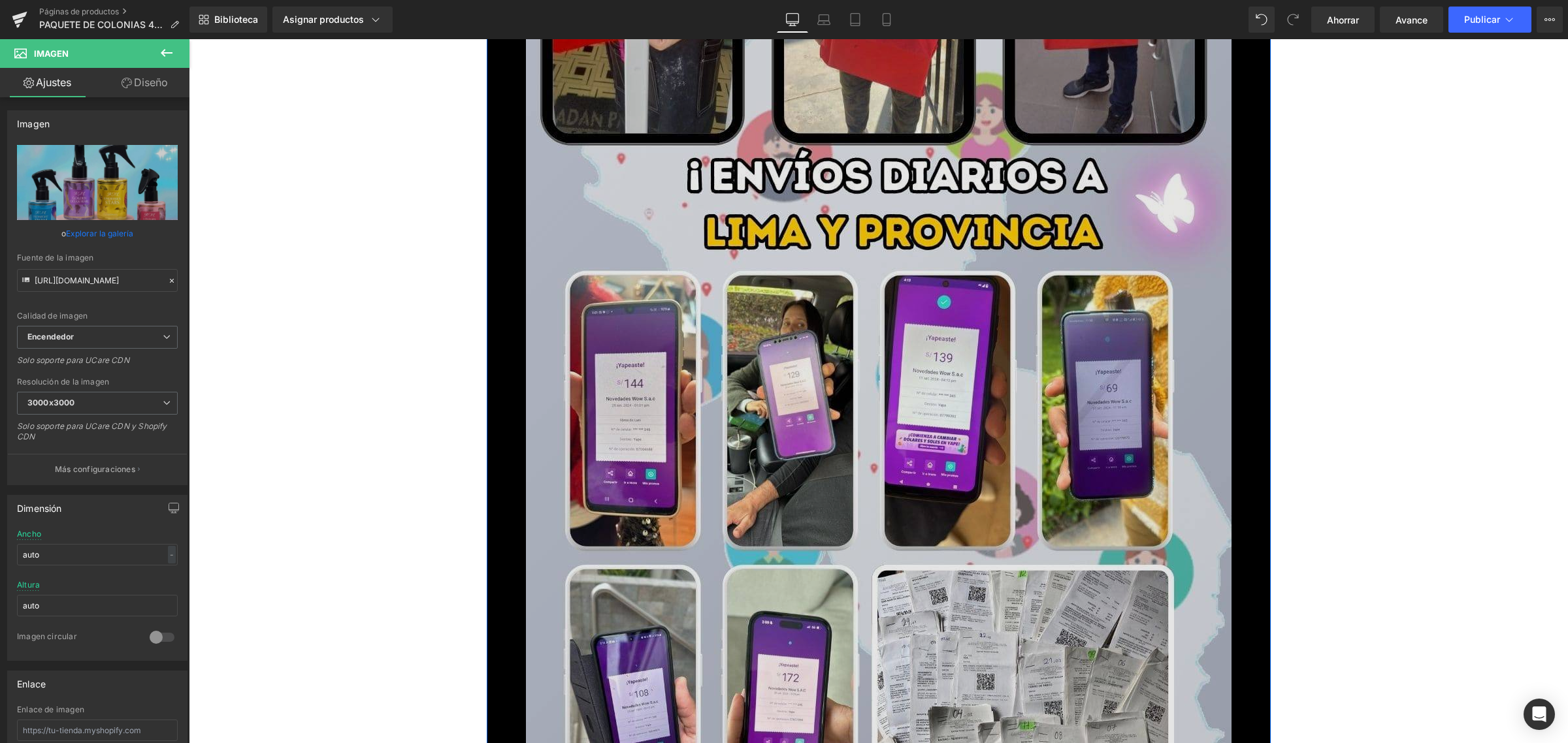
click at [859, 322] on img at bounding box center [878, 288] width 705 height 1254
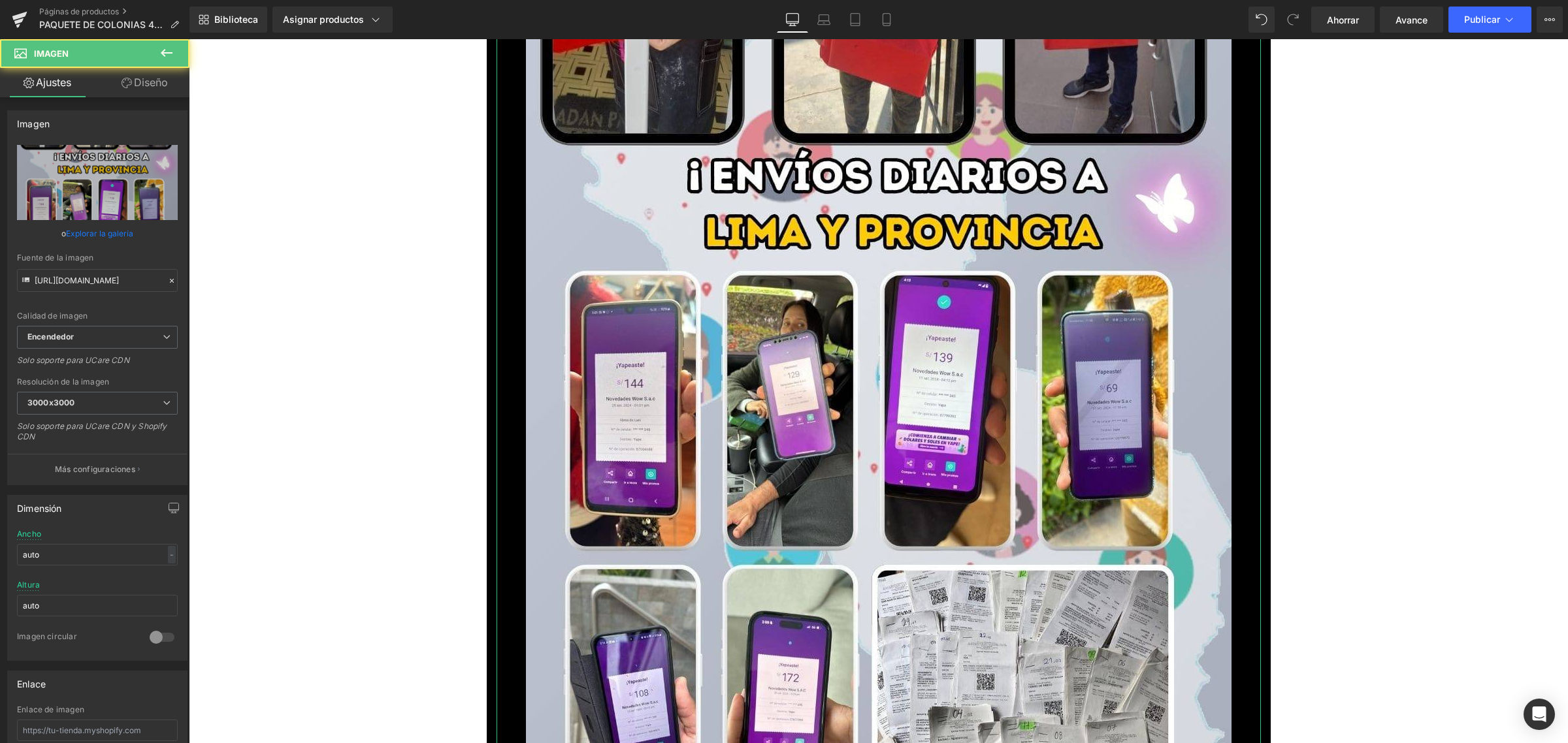
click at [114, 236] on link "Explorar la galería" at bounding box center [99, 234] width 67 height 23
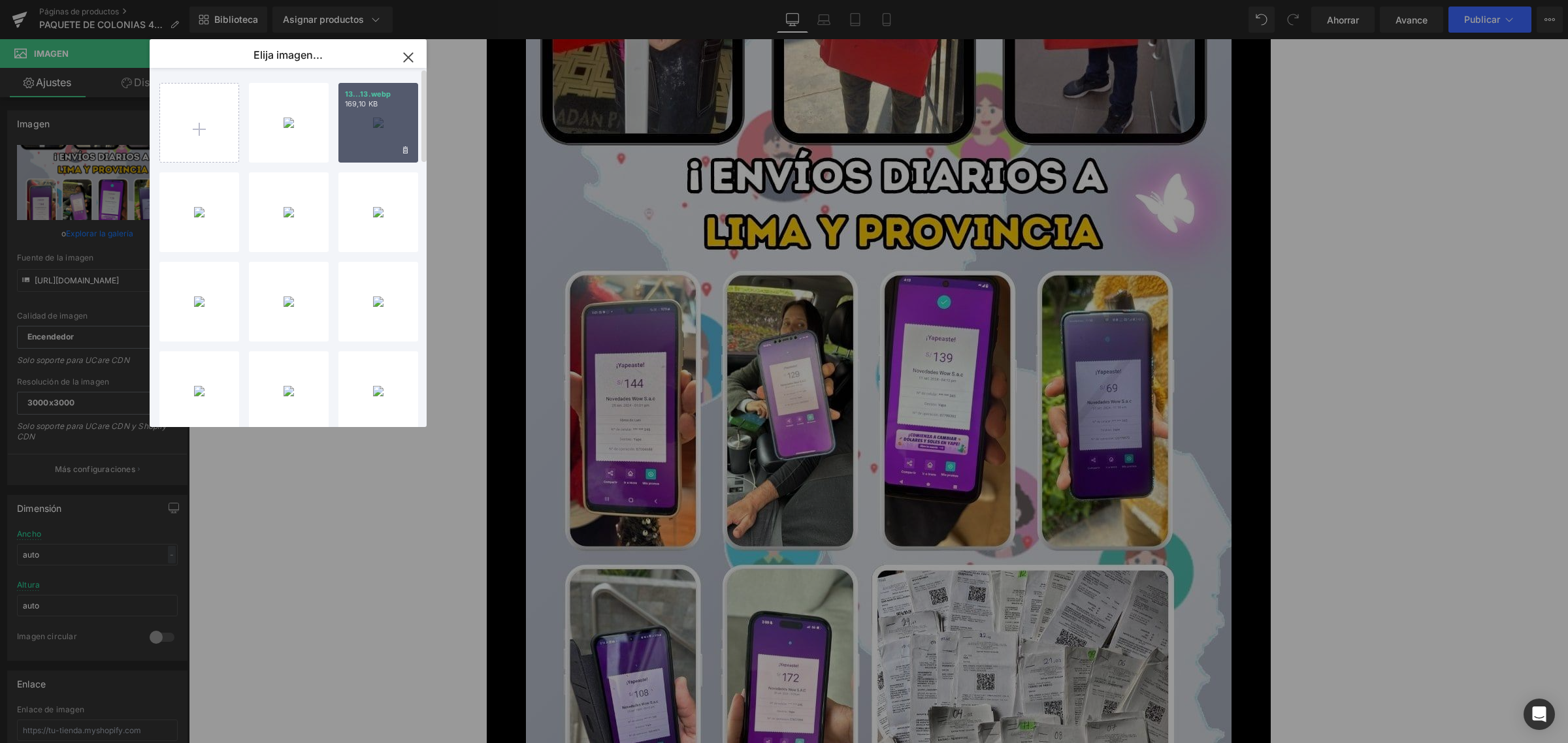
click at [367, 114] on div "13...13.webp 169,10 KB" at bounding box center [378, 122] width 80 height 80
type input "[URL][DOMAIN_NAME]"
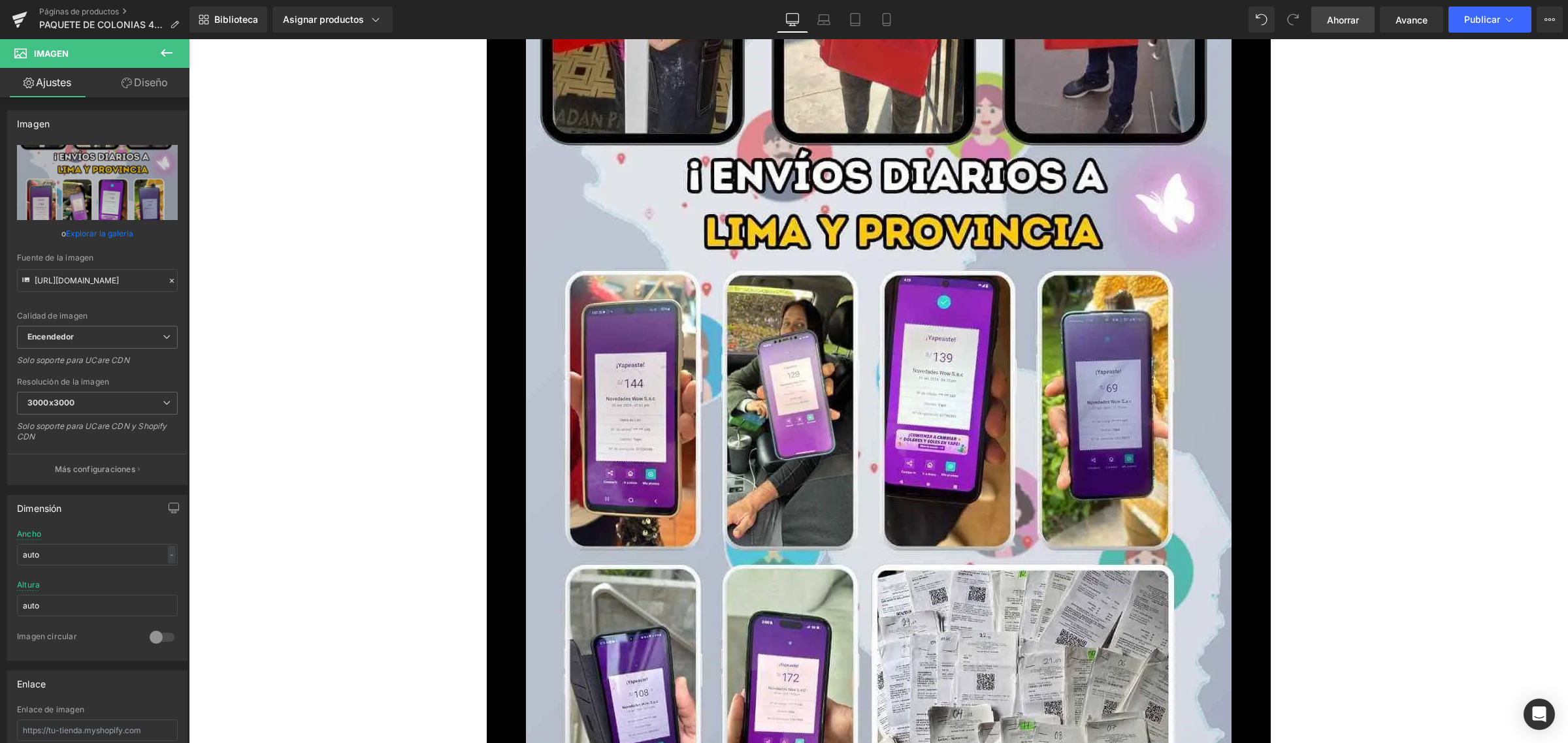
click at [1328, 18] on font "Ahorrar" at bounding box center [1343, 20] width 32 height 11
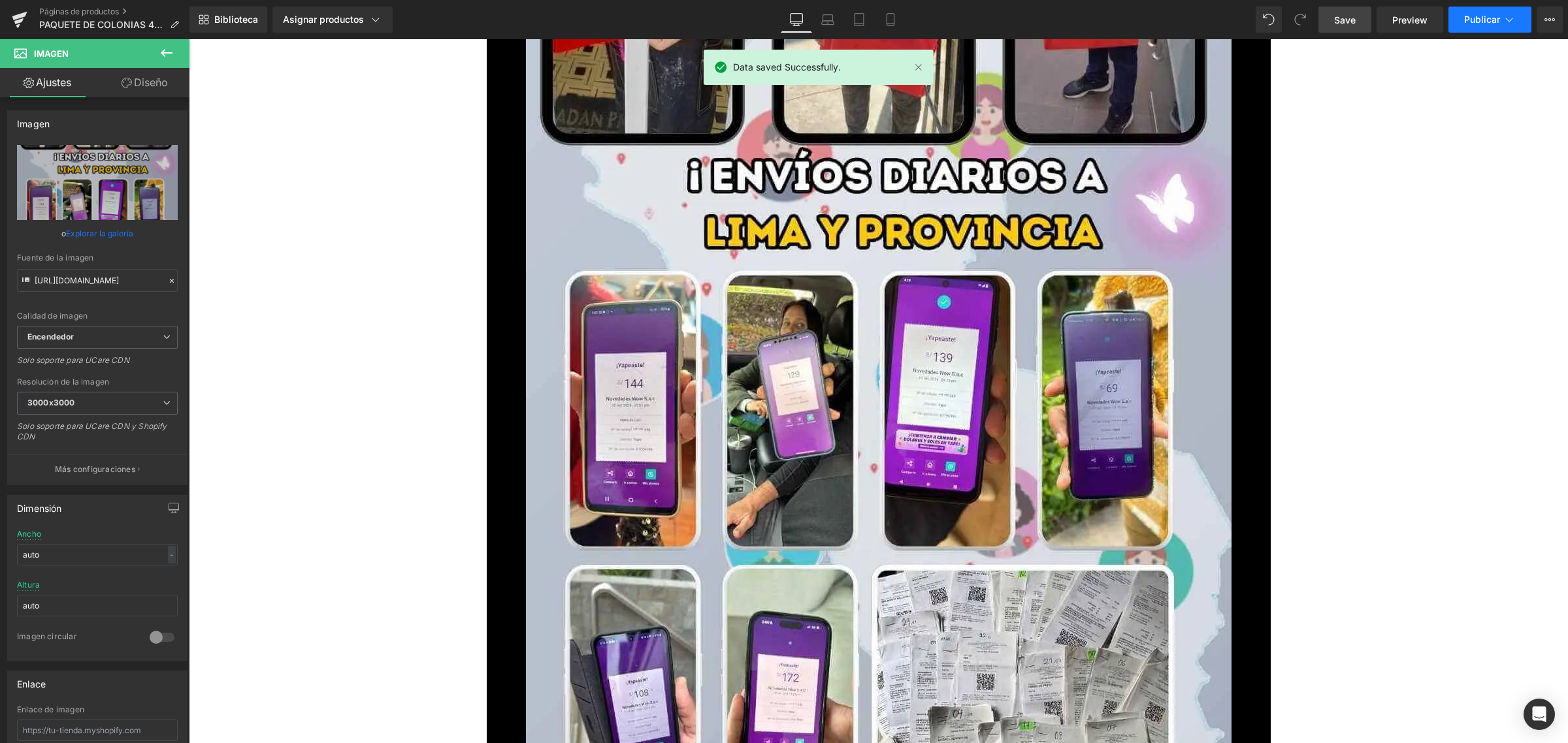
click at [1472, 14] on font "Publicar" at bounding box center [1482, 19] width 36 height 11
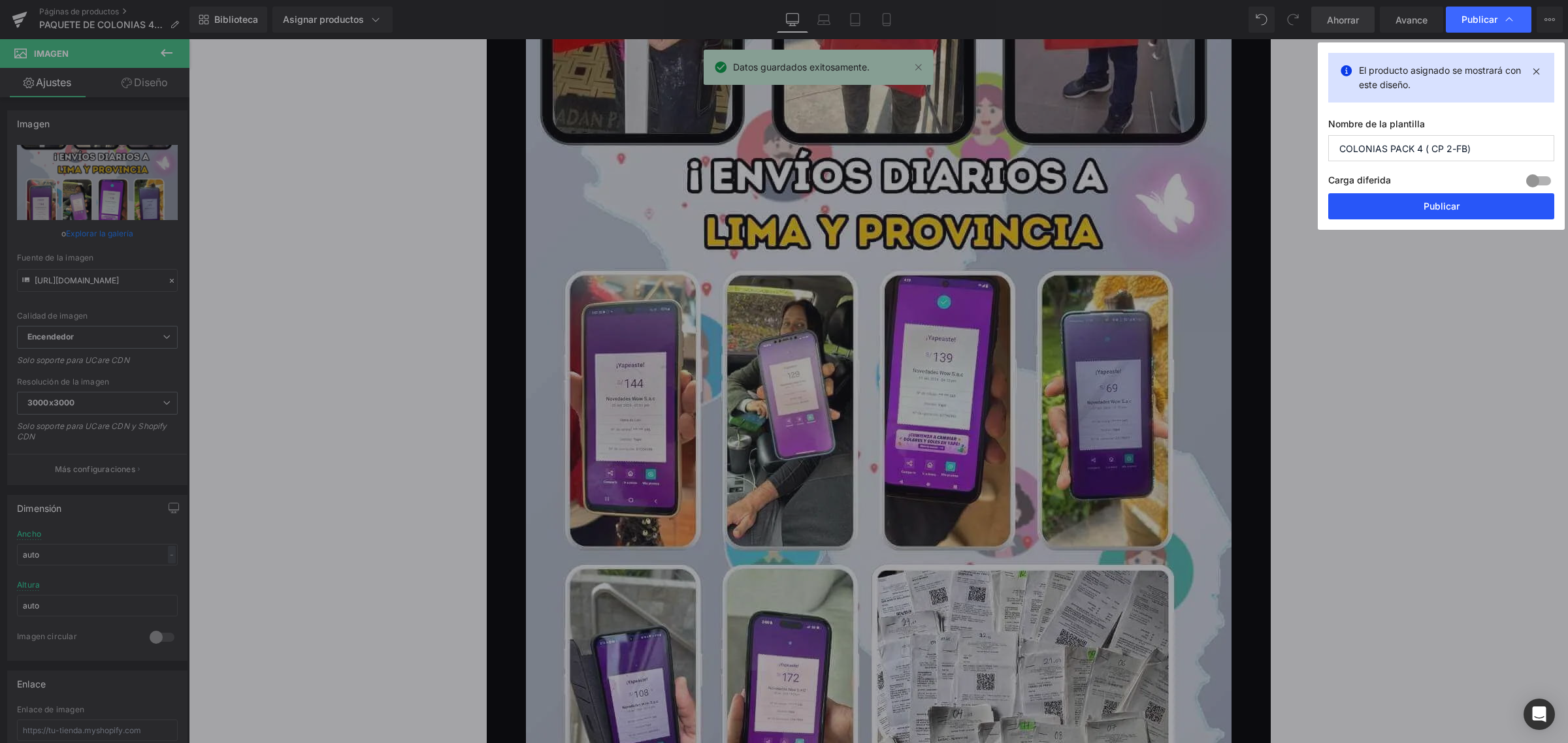
click at [1410, 195] on button "Publicar" at bounding box center [1441, 206] width 226 height 26
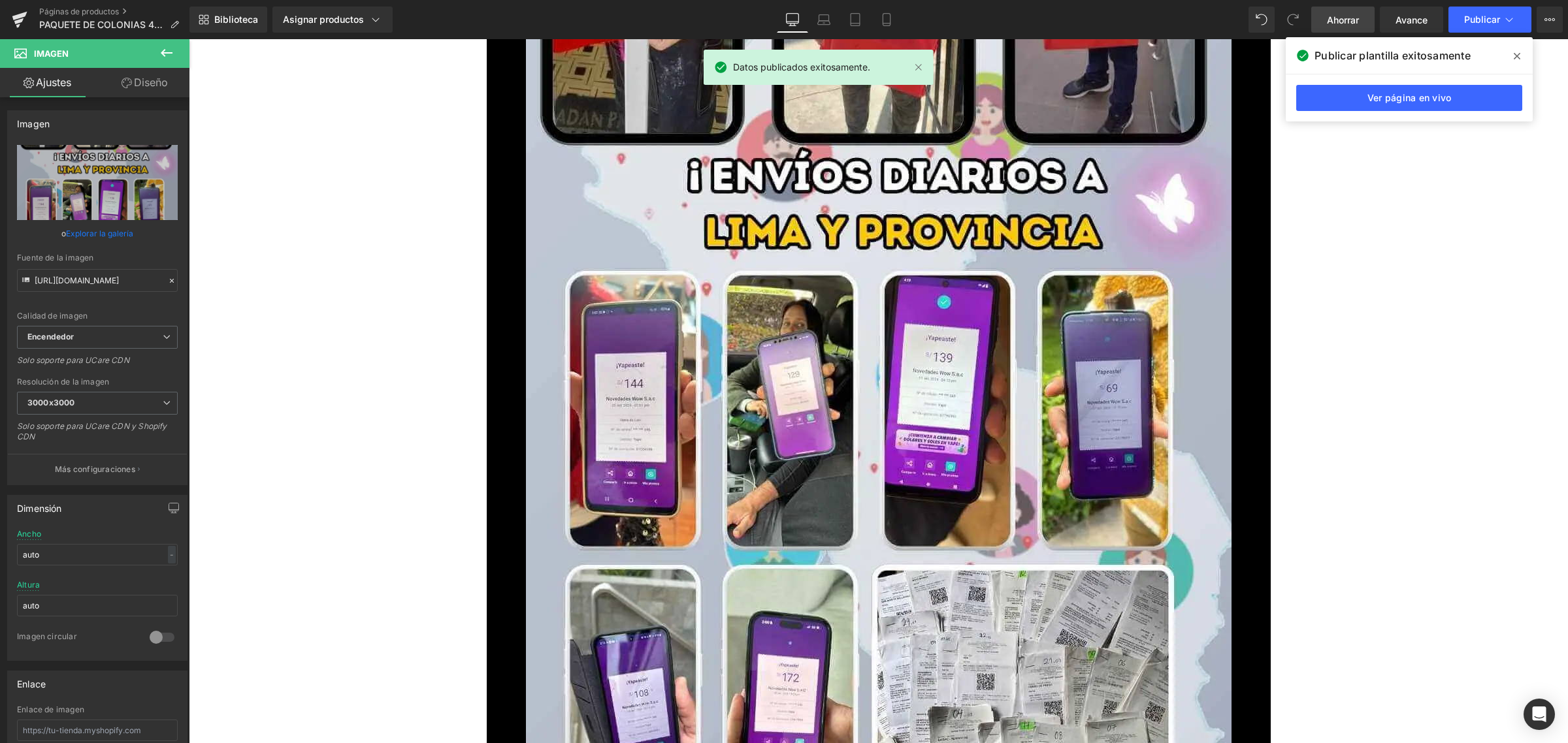
click at [1333, 22] on font "Ahorrar" at bounding box center [1343, 20] width 32 height 11
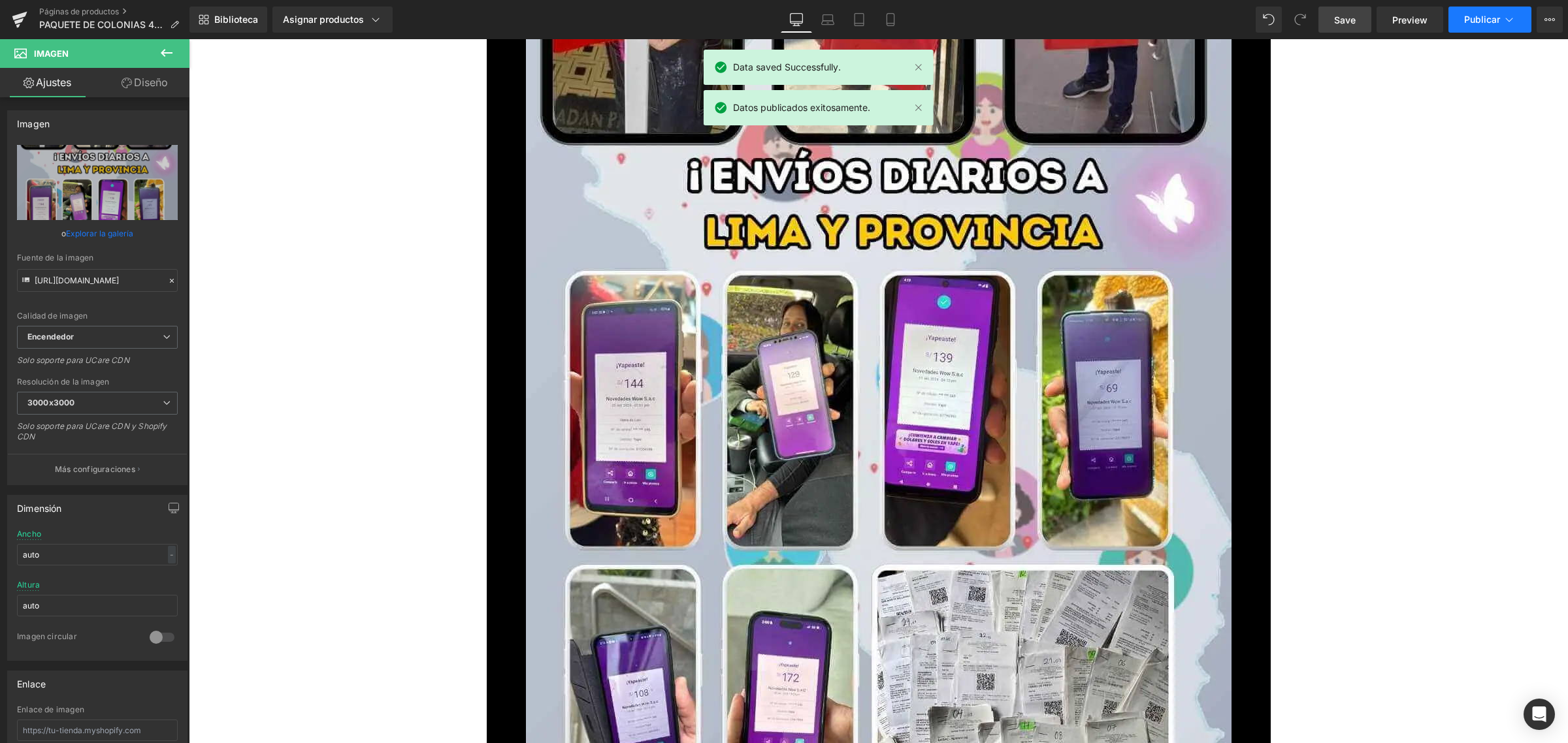
click at [1474, 18] on font "Publicar" at bounding box center [1482, 19] width 36 height 11
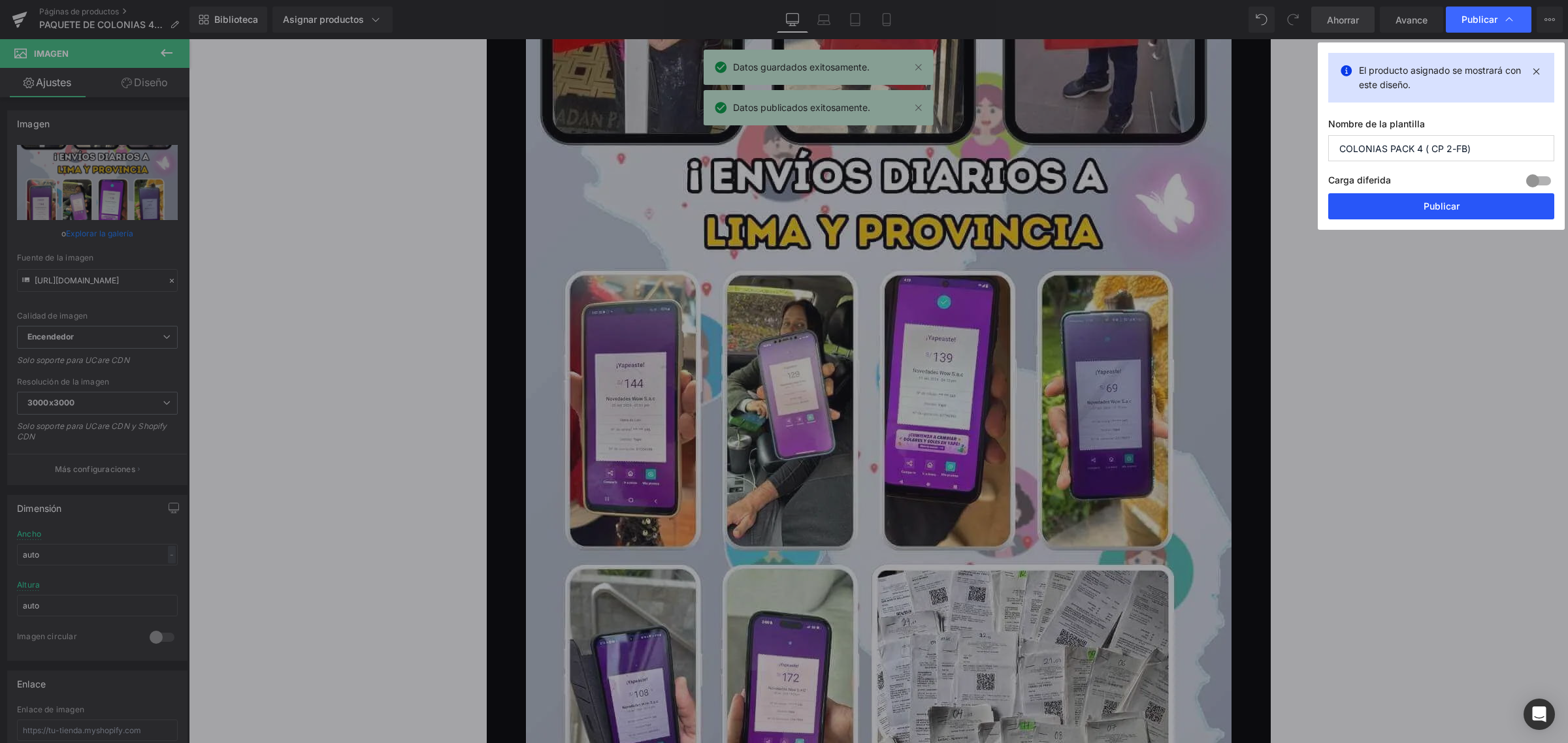
click at [1468, 217] on button "Publicar" at bounding box center [1441, 206] width 226 height 26
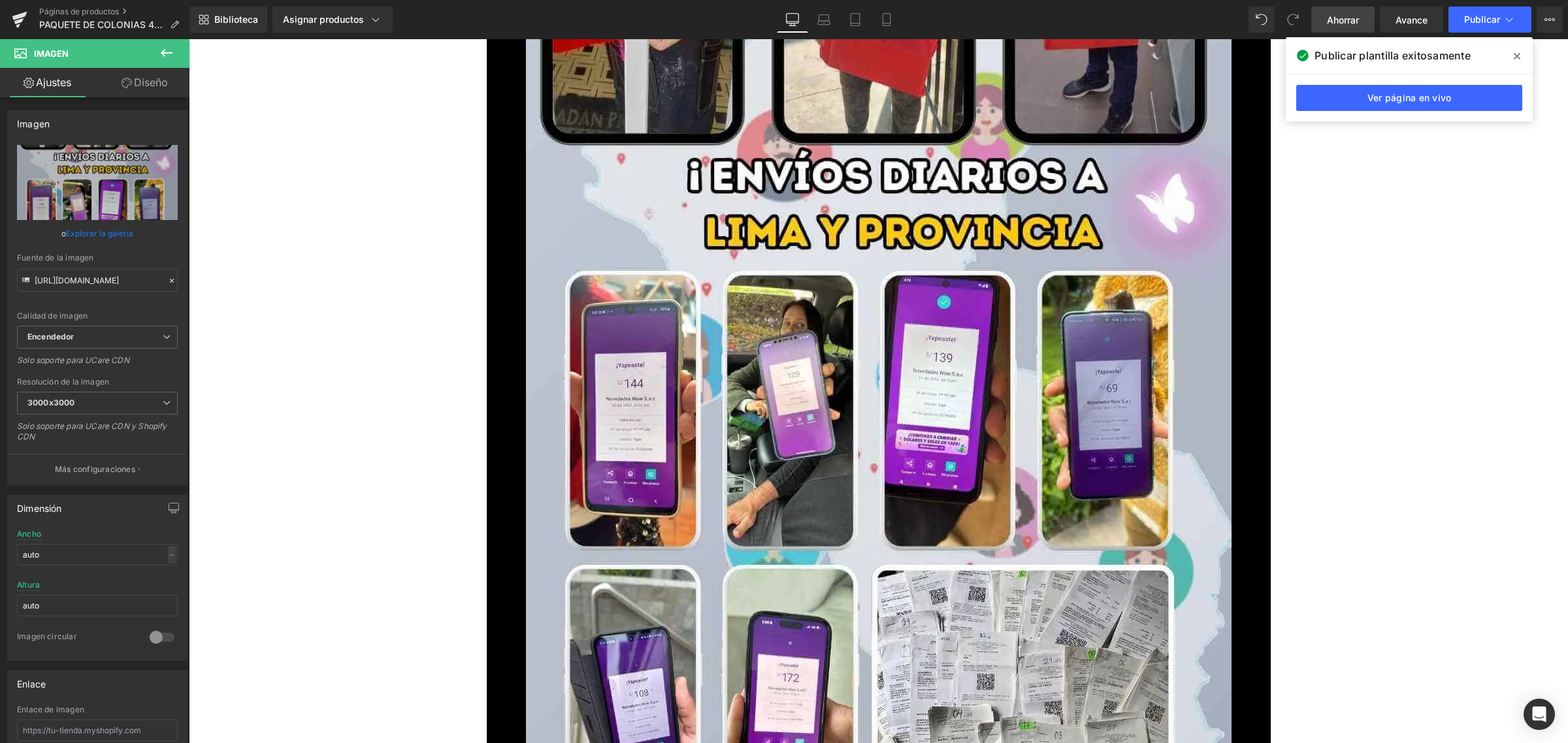
click at [1344, 23] on font "Ahorrar" at bounding box center [1343, 20] width 32 height 11
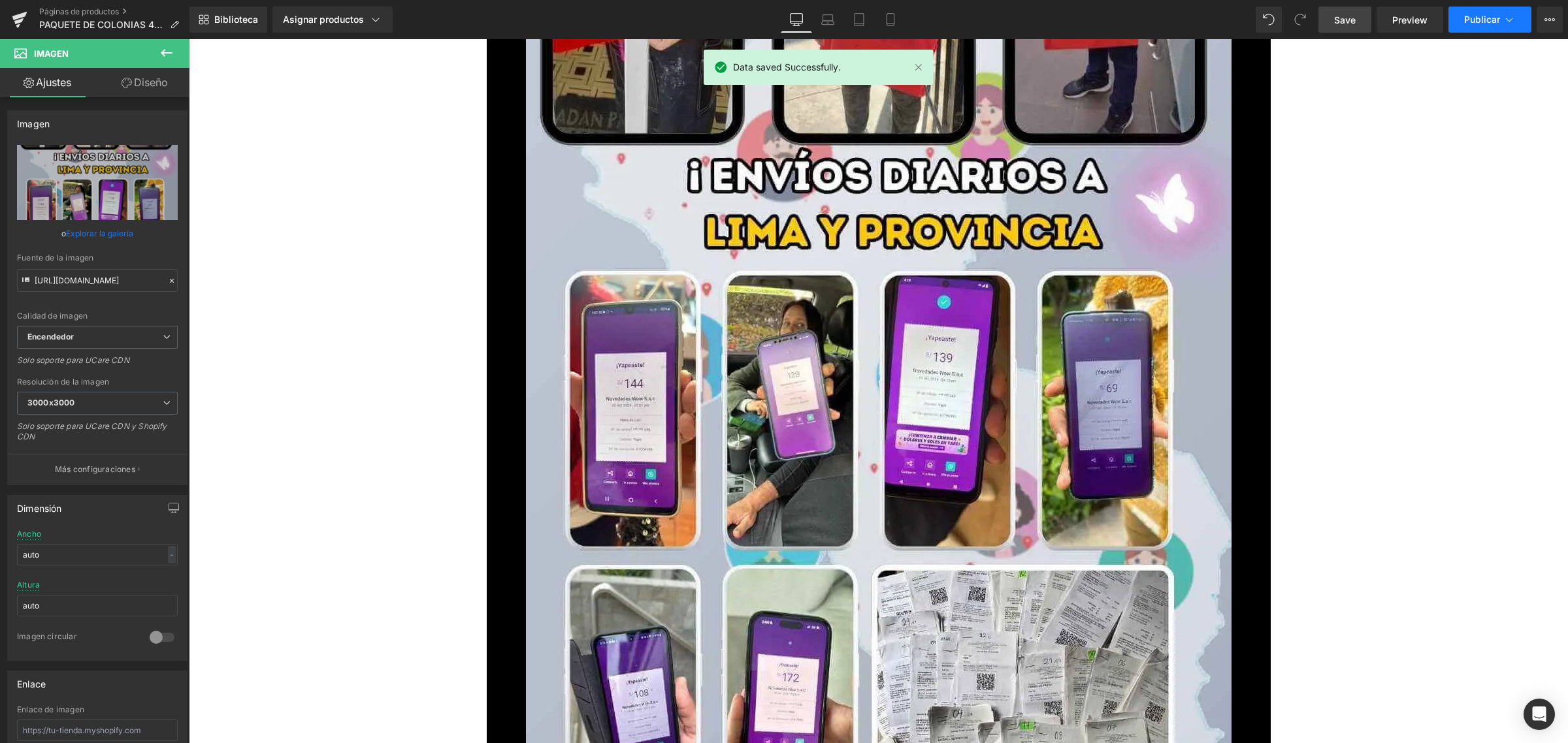
click at [1475, 16] on font "Publicar" at bounding box center [1482, 19] width 36 height 11
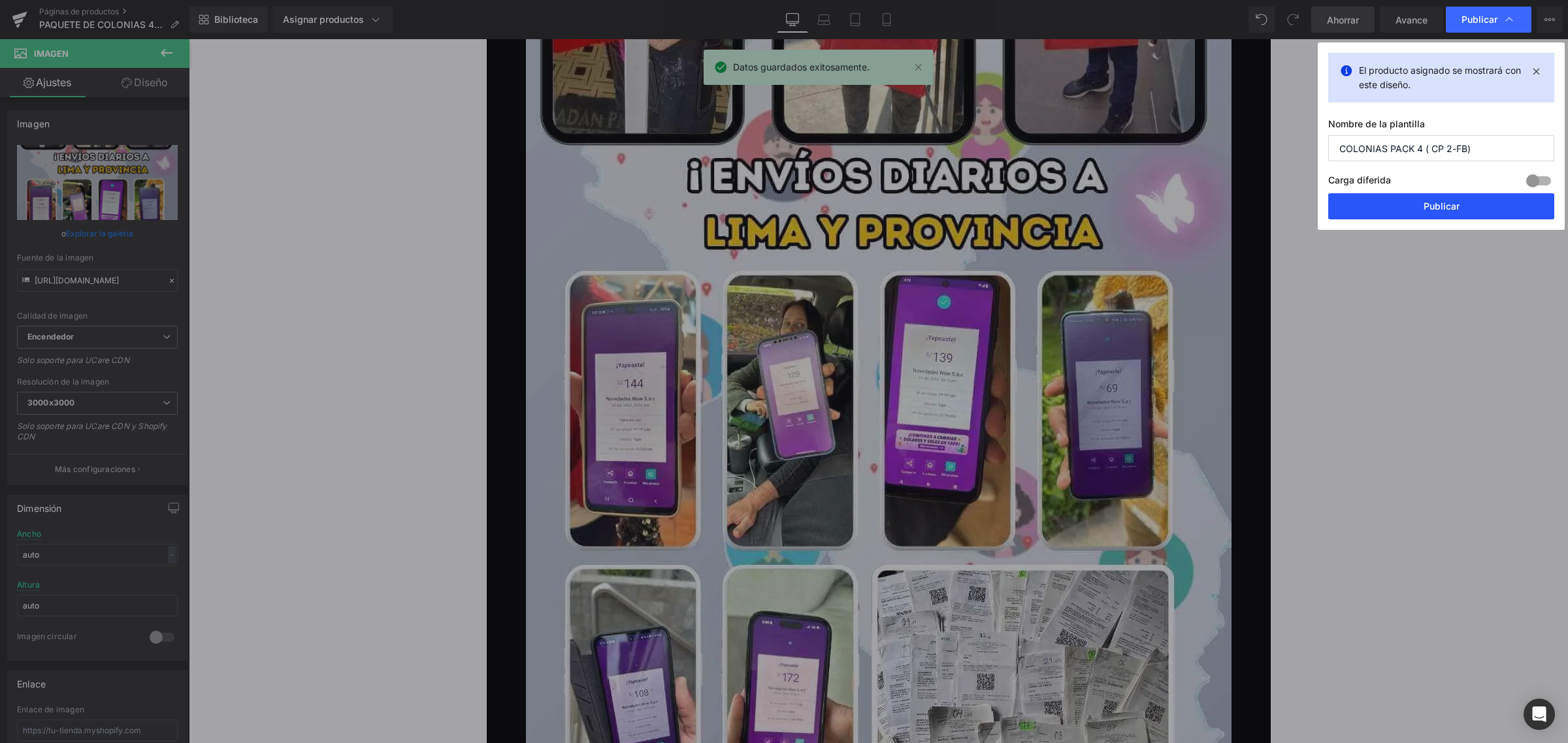
click at [1412, 207] on button "Publicar" at bounding box center [1441, 206] width 226 height 26
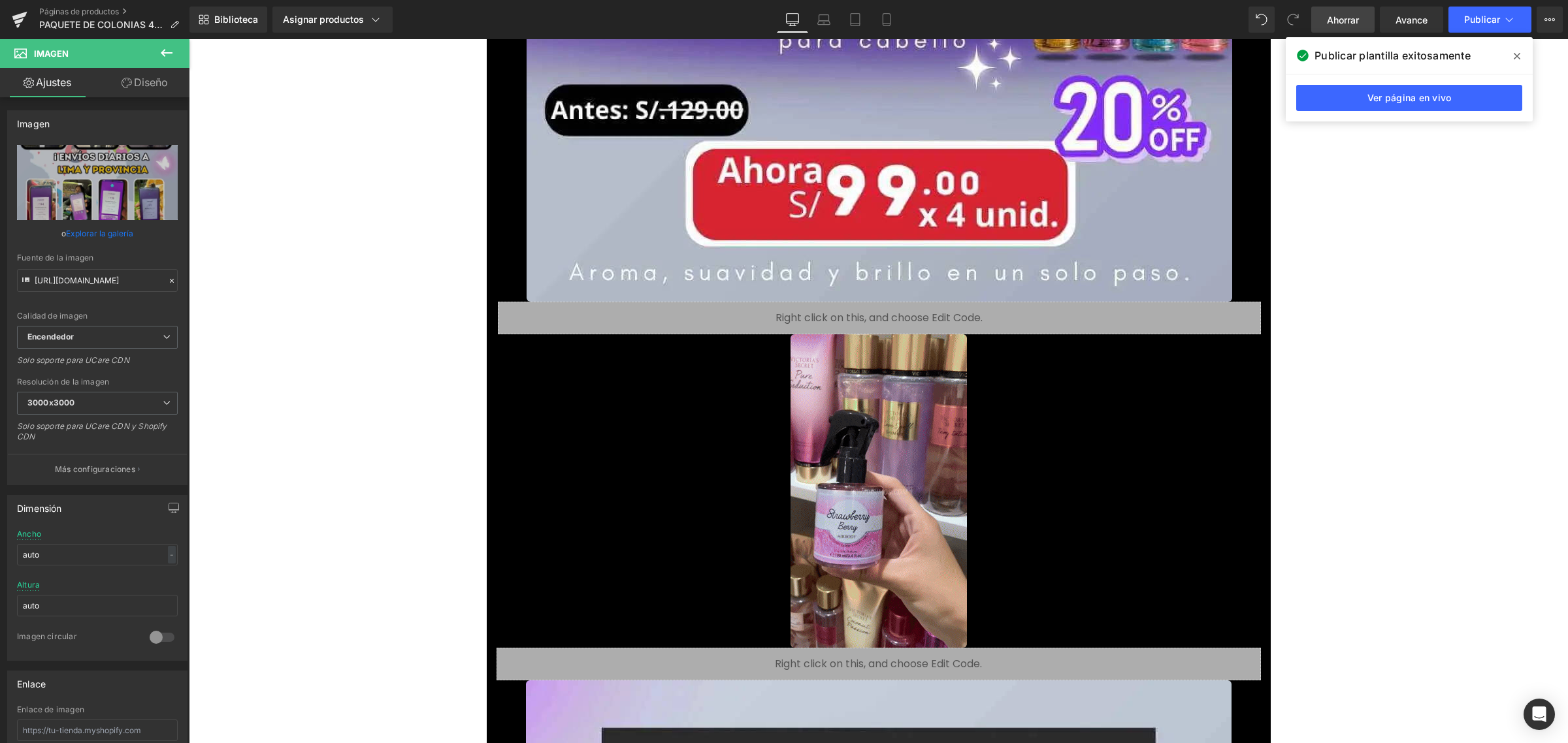
scroll to position [1061, 0]
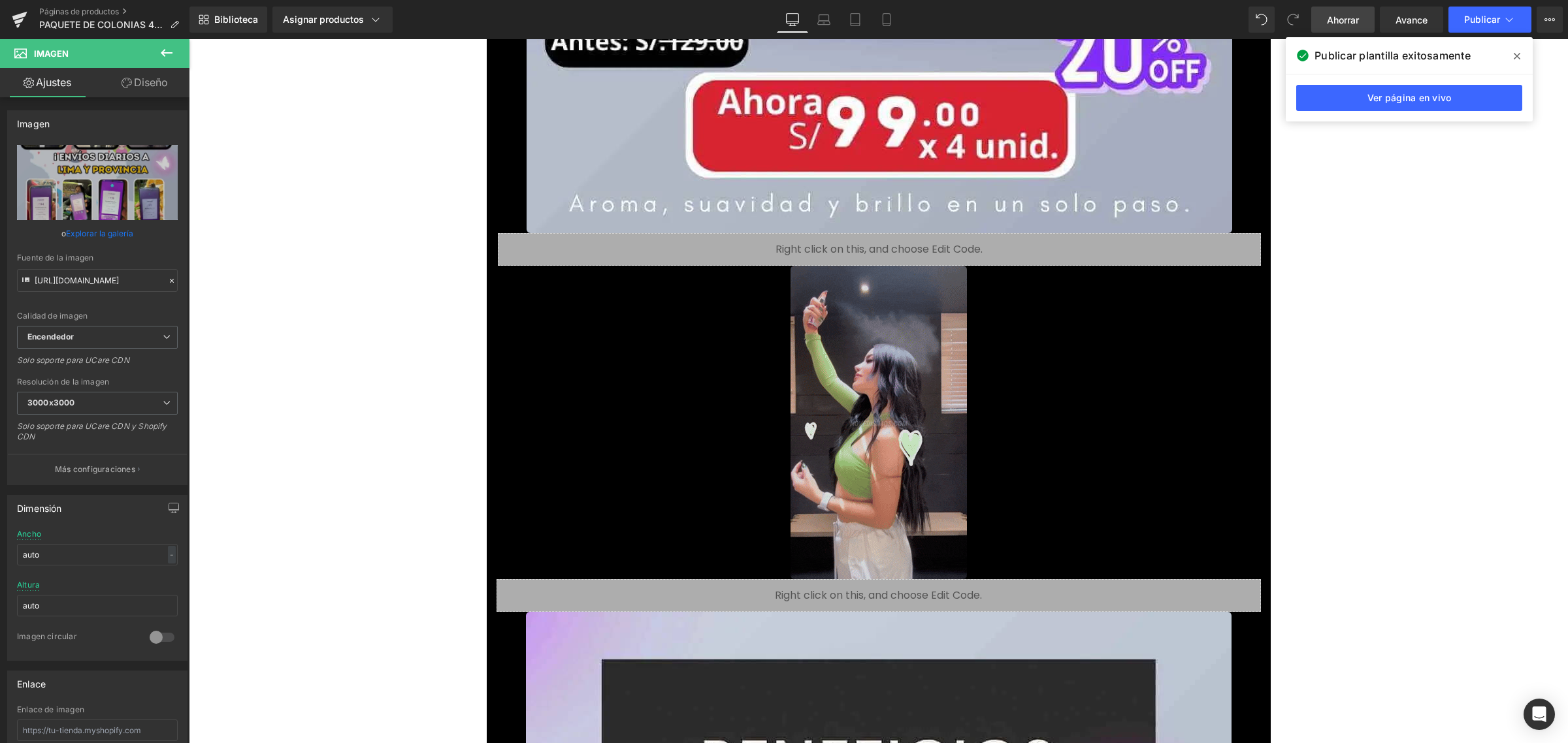
click at [850, 371] on img at bounding box center [879, 422] width 177 height 313
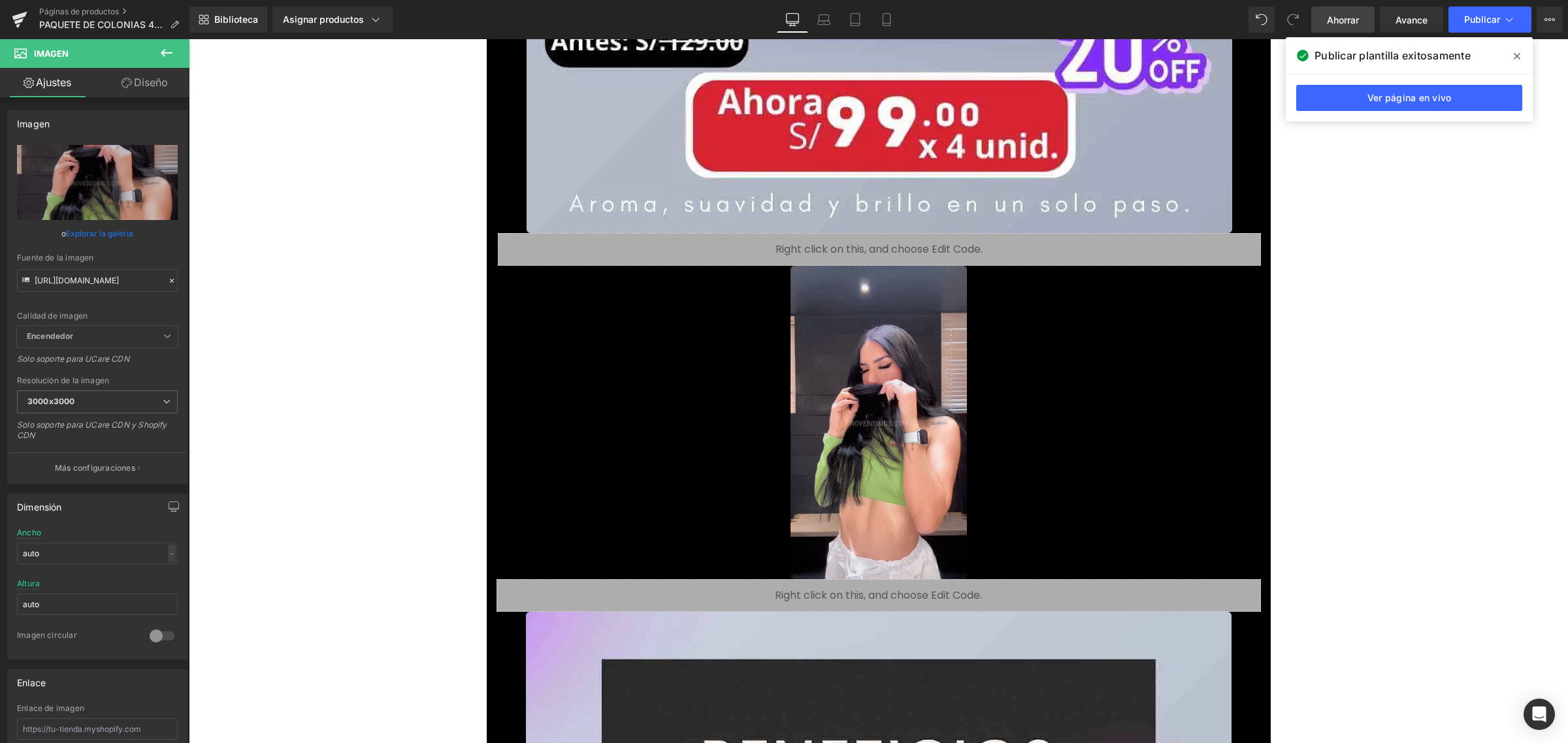
click at [1351, 25] on span "Ahorrar" at bounding box center [1343, 19] width 32 height 14
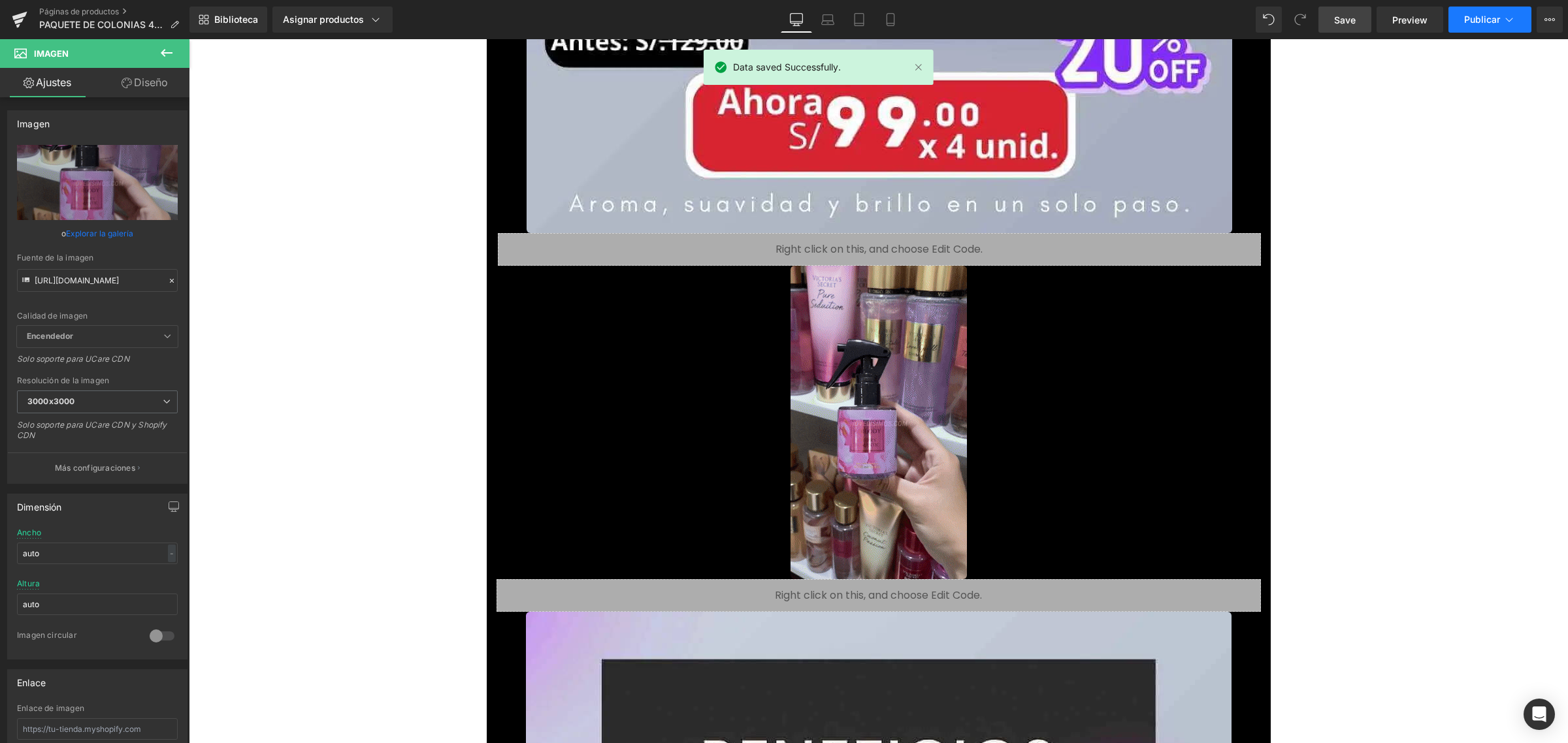
click at [1473, 15] on font "Publicar" at bounding box center [1482, 19] width 36 height 11
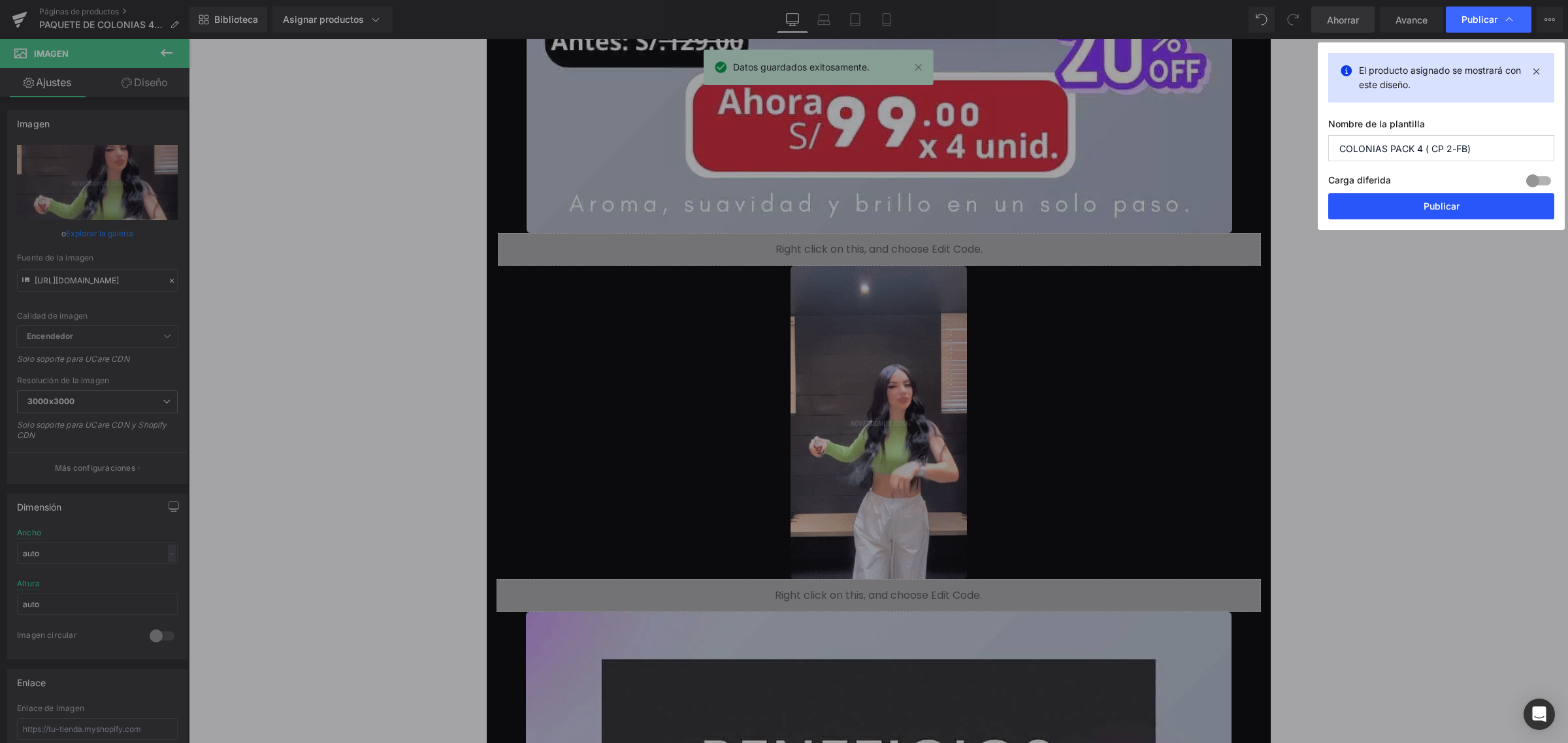
click at [1419, 198] on button "Publicar" at bounding box center [1441, 206] width 226 height 26
